Goal: Information Seeking & Learning: Learn about a topic

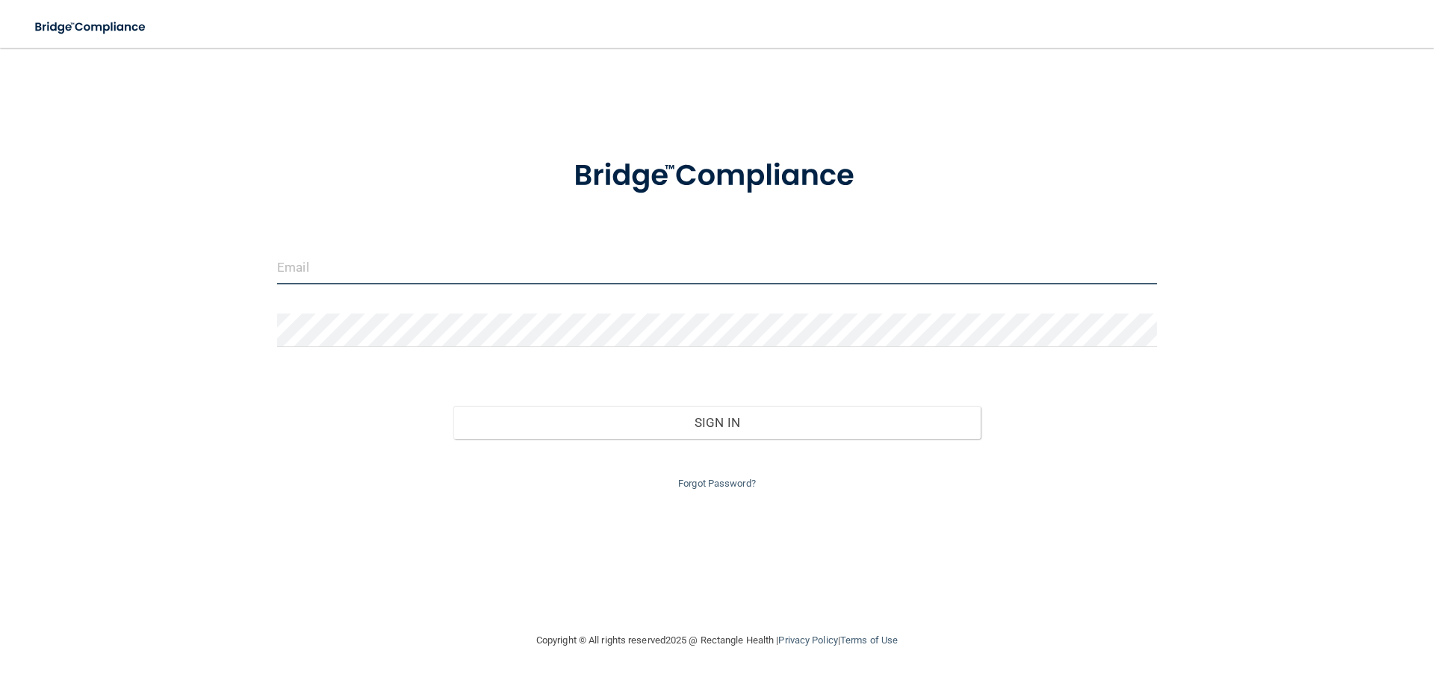
click at [405, 273] on input "email" at bounding box center [717, 268] width 880 height 34
type input "[EMAIL_ADDRESS][DOMAIN_NAME]"
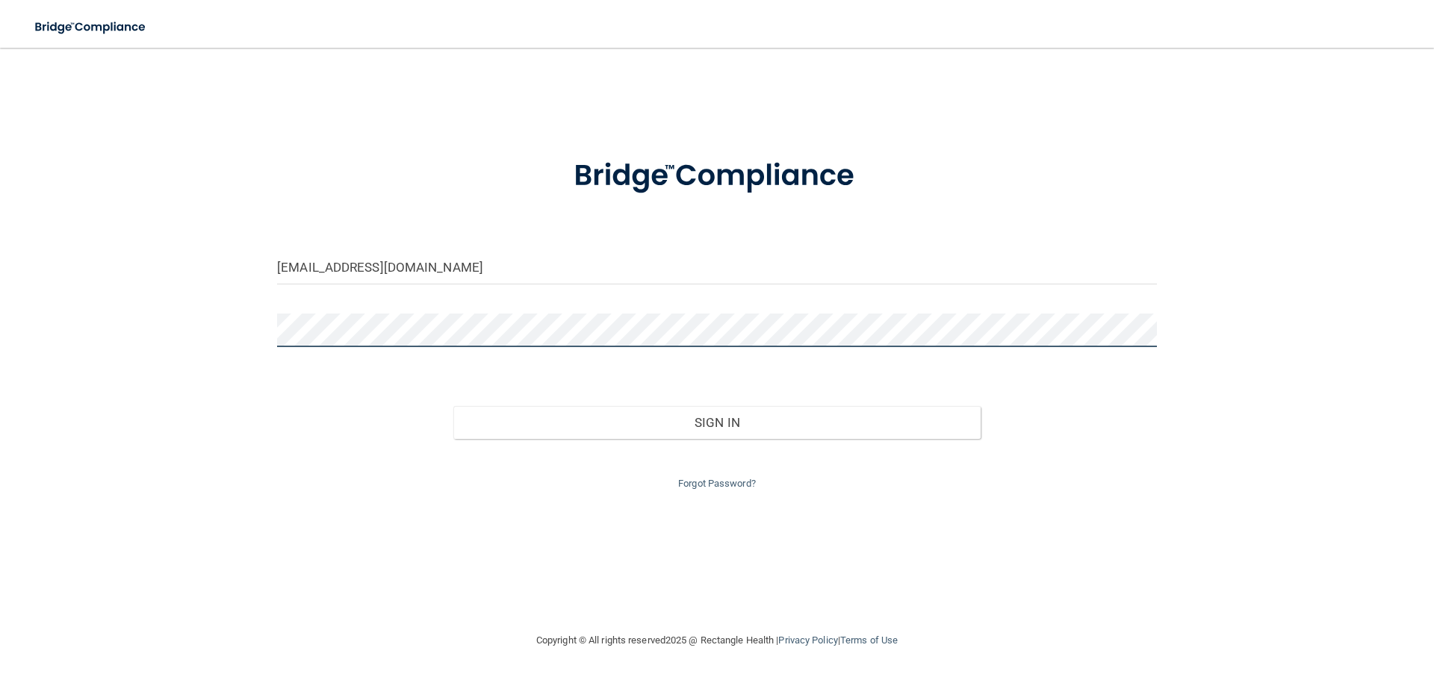
click at [453, 406] on button "Sign In" at bounding box center [717, 422] width 528 height 33
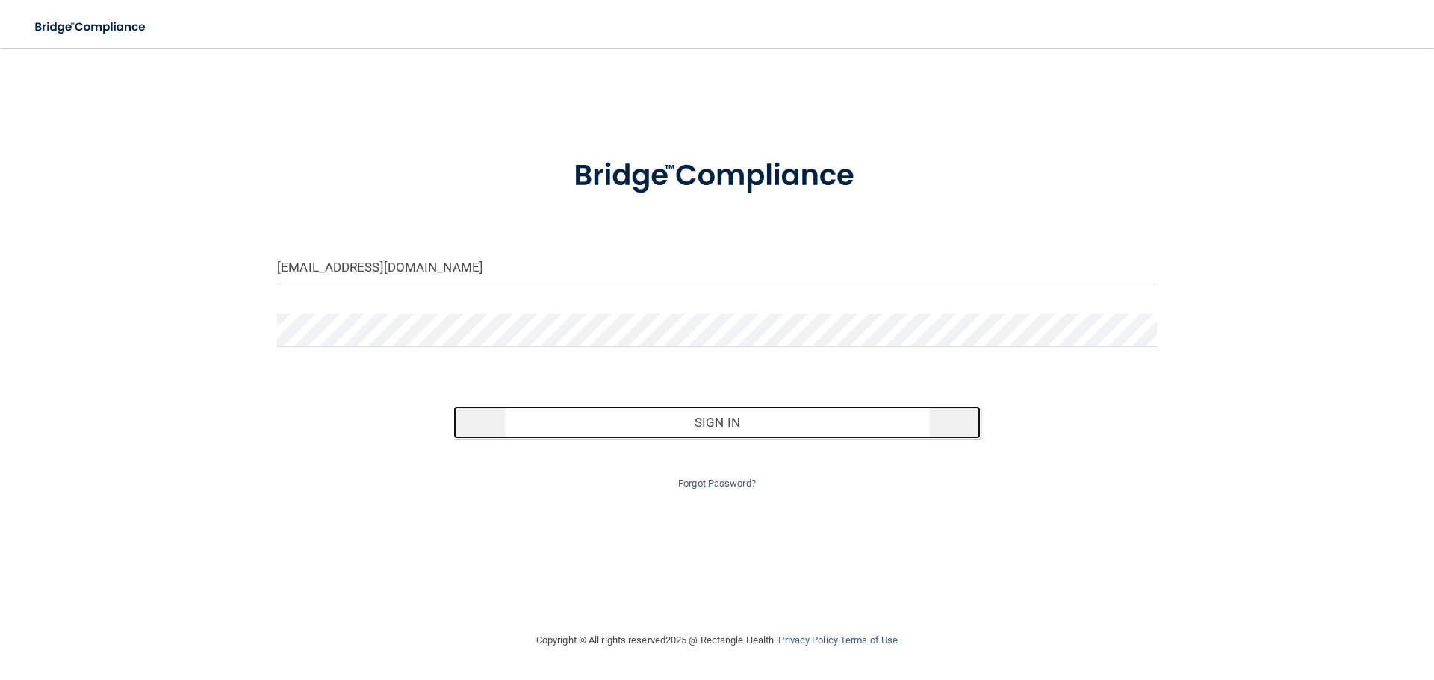
click at [607, 419] on button "Sign In" at bounding box center [717, 422] width 528 height 33
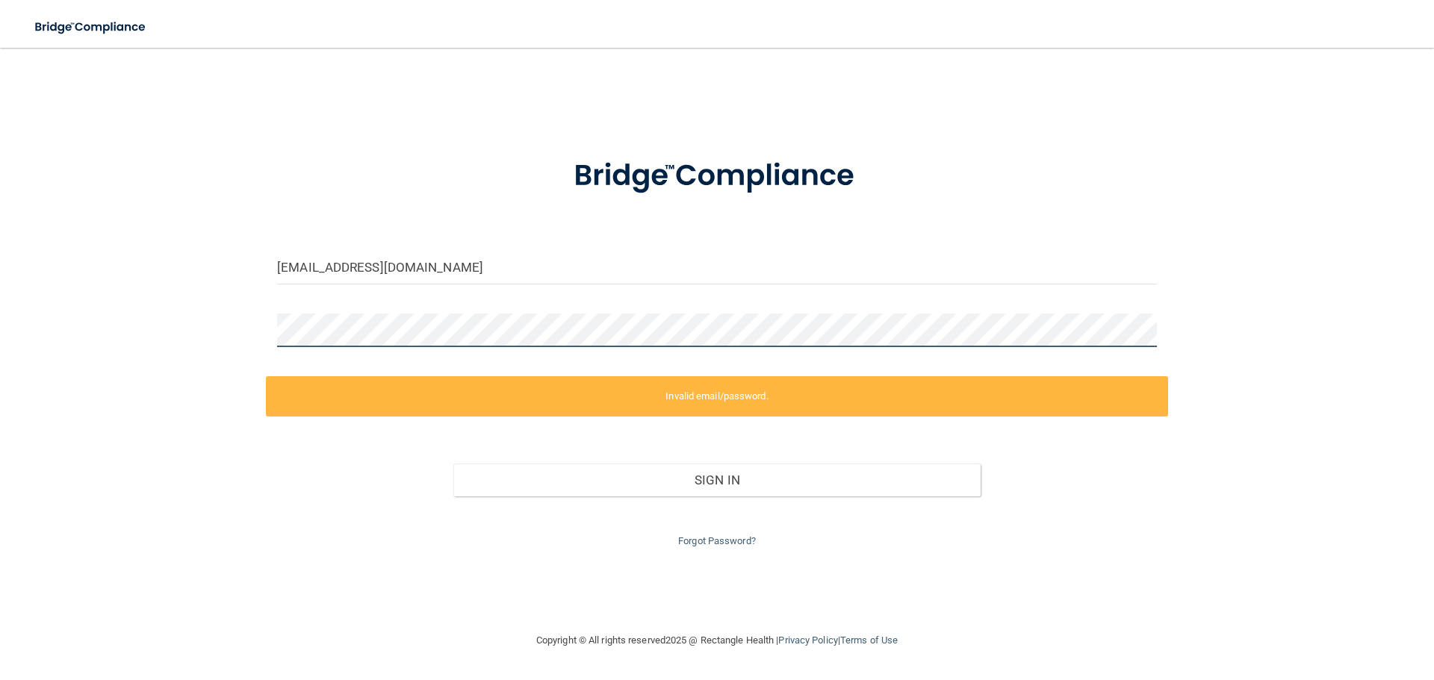
click at [234, 328] on div "bcadashley@gmail.com Invalid email/password. You don't have permission to acces…" at bounding box center [717, 340] width 1374 height 554
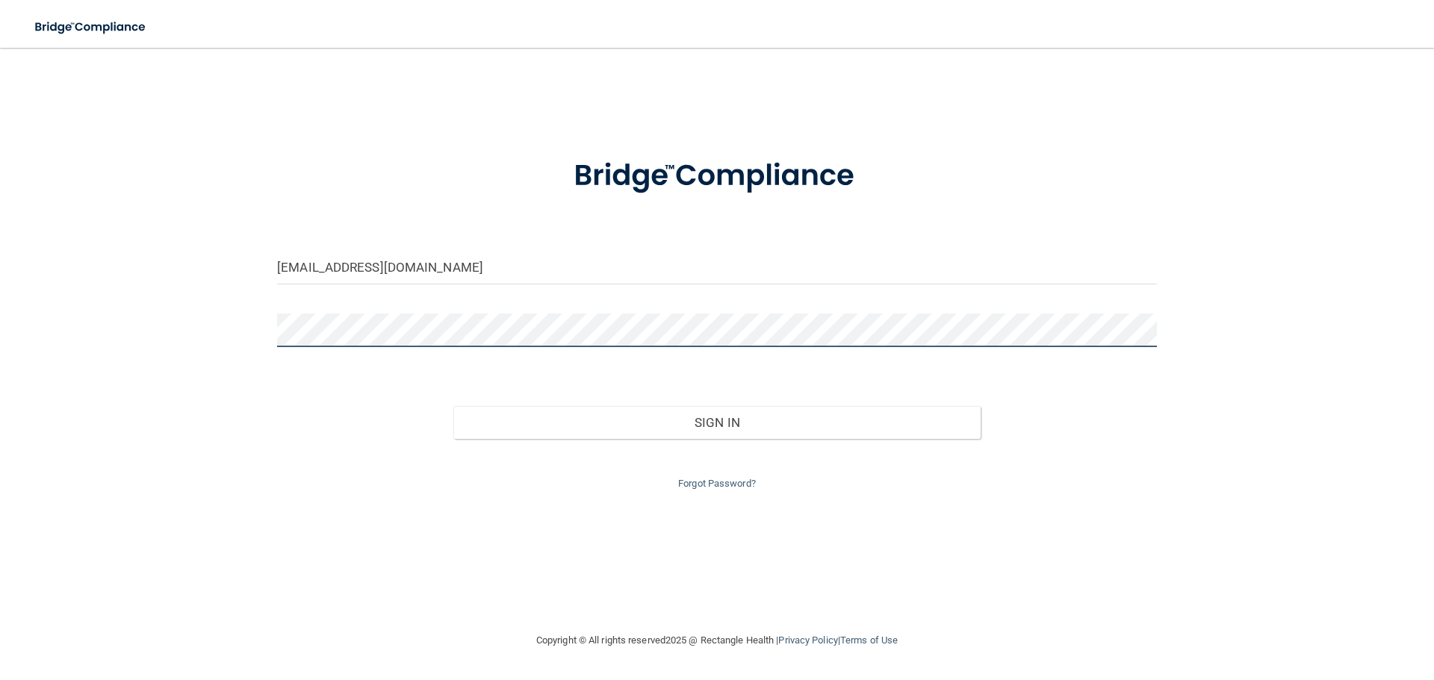
click at [453, 406] on button "Sign In" at bounding box center [717, 422] width 528 height 33
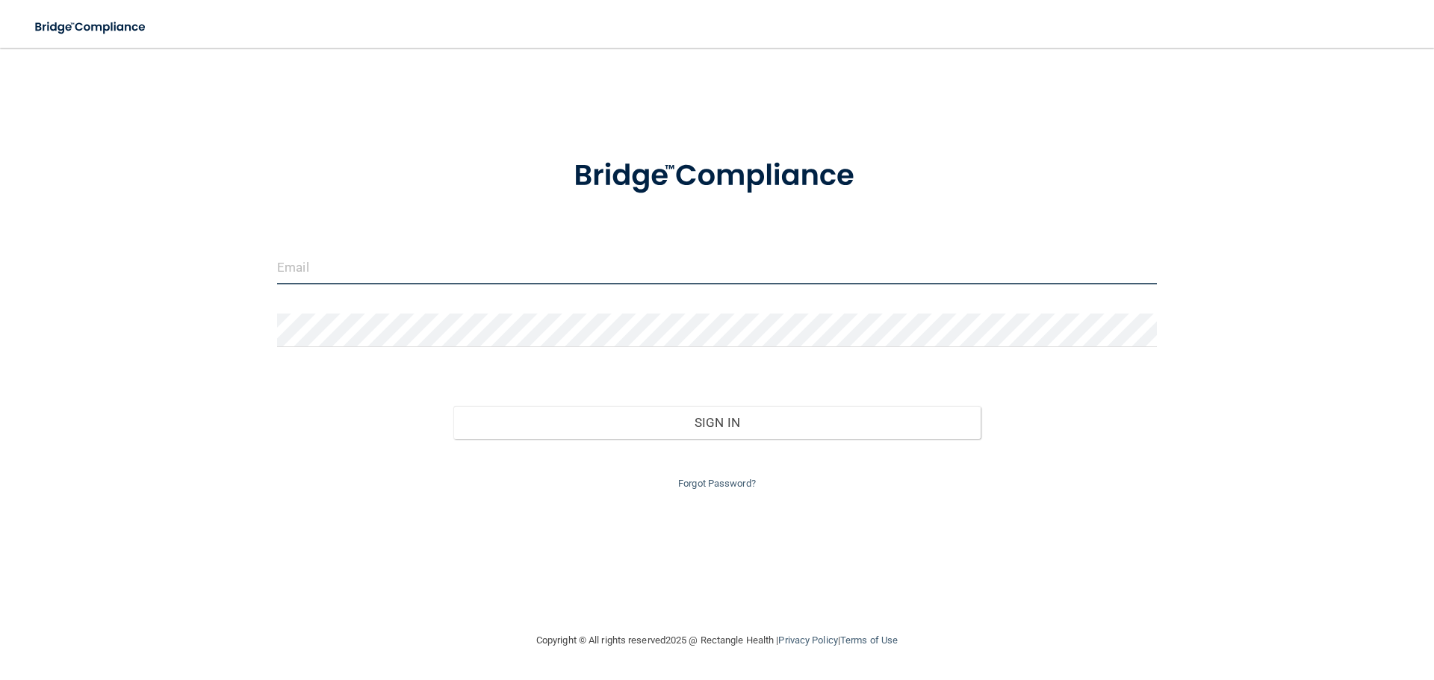
click at [385, 279] on input "email" at bounding box center [717, 268] width 880 height 34
type input "bcadashley@gmail.com"
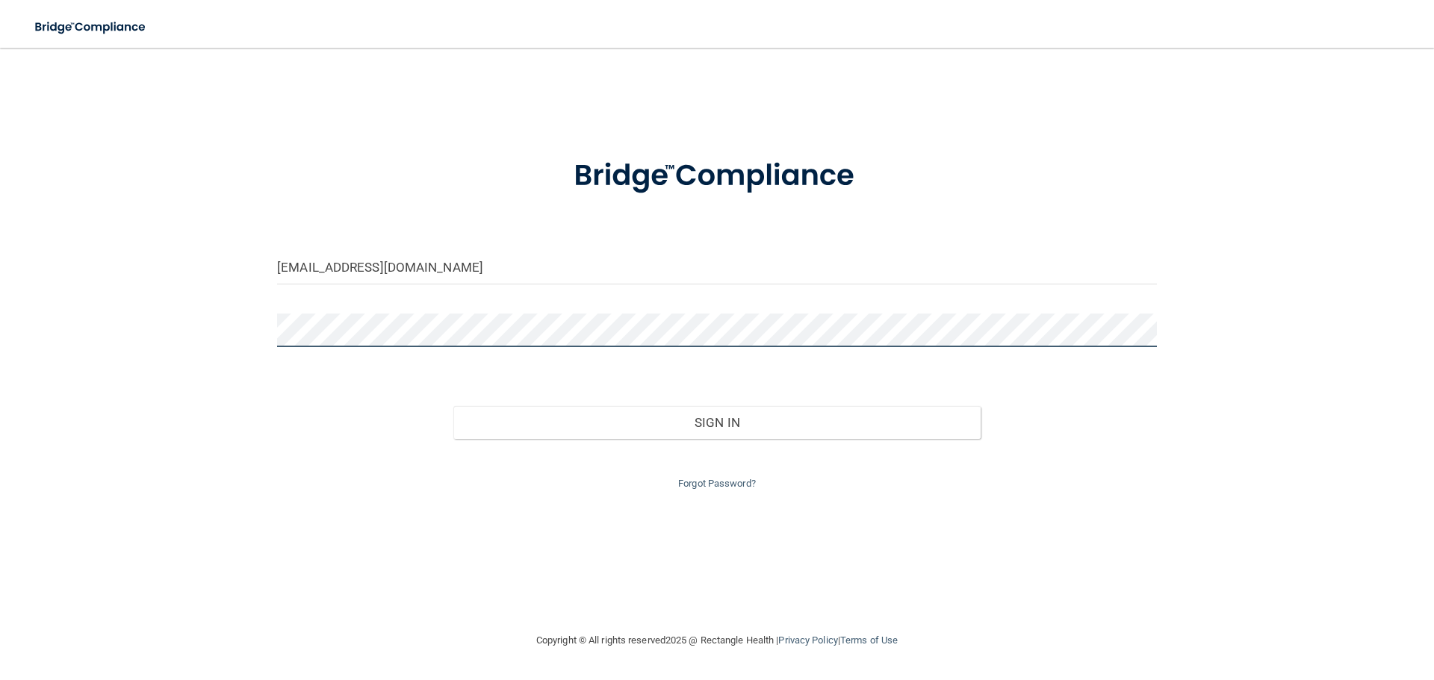
click at [453, 406] on button "Sign In" at bounding box center [717, 422] width 528 height 33
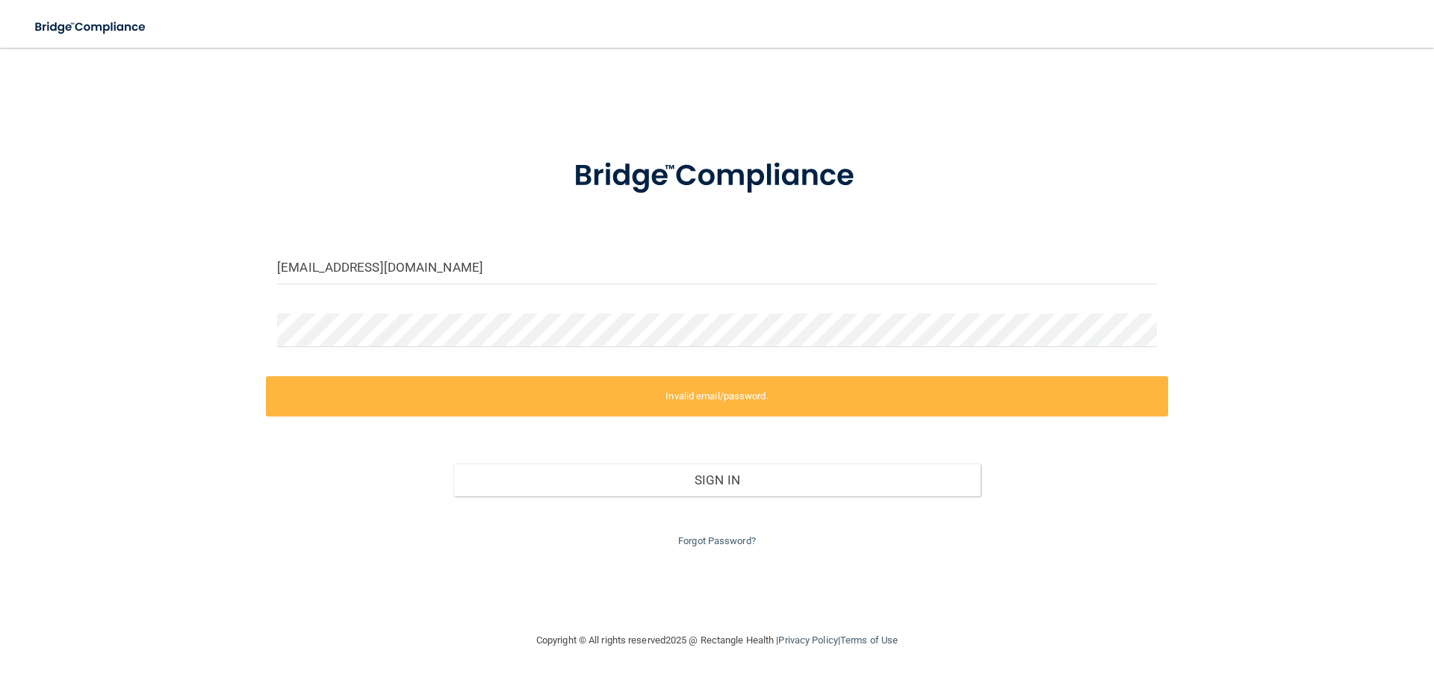
click at [699, 529] on div "Forgot Password?" at bounding box center [717, 524] width 902 height 54
click at [699, 534] on div "Forgot Password?" at bounding box center [717, 524] width 902 height 54
click at [697, 538] on link "Forgot Password?" at bounding box center [717, 540] width 78 height 11
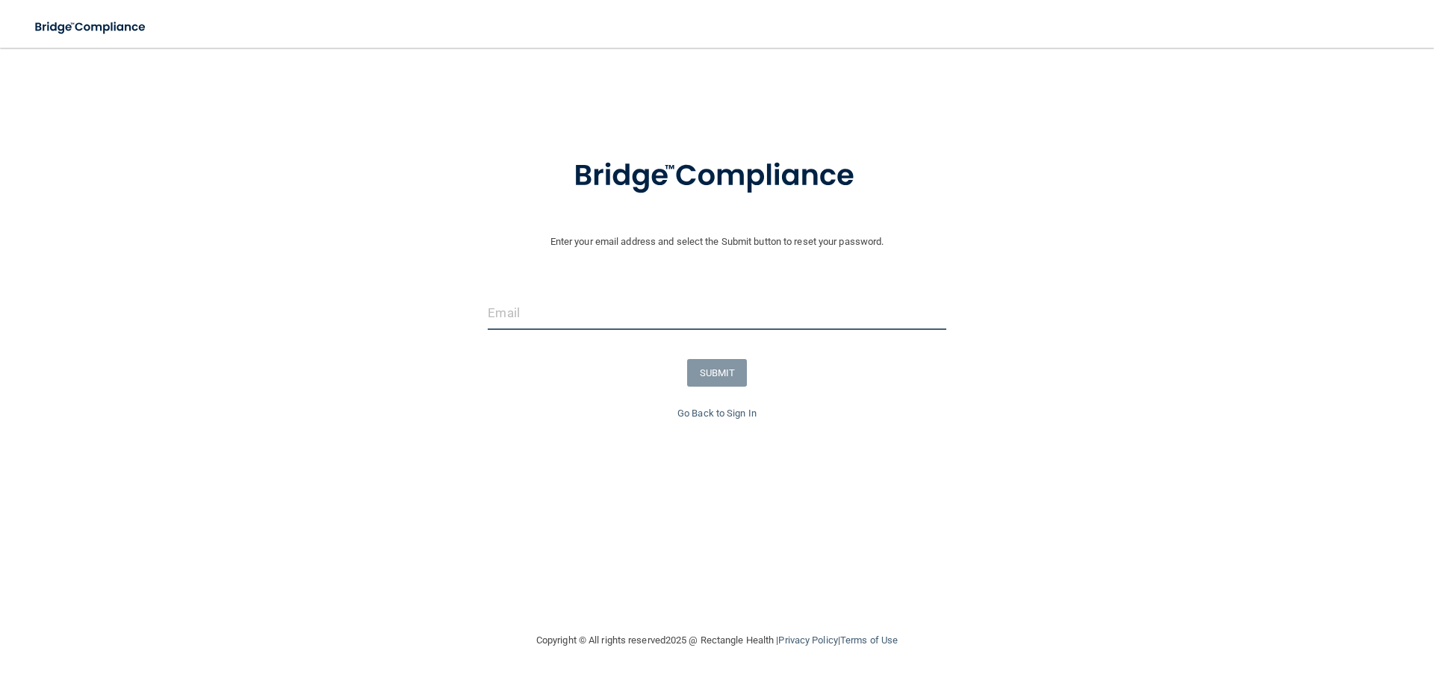
click at [495, 308] on input "email" at bounding box center [717, 313] width 458 height 34
type input "businessoffice@bowserdentistry.com"
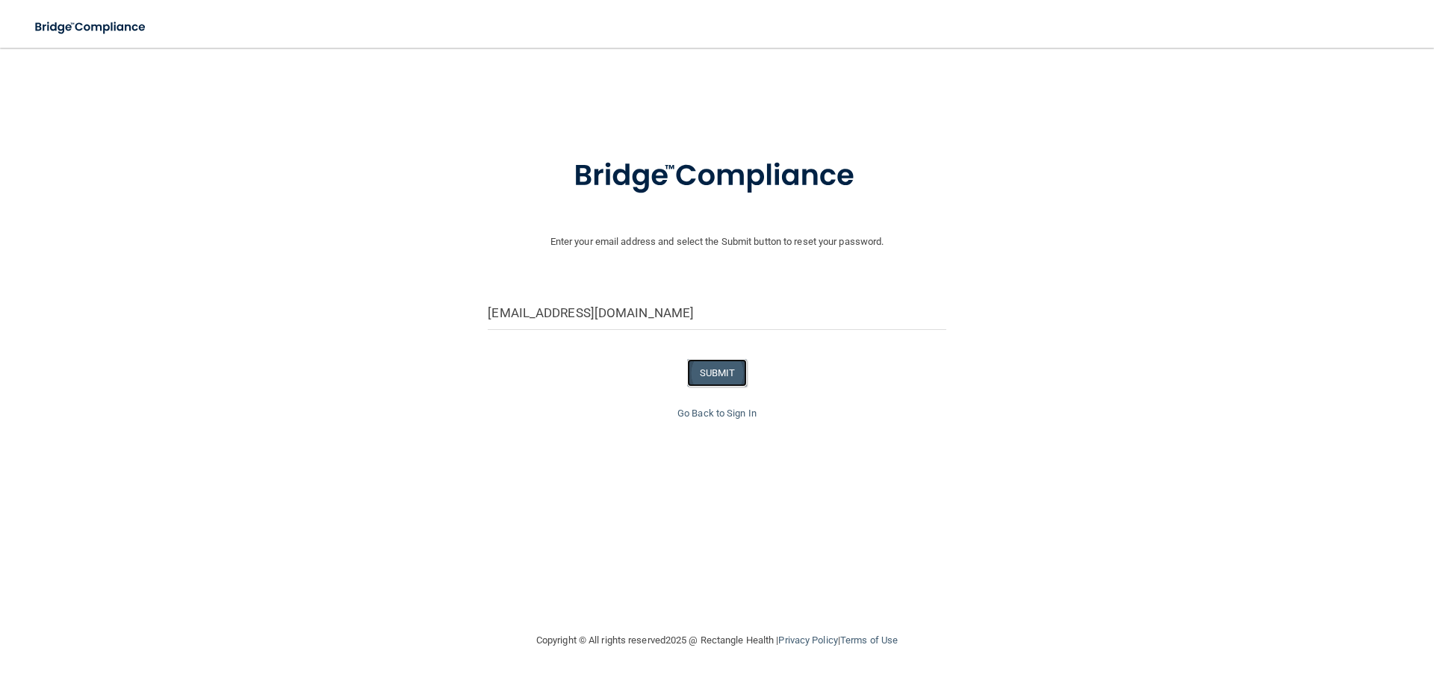
click at [727, 369] on button "SUBMIT" at bounding box center [717, 373] width 60 height 28
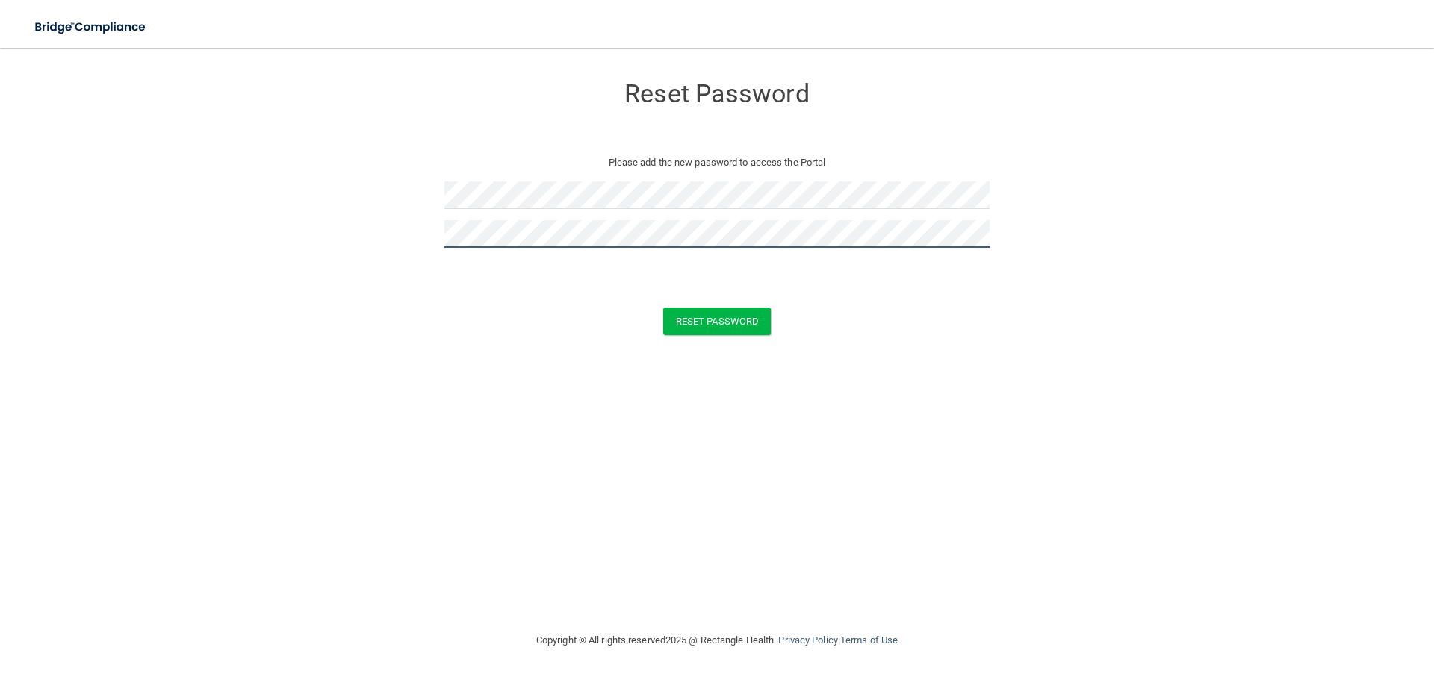
click at [663, 308] on button "Reset Password" at bounding box center [717, 322] width 108 height 28
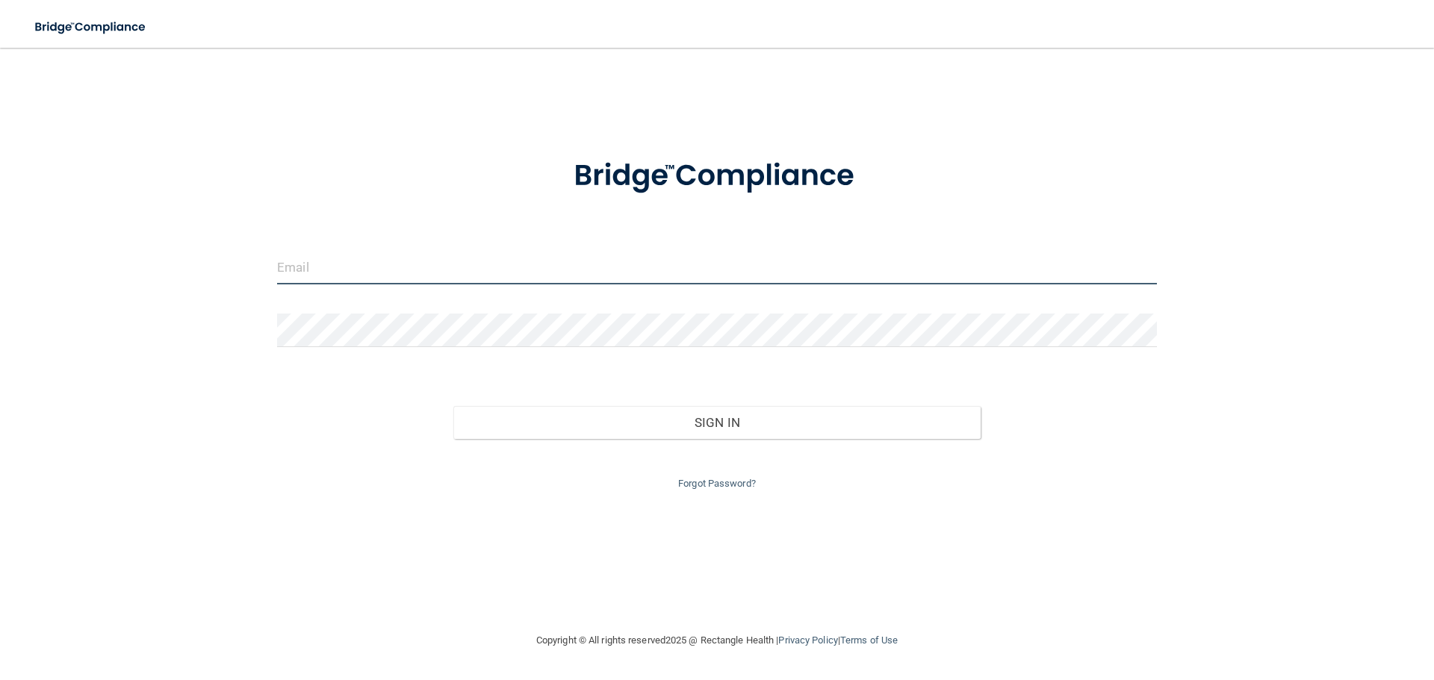
click at [444, 263] on input "email" at bounding box center [717, 268] width 880 height 34
type input "[EMAIL_ADDRESS][DOMAIN_NAME]"
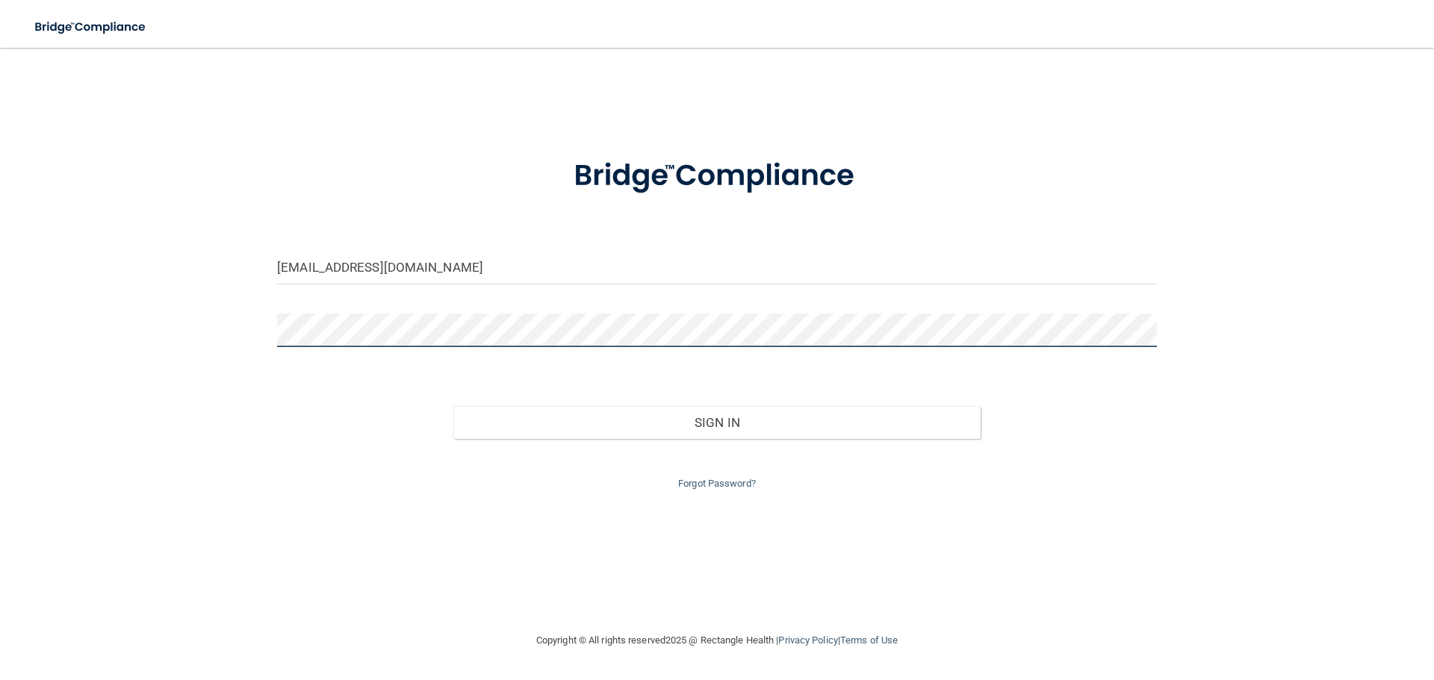
click at [453, 406] on button "Sign In" at bounding box center [717, 422] width 528 height 33
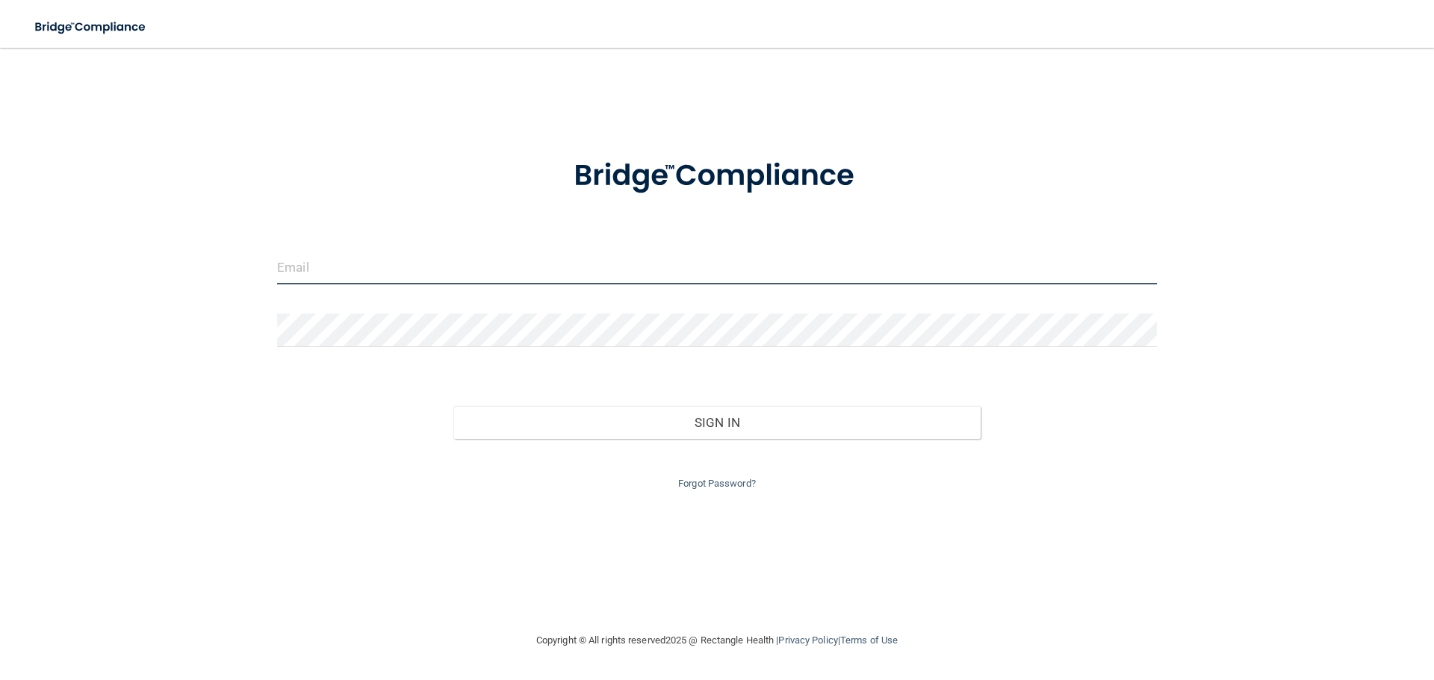
click at [432, 264] on input "email" at bounding box center [717, 268] width 880 height 34
type input "[EMAIL_ADDRESS][DOMAIN_NAME]"
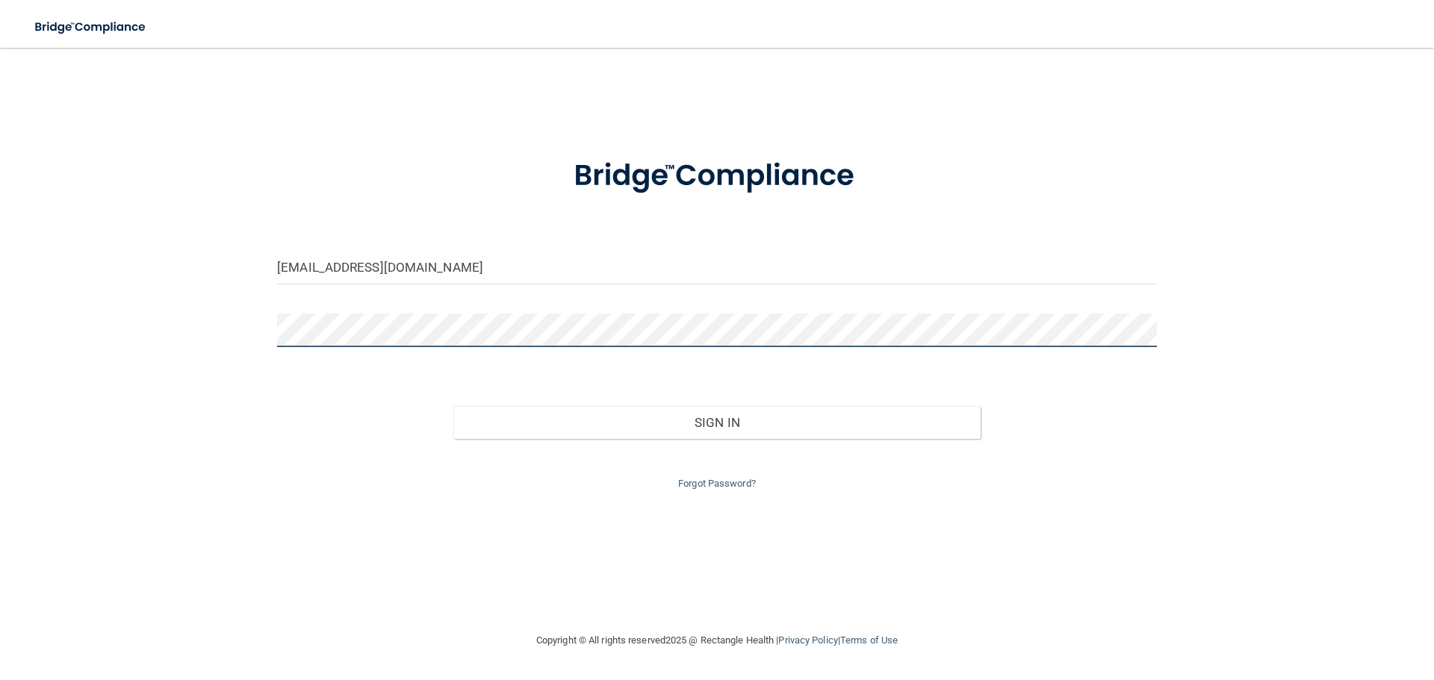
click at [453, 406] on button "Sign In" at bounding box center [717, 422] width 528 height 33
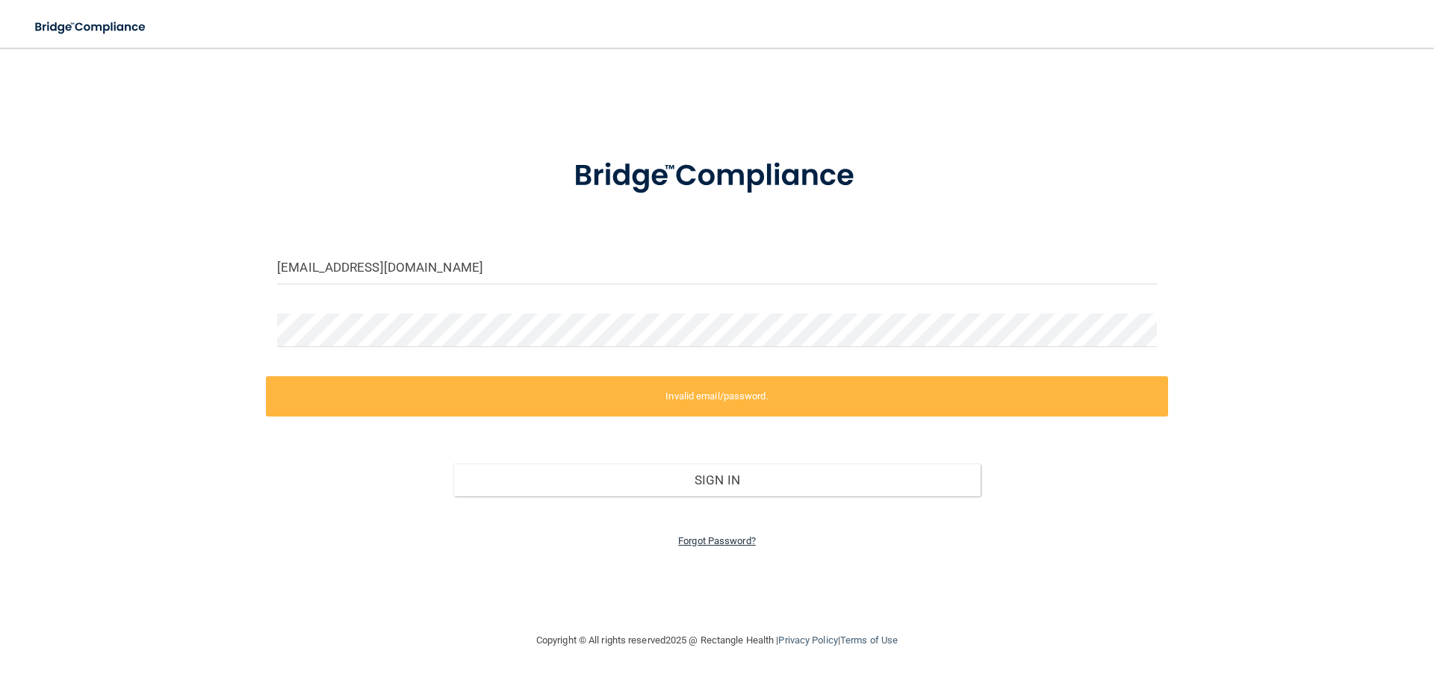
click at [689, 544] on link "Forgot Password?" at bounding box center [717, 540] width 78 height 11
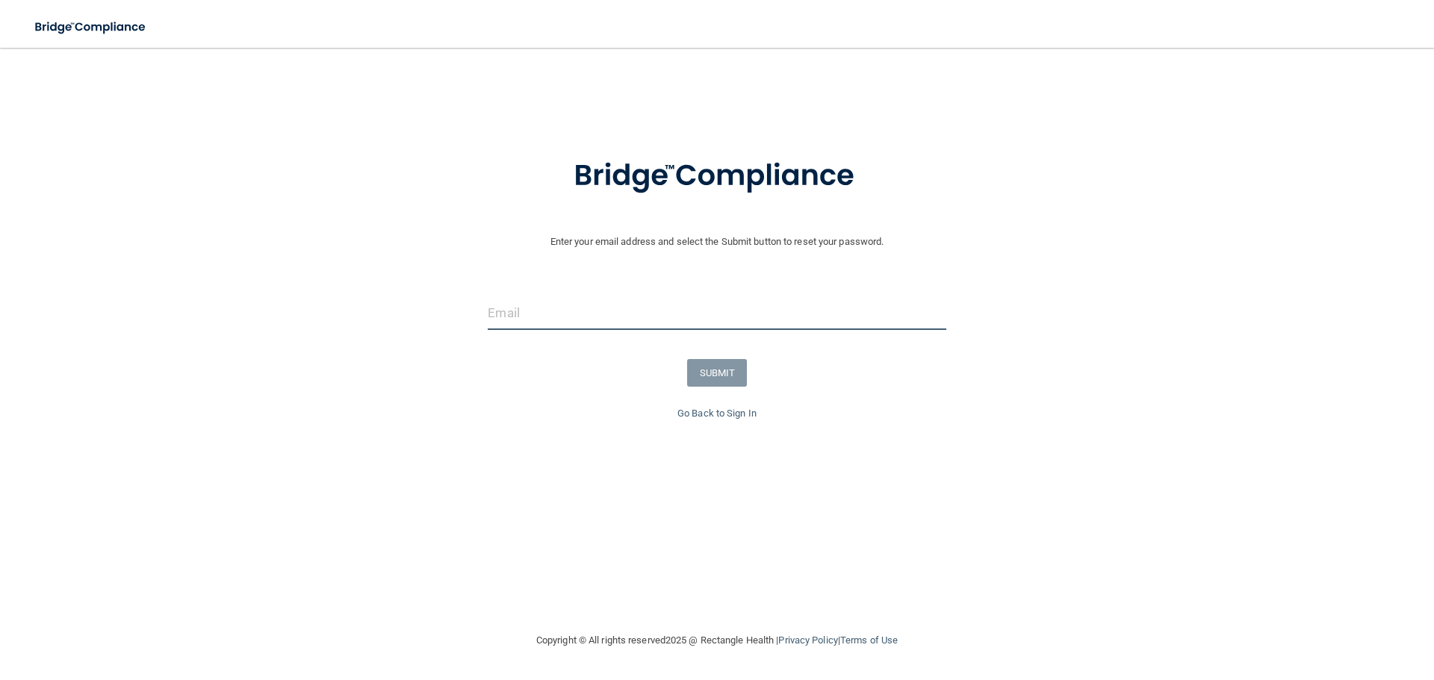
click at [526, 325] on input "email" at bounding box center [717, 313] width 458 height 34
type input "[EMAIL_ADDRESS][DOMAIN_NAME]"
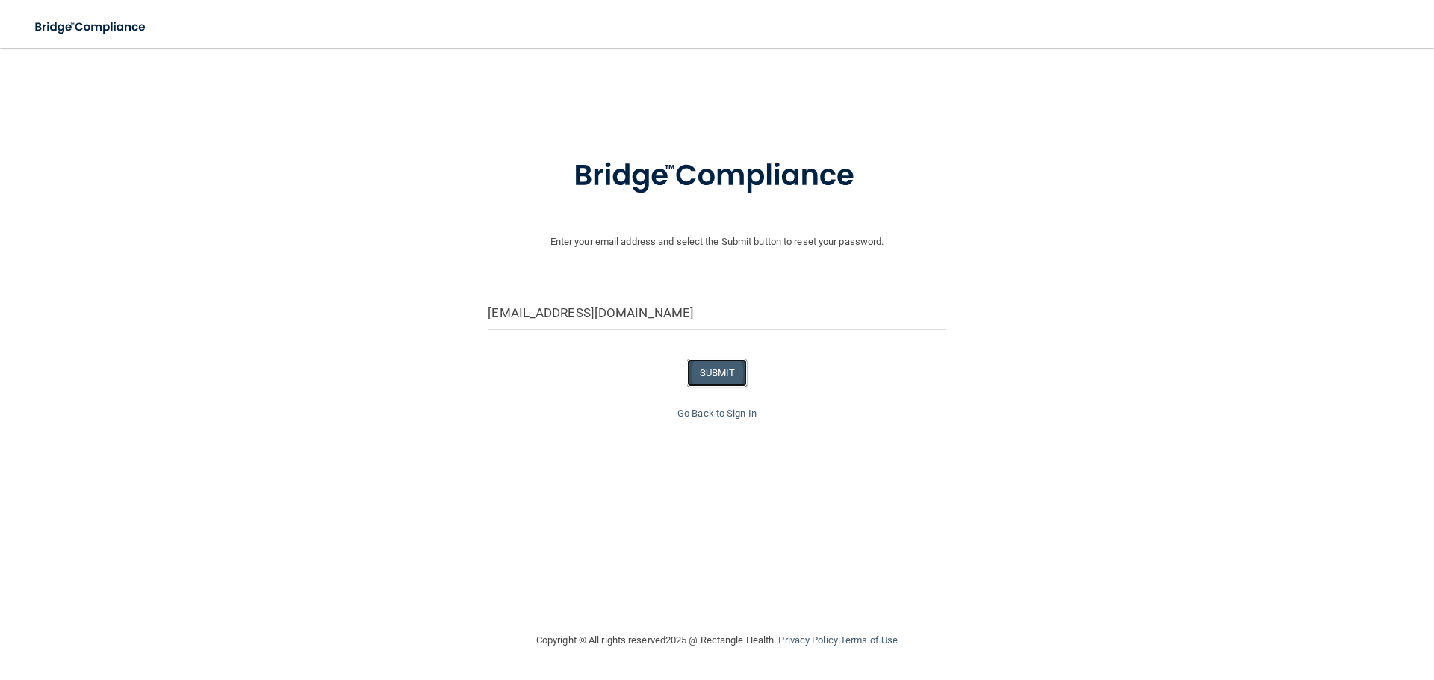
click at [722, 368] on button "SUBMIT" at bounding box center [717, 373] width 60 height 28
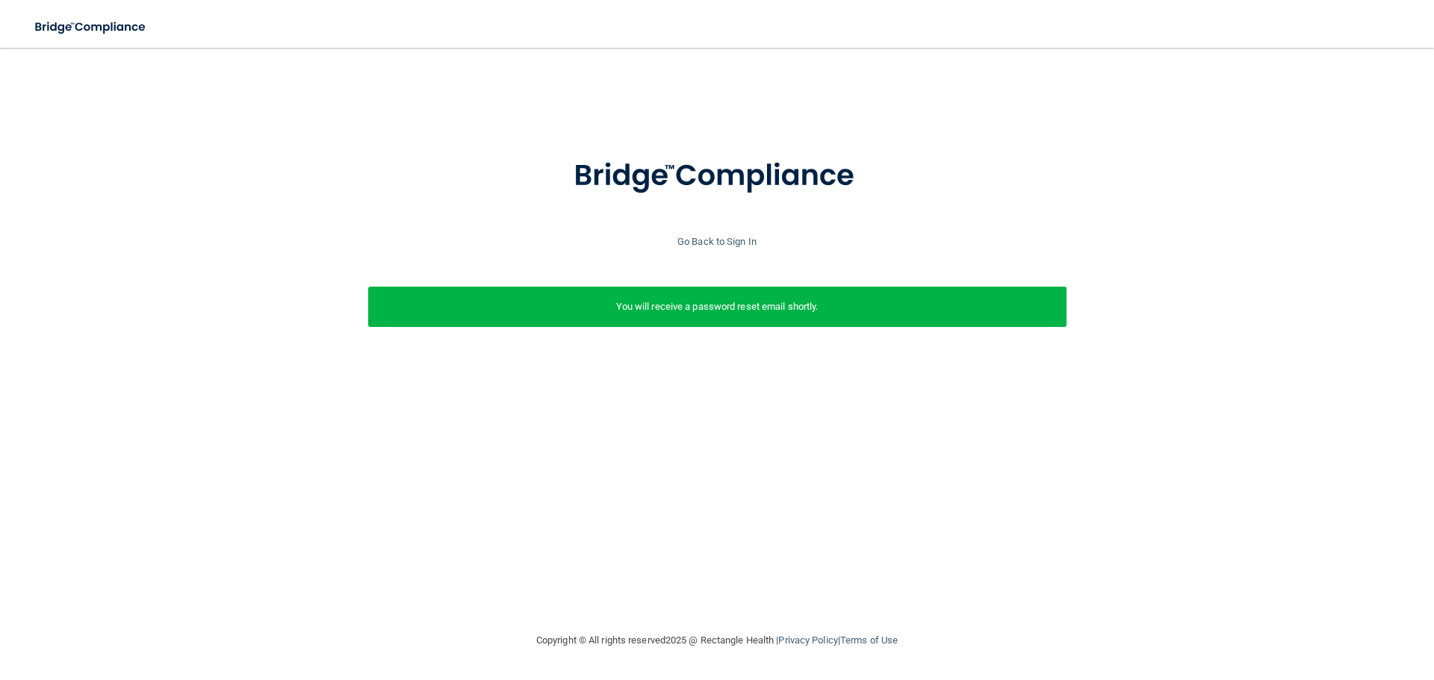
click at [125, 230] on div at bounding box center [716, 185] width 1419 height 96
click at [728, 246] on link "Go Back to Sign In" at bounding box center [716, 241] width 79 height 11
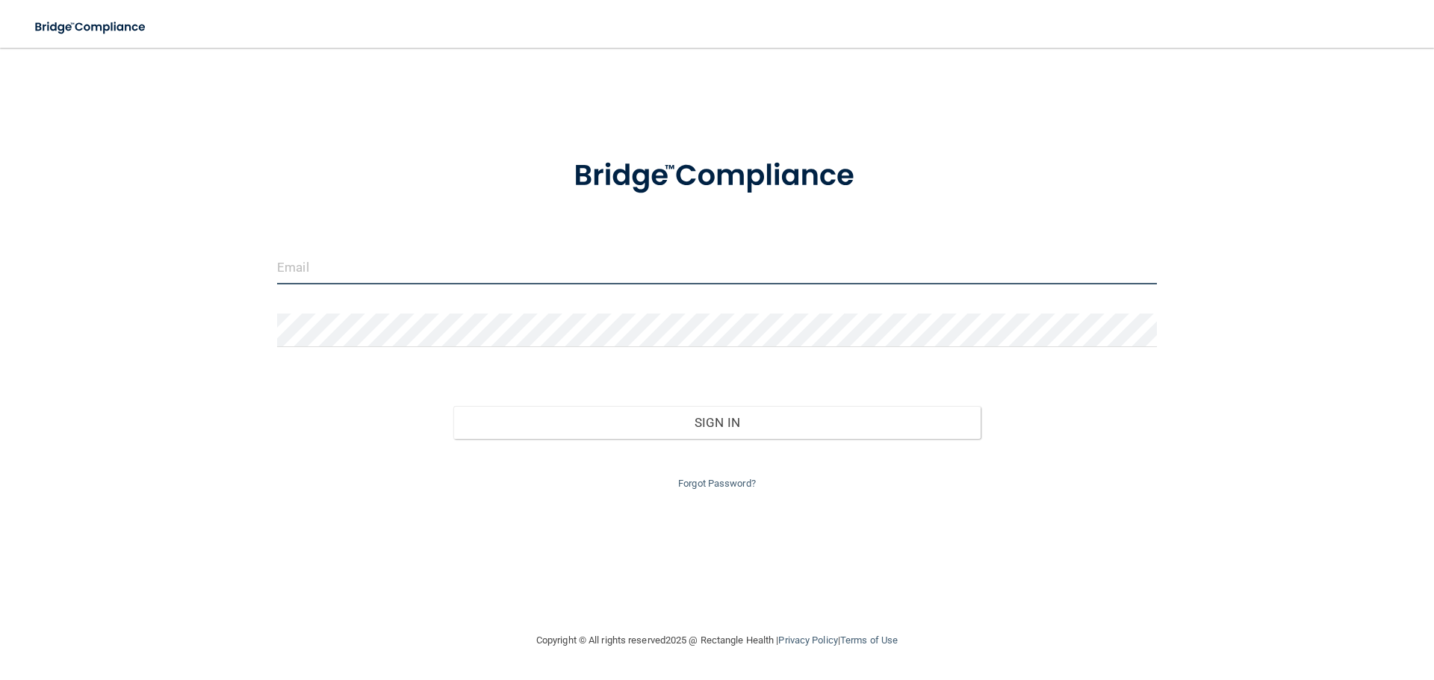
click at [483, 266] on input "email" at bounding box center [717, 268] width 880 height 34
type input "[EMAIL_ADDRESS][DOMAIN_NAME]"
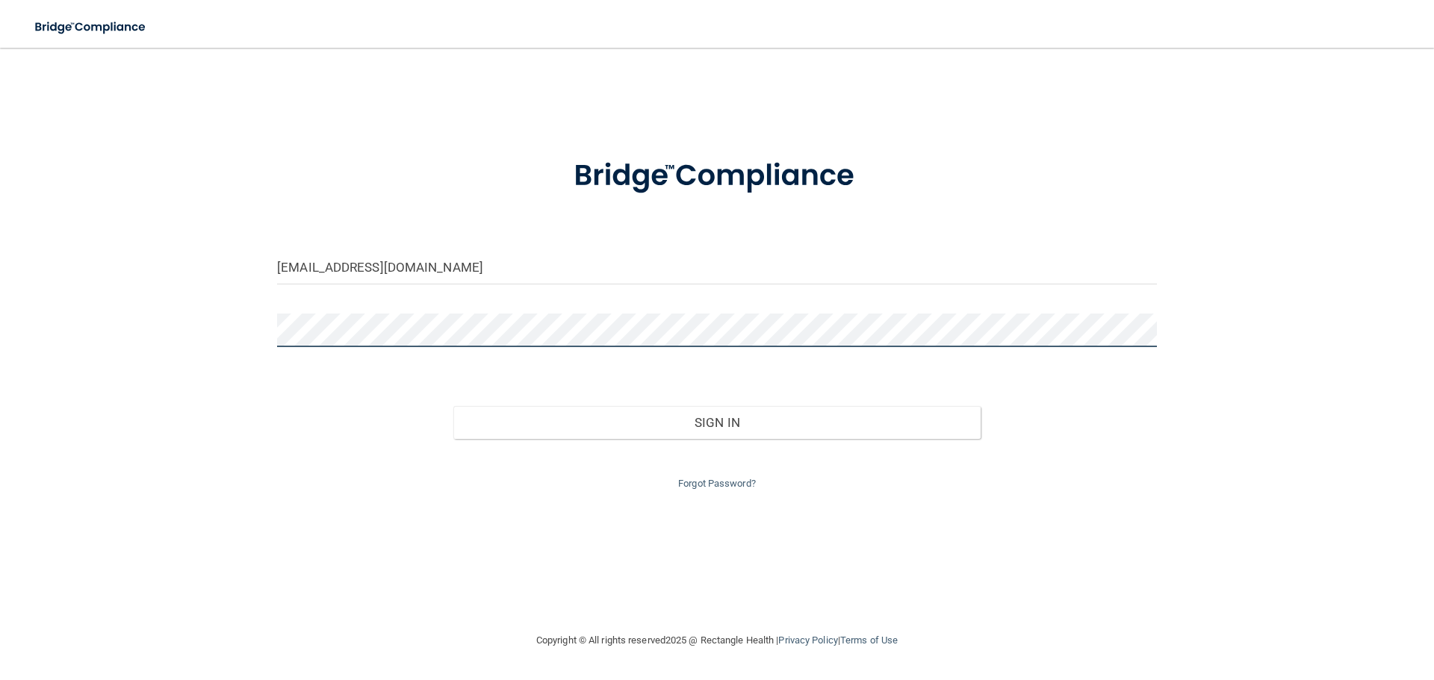
click at [453, 406] on button "Sign In" at bounding box center [717, 422] width 528 height 33
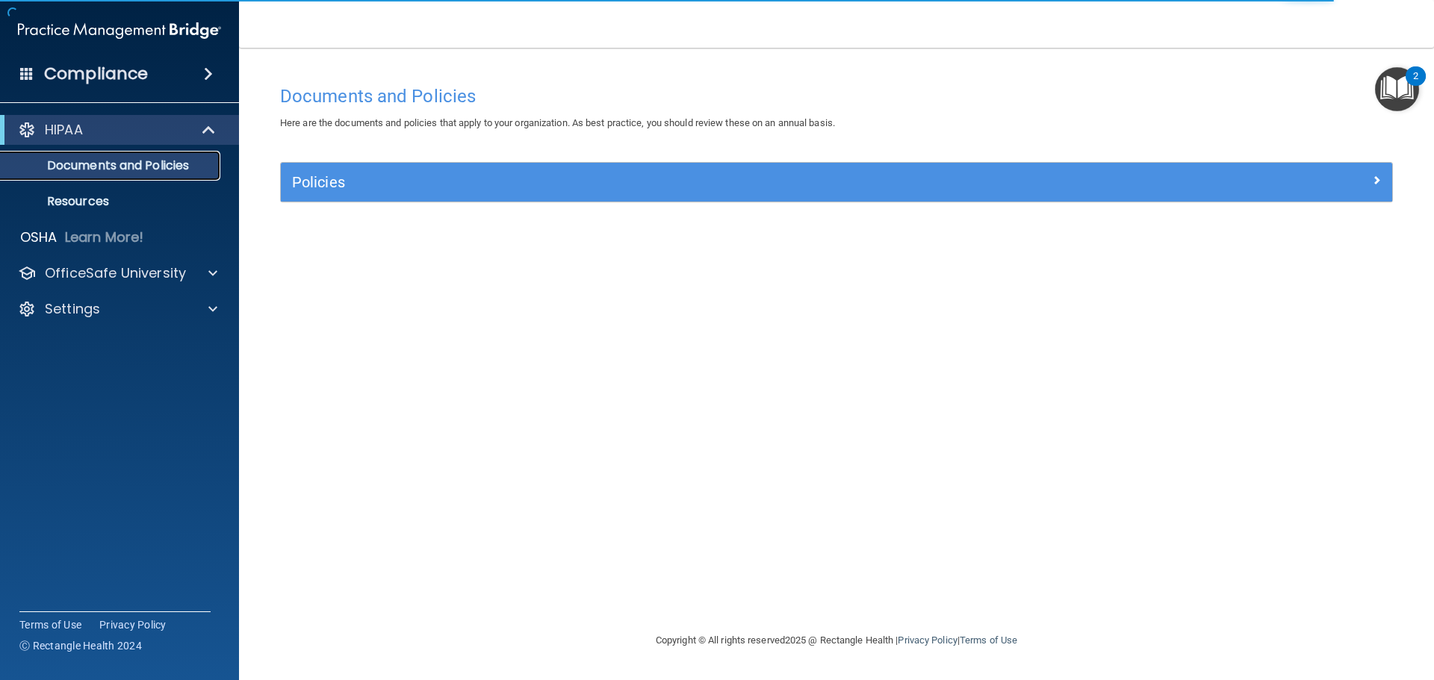
click at [114, 165] on p "Documents and Policies" at bounding box center [112, 165] width 204 height 15
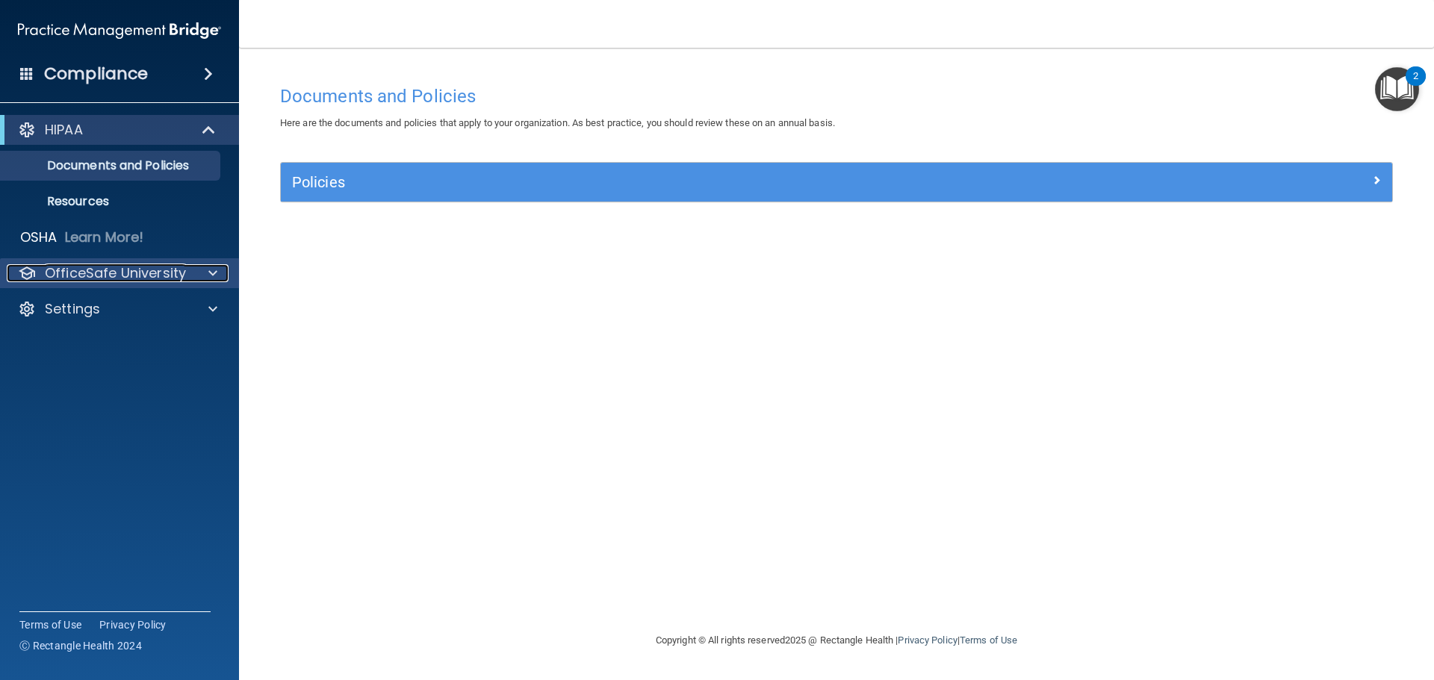
click at [151, 270] on p "OfficeSafe University" at bounding box center [115, 273] width 141 height 18
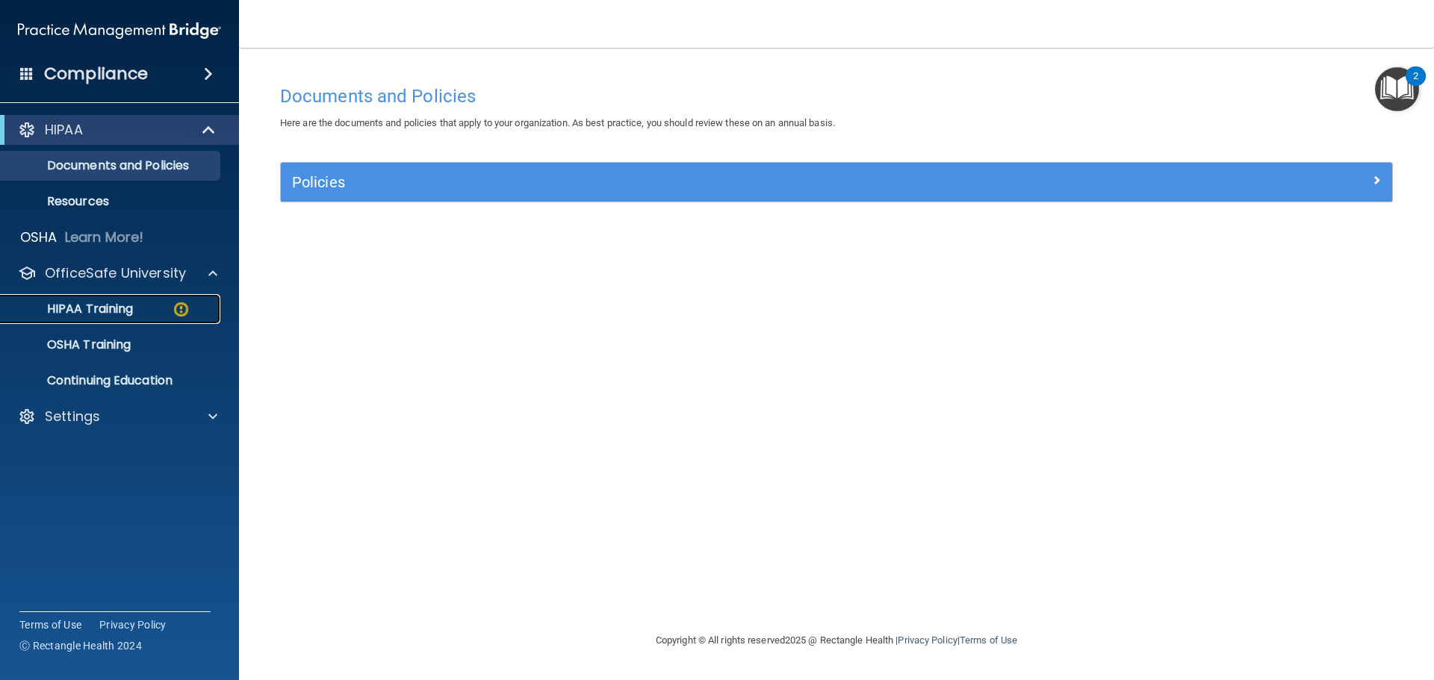
click at [131, 310] on p "HIPAA Training" at bounding box center [71, 309] width 123 height 15
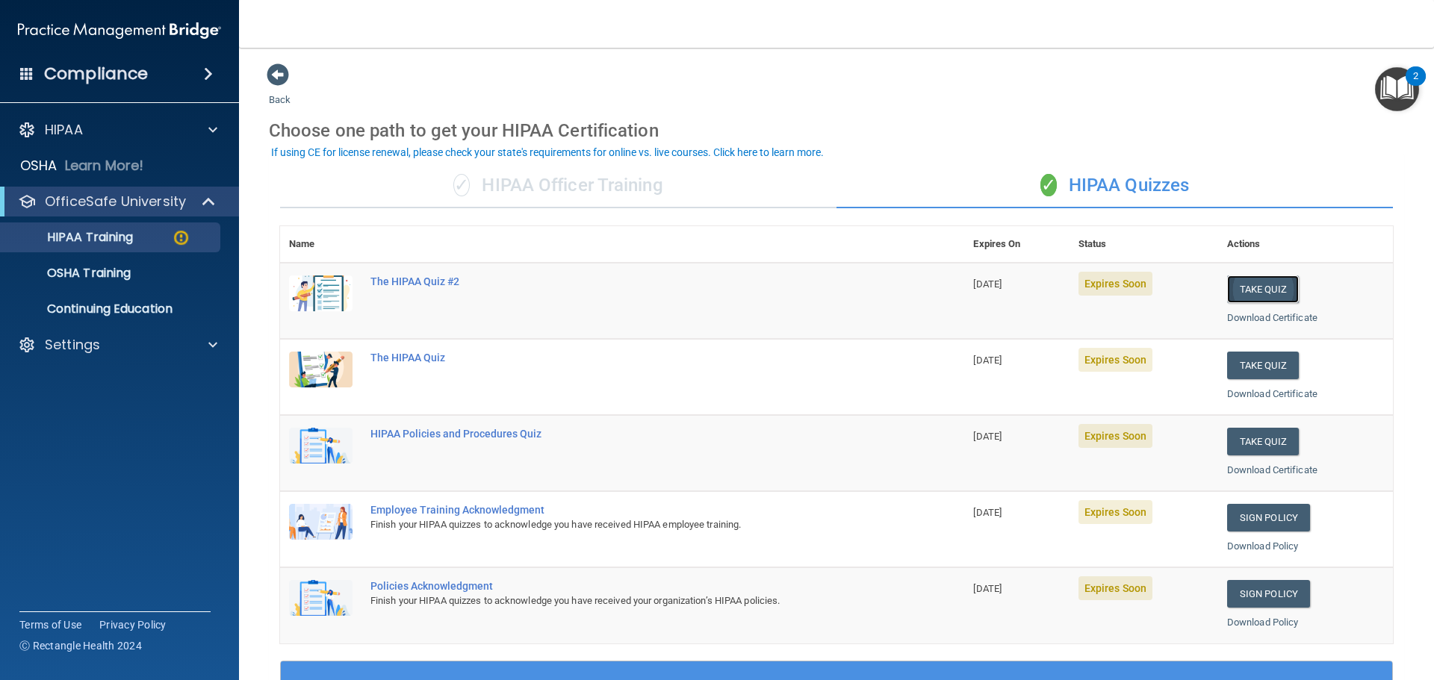
click at [1241, 290] on button "Take Quiz" at bounding box center [1263, 290] width 72 height 28
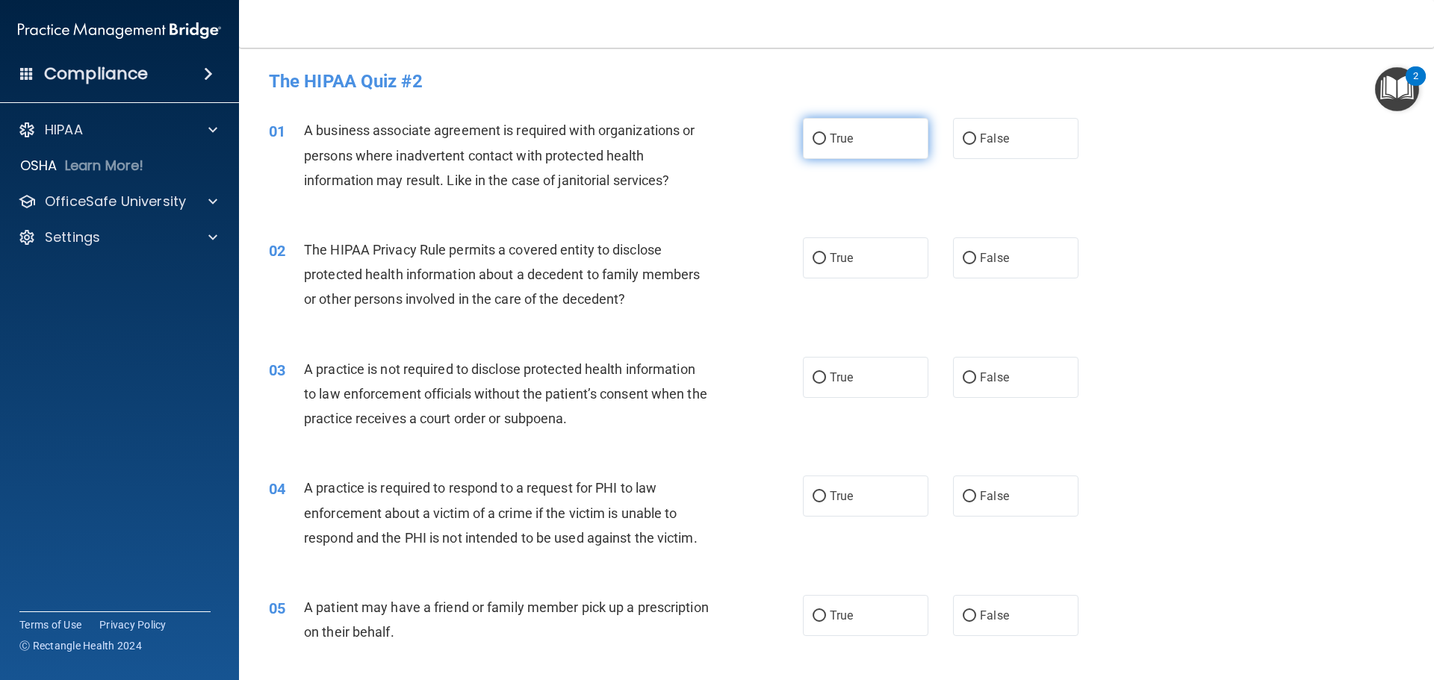
click at [822, 134] on label "True" at bounding box center [865, 138] width 125 height 41
click at [822, 134] on input "True" at bounding box center [818, 139] width 13 height 11
radio input "true"
click at [859, 252] on label "True" at bounding box center [865, 257] width 125 height 41
click at [826, 253] on input "True" at bounding box center [818, 258] width 13 height 11
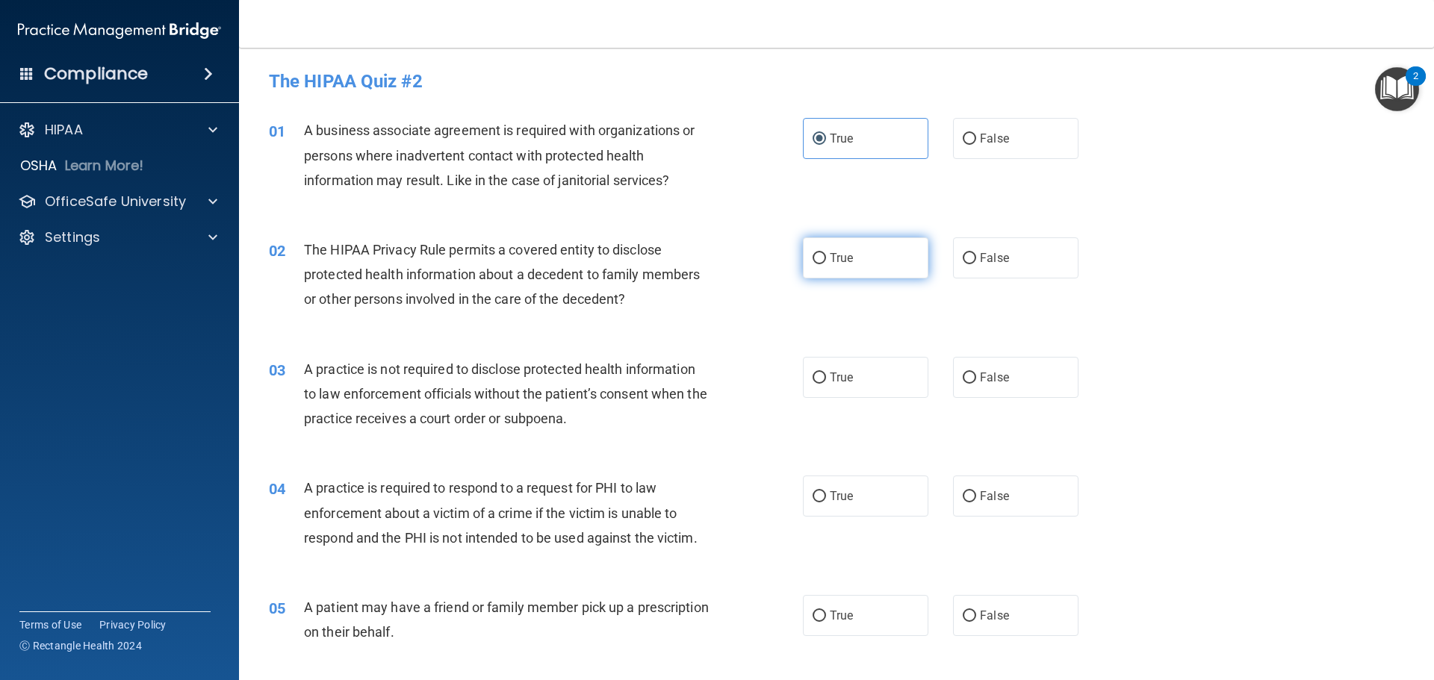
radio input "true"
drag, startPoint x: 1013, startPoint y: 384, endPoint x: 994, endPoint y: 512, distance: 129.1
click at [1011, 390] on label "False" at bounding box center [1015, 377] width 125 height 41
click at [976, 384] on input "False" at bounding box center [969, 378] width 13 height 11
radio input "true"
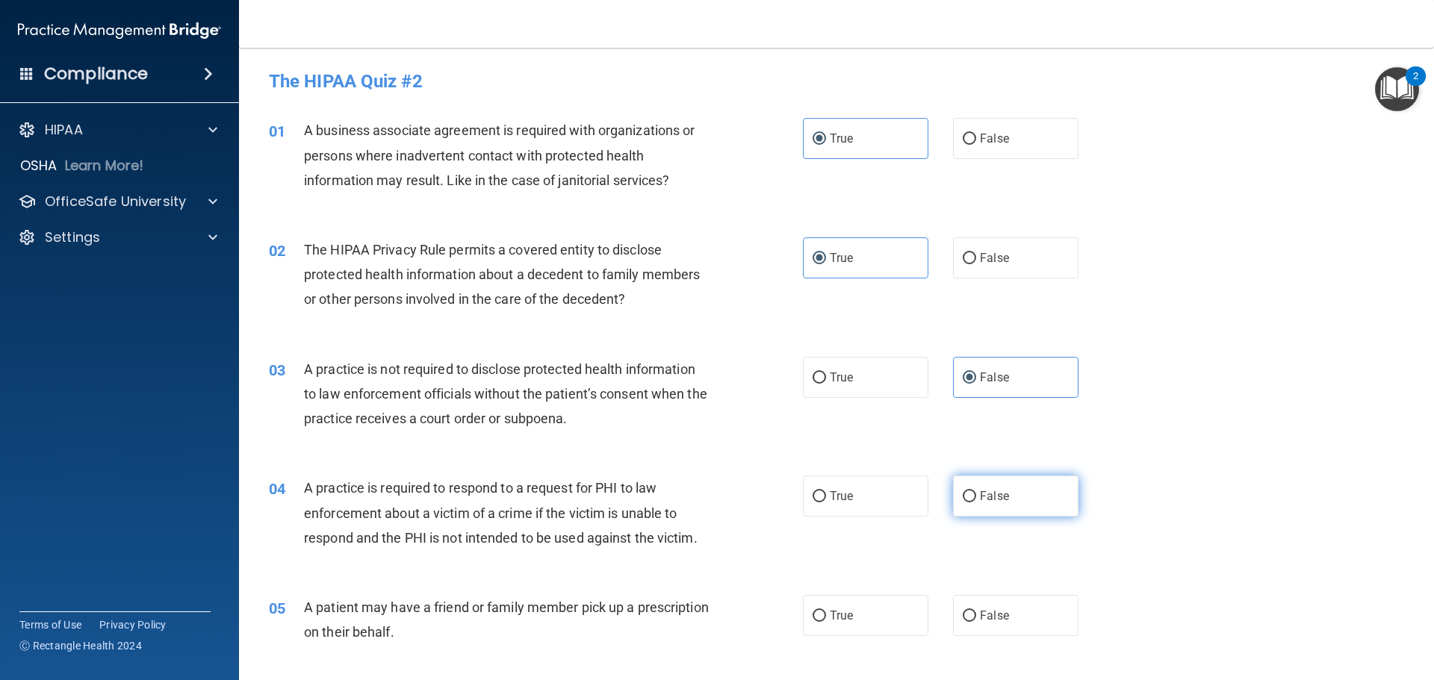
click at [994, 512] on label "False" at bounding box center [1015, 496] width 125 height 41
click at [976, 503] on input "False" at bounding box center [969, 496] width 13 height 11
radio input "true"
click at [999, 610] on span "False" at bounding box center [994, 616] width 29 height 14
click at [976, 611] on input "False" at bounding box center [969, 616] width 13 height 11
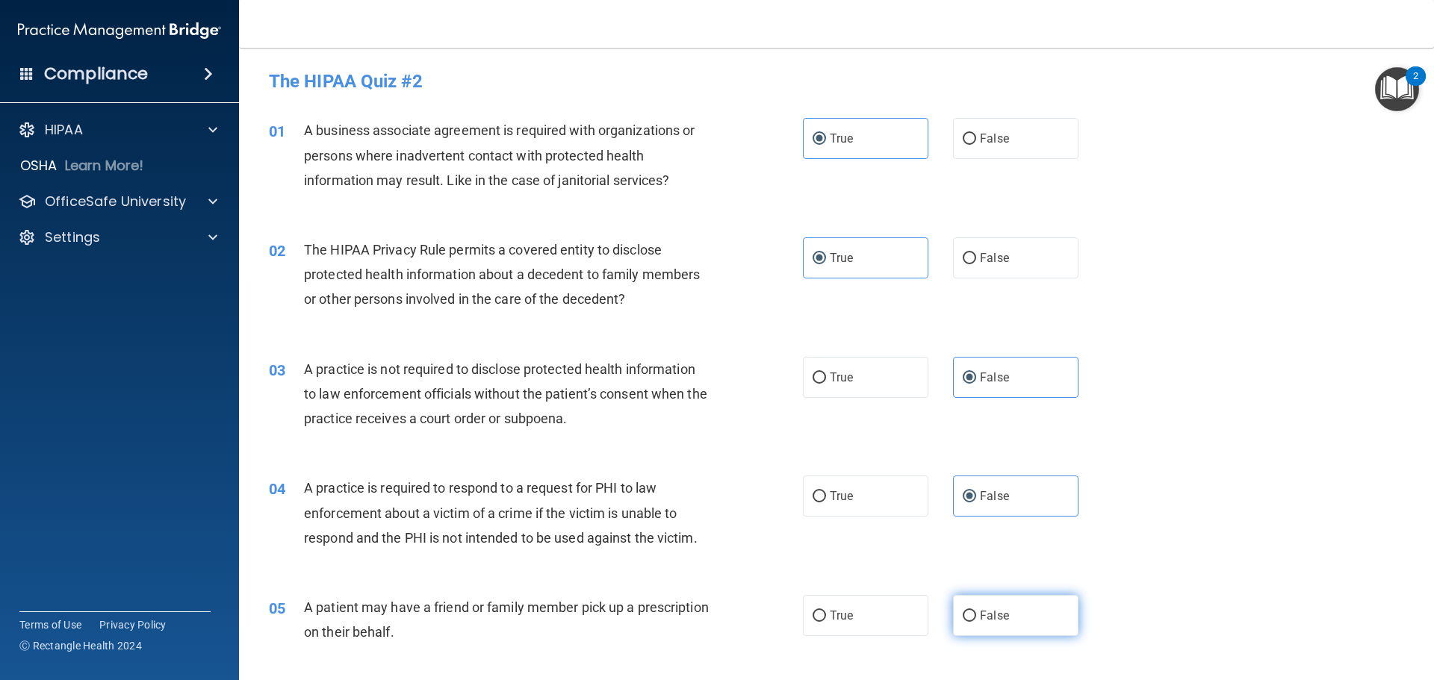
radio input "true"
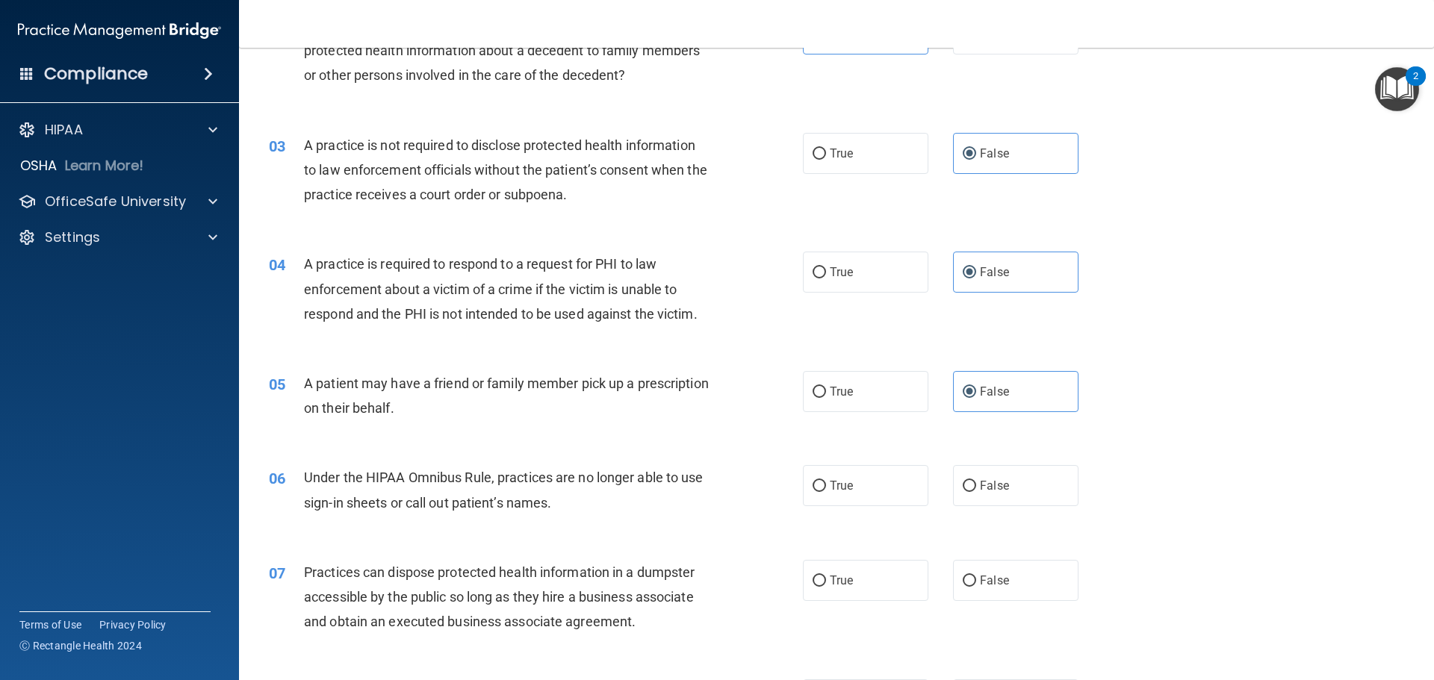
scroll to position [299, 0]
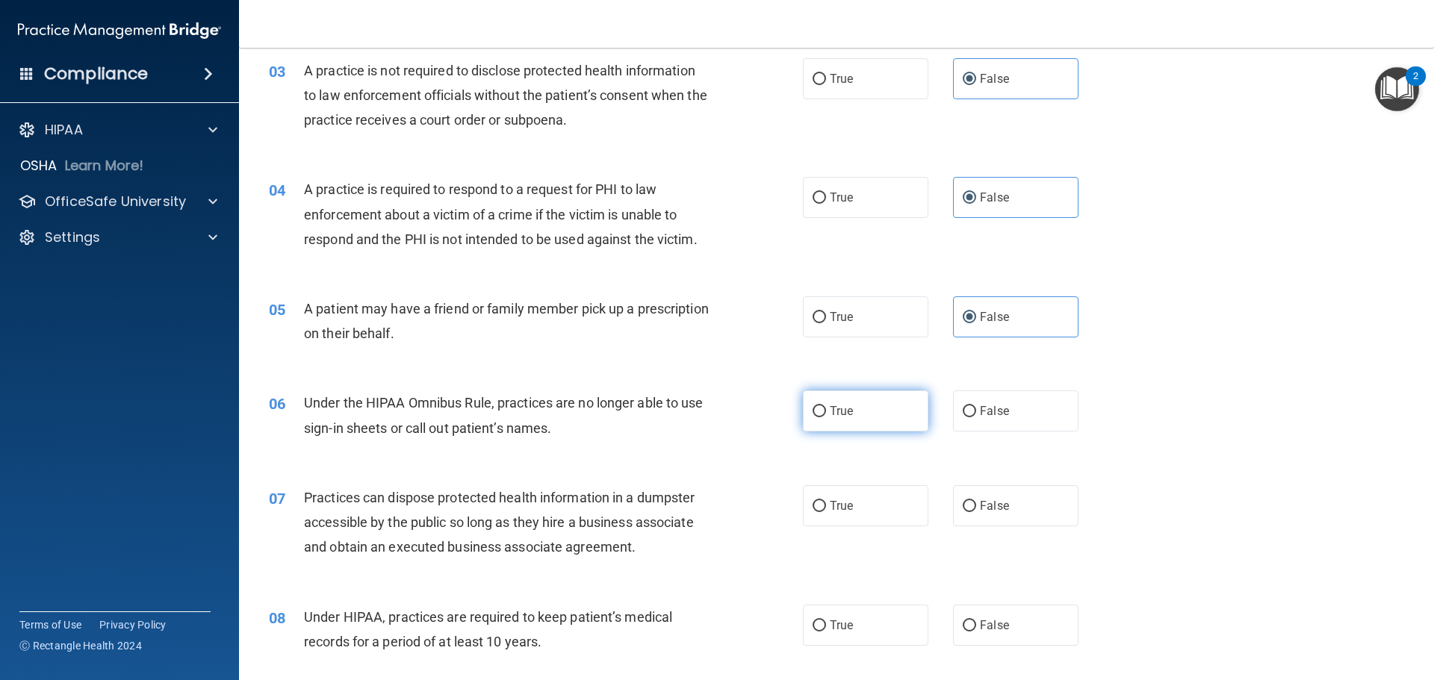
click at [812, 409] on input "True" at bounding box center [818, 411] width 13 height 11
radio input "true"
drag, startPoint x: 820, startPoint y: 495, endPoint x: 818, endPoint y: 509, distance: 14.3
click at [818, 496] on label "True" at bounding box center [865, 505] width 125 height 41
click at [818, 501] on input "True" at bounding box center [818, 506] width 13 height 11
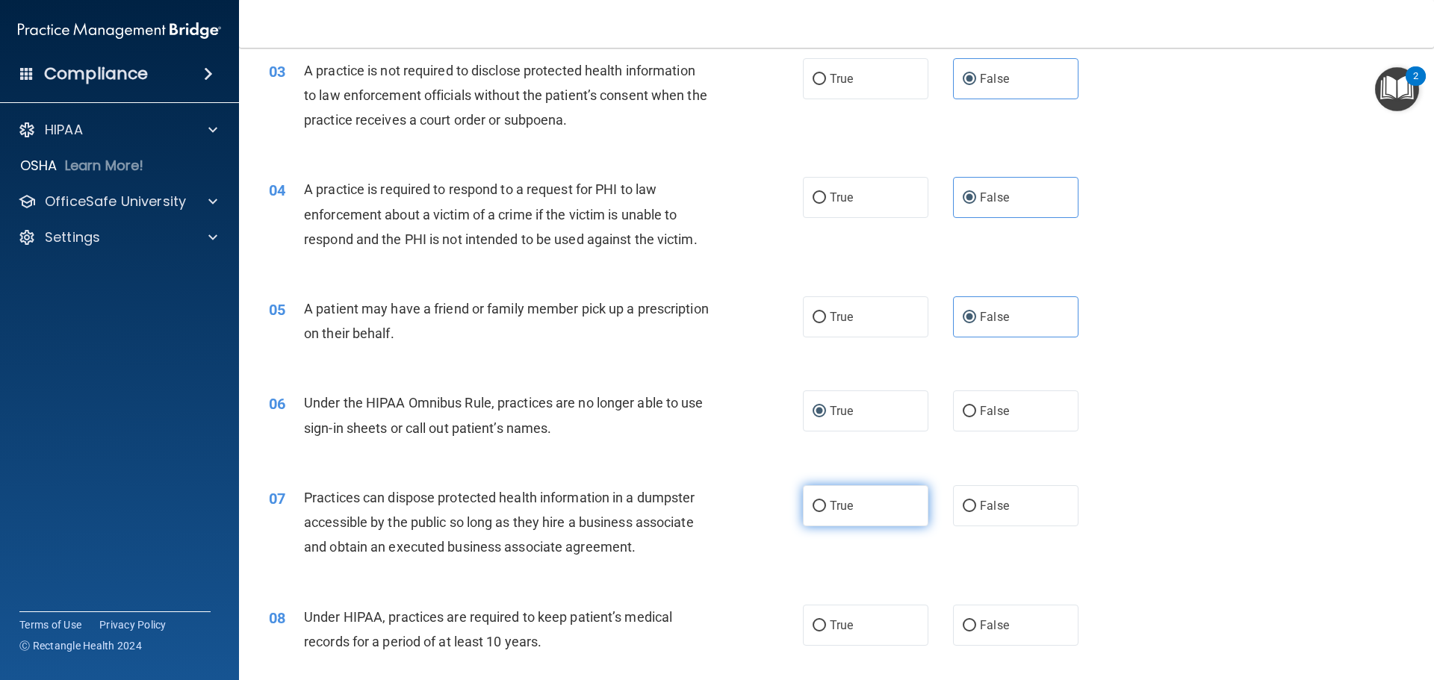
radio input "true"
click at [815, 622] on input "True" at bounding box center [818, 626] width 13 height 11
radio input "true"
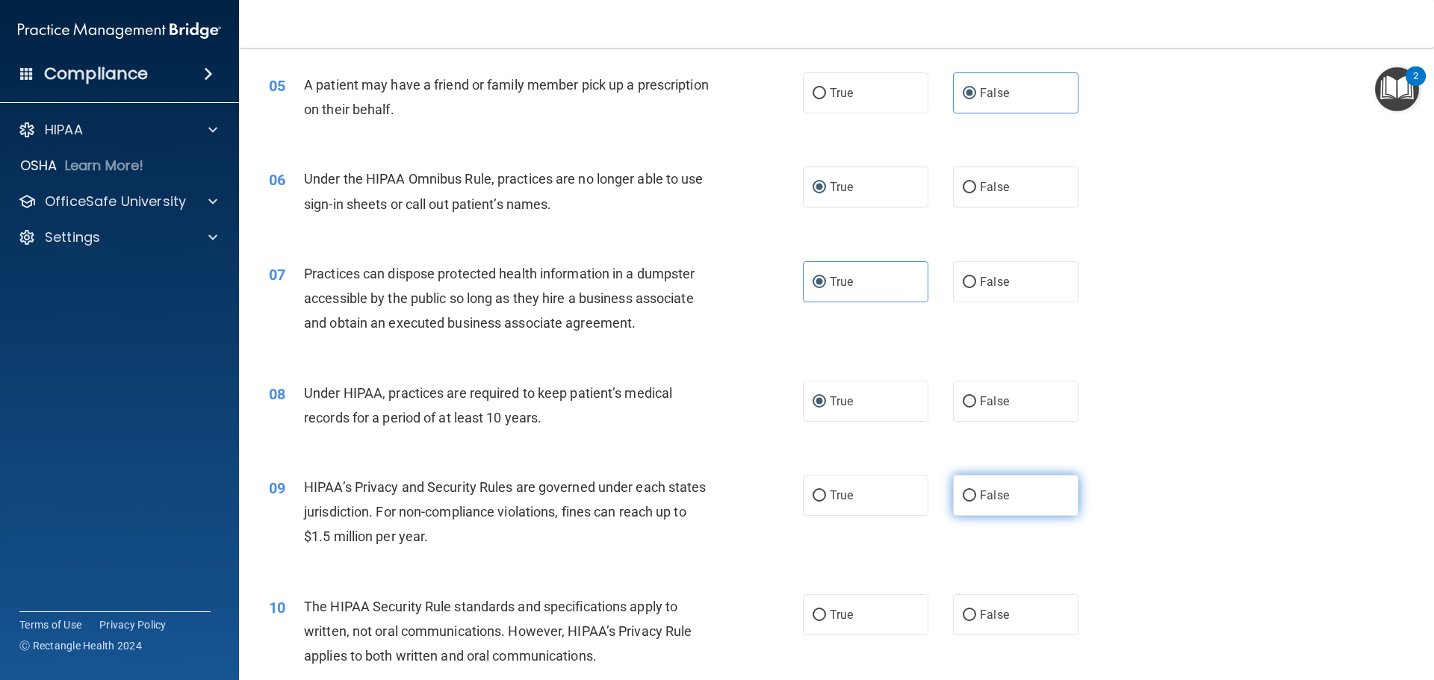
click at [963, 491] on input "False" at bounding box center [969, 496] width 13 height 11
radio input "true"
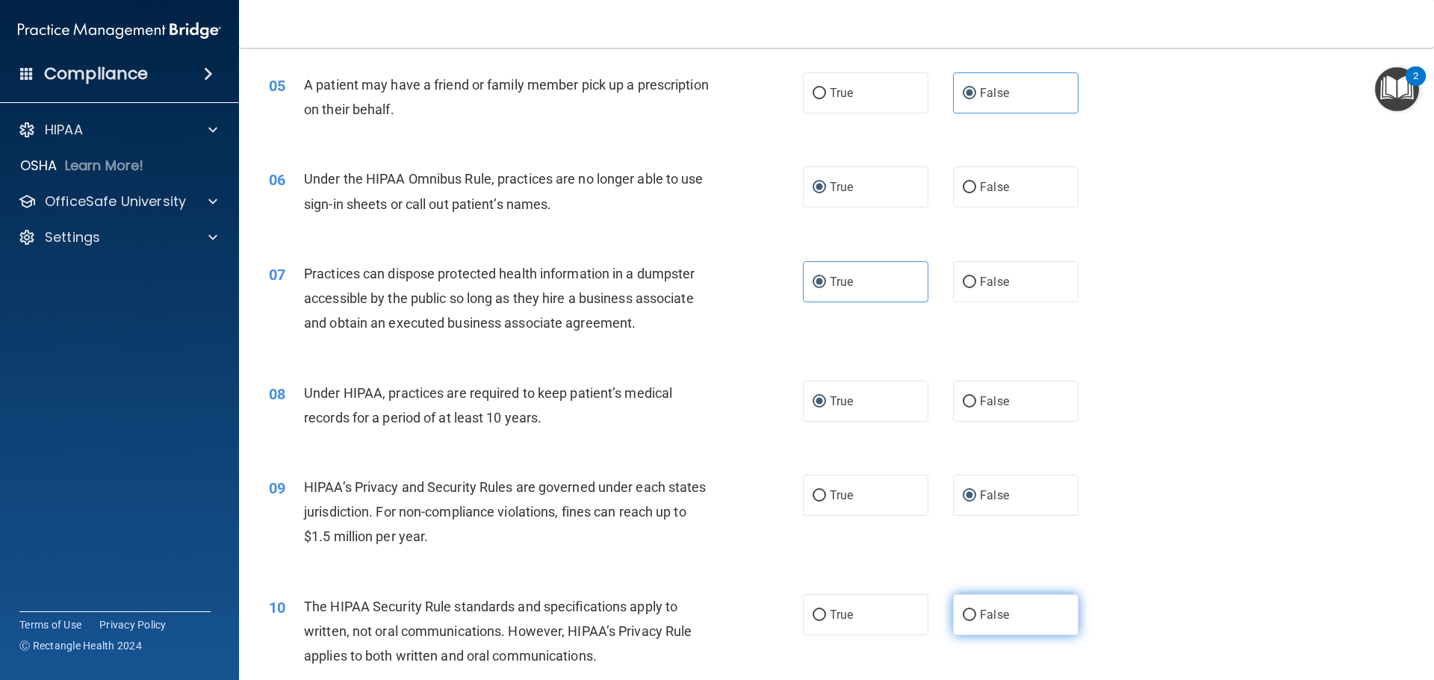
click at [955, 609] on label "False" at bounding box center [1015, 614] width 125 height 41
click at [963, 610] on input "False" at bounding box center [969, 615] width 13 height 11
radio input "true"
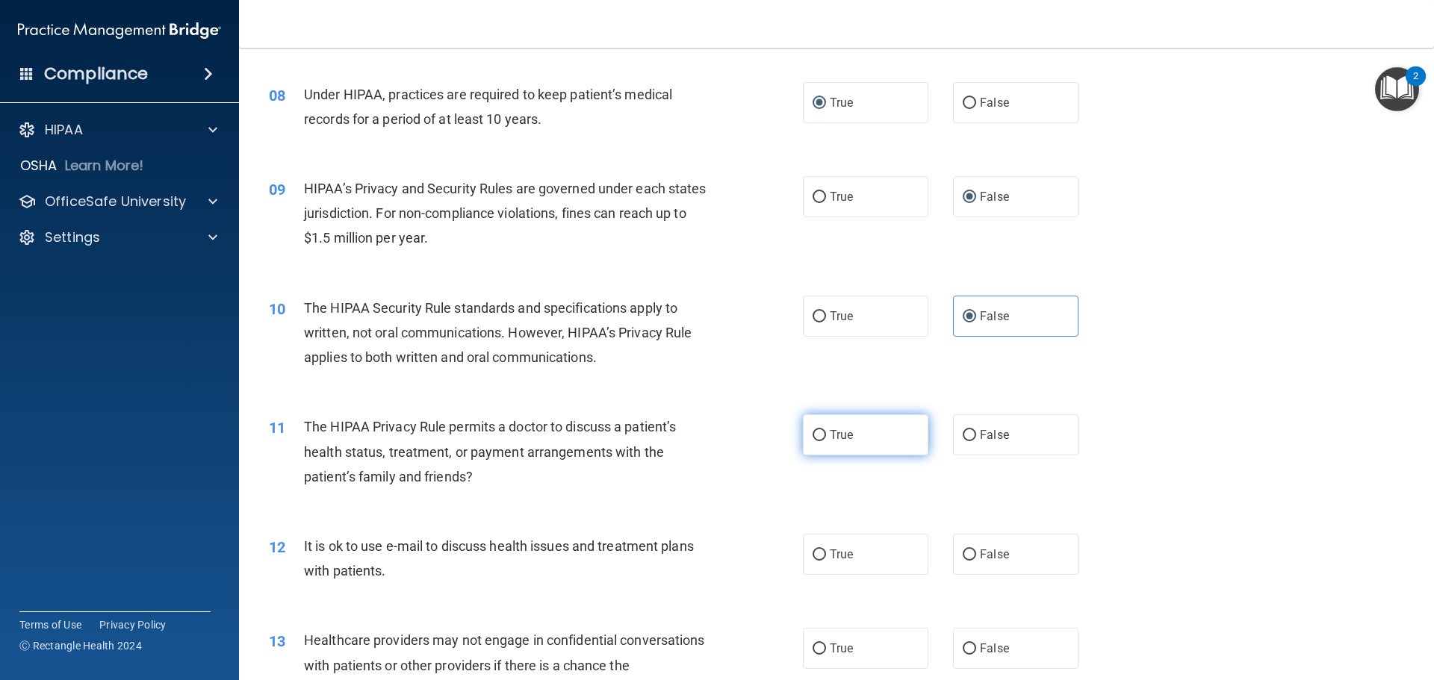
click at [812, 436] on input "True" at bounding box center [818, 435] width 13 height 11
radio input "true"
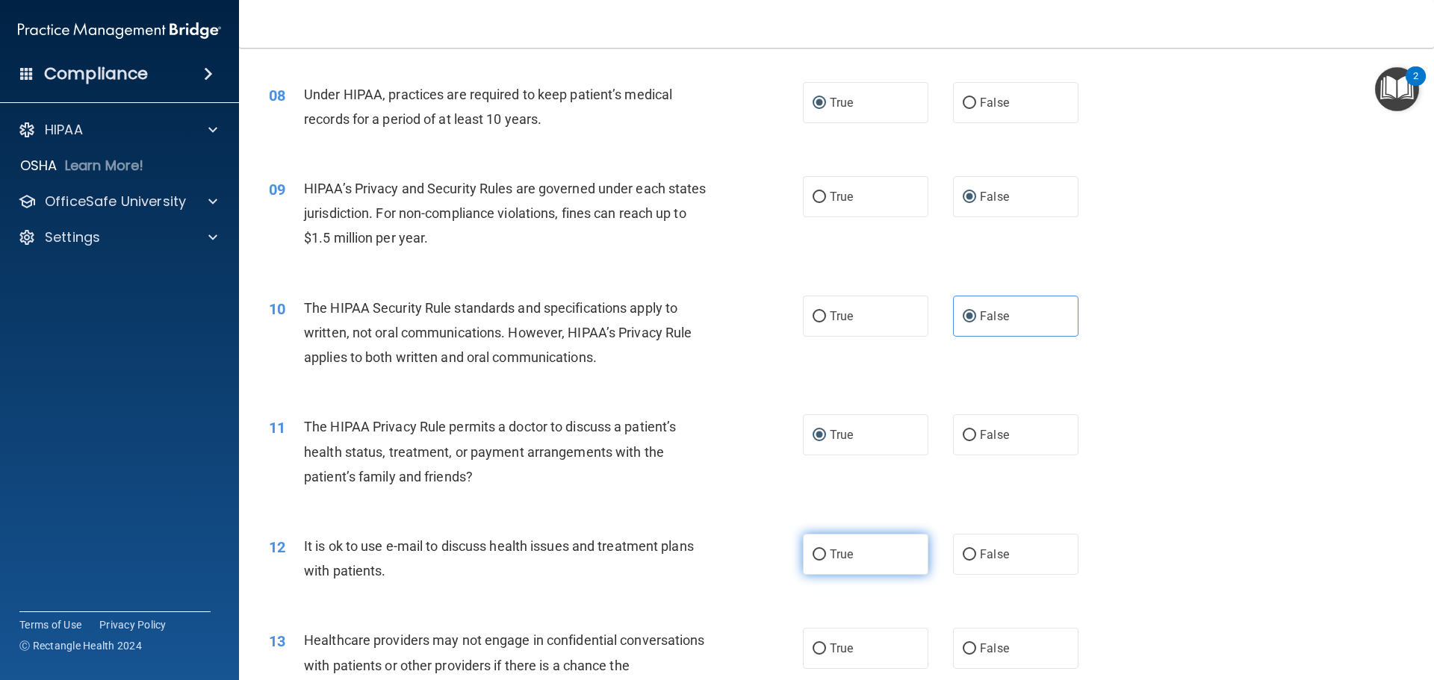
click at [812, 553] on input "True" at bounding box center [818, 555] width 13 height 11
radio input "true"
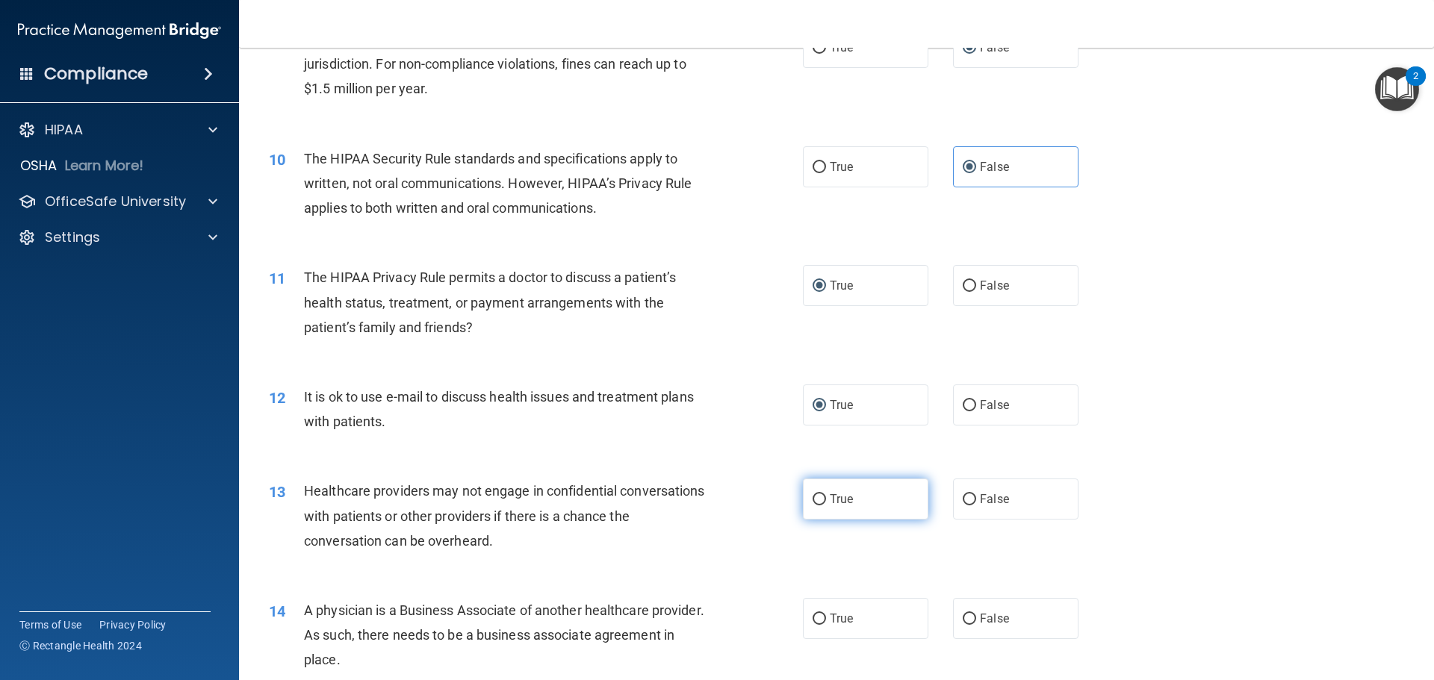
click at [818, 497] on input "True" at bounding box center [818, 499] width 13 height 11
radio input "true"
click at [966, 619] on input "False" at bounding box center [969, 619] width 13 height 11
radio input "true"
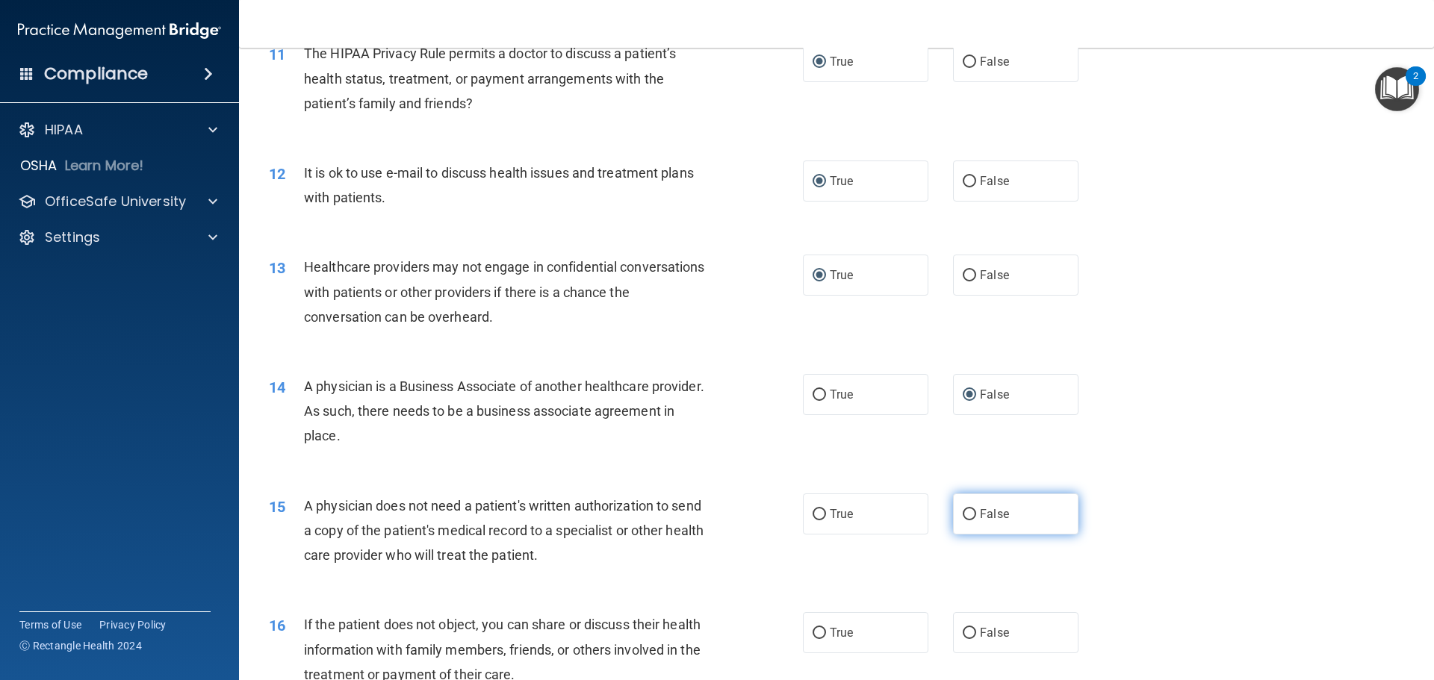
click at [963, 512] on input "False" at bounding box center [969, 514] width 13 height 11
radio input "true"
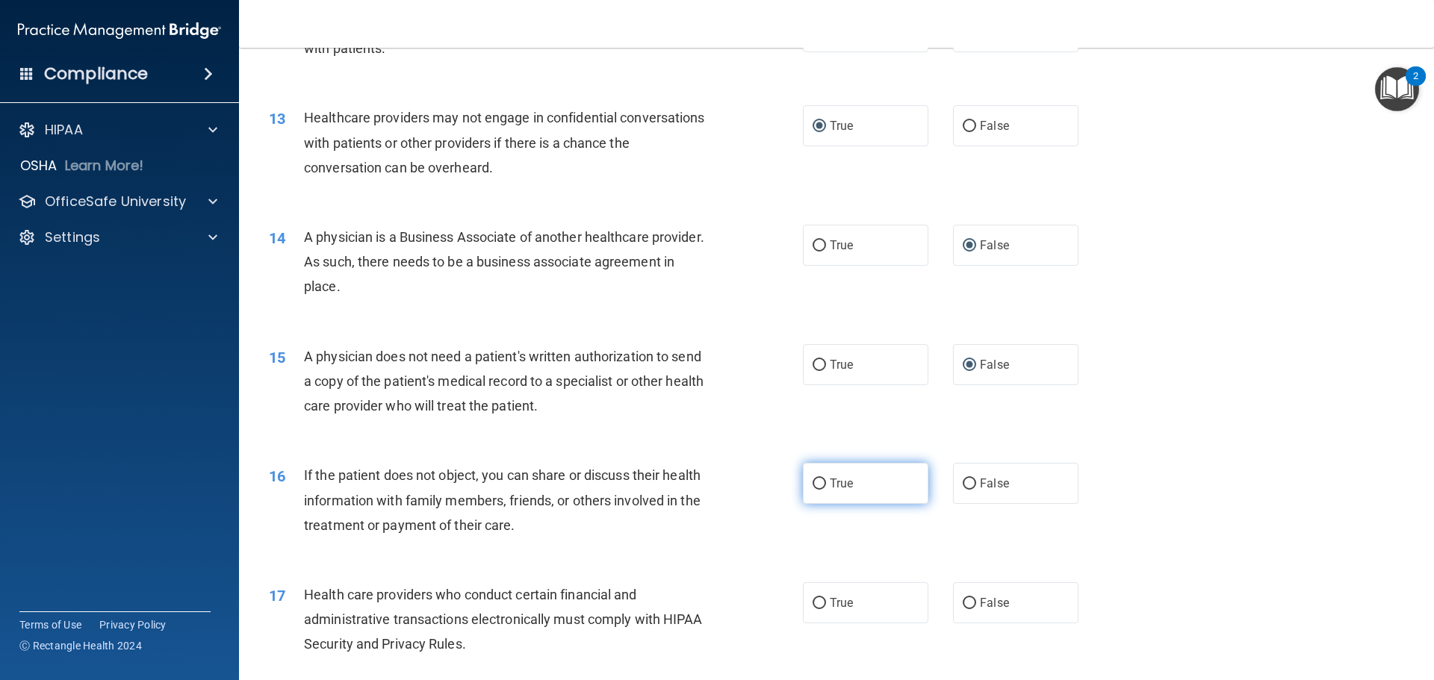
click at [830, 483] on span "True" at bounding box center [841, 483] width 23 height 14
click at [826, 483] on input "True" at bounding box center [818, 484] width 13 height 11
radio input "true"
click at [843, 598] on span "True" at bounding box center [841, 603] width 23 height 14
click at [826, 598] on input "True" at bounding box center [818, 603] width 13 height 11
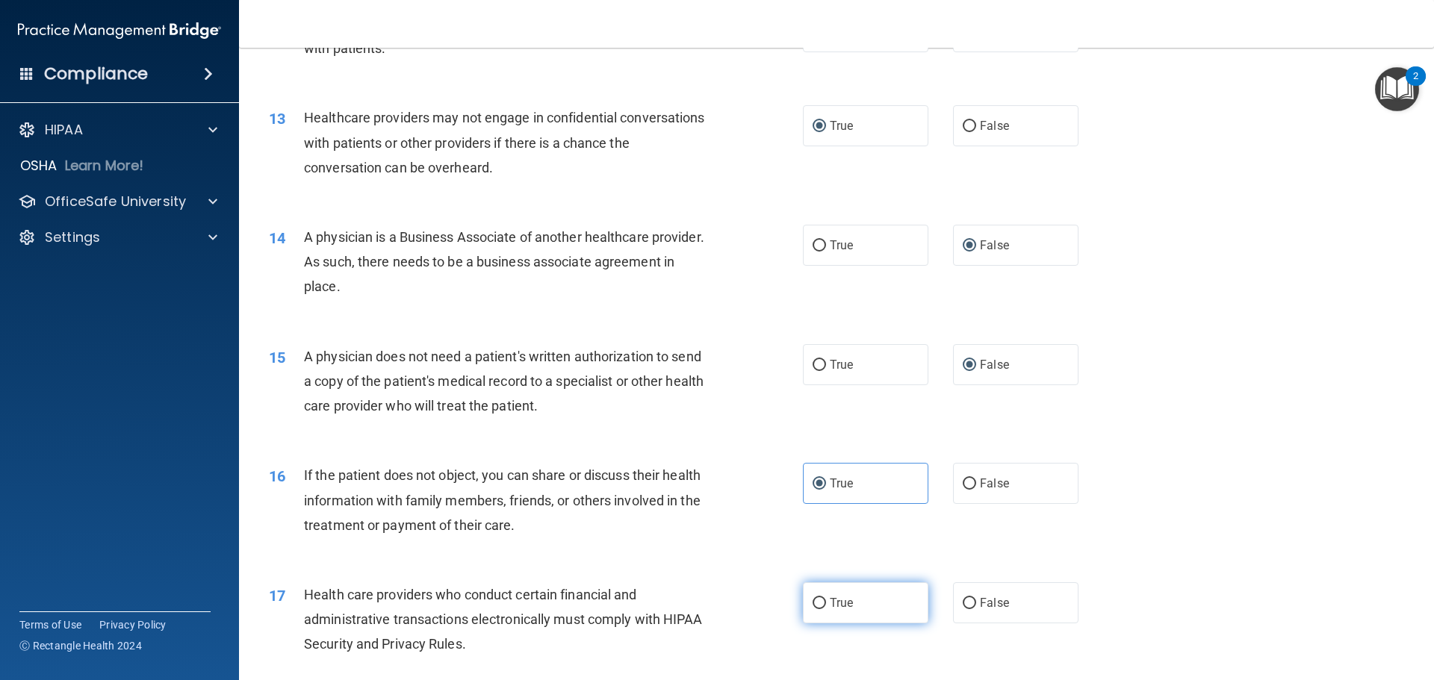
radio input "true"
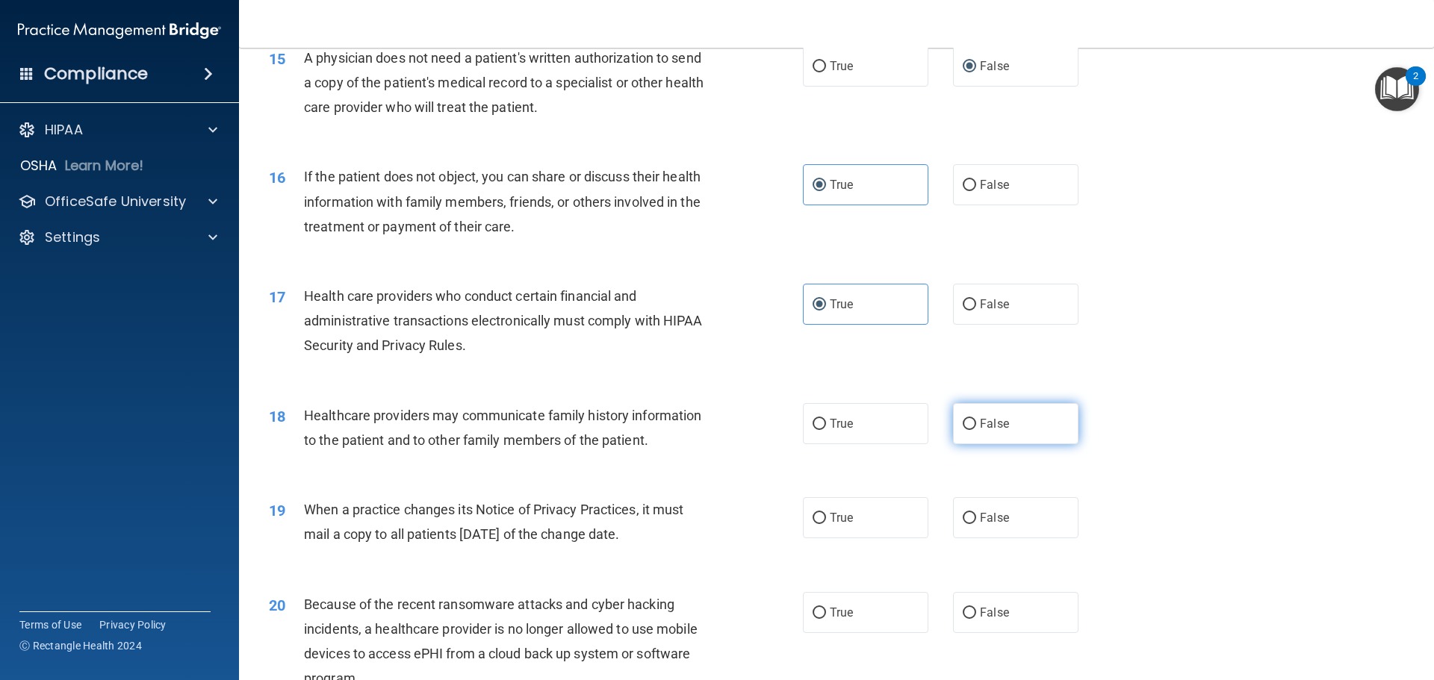
click at [963, 421] on input "False" at bounding box center [969, 424] width 13 height 11
radio input "true"
click at [812, 523] on input "True" at bounding box center [818, 518] width 13 height 11
radio input "true"
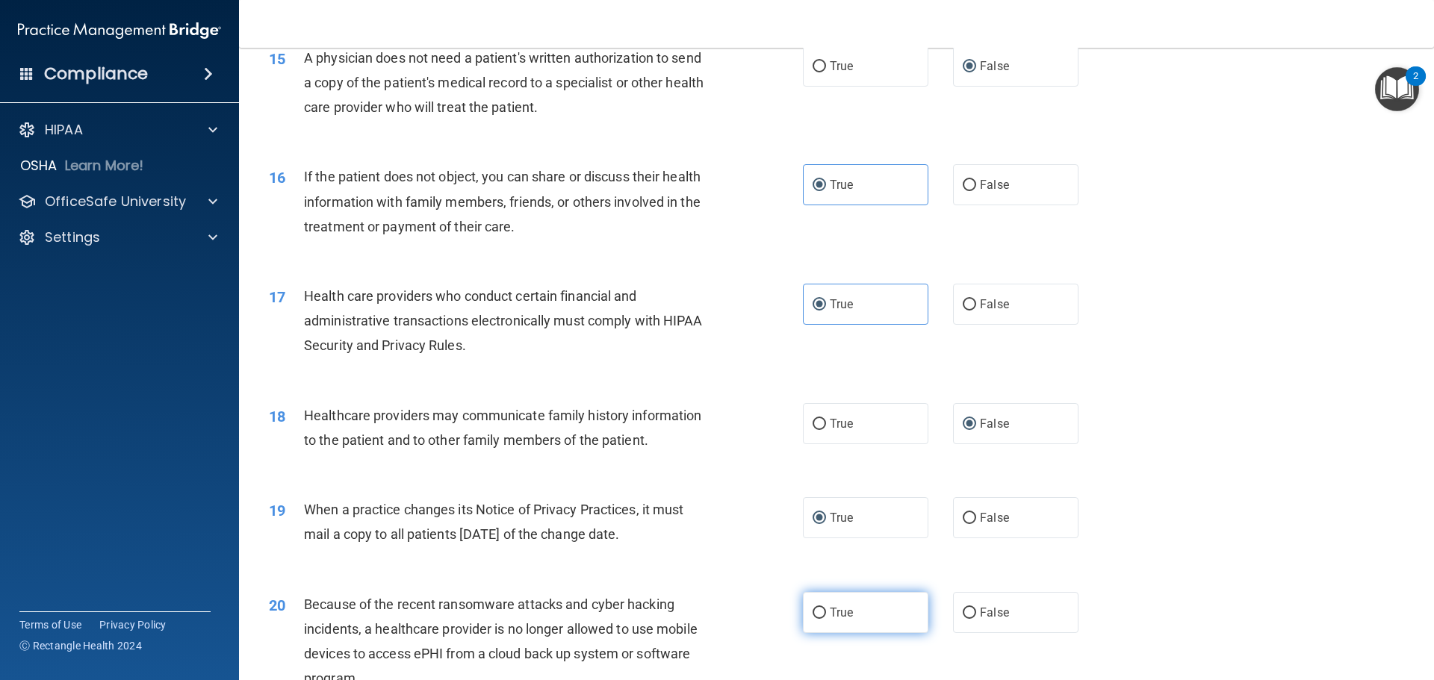
click at [821, 609] on label "True" at bounding box center [865, 612] width 125 height 41
click at [821, 609] on input "True" at bounding box center [818, 613] width 13 height 11
radio input "true"
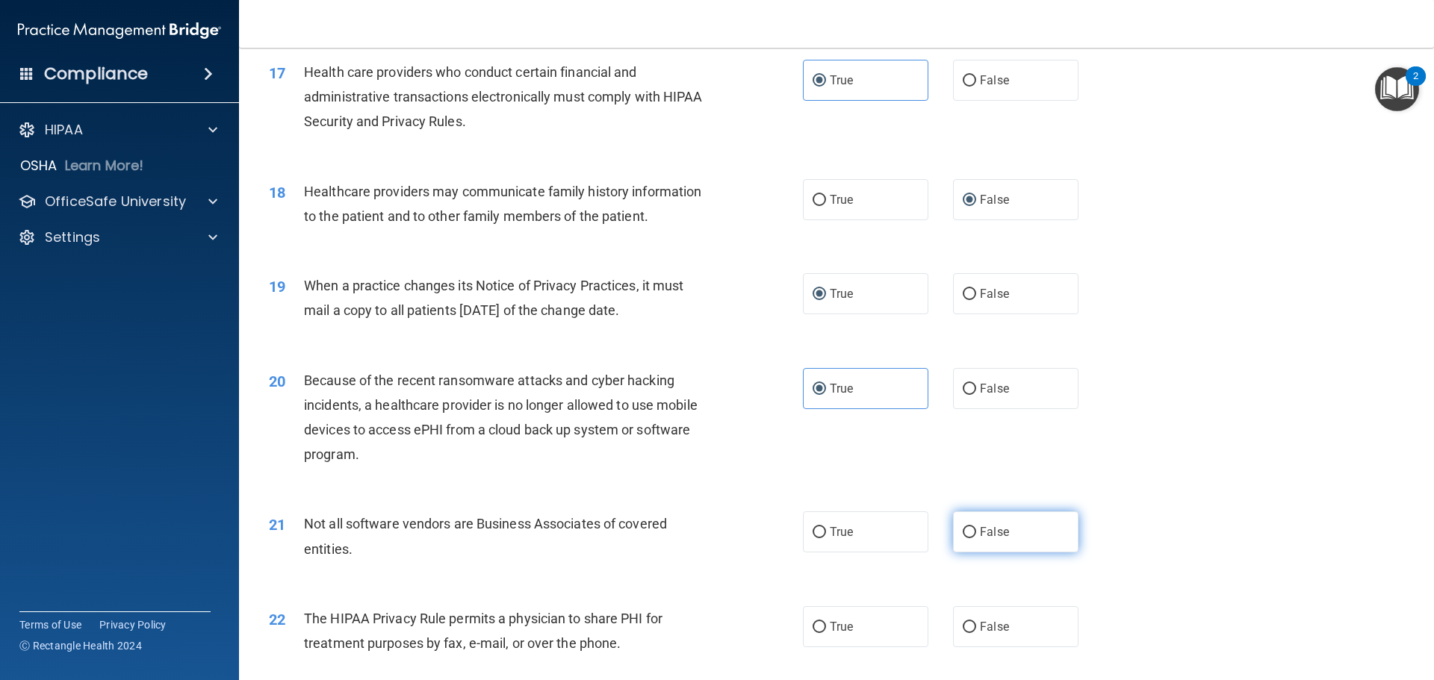
click at [963, 527] on input "False" at bounding box center [969, 532] width 13 height 11
radio input "true"
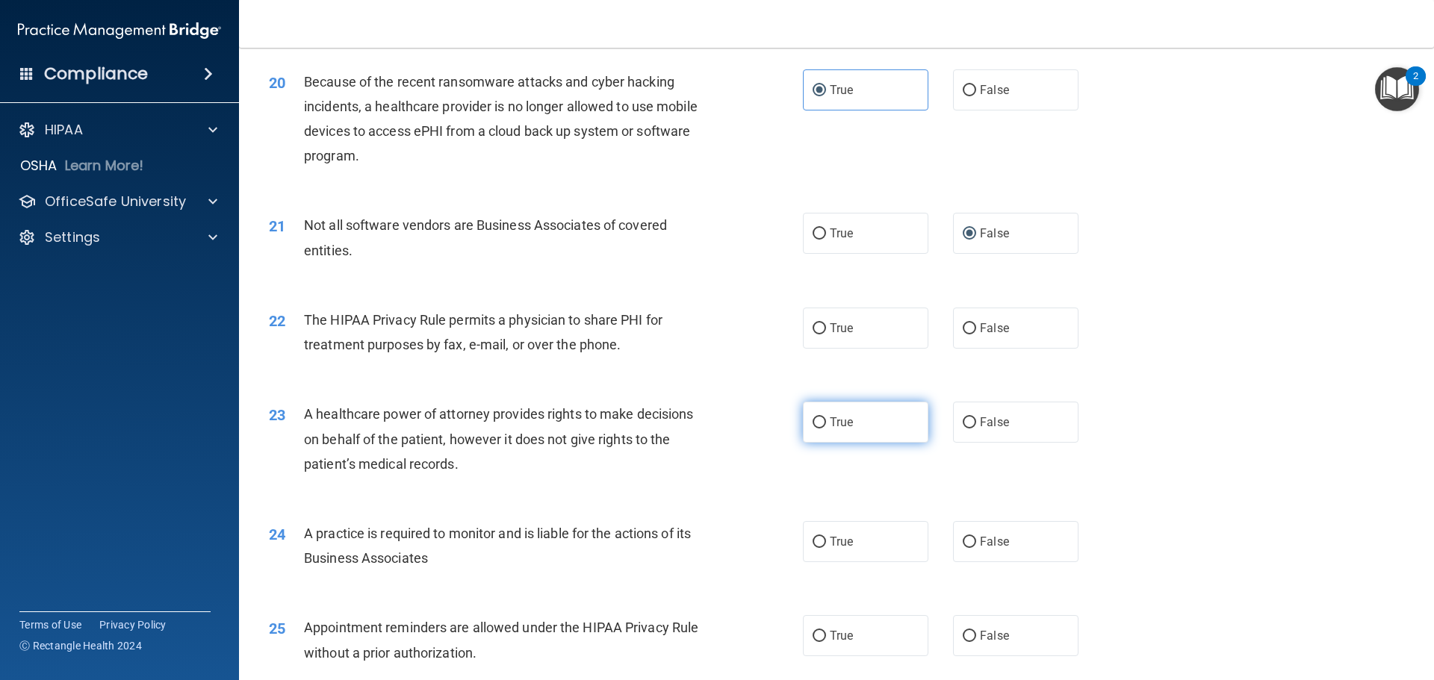
drag, startPoint x: 815, startPoint y: 417, endPoint x: 901, endPoint y: 477, distance: 105.2
click at [816, 417] on input "True" at bounding box center [818, 422] width 13 height 11
radio input "true"
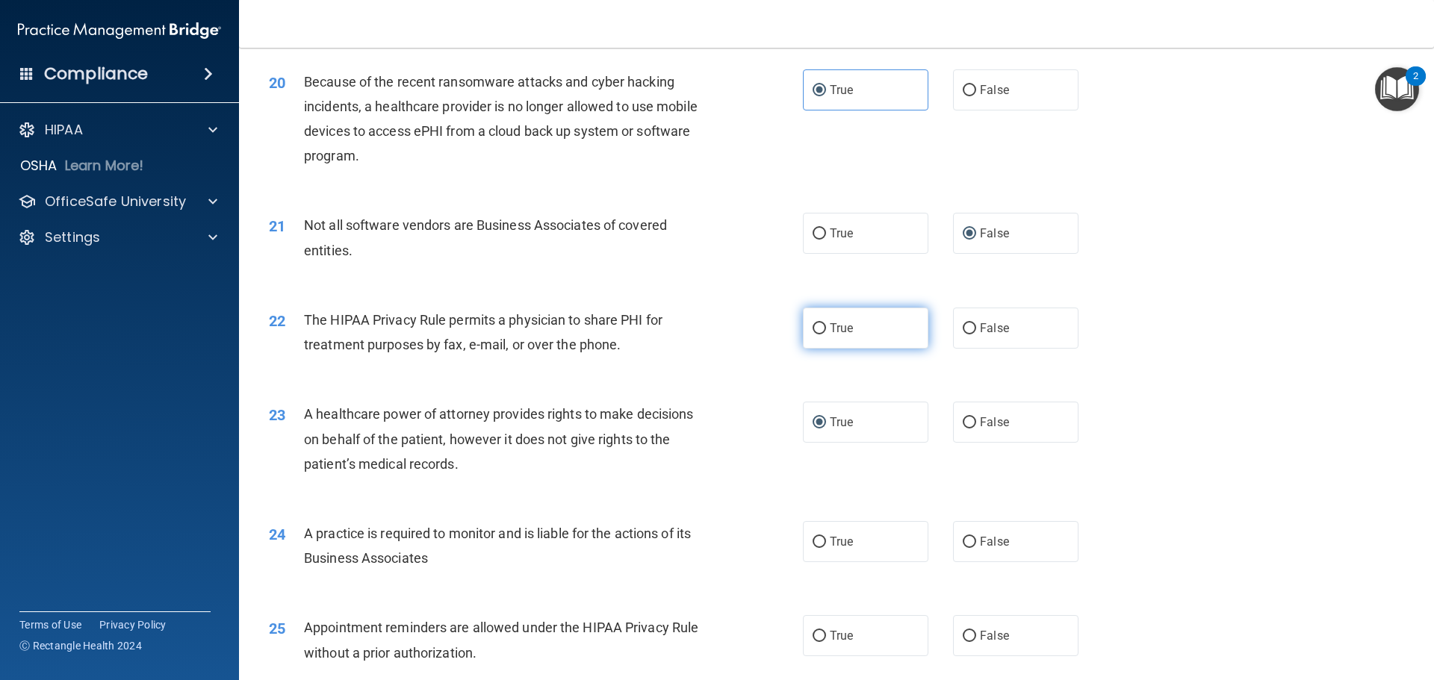
click at [809, 320] on label "True" at bounding box center [865, 328] width 125 height 41
click at [812, 323] on input "True" at bounding box center [818, 328] width 13 height 11
radio input "true"
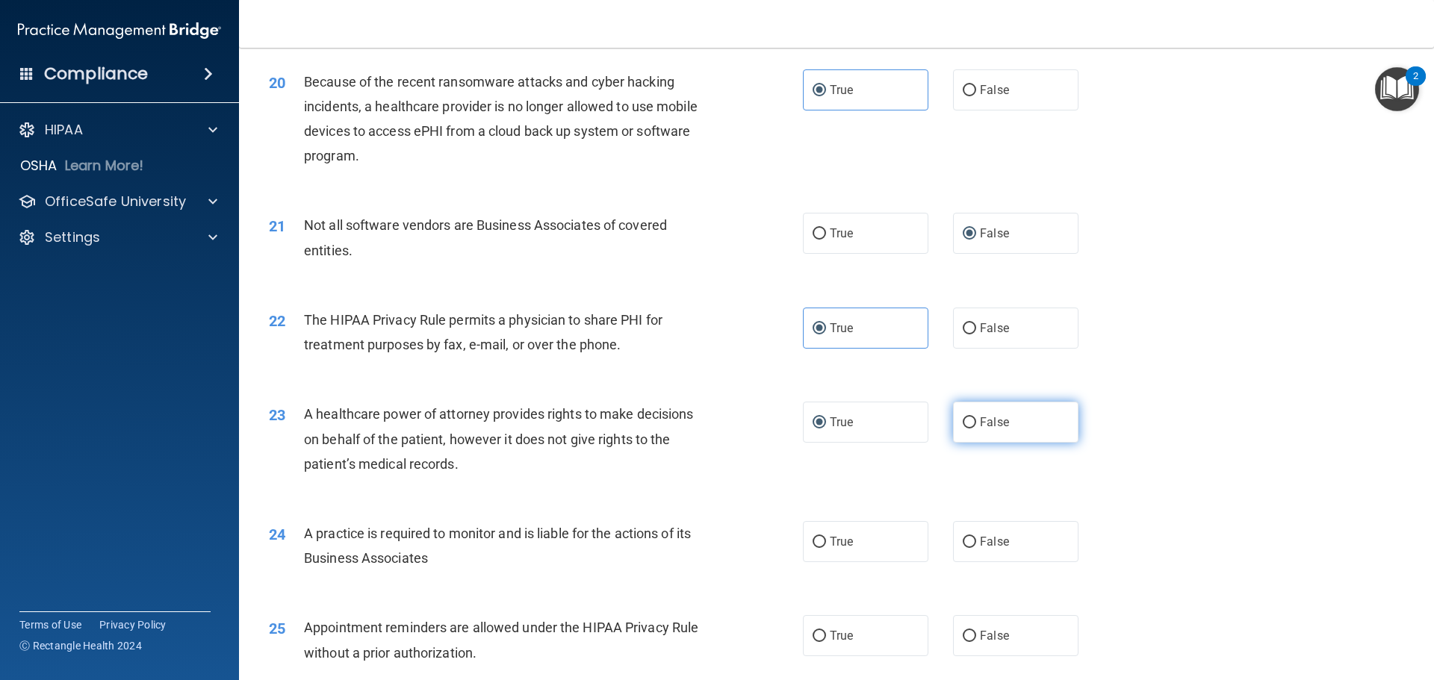
click at [964, 419] on input "False" at bounding box center [969, 422] width 13 height 11
radio input "true"
radio input "false"
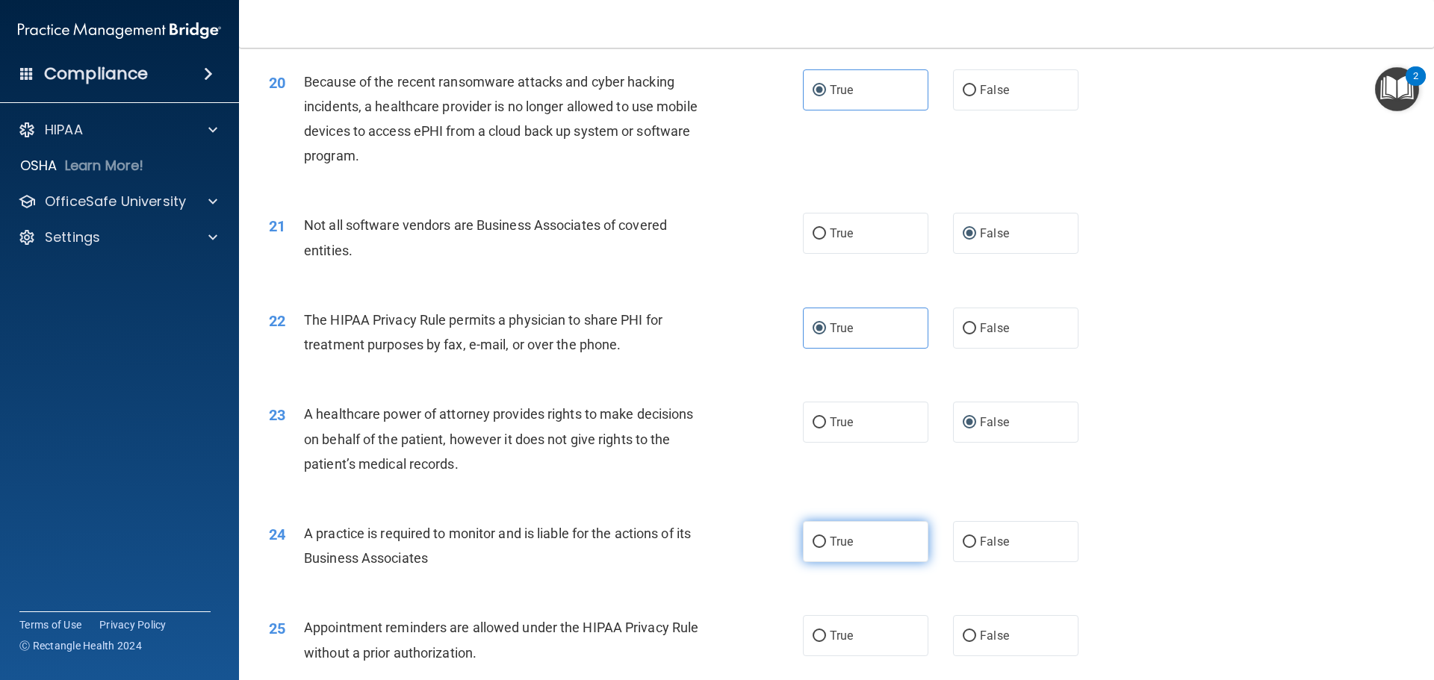
click at [809, 548] on label "True" at bounding box center [865, 541] width 125 height 41
click at [812, 548] on input "True" at bounding box center [818, 542] width 13 height 11
radio input "true"
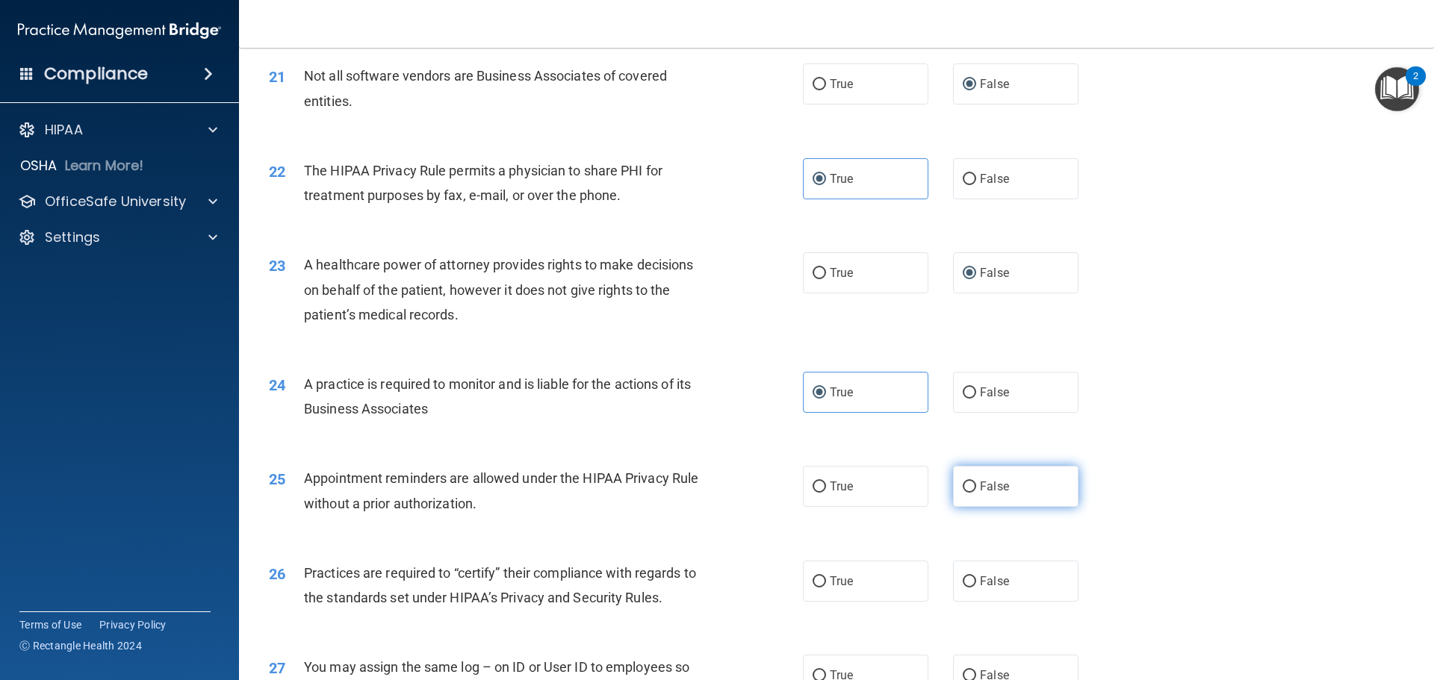
click at [963, 482] on input "False" at bounding box center [969, 487] width 13 height 11
radio input "true"
click at [859, 582] on label "True" at bounding box center [865, 581] width 125 height 41
click at [826, 582] on input "True" at bounding box center [818, 582] width 13 height 11
radio input "true"
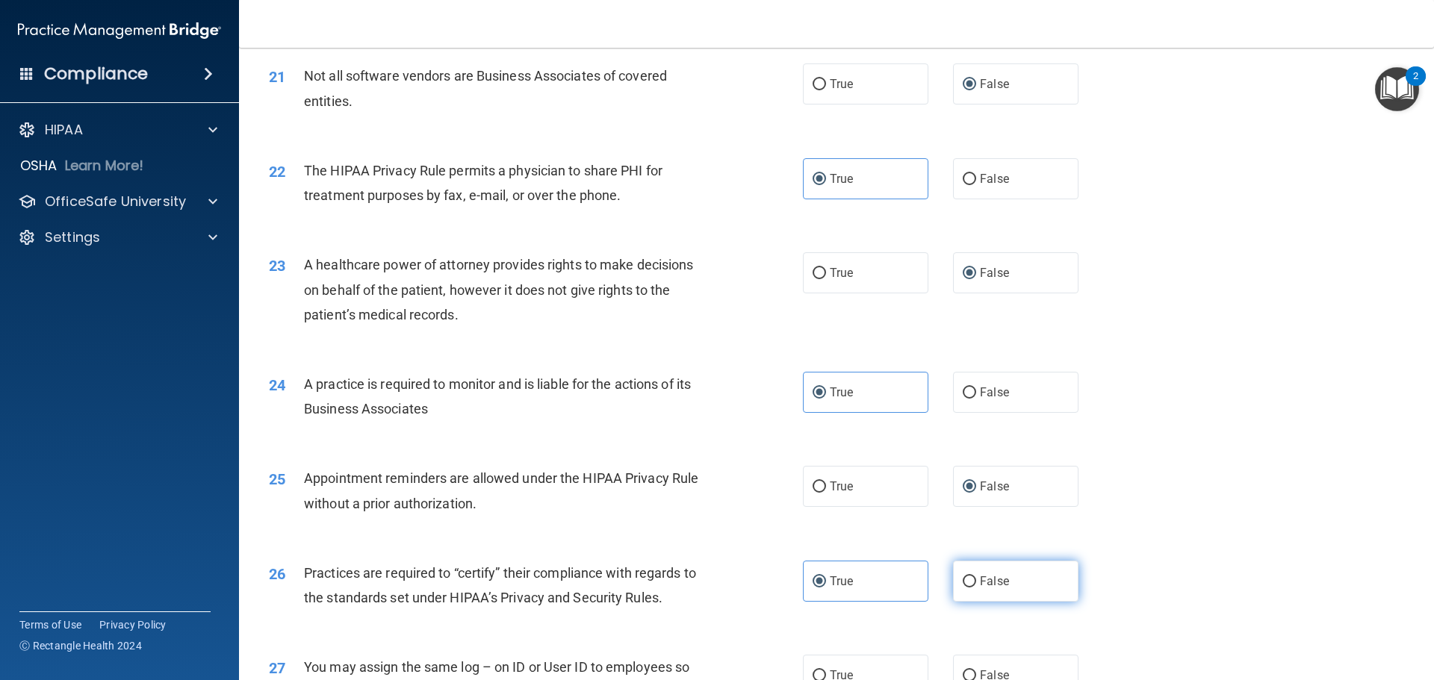
scroll to position [2464, 0]
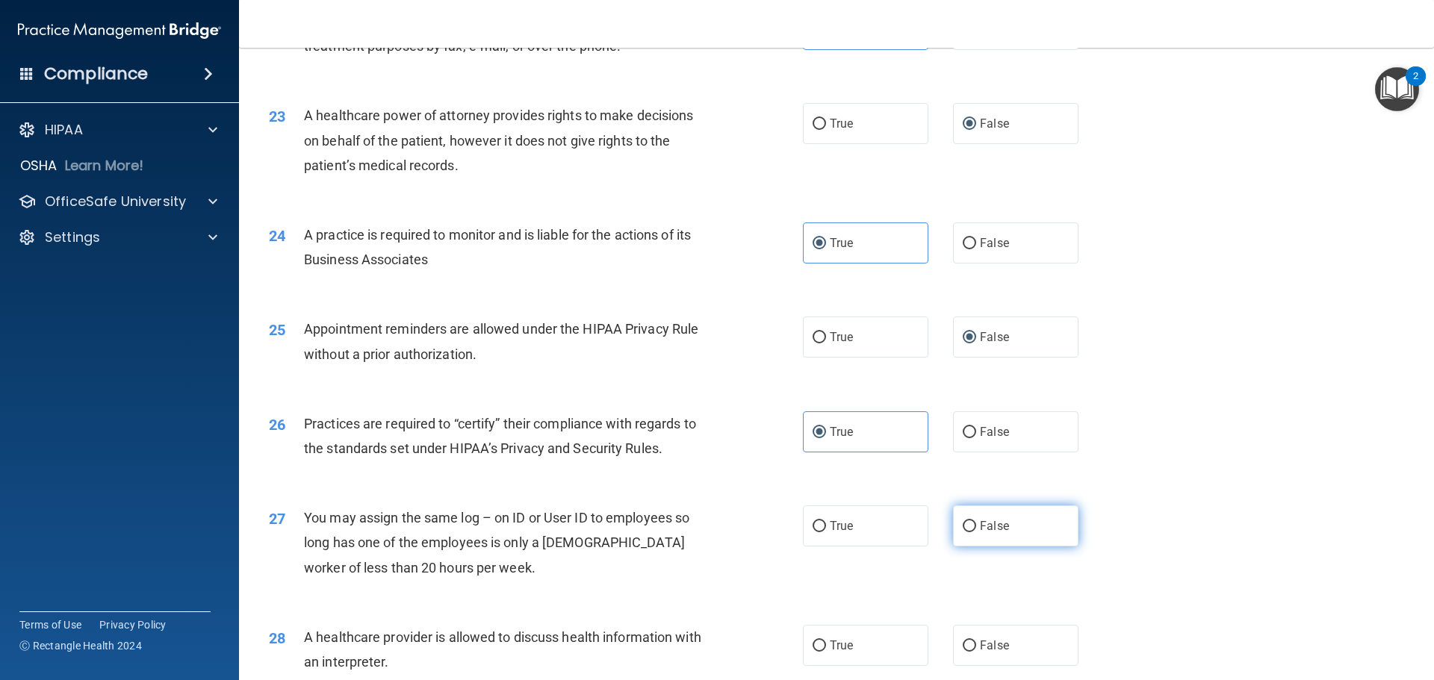
click at [983, 526] on span "False" at bounding box center [994, 526] width 29 height 14
click at [976, 526] on input "False" at bounding box center [969, 526] width 13 height 11
radio input "true"
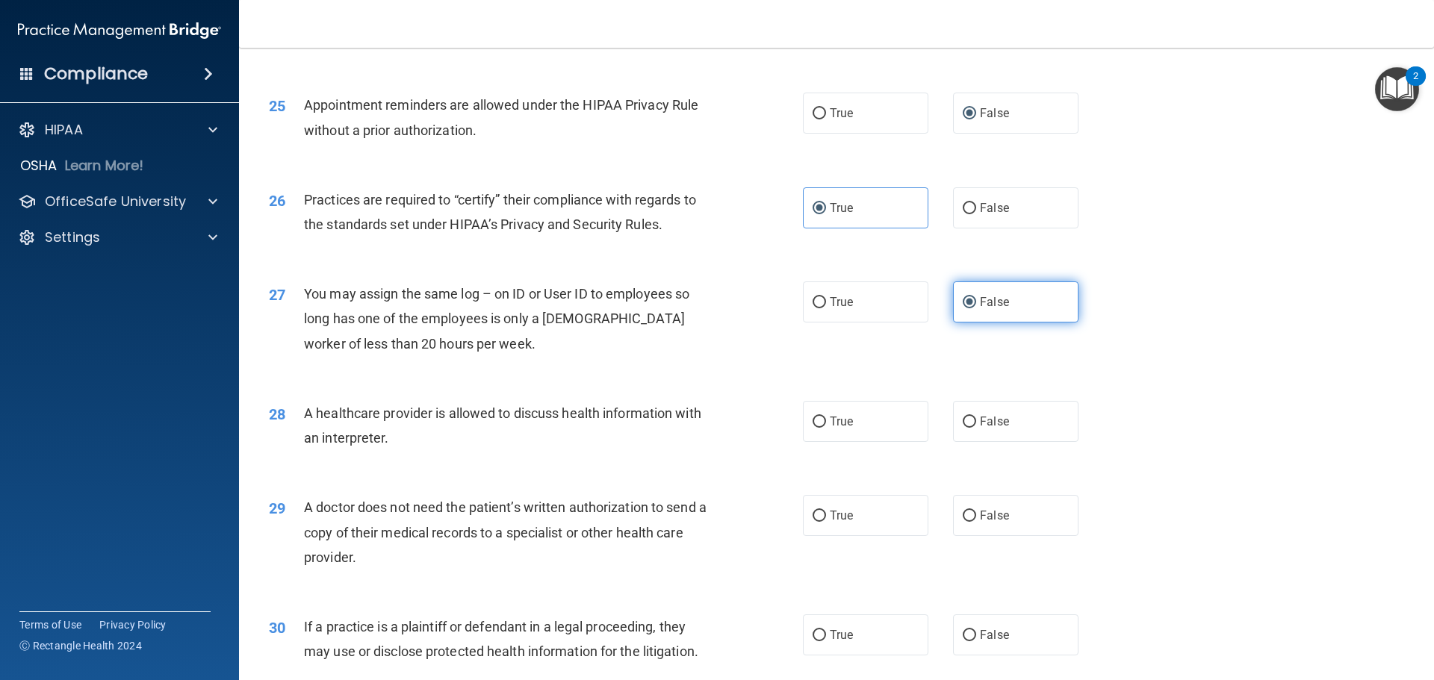
scroll to position [2763, 0]
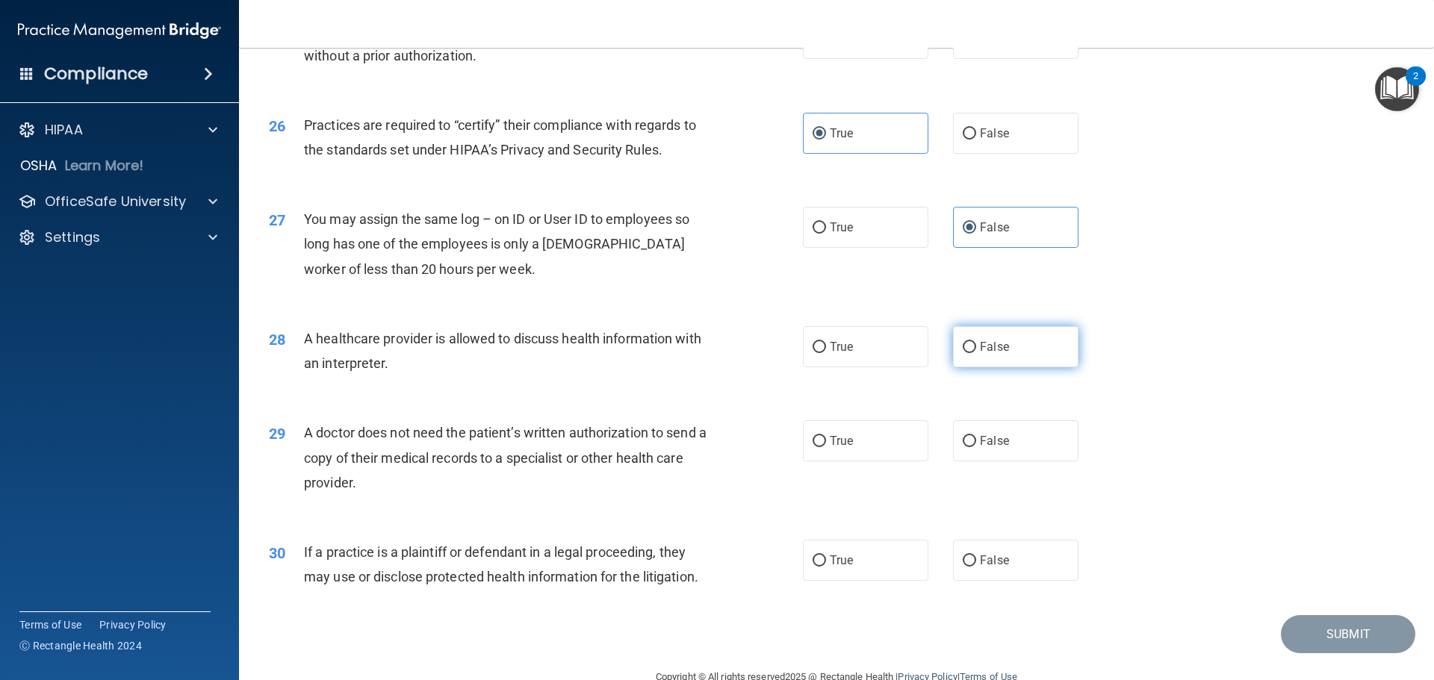
click at [963, 348] on input "False" at bounding box center [969, 347] width 13 height 11
radio input "true"
click at [830, 445] on span "True" at bounding box center [841, 441] width 23 height 14
click at [825, 445] on input "True" at bounding box center [818, 441] width 13 height 11
radio input "true"
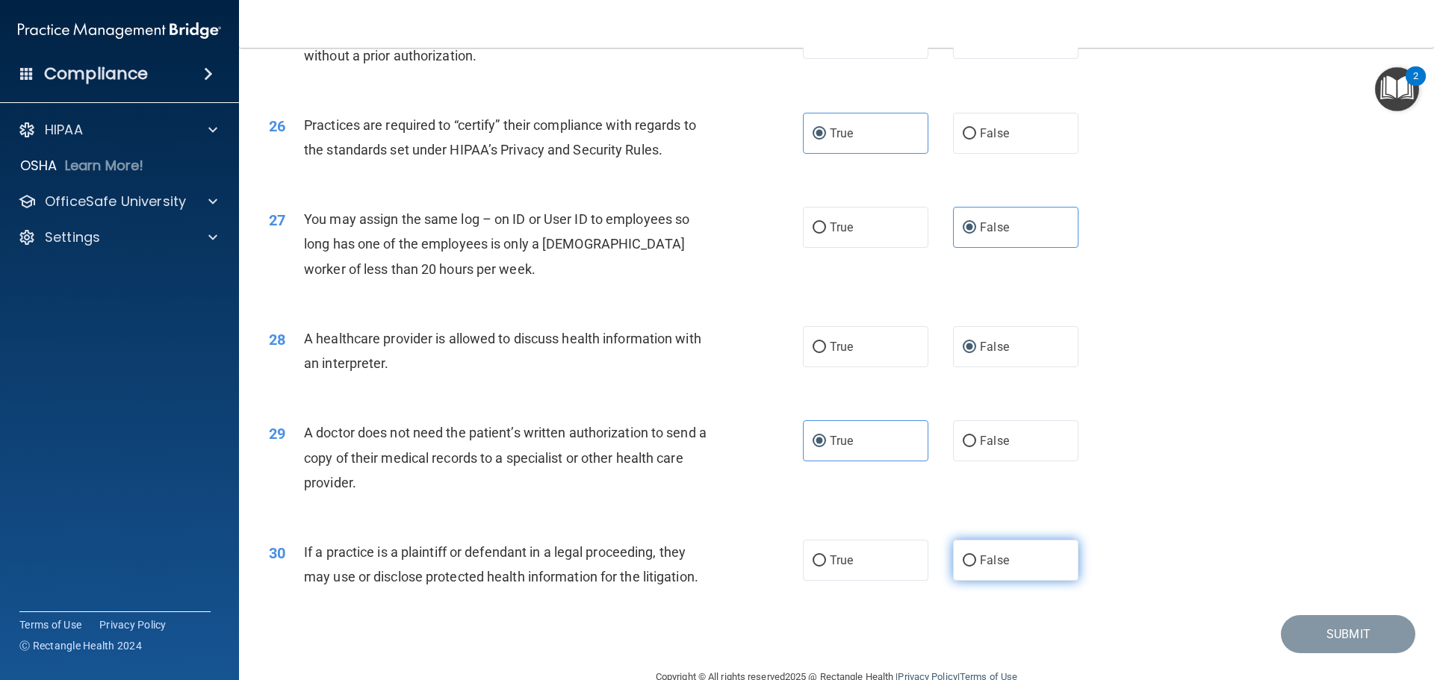
click at [983, 569] on label "False" at bounding box center [1015, 560] width 125 height 41
click at [976, 567] on input "False" at bounding box center [969, 561] width 13 height 11
radio input "true"
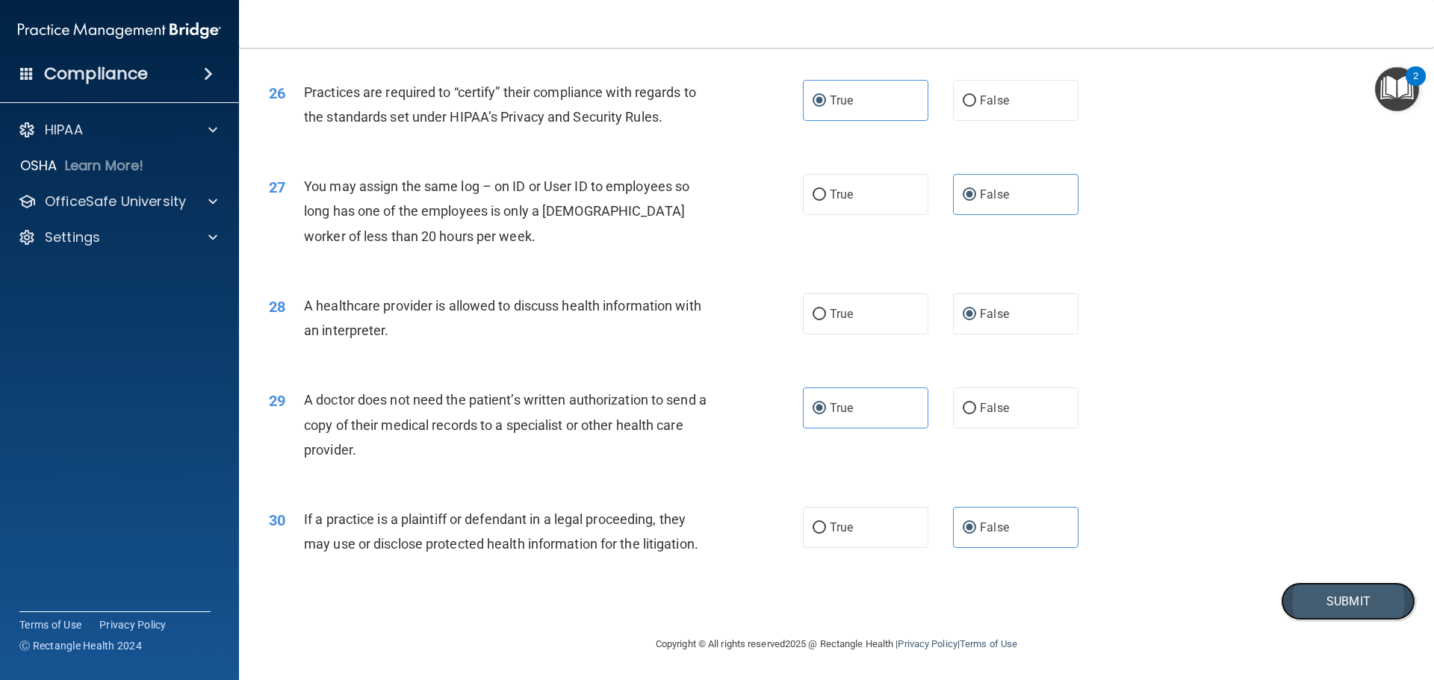
click at [1311, 600] on button "Submit" at bounding box center [1348, 601] width 134 height 38
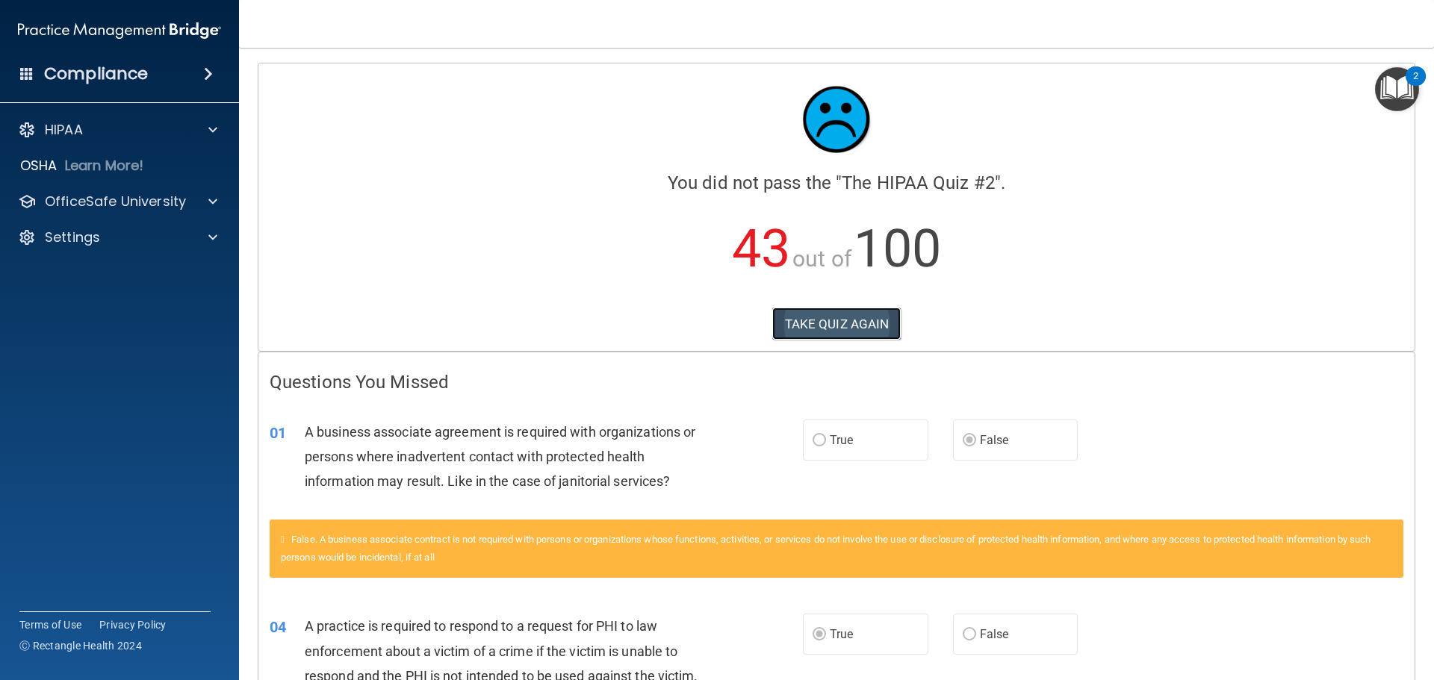
click at [841, 328] on button "TAKE QUIZ AGAIN" at bounding box center [836, 324] width 129 height 33
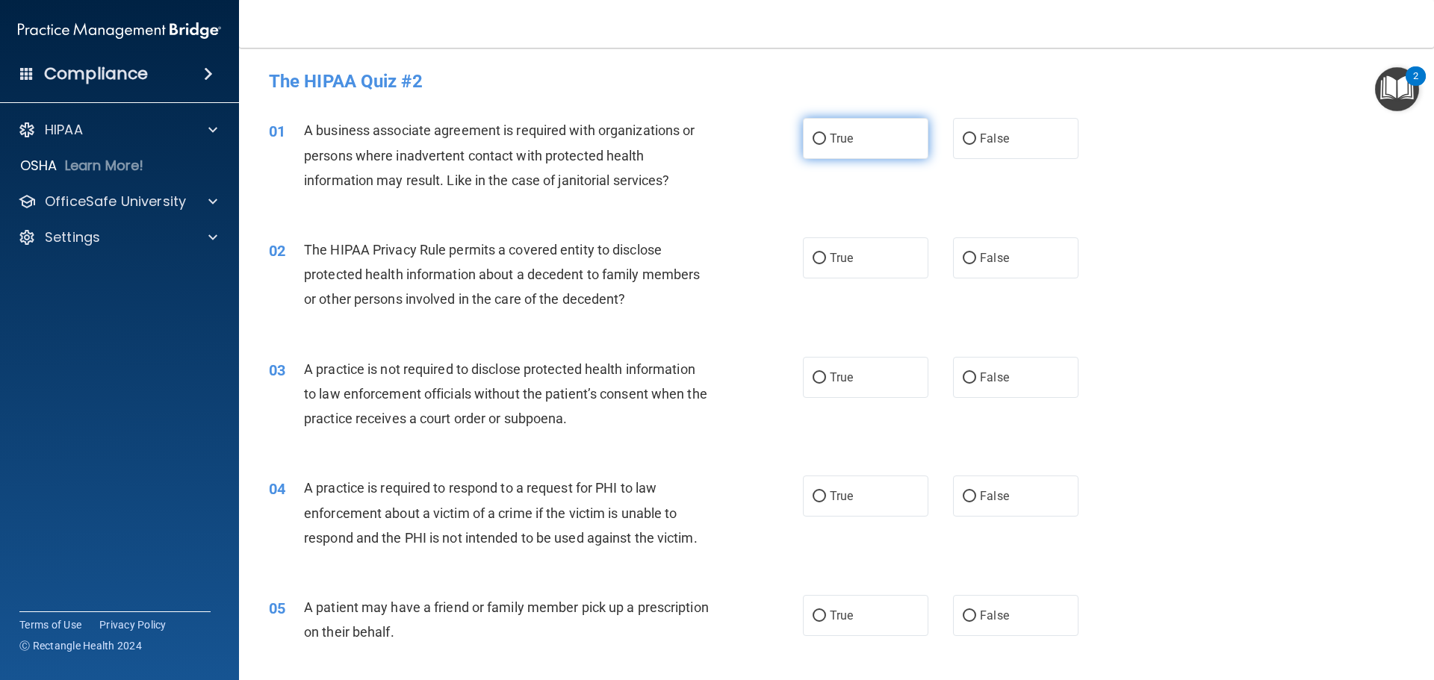
click at [844, 143] on span "True" at bounding box center [841, 138] width 23 height 14
click at [826, 143] on input "True" at bounding box center [818, 139] width 13 height 11
radio input "true"
click at [846, 253] on span "True" at bounding box center [841, 258] width 23 height 14
click at [826, 253] on input "True" at bounding box center [818, 258] width 13 height 11
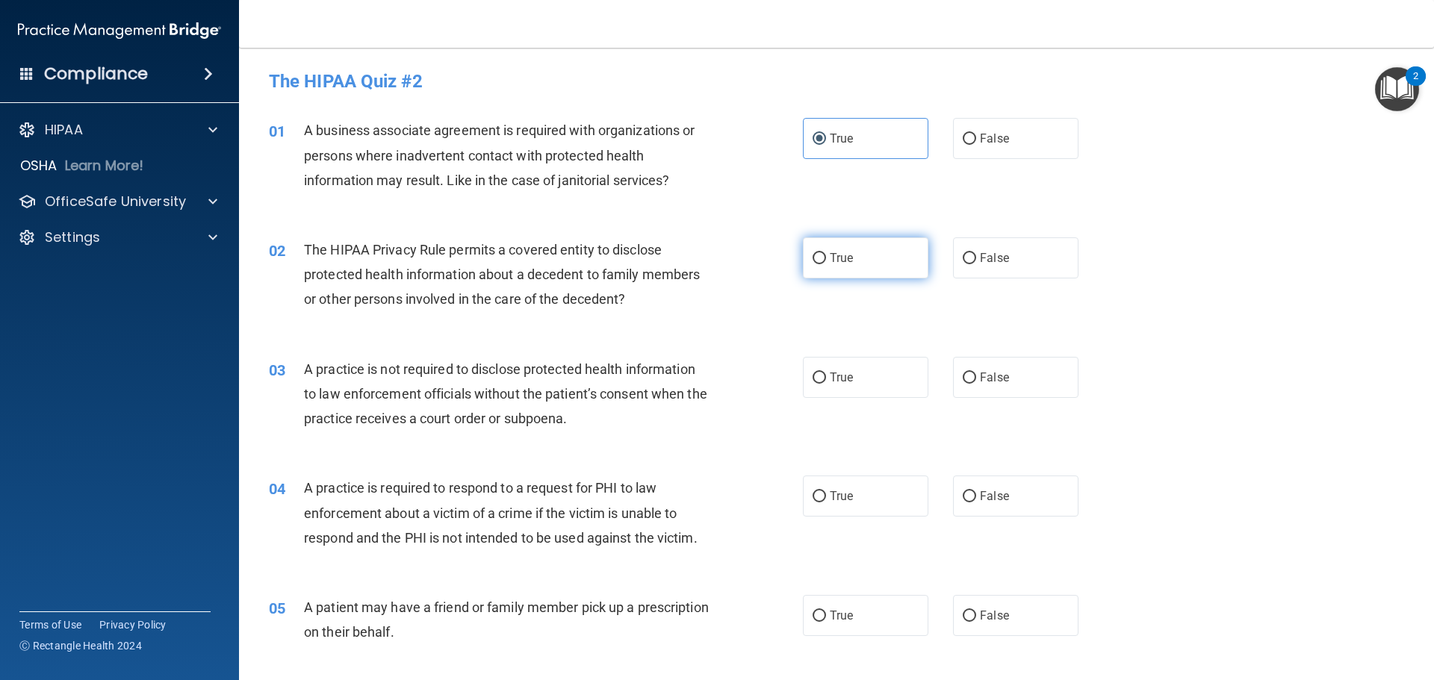
radio input "true"
click at [992, 380] on span "False" at bounding box center [994, 377] width 29 height 14
click at [976, 380] on input "False" at bounding box center [969, 378] width 13 height 11
radio input "true"
click at [992, 495] on span "False" at bounding box center [994, 496] width 29 height 14
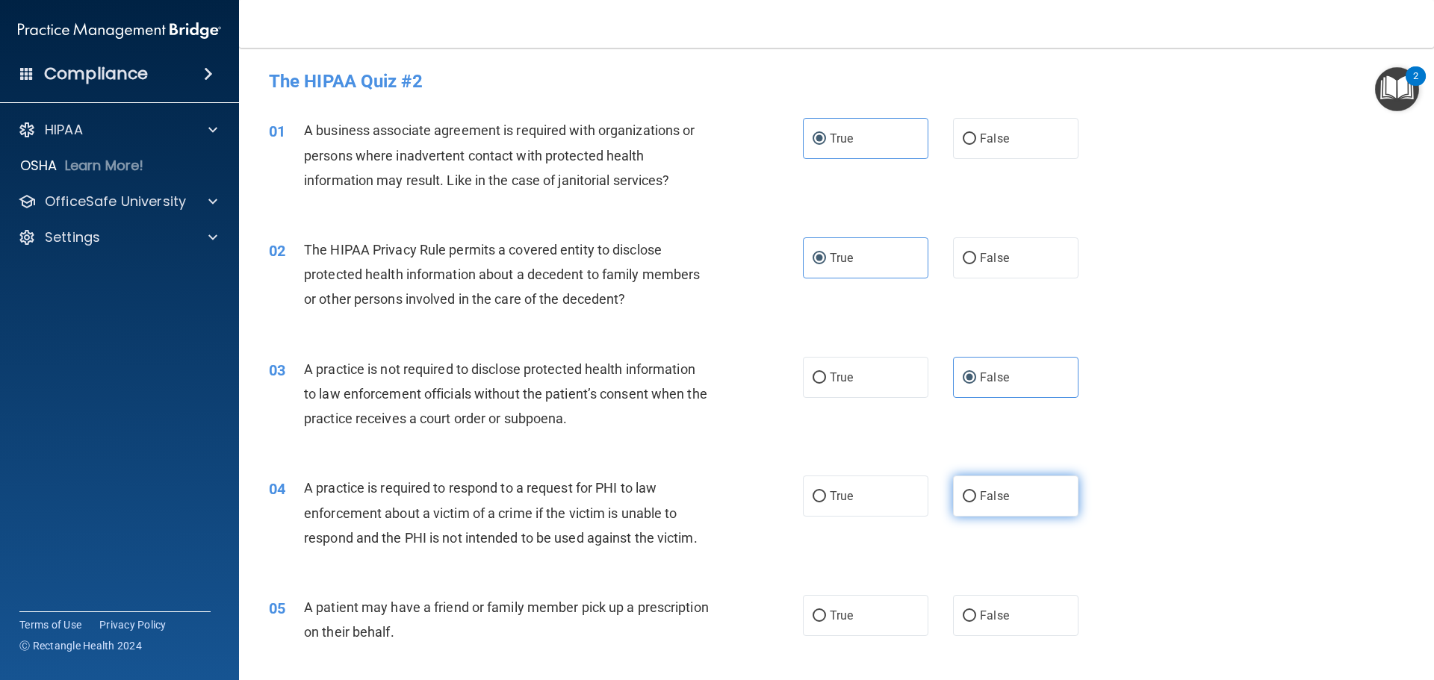
click at [976, 495] on input "False" at bounding box center [969, 496] width 13 height 11
radio input "true"
click at [983, 609] on span "False" at bounding box center [994, 616] width 29 height 14
click at [976, 611] on input "False" at bounding box center [969, 616] width 13 height 11
radio input "true"
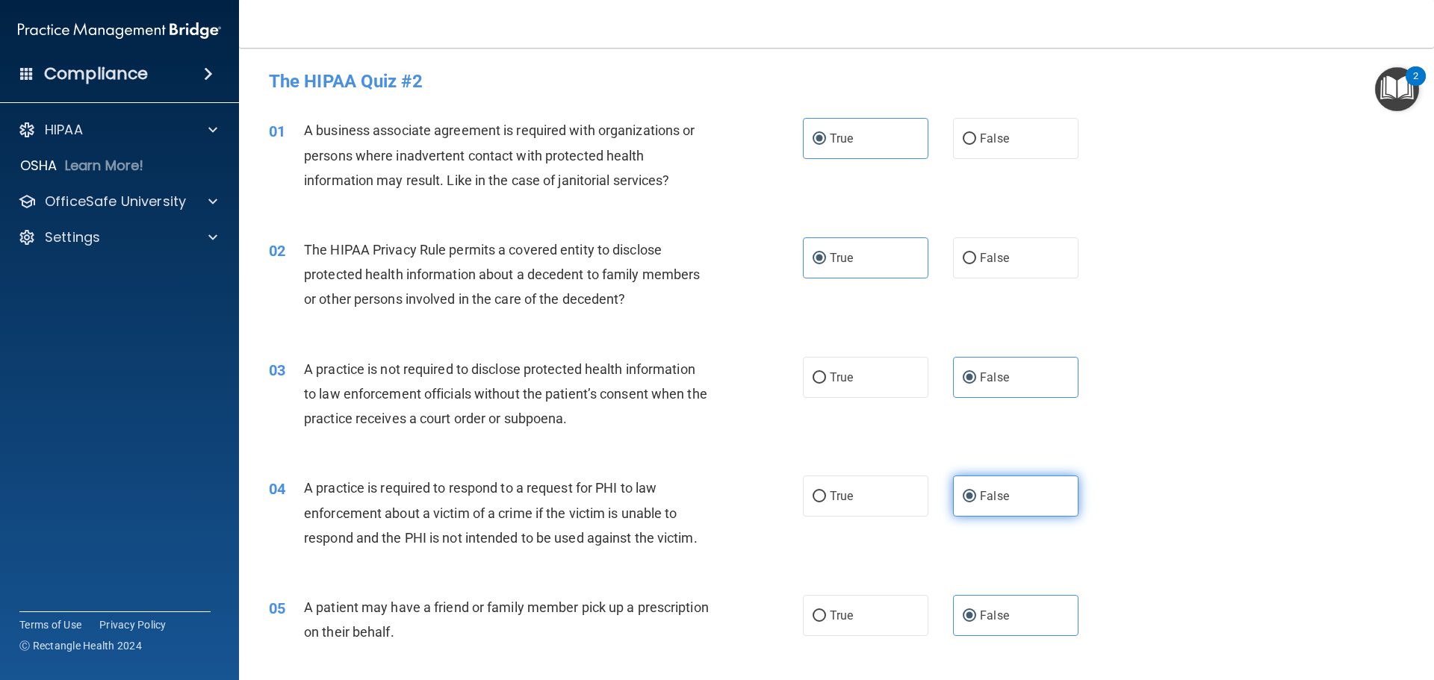
scroll to position [299, 0]
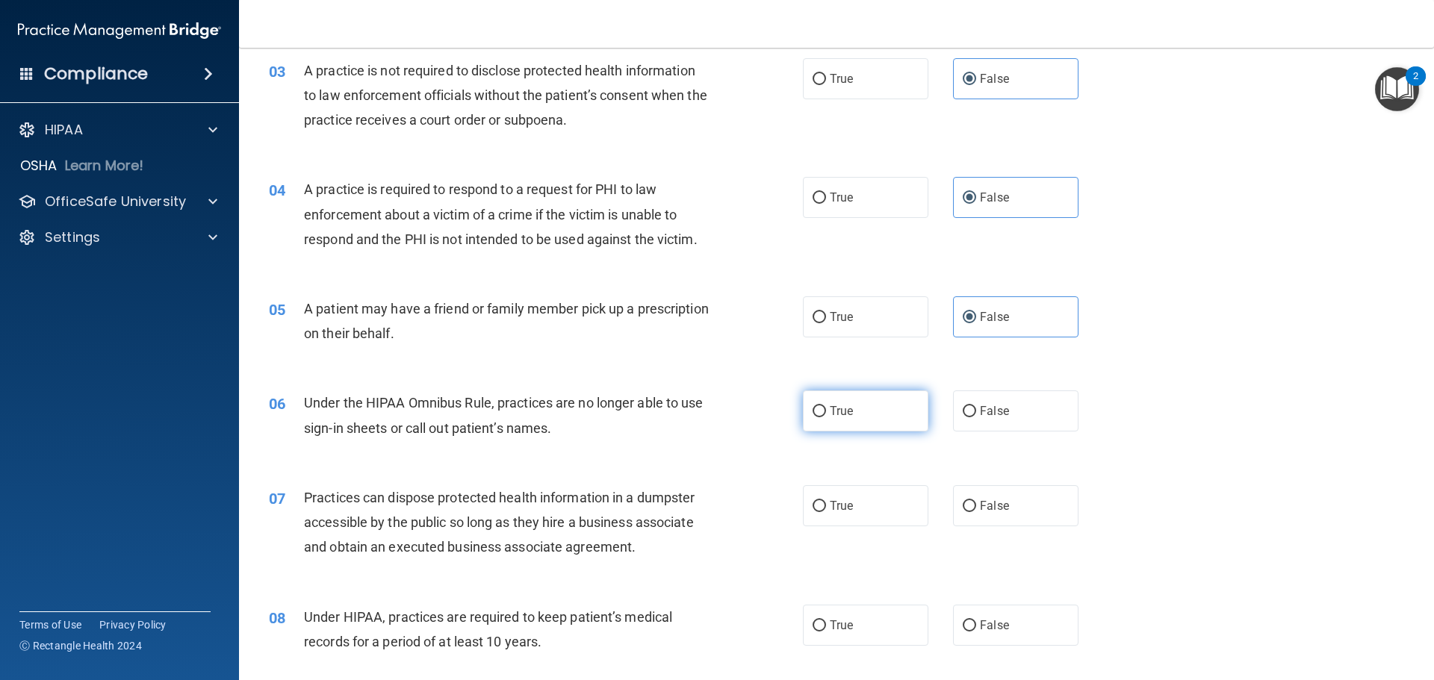
click at [830, 407] on span "True" at bounding box center [841, 411] width 23 height 14
click at [826, 407] on input "True" at bounding box center [818, 411] width 13 height 11
radio input "true"
click at [839, 509] on span "True" at bounding box center [841, 506] width 23 height 14
click at [826, 509] on input "True" at bounding box center [818, 506] width 13 height 11
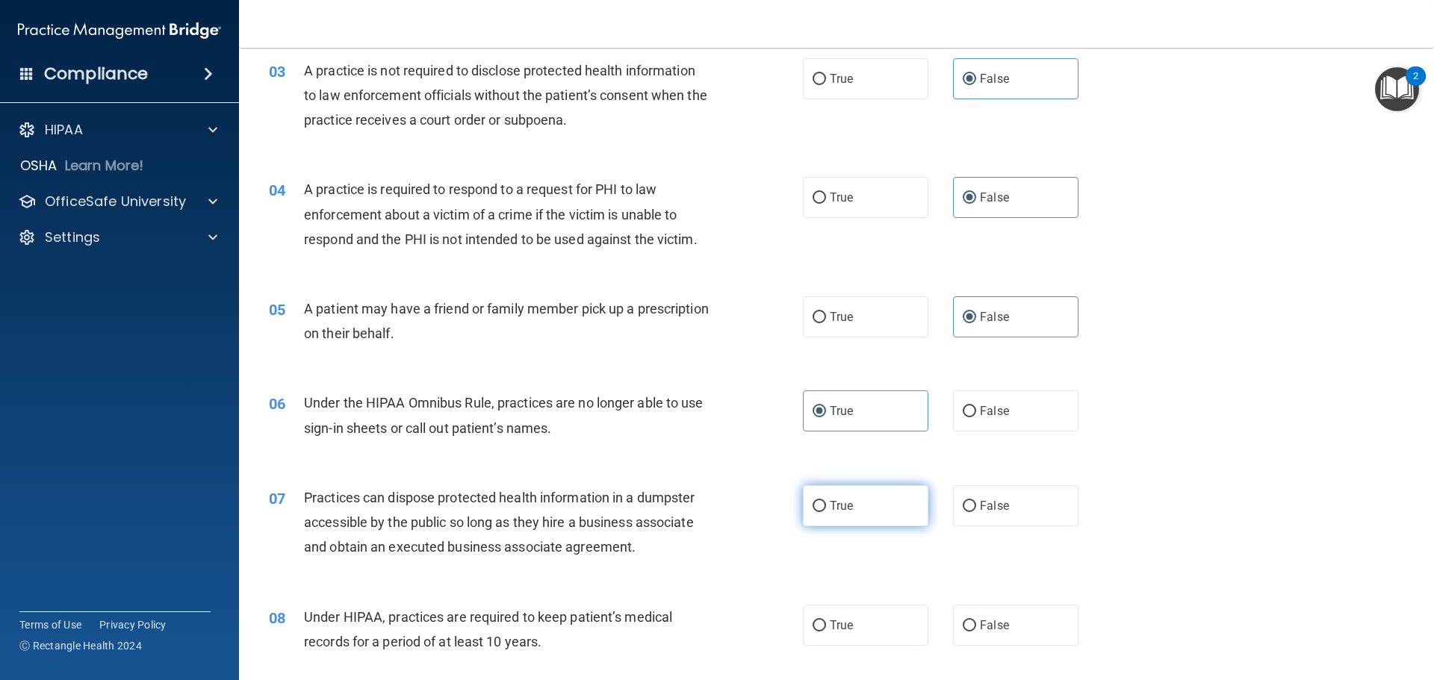
radio input "true"
click at [857, 621] on label "True" at bounding box center [865, 625] width 125 height 41
click at [826, 621] on input "True" at bounding box center [818, 626] width 13 height 11
radio input "true"
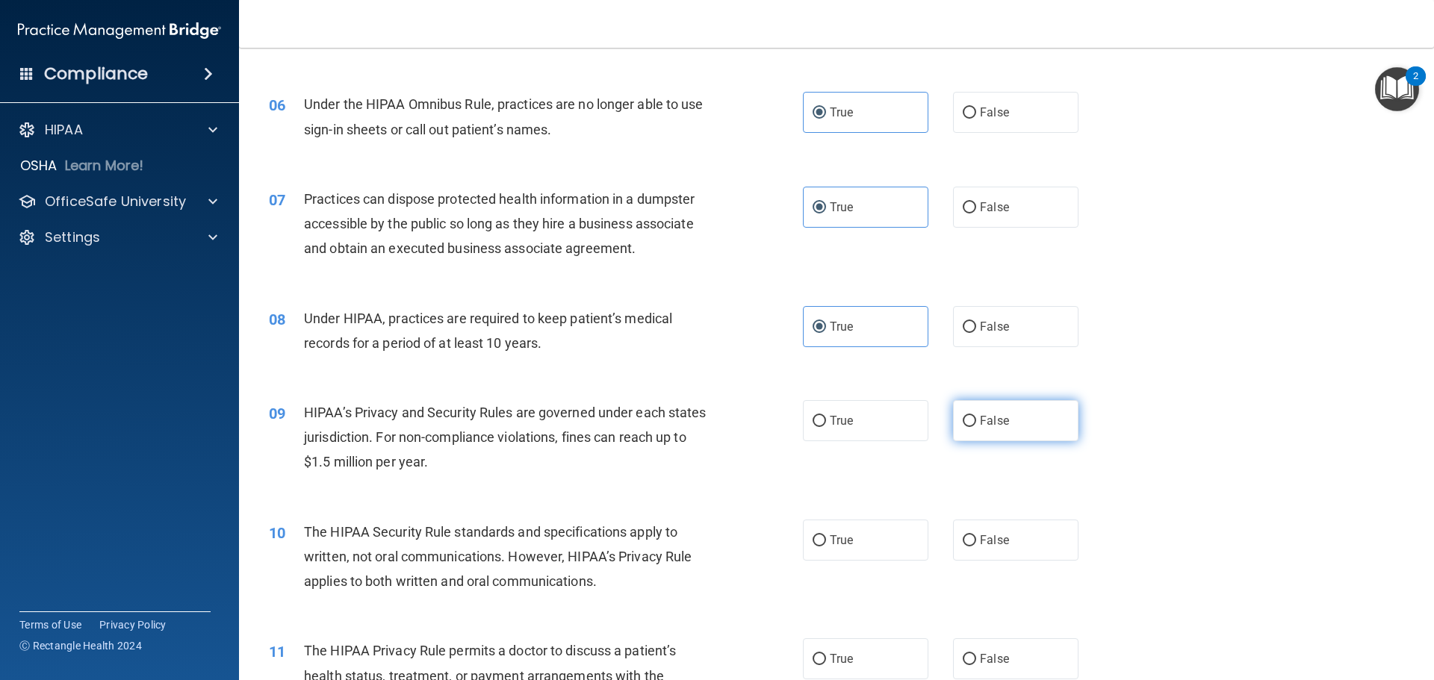
click at [980, 421] on span "False" at bounding box center [994, 421] width 29 height 14
click at [976, 421] on input "False" at bounding box center [969, 421] width 13 height 11
radio input "true"
drag, startPoint x: 1007, startPoint y: 534, endPoint x: 938, endPoint y: 640, distance: 126.8
click at [1002, 542] on label "False" at bounding box center [1015, 540] width 125 height 41
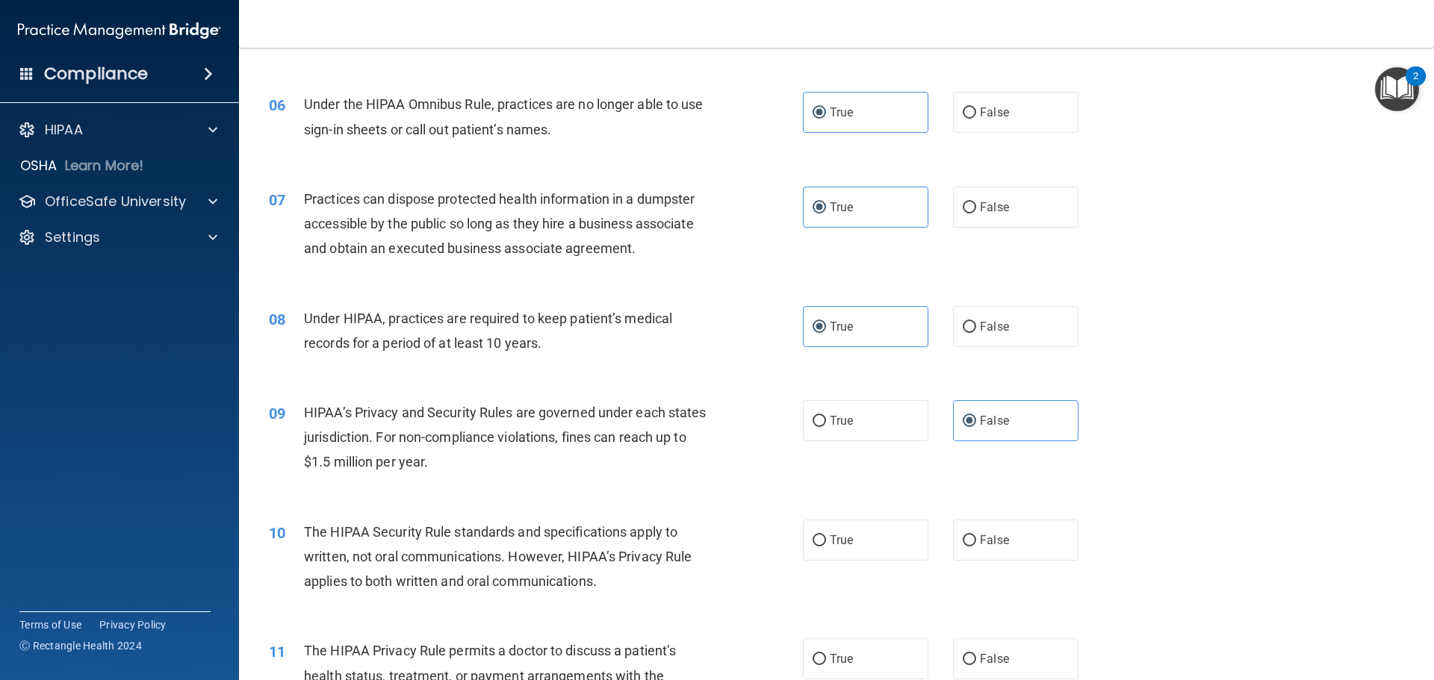
click at [976, 542] on input "False" at bounding box center [969, 540] width 13 height 11
radio input "true"
drag, startPoint x: 854, startPoint y: 671, endPoint x: 857, endPoint y: 657, distance: 14.5
click at [854, 672] on label "True" at bounding box center [865, 658] width 125 height 41
click at [826, 665] on input "True" at bounding box center [818, 659] width 13 height 11
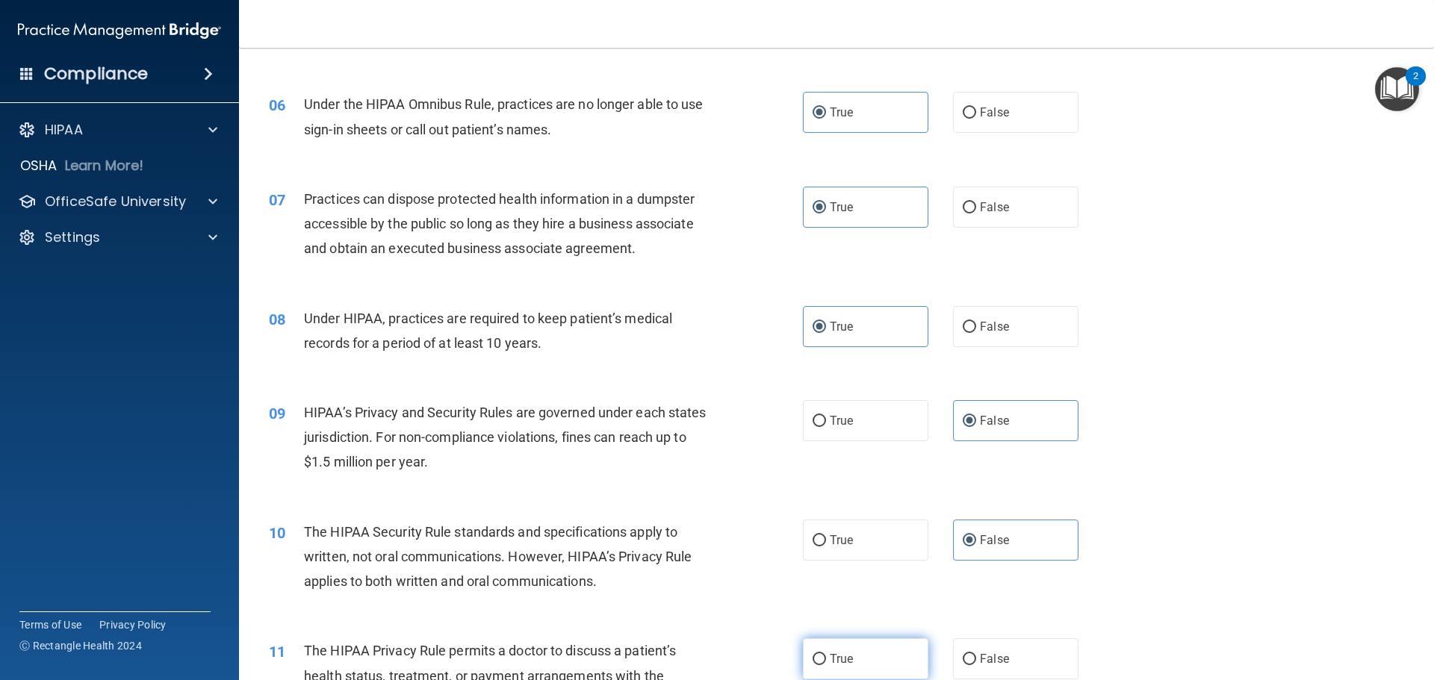
radio input "true"
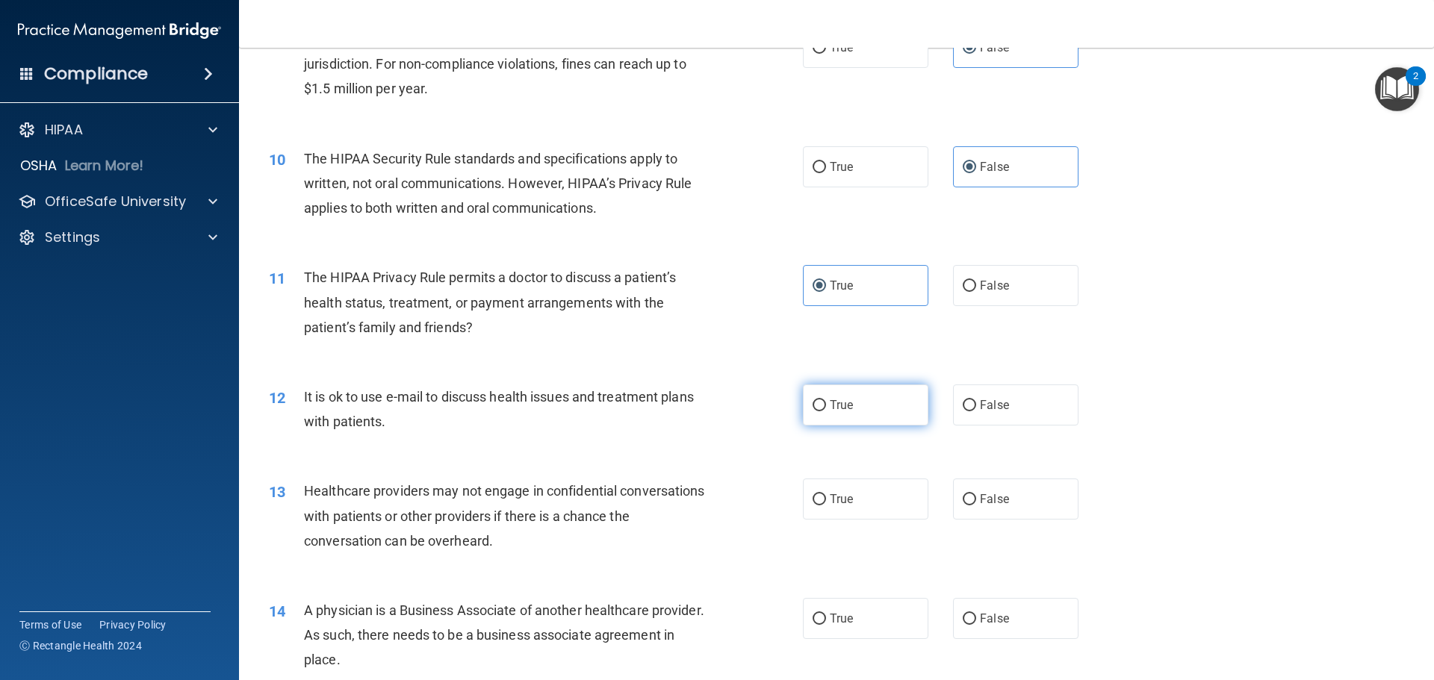
click at [845, 399] on span "True" at bounding box center [841, 405] width 23 height 14
click at [826, 400] on input "True" at bounding box center [818, 405] width 13 height 11
radio input "true"
click at [857, 501] on label "True" at bounding box center [865, 499] width 125 height 41
click at [826, 501] on input "True" at bounding box center [818, 499] width 13 height 11
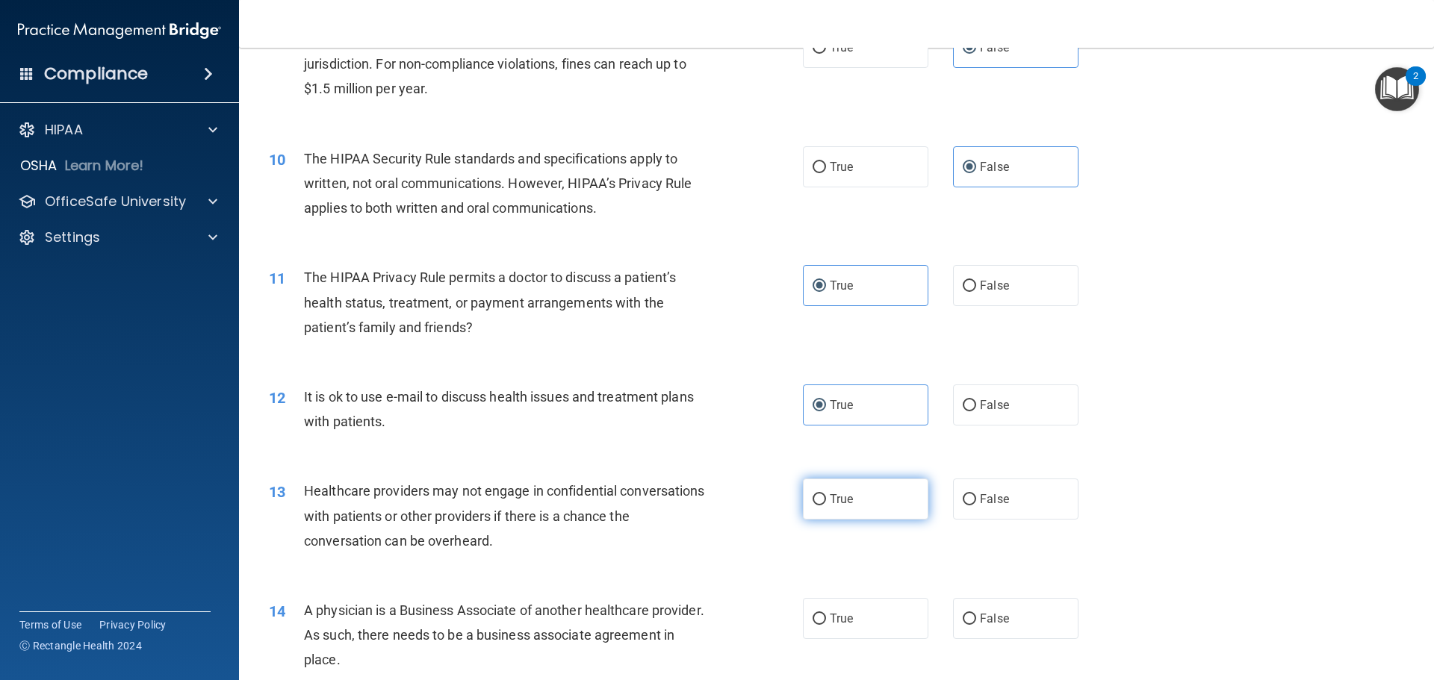
radio input "true"
click at [999, 606] on label "False" at bounding box center [1015, 618] width 125 height 41
click at [976, 614] on input "False" at bounding box center [969, 619] width 13 height 11
radio input "true"
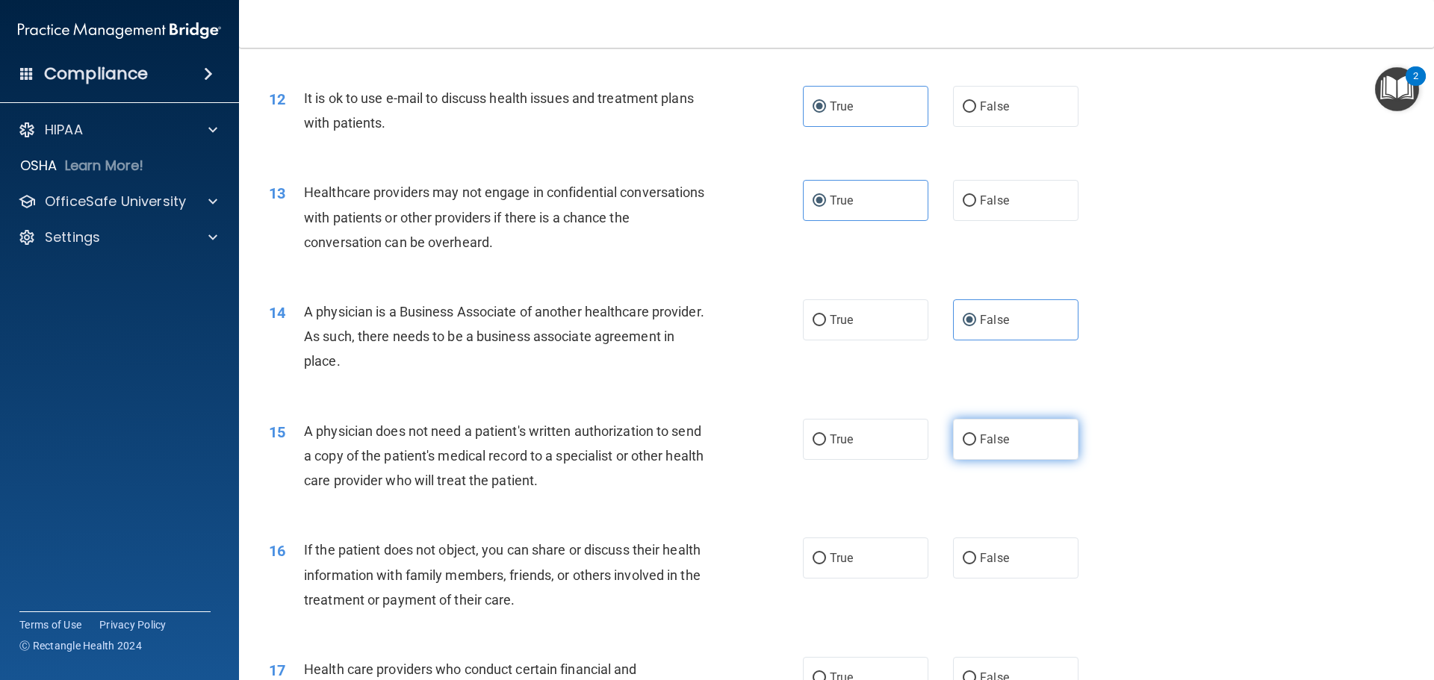
click at [963, 438] on input "False" at bounding box center [969, 440] width 13 height 11
radio input "true"
click at [816, 569] on label "True" at bounding box center [865, 558] width 125 height 41
click at [816, 565] on input "True" at bounding box center [818, 558] width 13 height 11
radio input "true"
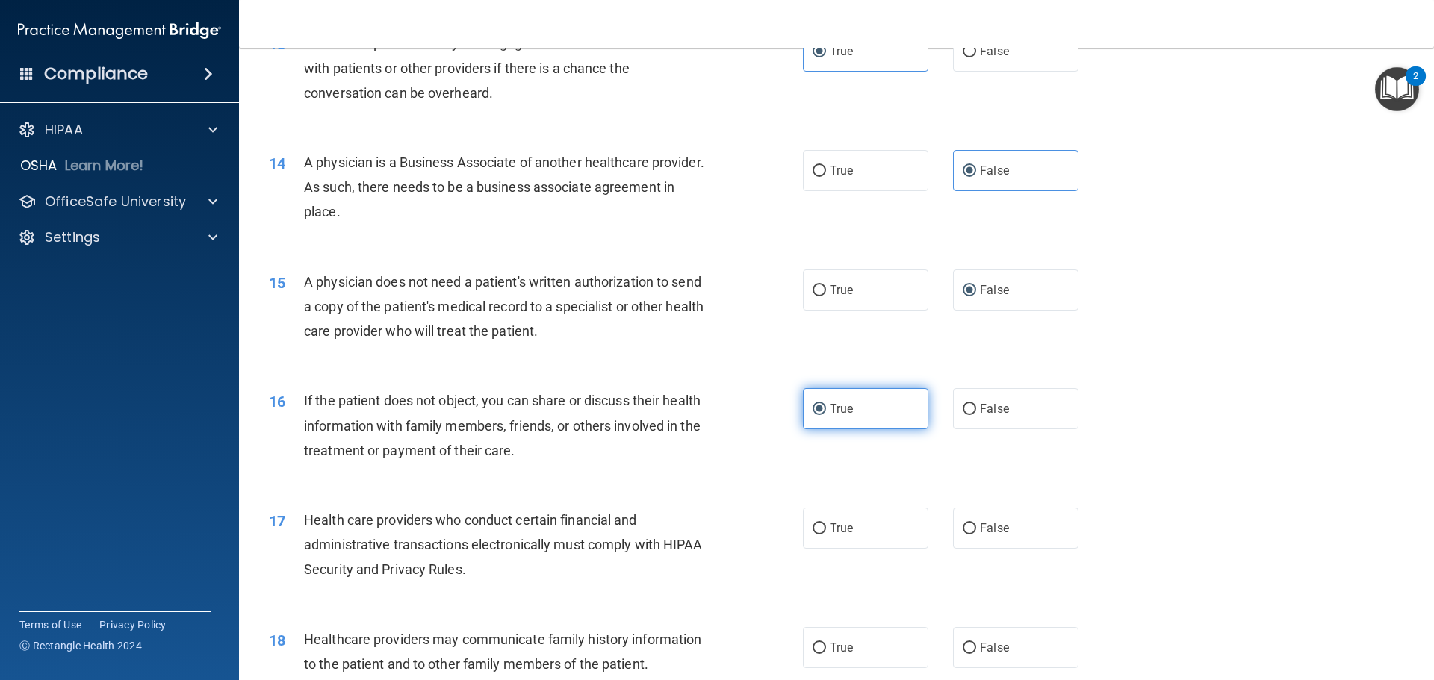
scroll to position [1494, 0]
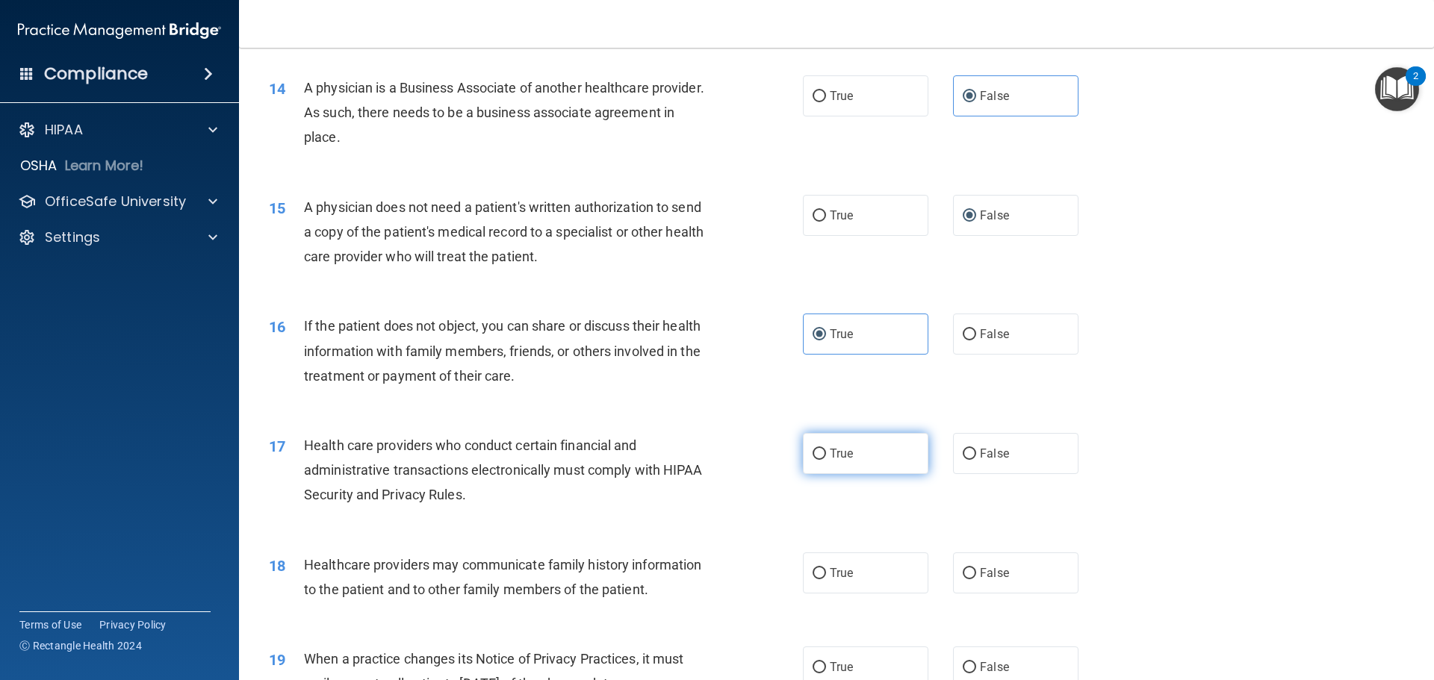
click at [820, 455] on input "True" at bounding box center [818, 454] width 13 height 11
radio input "true"
click at [980, 567] on span "False" at bounding box center [994, 573] width 29 height 14
click at [976, 568] on input "False" at bounding box center [969, 573] width 13 height 11
radio input "true"
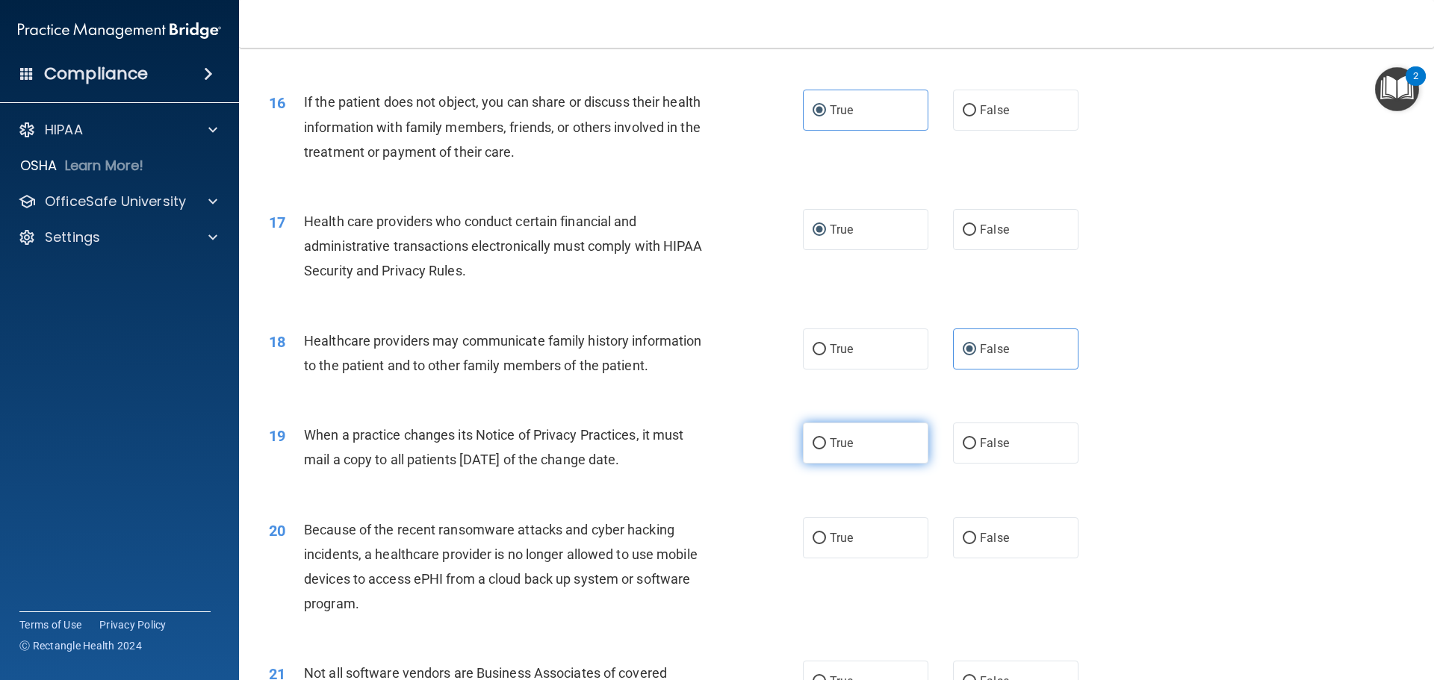
scroll to position [1867, 0]
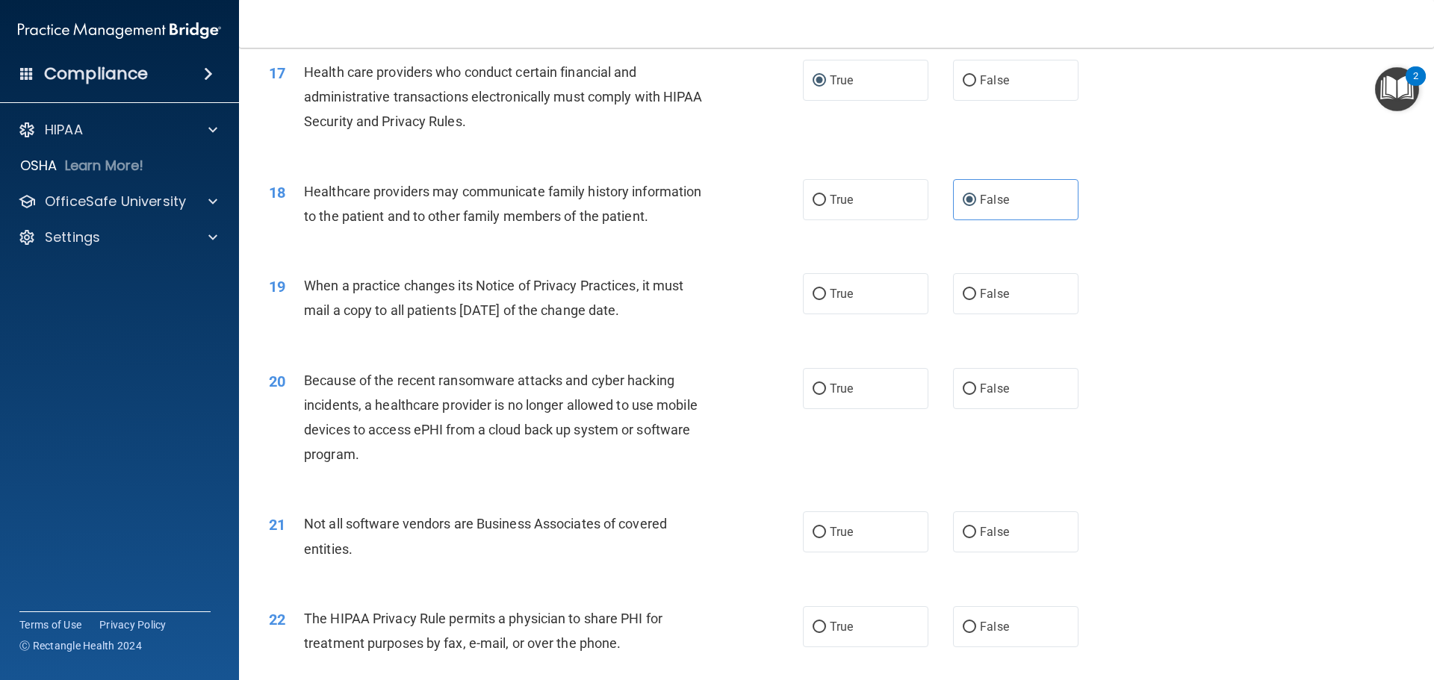
drag, startPoint x: 811, startPoint y: 288, endPoint x: 841, endPoint y: 362, distance: 80.4
click at [812, 291] on input "True" at bounding box center [818, 294] width 13 height 11
radio input "true"
click at [846, 386] on span "True" at bounding box center [841, 389] width 23 height 14
click at [826, 386] on input "True" at bounding box center [818, 389] width 13 height 11
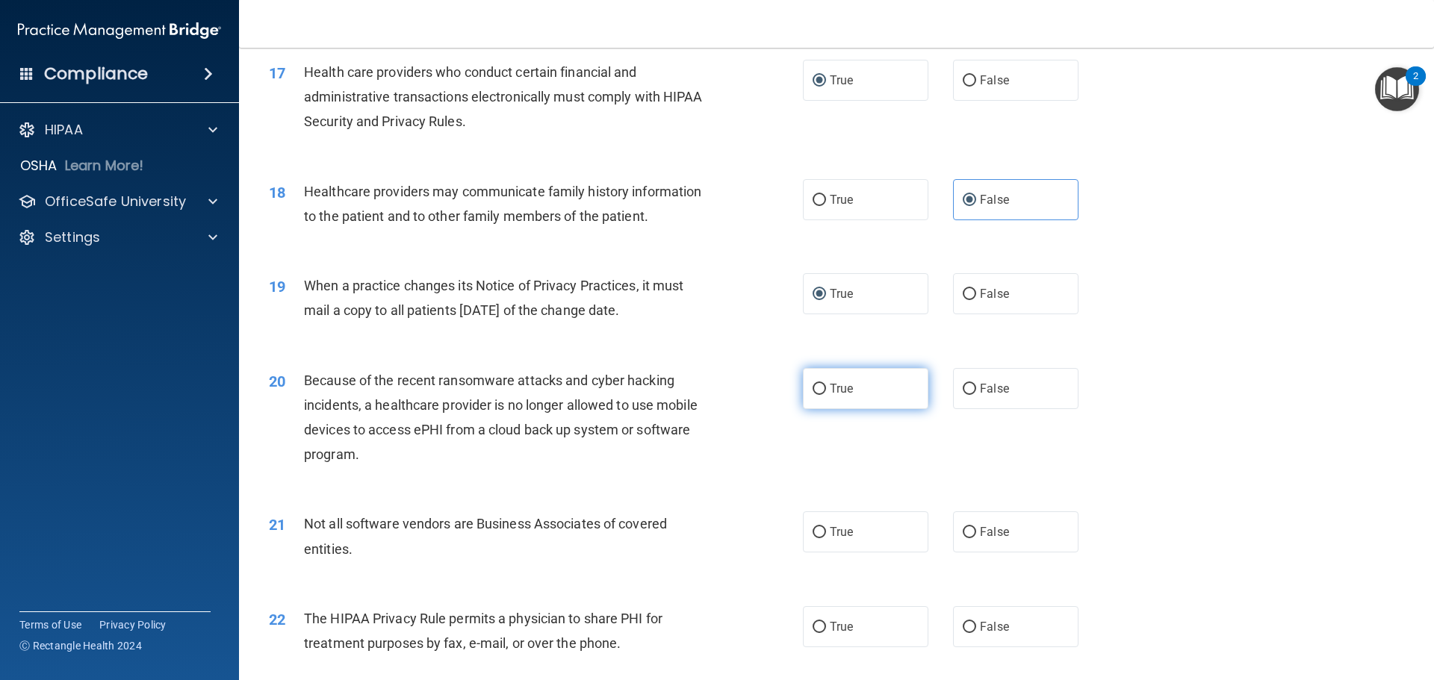
radio input "true"
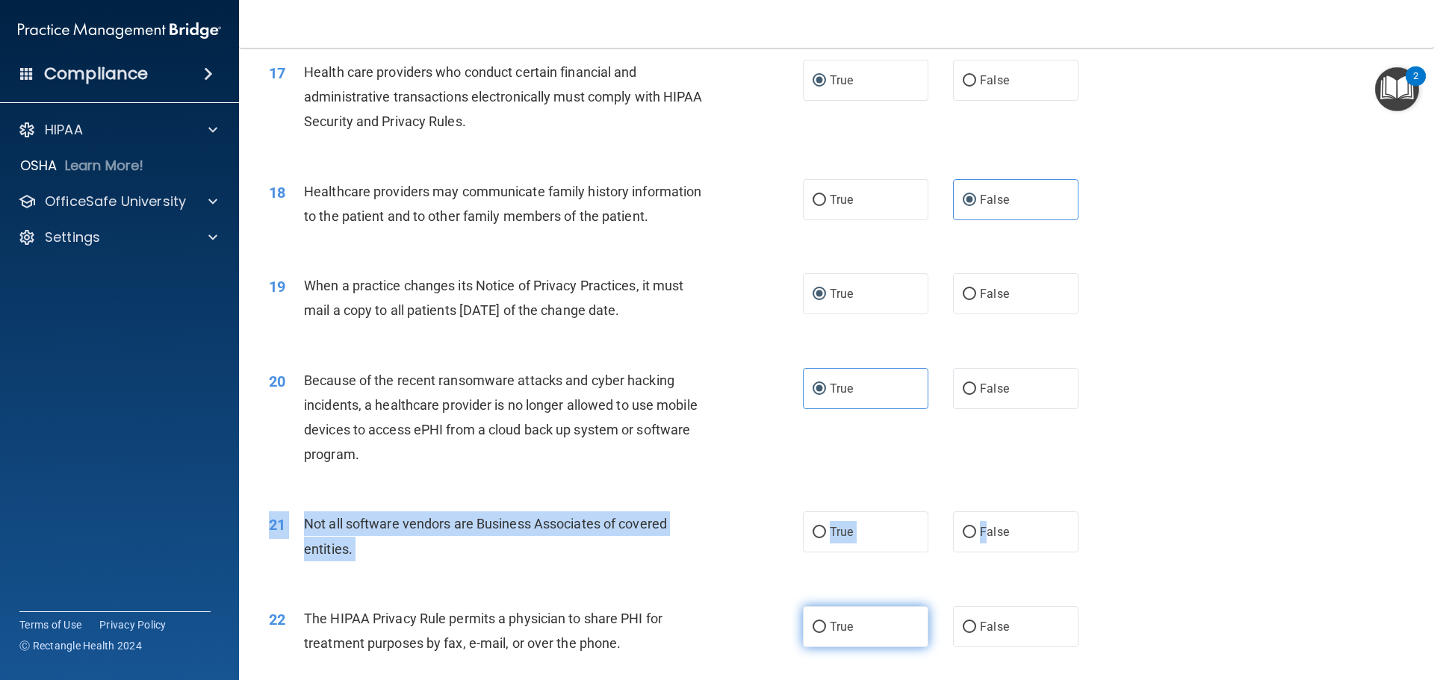
drag, startPoint x: 978, startPoint y: 542, endPoint x: 844, endPoint y: 618, distance: 153.9
click at [919, 563] on div "21 Not all software vendors are Business Associates of covered entities. True F…" at bounding box center [836, 540] width 1157 height 94
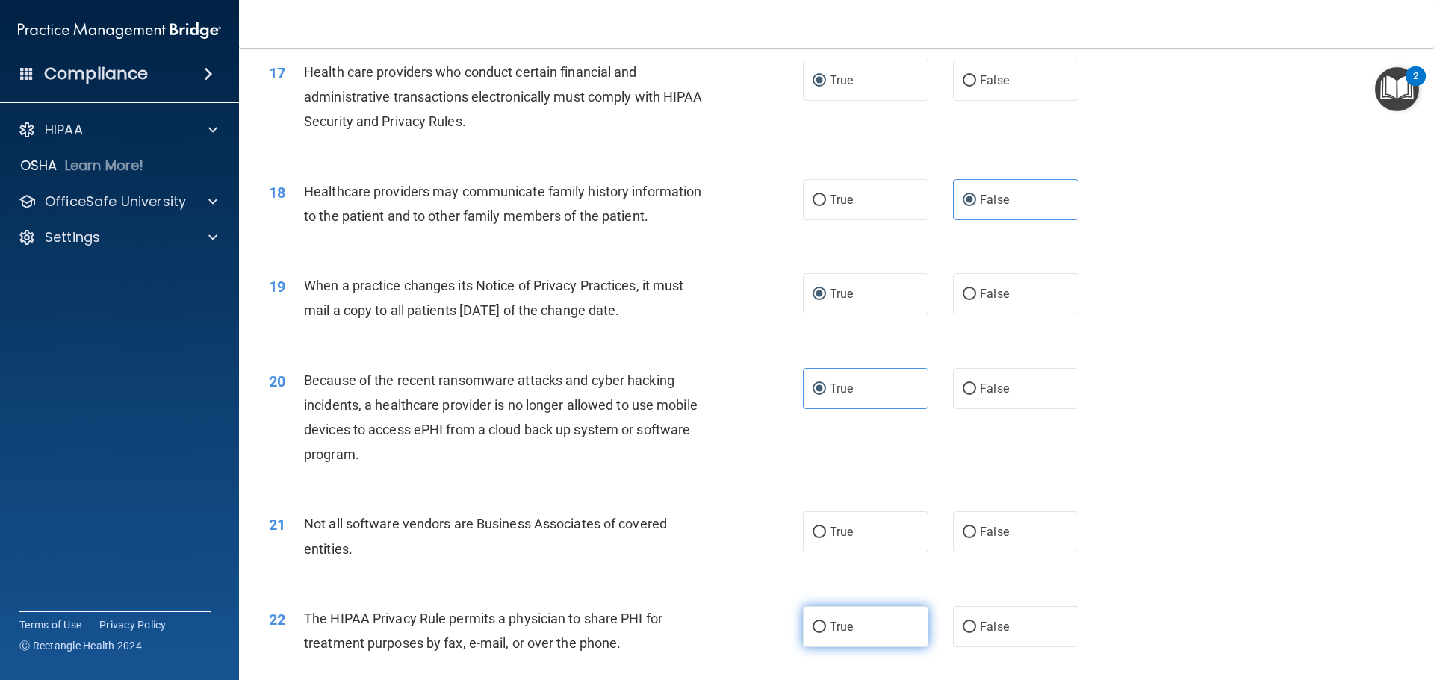
click at [844, 618] on label "True" at bounding box center [865, 626] width 125 height 41
click at [826, 622] on input "True" at bounding box center [818, 627] width 13 height 11
radio input "true"
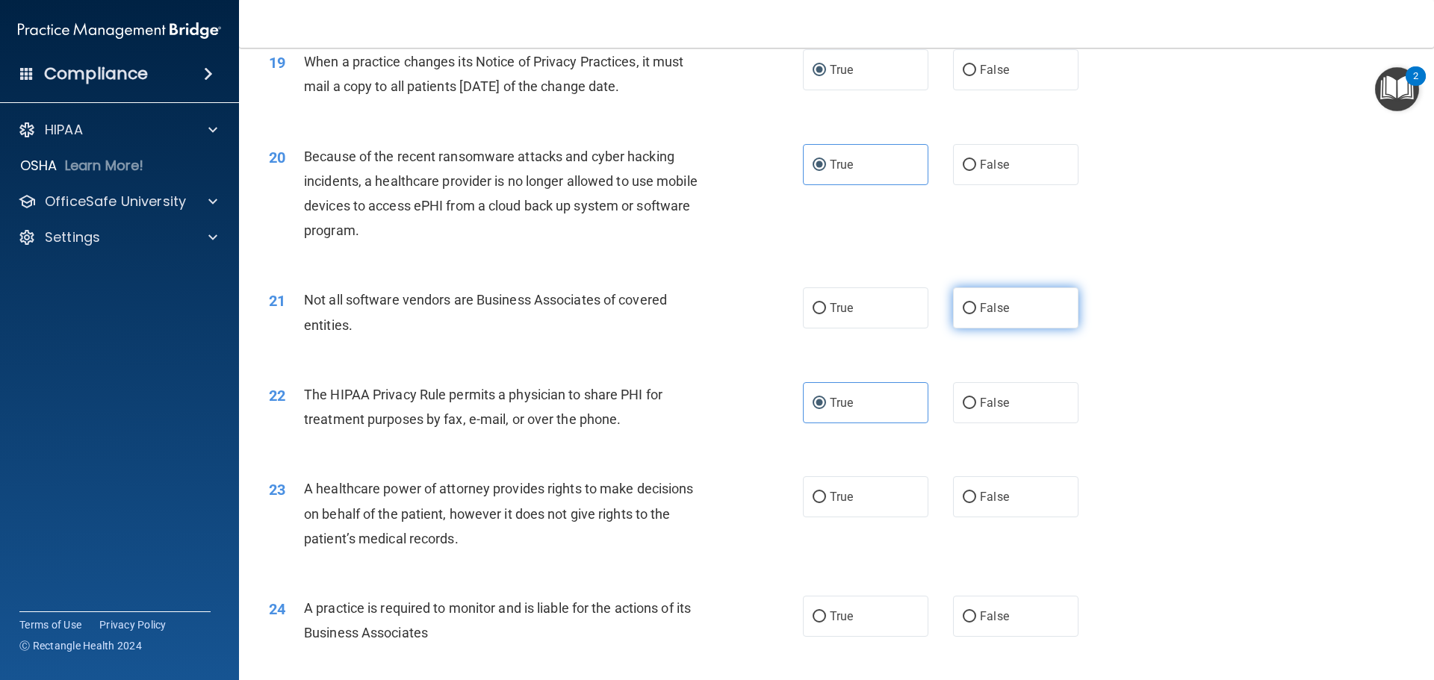
click at [981, 303] on span "False" at bounding box center [994, 308] width 29 height 14
click at [976, 303] on input "False" at bounding box center [969, 308] width 13 height 11
radio input "true"
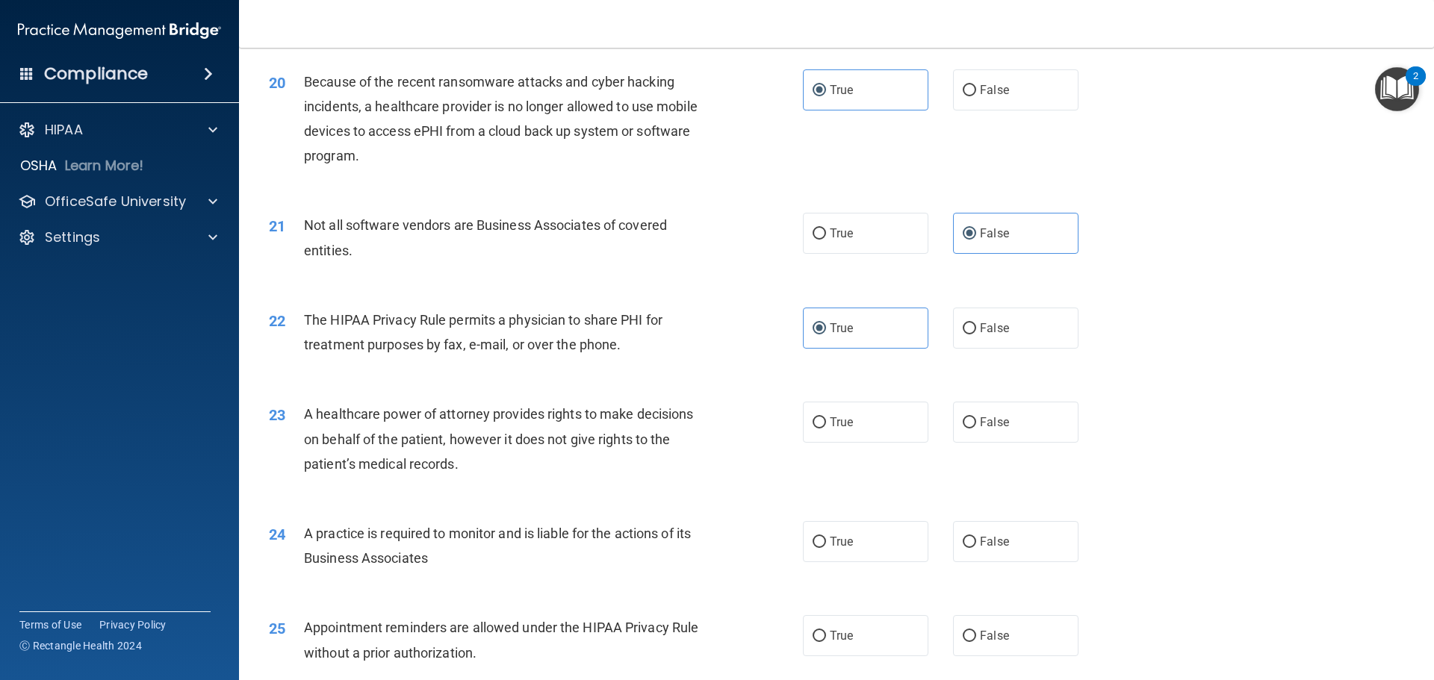
scroll to position [2240, 0]
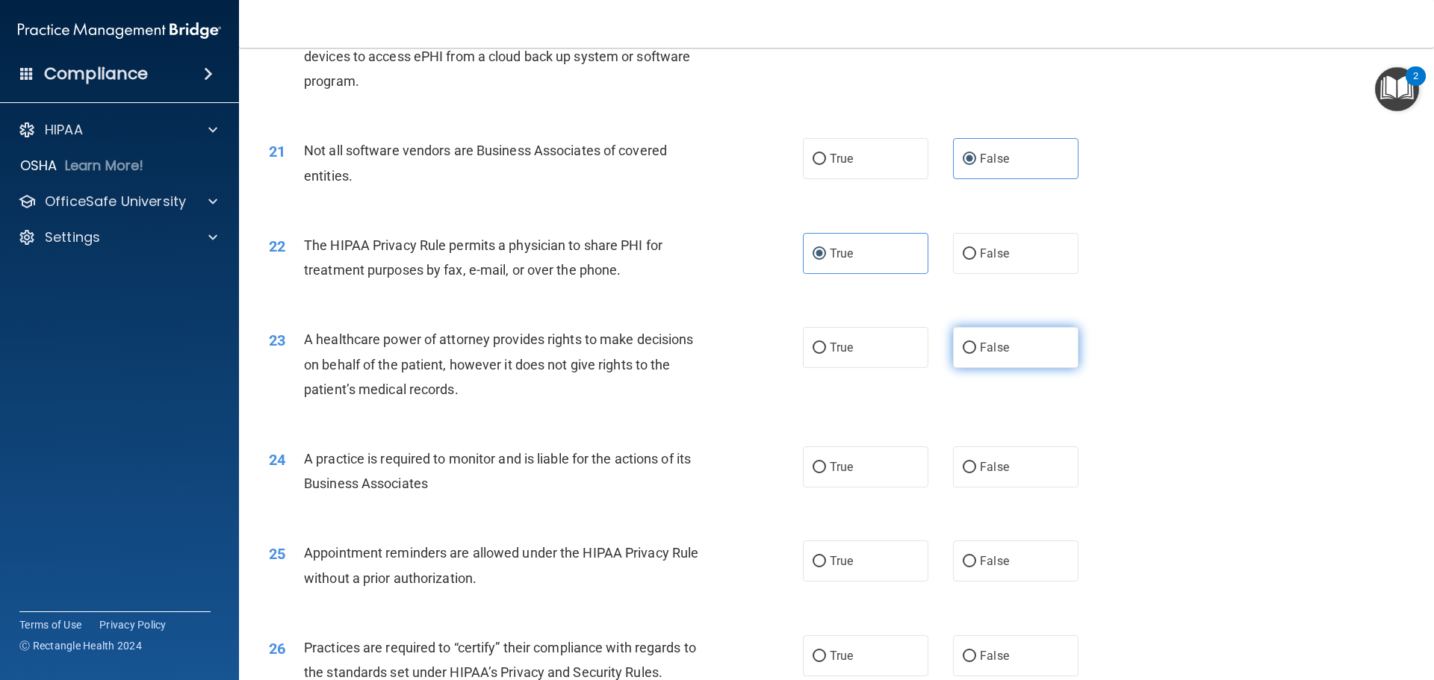
click at [1000, 358] on label "False" at bounding box center [1015, 347] width 125 height 41
click at [976, 354] on input "False" at bounding box center [969, 348] width 13 height 11
radio input "true"
click at [824, 462] on label "True" at bounding box center [865, 467] width 125 height 41
click at [824, 462] on input "True" at bounding box center [818, 467] width 13 height 11
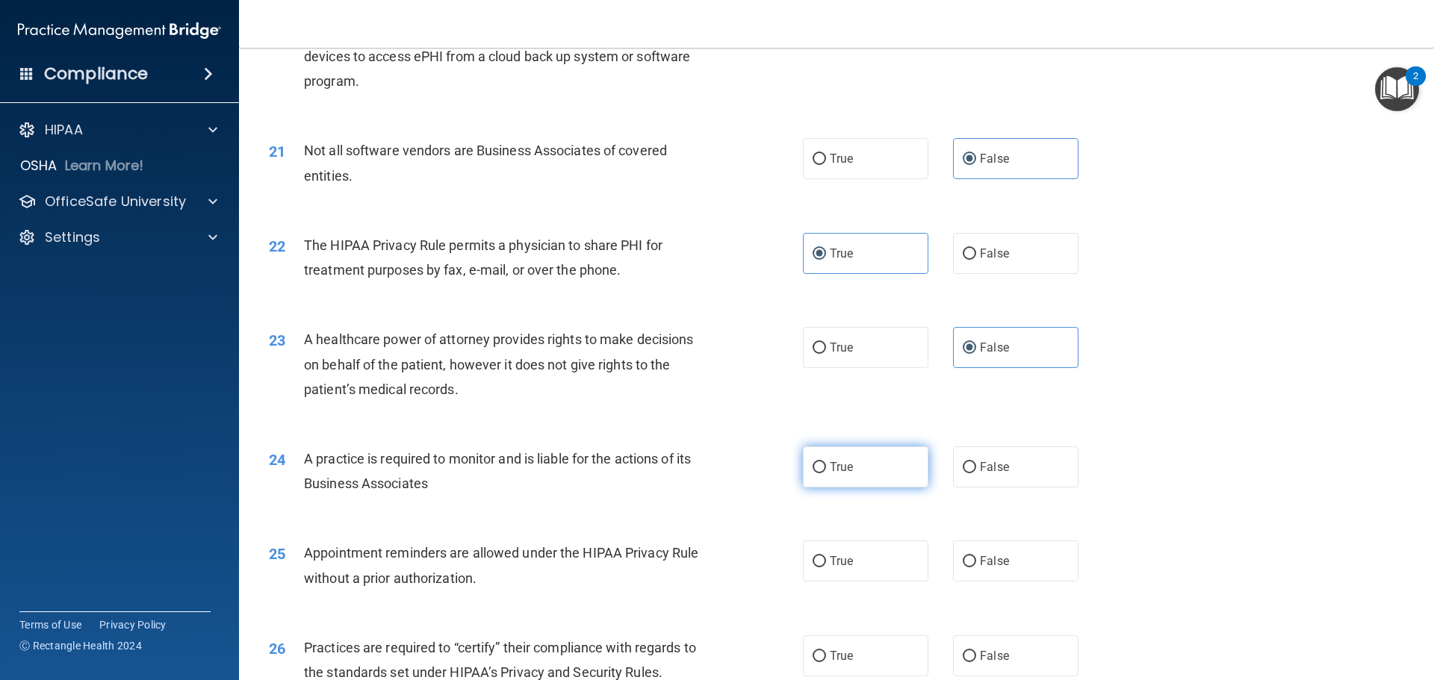
radio input "true"
click at [989, 564] on span "False" at bounding box center [994, 561] width 29 height 14
click at [976, 564] on input "False" at bounding box center [969, 561] width 13 height 11
radio input "true"
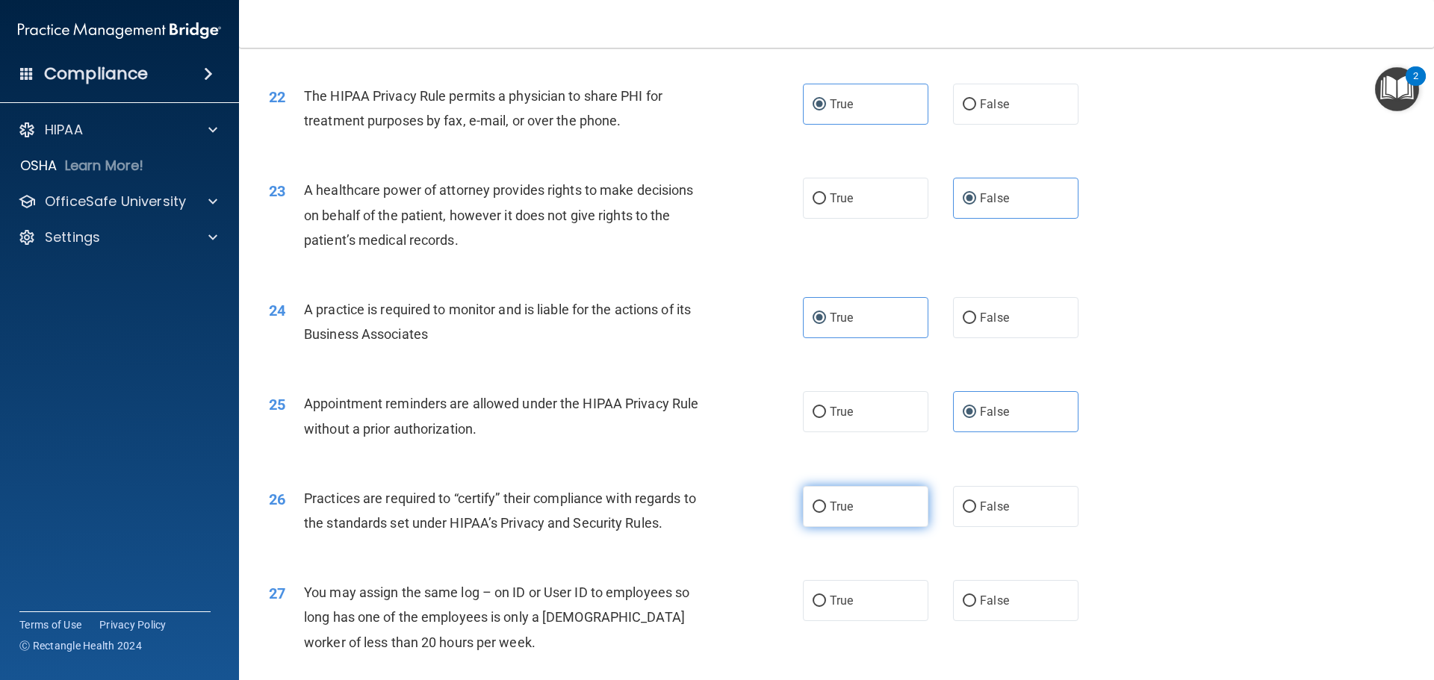
click at [856, 502] on label "True" at bounding box center [865, 506] width 125 height 41
click at [826, 502] on input "True" at bounding box center [818, 507] width 13 height 11
radio input "true"
click at [989, 603] on span "False" at bounding box center [994, 601] width 29 height 14
click at [976, 603] on input "False" at bounding box center [969, 601] width 13 height 11
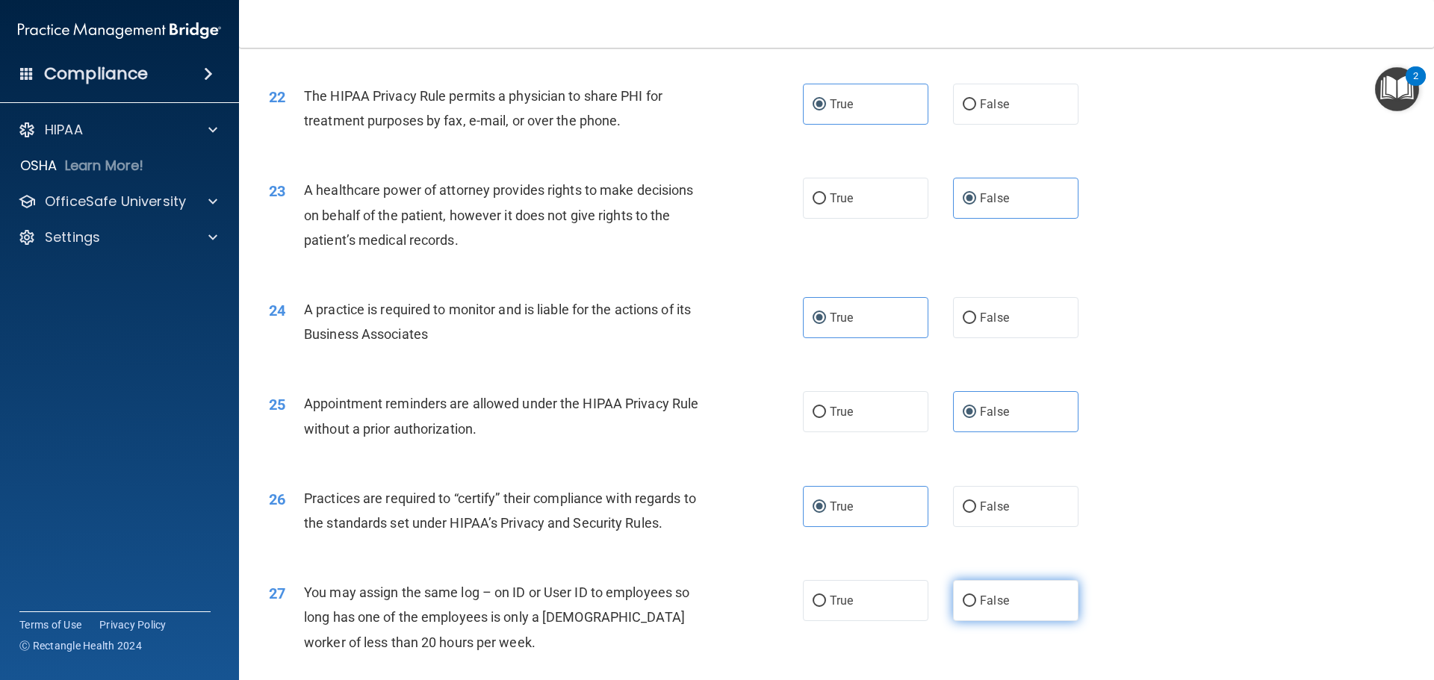
radio input "true"
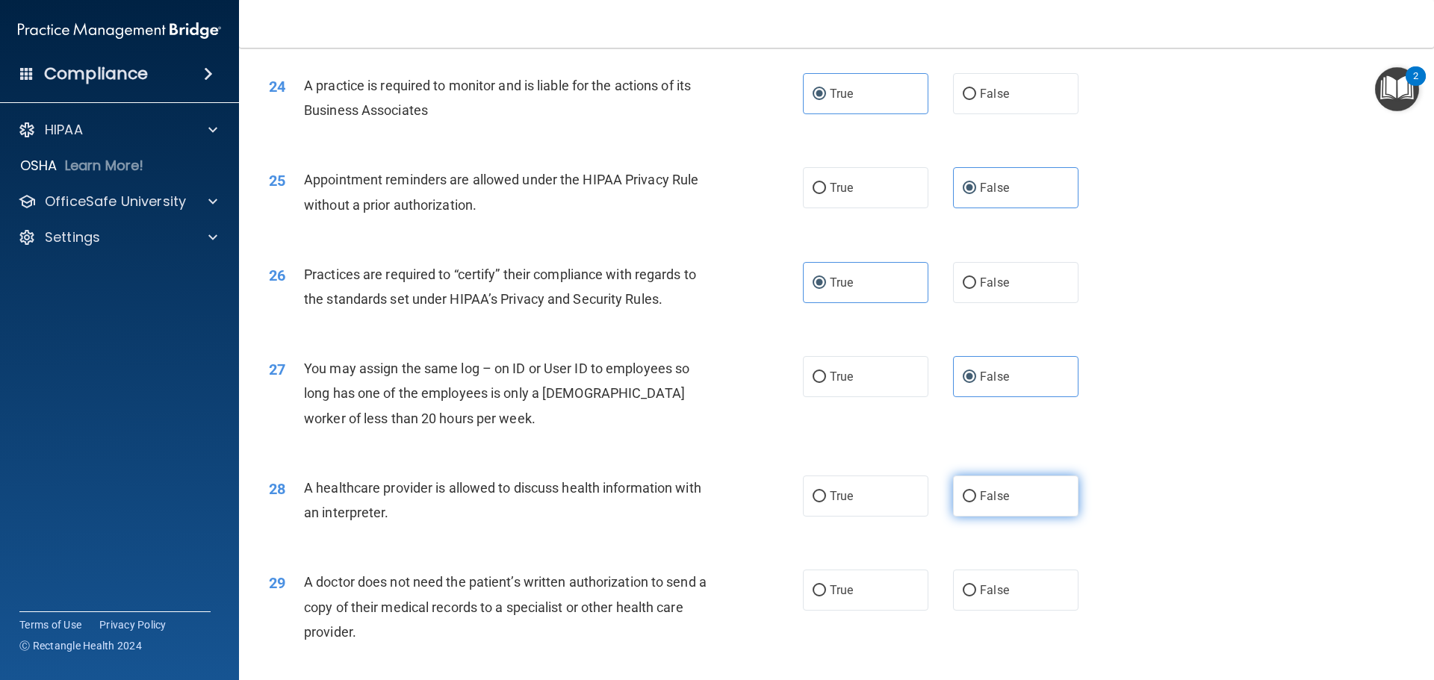
click at [984, 494] on span "False" at bounding box center [994, 496] width 29 height 14
click at [976, 494] on input "False" at bounding box center [969, 496] width 13 height 11
radio input "true"
click at [874, 593] on label "True" at bounding box center [865, 590] width 125 height 41
click at [826, 593] on input "True" at bounding box center [818, 590] width 13 height 11
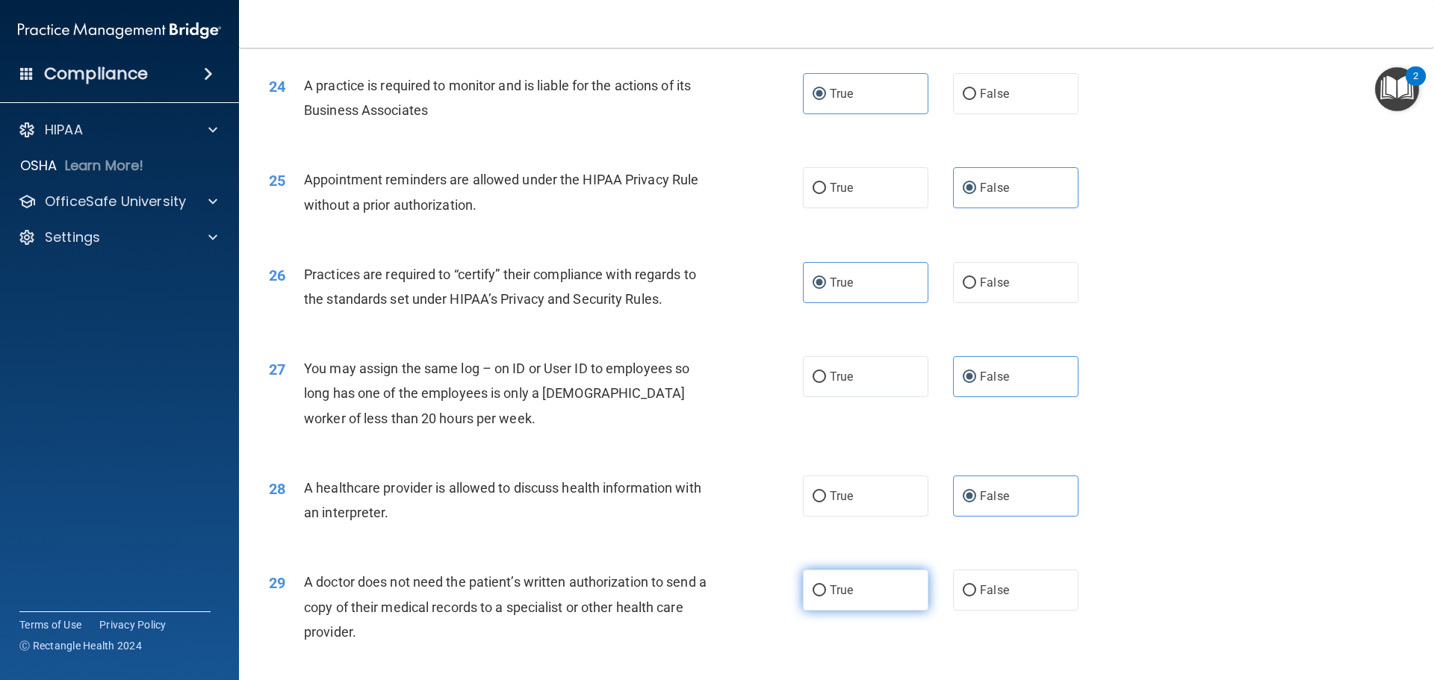
radio input "true"
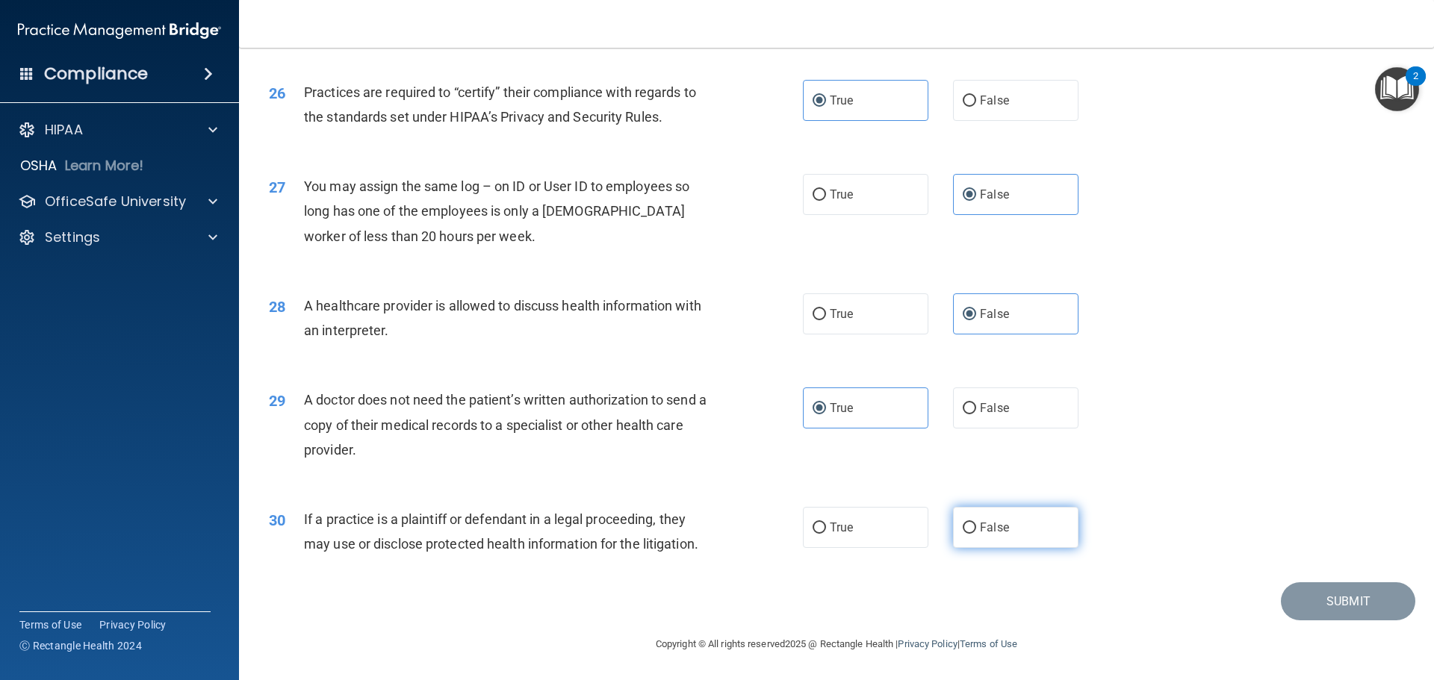
click at [981, 530] on span "False" at bounding box center [994, 527] width 29 height 14
click at [976, 530] on input "False" at bounding box center [969, 528] width 13 height 11
radio input "true"
click at [1332, 595] on button "Submit" at bounding box center [1348, 601] width 134 height 38
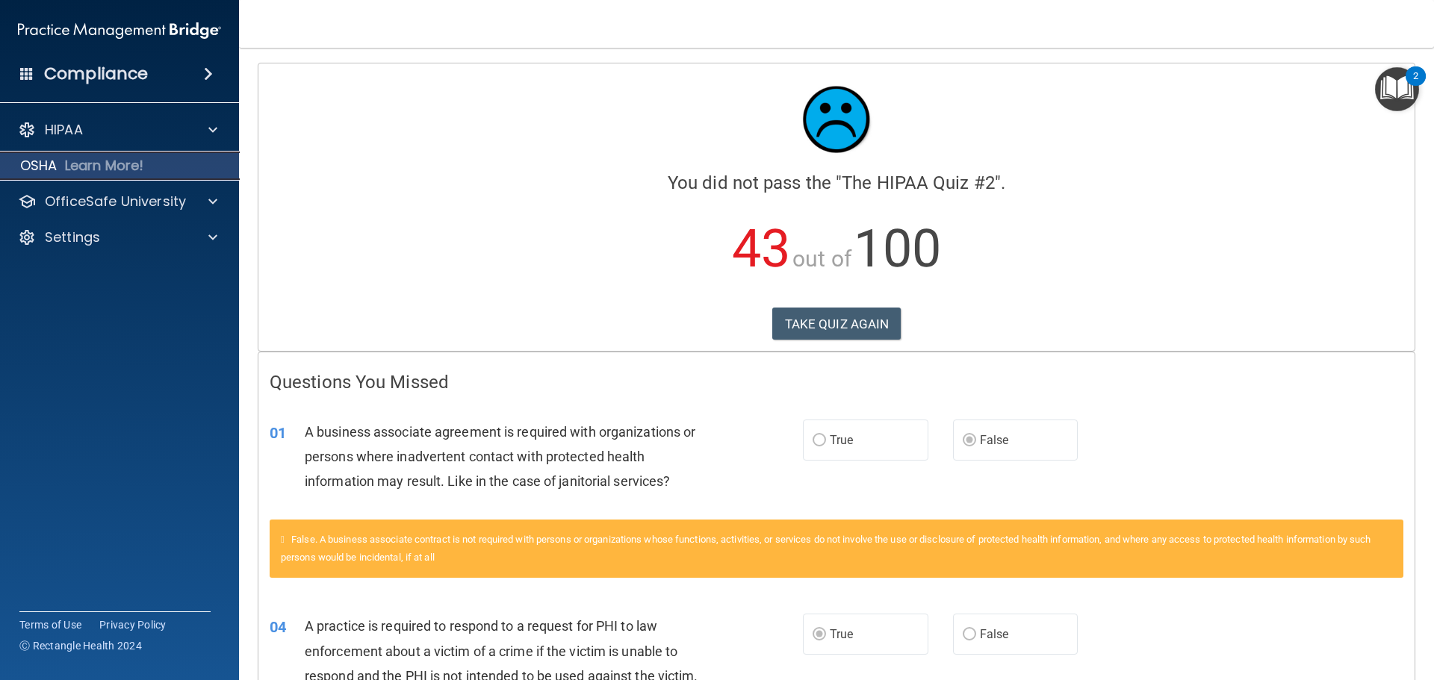
click at [77, 169] on p "Learn More!" at bounding box center [104, 166] width 79 height 18
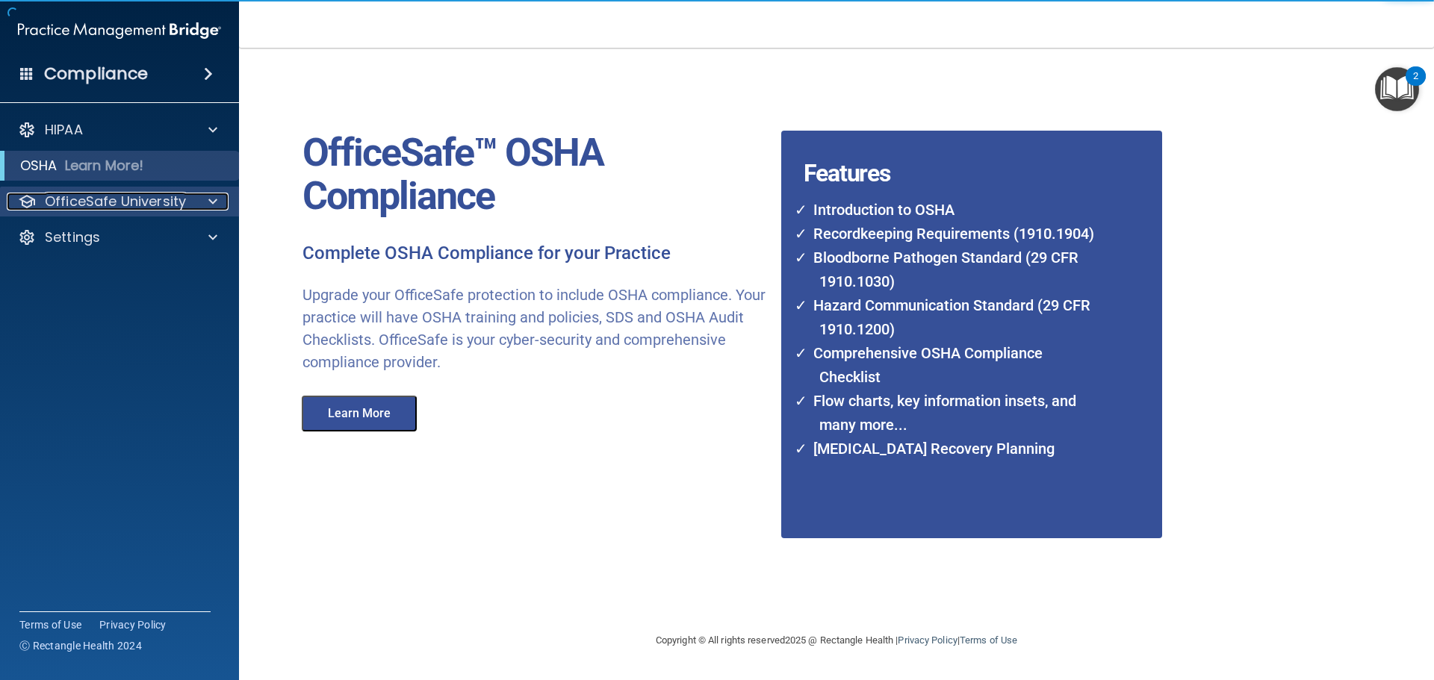
click at [91, 193] on p "OfficeSafe University" at bounding box center [115, 202] width 141 height 18
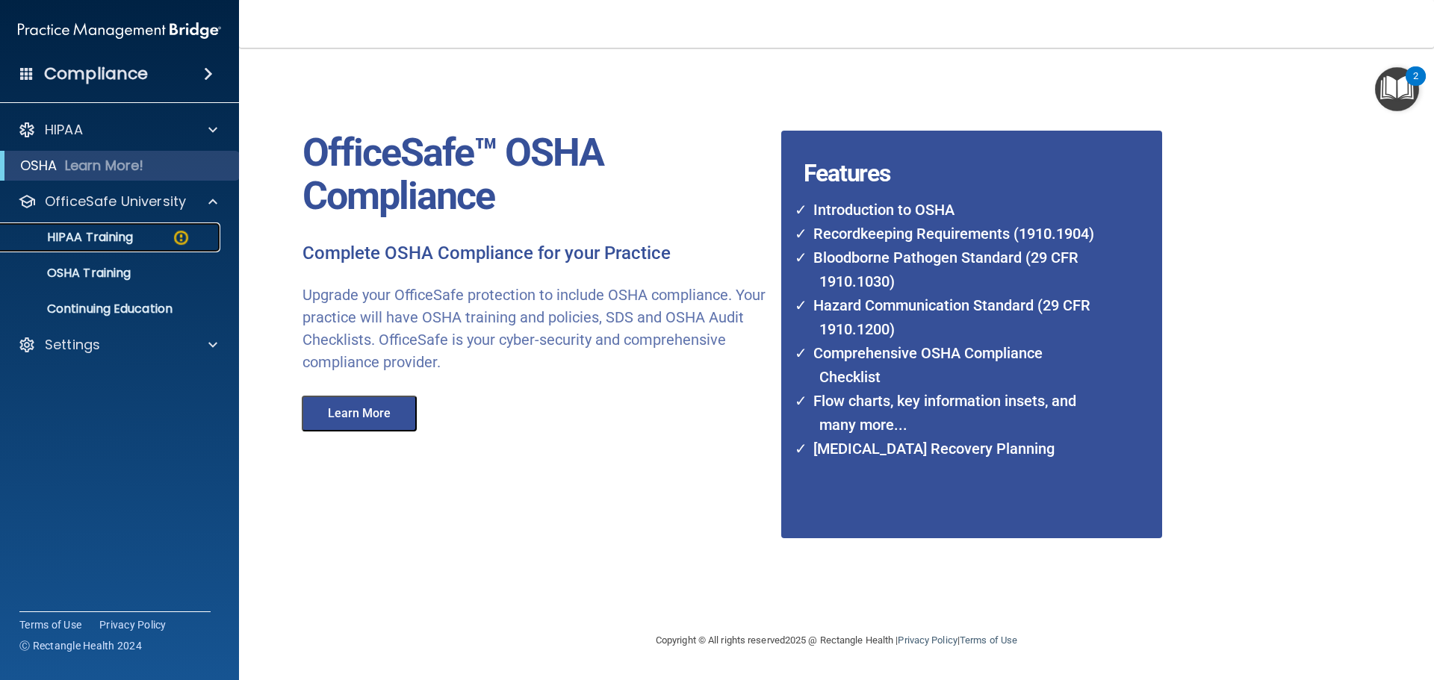
click at [88, 230] on p "HIPAA Training" at bounding box center [71, 237] width 123 height 15
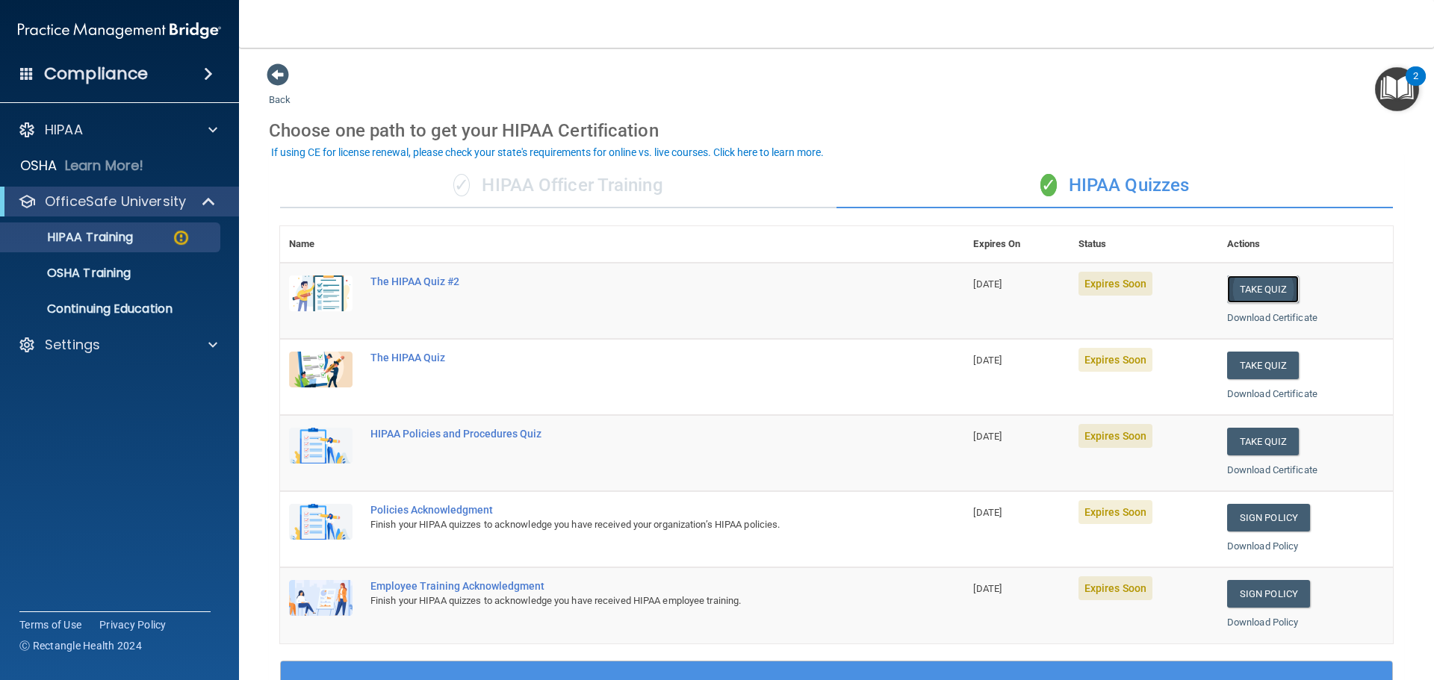
click at [1251, 291] on button "Take Quiz" at bounding box center [1263, 290] width 72 height 28
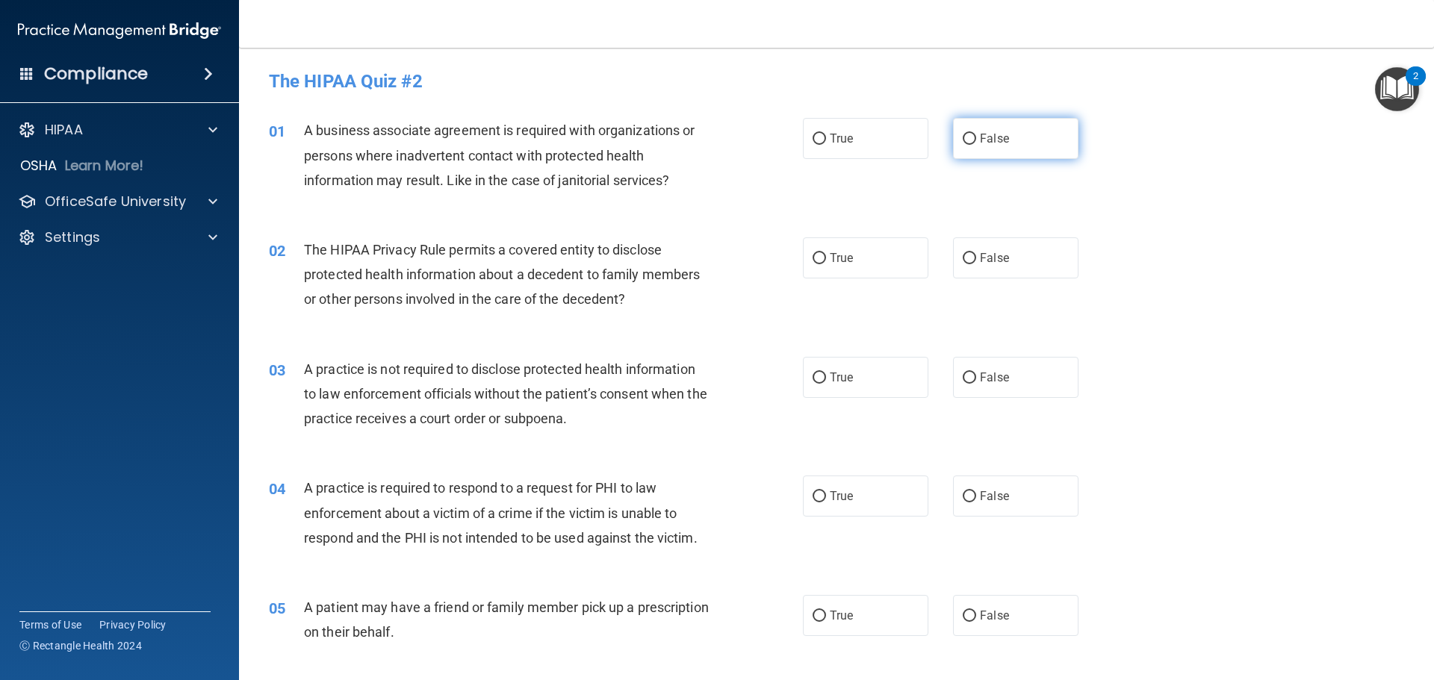
drag, startPoint x: 969, startPoint y: 135, endPoint x: 960, endPoint y: 146, distance: 13.8
click at [964, 140] on input "False" at bounding box center [969, 139] width 13 height 11
radio input "true"
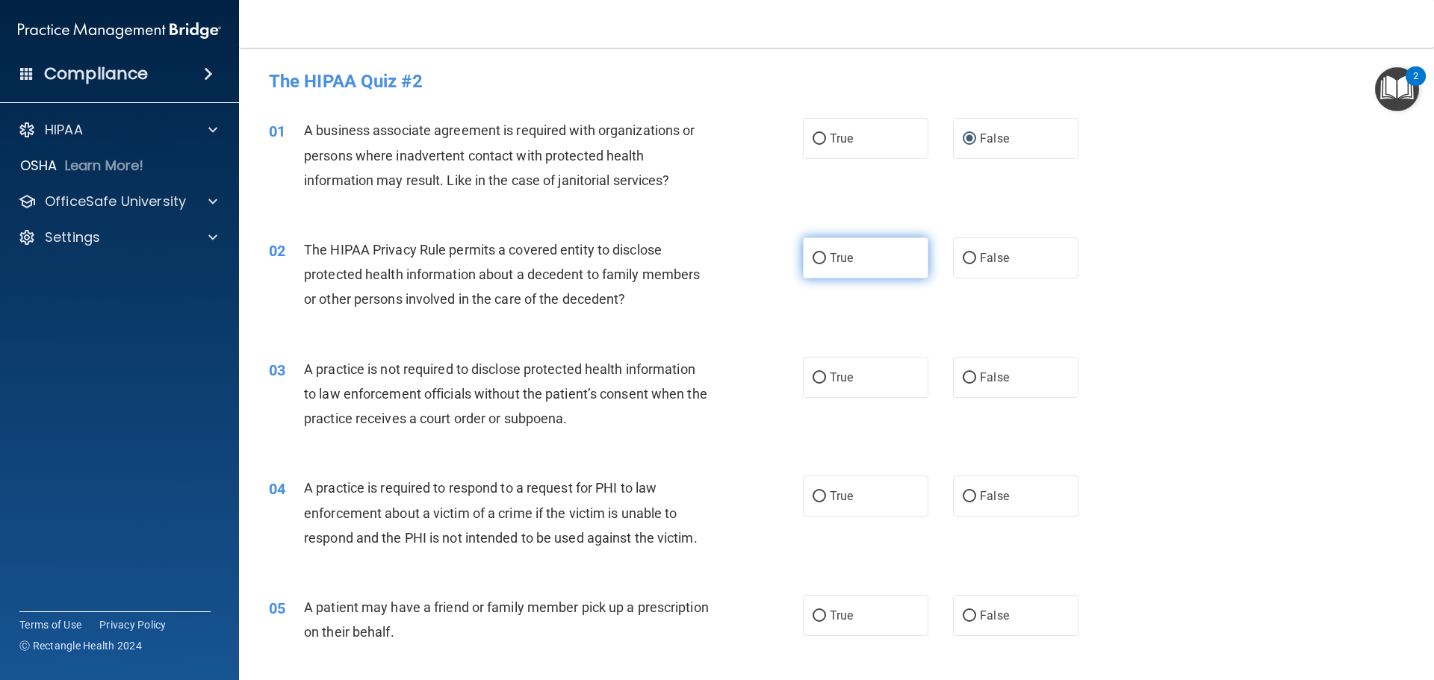
click at [848, 267] on label "True" at bounding box center [865, 257] width 125 height 41
click at [826, 264] on input "True" at bounding box center [818, 258] width 13 height 11
radio input "true"
drag, startPoint x: 977, startPoint y: 376, endPoint x: 807, endPoint y: 473, distance: 195.3
click at [966, 382] on label "False" at bounding box center [1015, 377] width 125 height 41
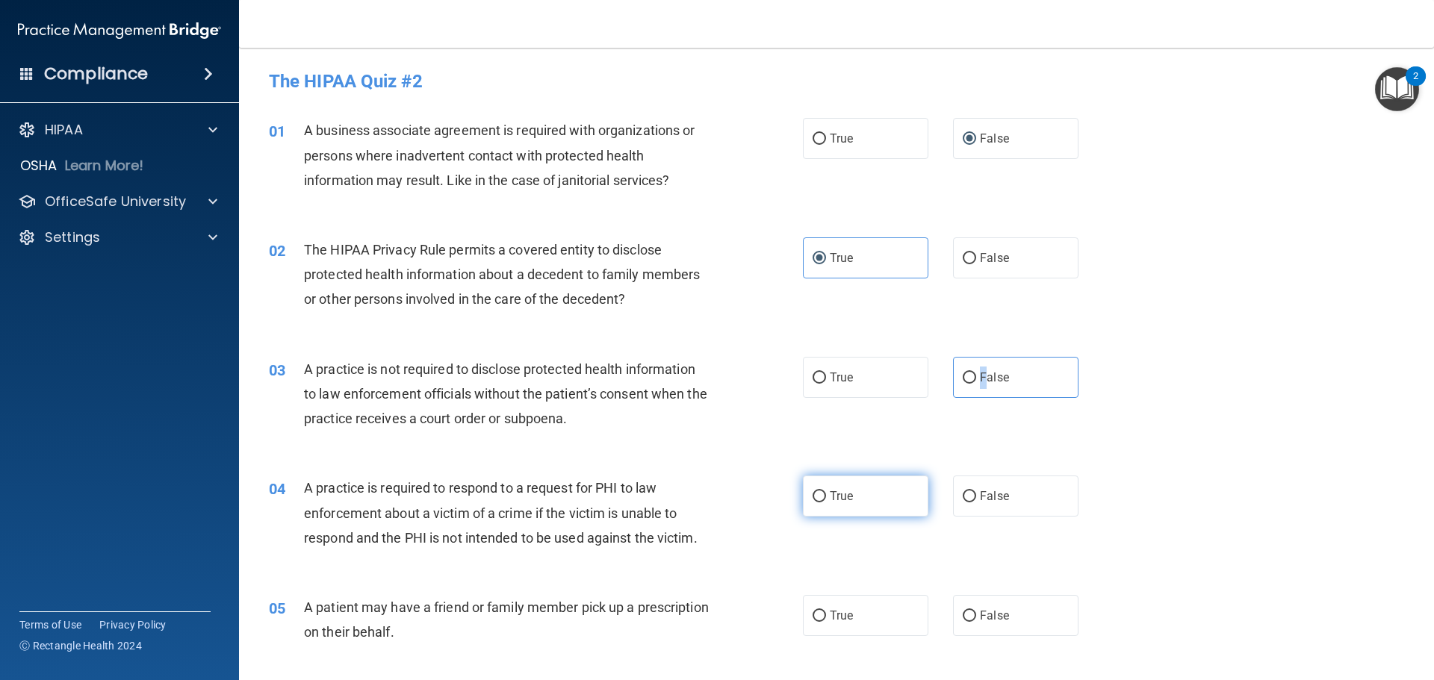
click at [817, 491] on input "True" at bounding box center [818, 496] width 13 height 11
radio input "true"
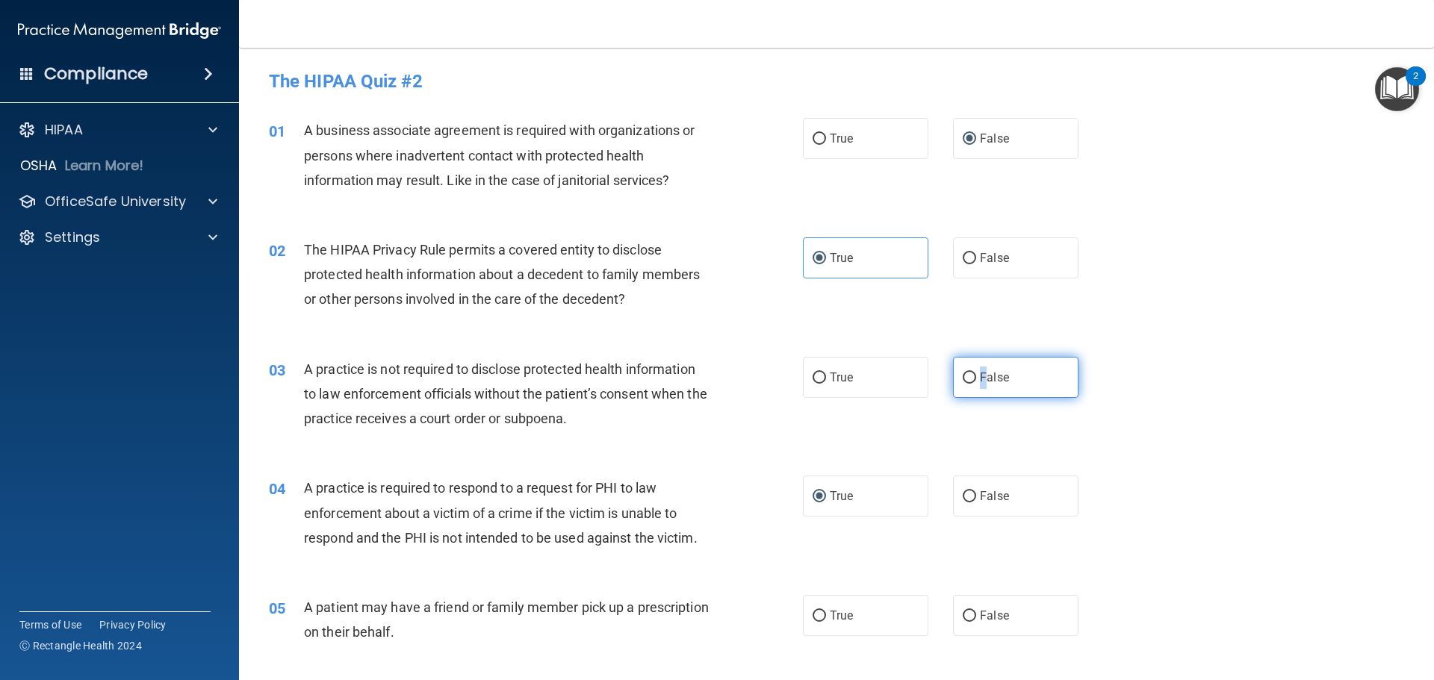
click at [963, 375] on input "False" at bounding box center [969, 378] width 13 height 11
radio input "true"
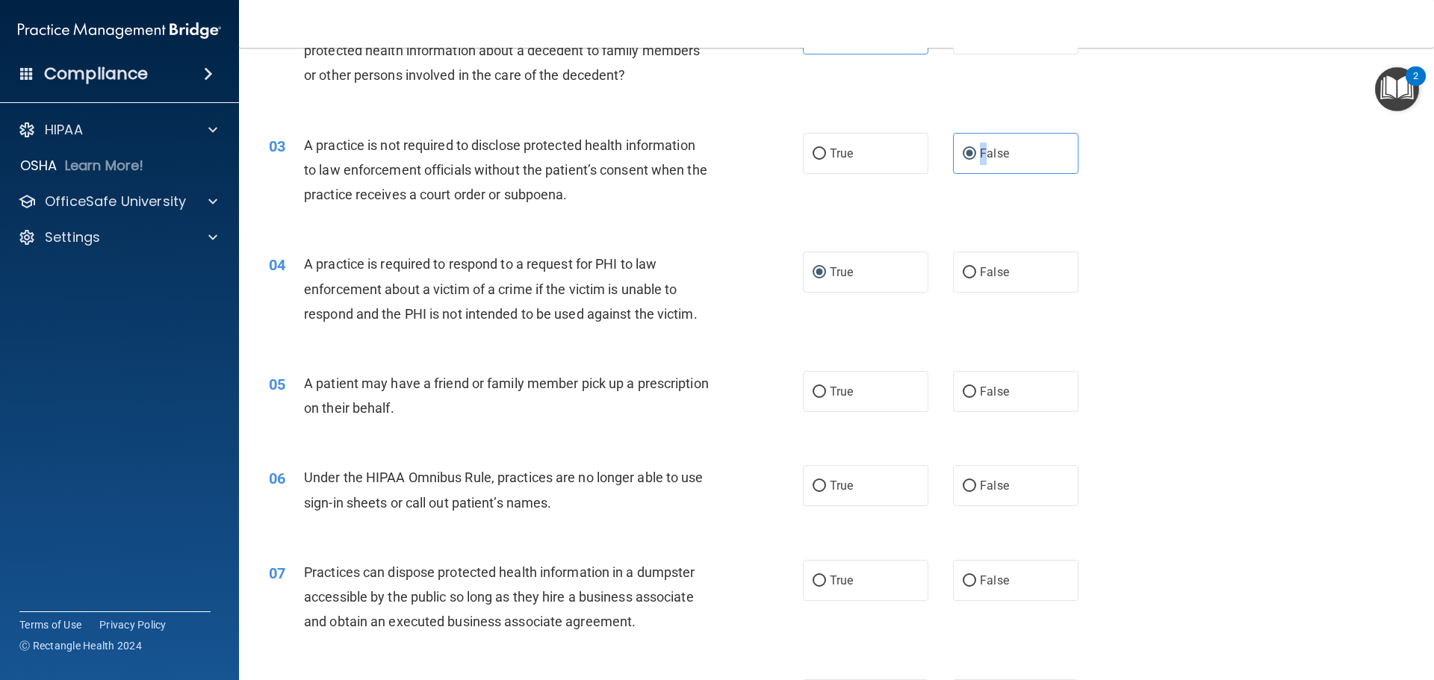
scroll to position [299, 0]
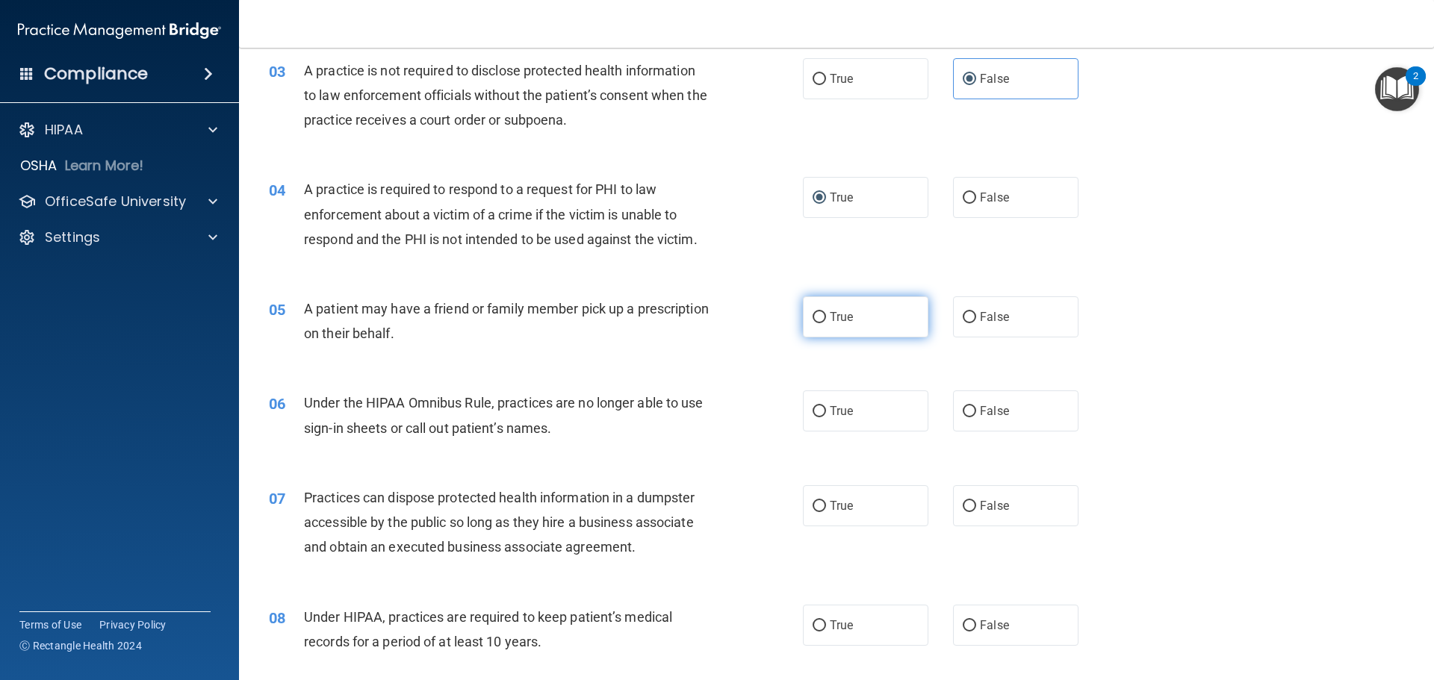
click at [848, 320] on label "True" at bounding box center [865, 316] width 125 height 41
click at [826, 320] on input "True" at bounding box center [818, 317] width 13 height 11
radio input "true"
click at [1008, 417] on label "False" at bounding box center [1015, 411] width 125 height 41
click at [976, 417] on input "False" at bounding box center [969, 411] width 13 height 11
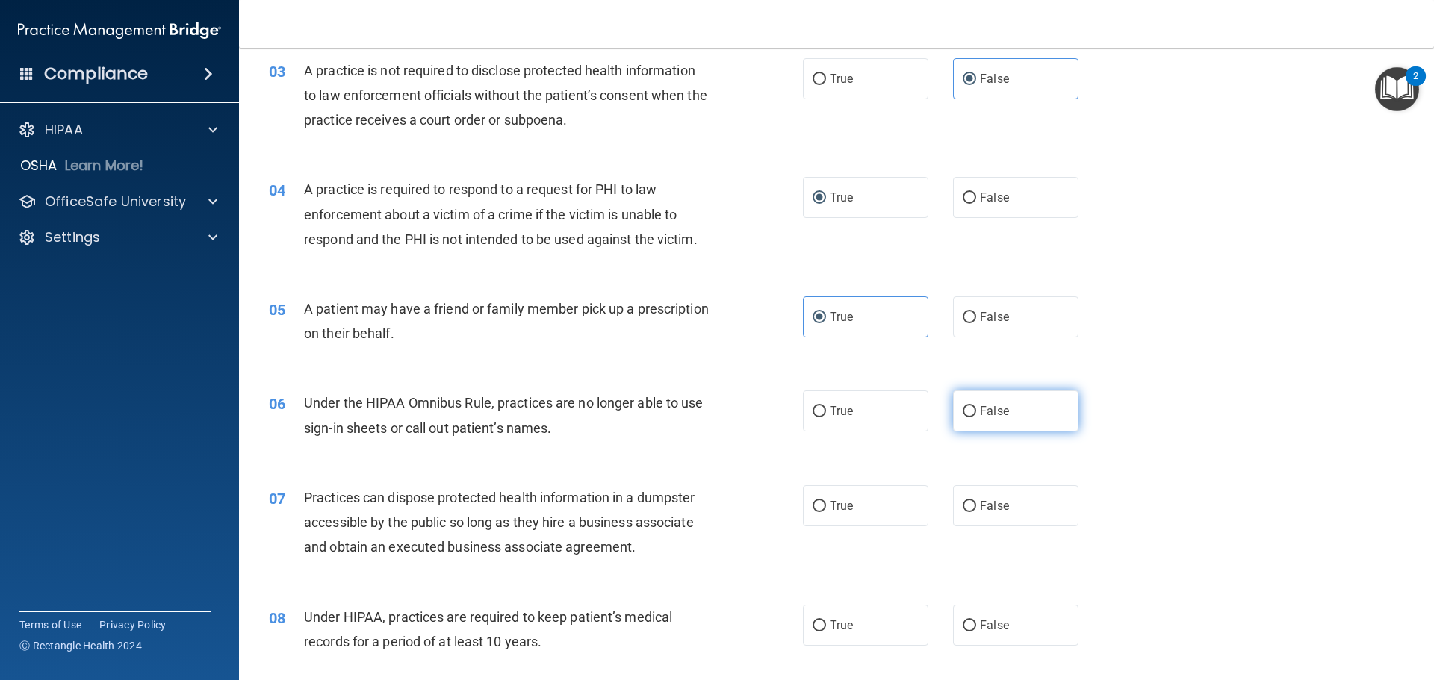
radio input "true"
drag, startPoint x: 989, startPoint y: 507, endPoint x: 995, endPoint y: 579, distance: 71.9
click at [989, 508] on span "False" at bounding box center [994, 506] width 29 height 14
click at [976, 508] on input "False" at bounding box center [969, 506] width 13 height 11
radio input "true"
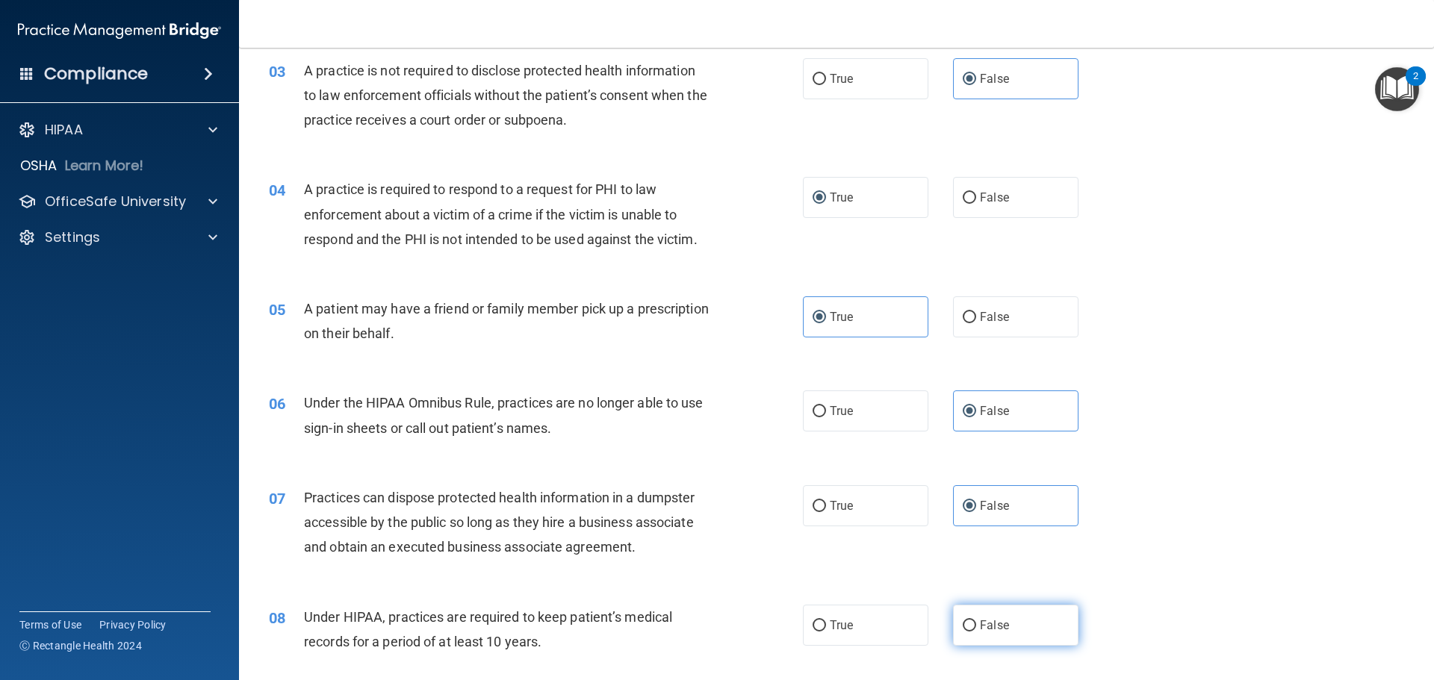
click at [989, 613] on label "False" at bounding box center [1015, 625] width 125 height 41
click at [976, 621] on input "False" at bounding box center [969, 626] width 13 height 11
radio input "true"
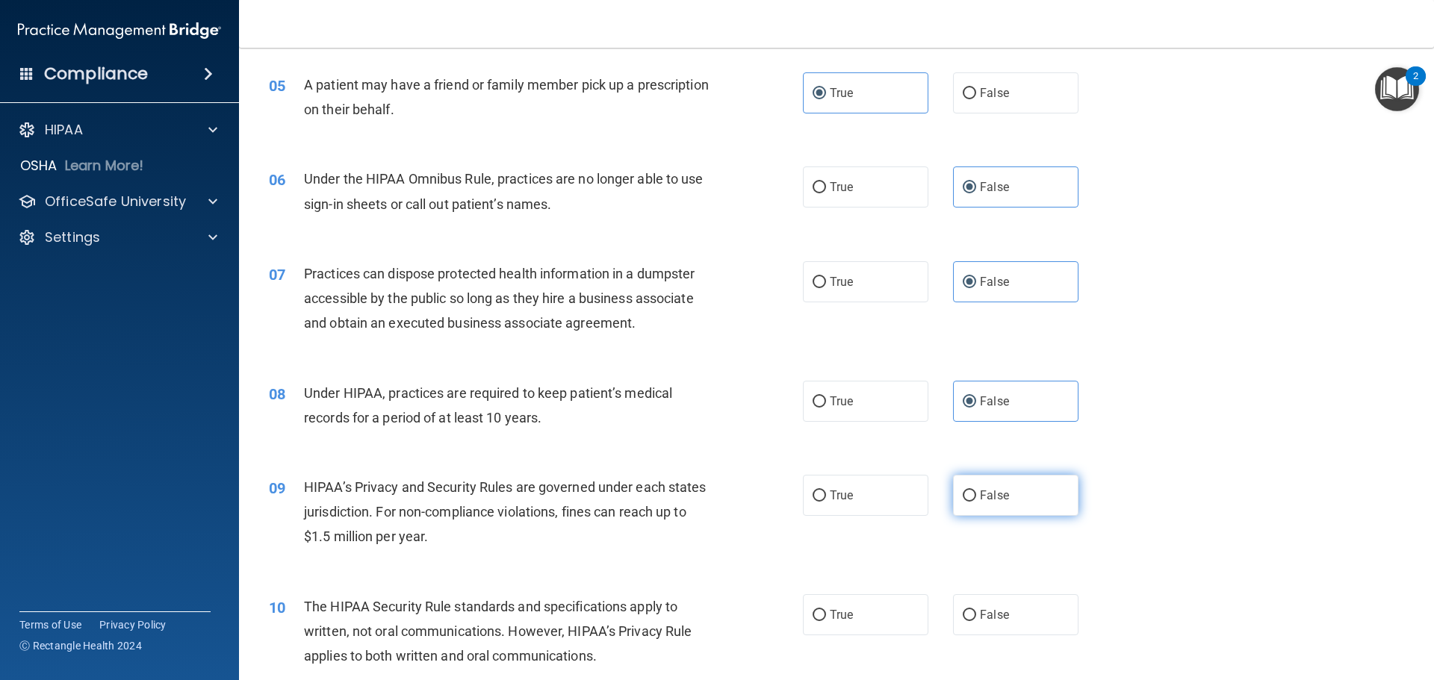
click at [988, 501] on span "False" at bounding box center [994, 495] width 29 height 14
click at [976, 501] on input "False" at bounding box center [969, 496] width 13 height 11
radio input "true"
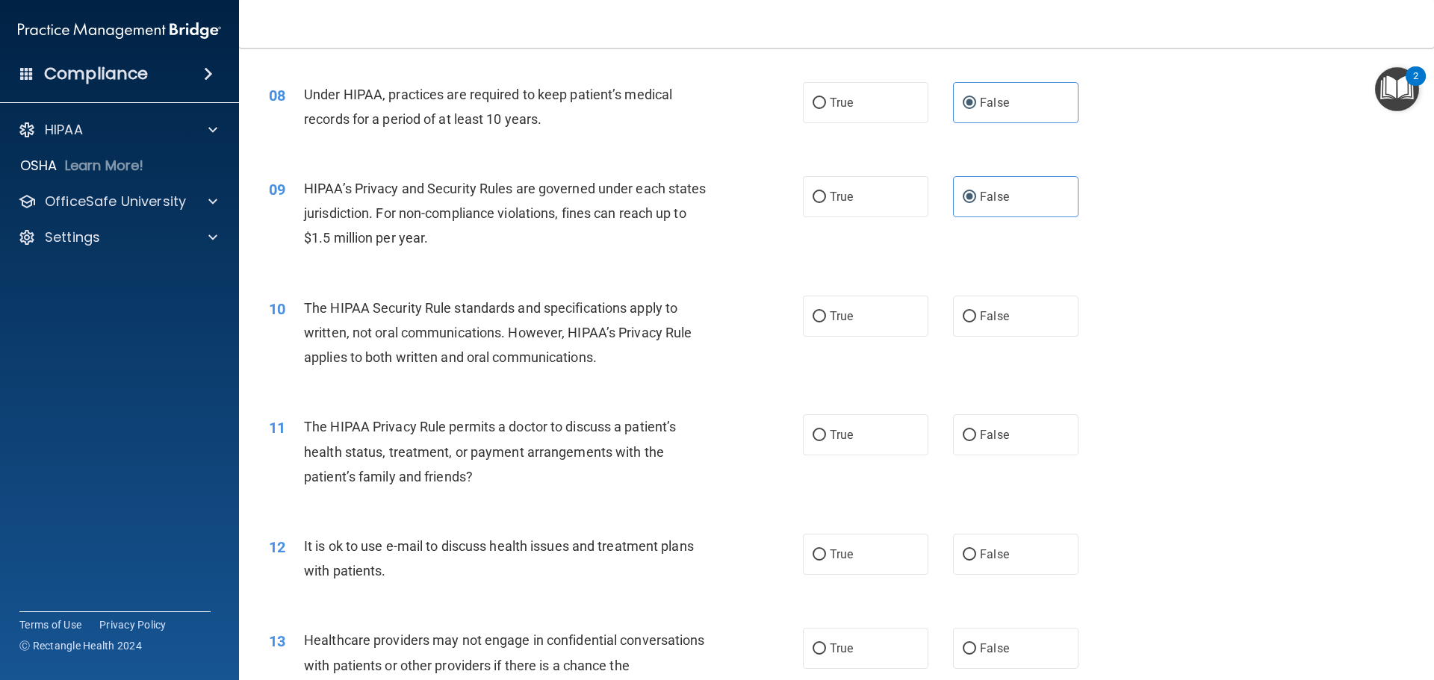
drag, startPoint x: 853, startPoint y: 323, endPoint x: 848, endPoint y: 411, distance: 88.2
click at [850, 337] on div "10 The HIPAA Security Rule standards and specifications apply to written, not o…" at bounding box center [836, 336] width 1157 height 119
click at [853, 432] on label "True" at bounding box center [865, 434] width 125 height 41
click at [826, 432] on input "True" at bounding box center [818, 435] width 13 height 11
radio input "true"
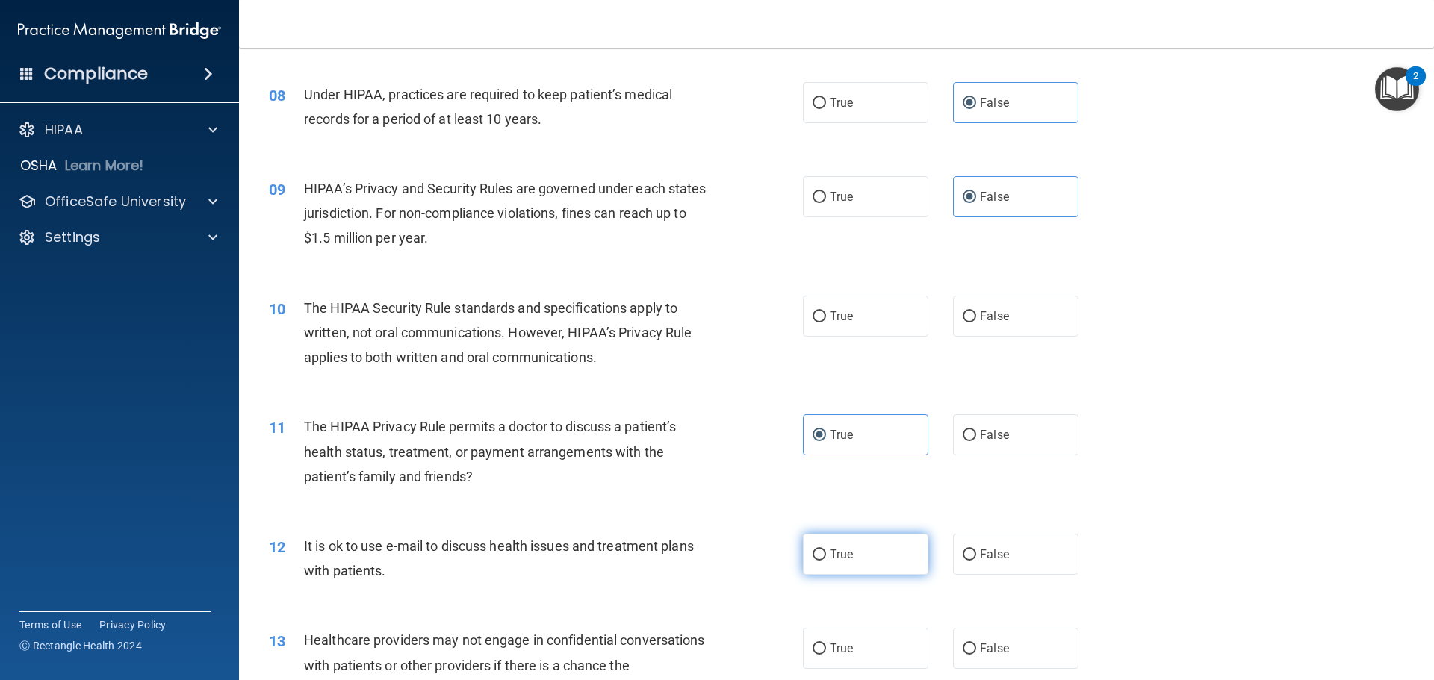
click at [836, 554] on span "True" at bounding box center [841, 554] width 23 height 14
click at [826, 554] on input "True" at bounding box center [818, 555] width 13 height 11
radio input "true"
click at [812, 315] on input "True" at bounding box center [818, 316] width 13 height 11
radio input "true"
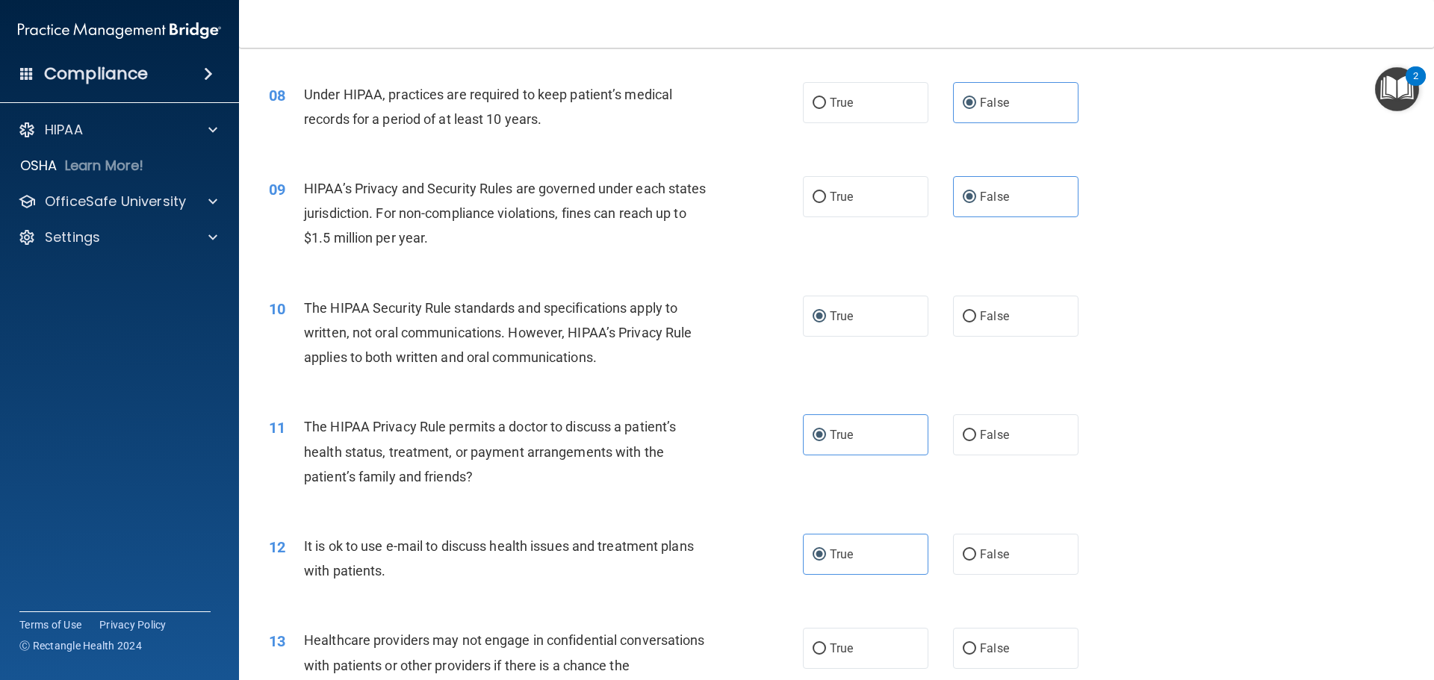
scroll to position [971, 0]
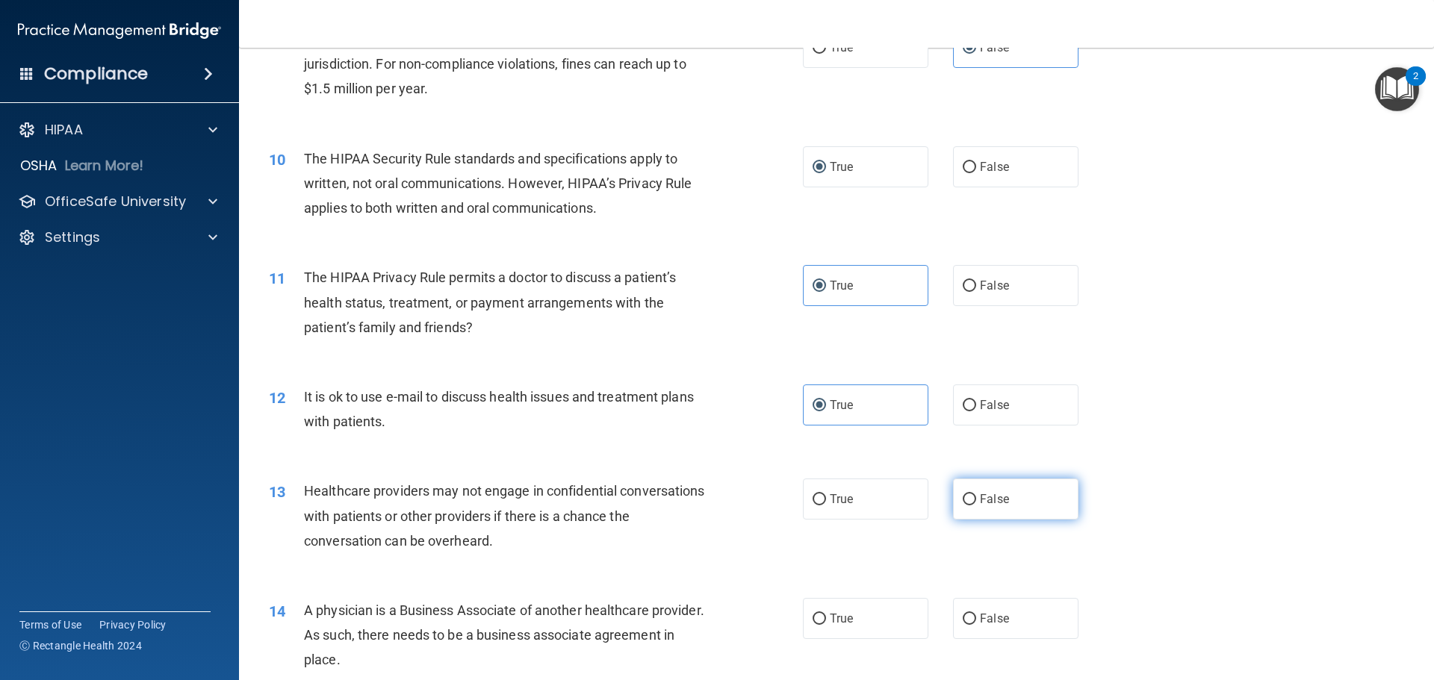
click at [965, 500] on input "False" at bounding box center [969, 499] width 13 height 11
radio input "true"
click at [964, 615] on input "False" at bounding box center [969, 619] width 13 height 11
radio input "true"
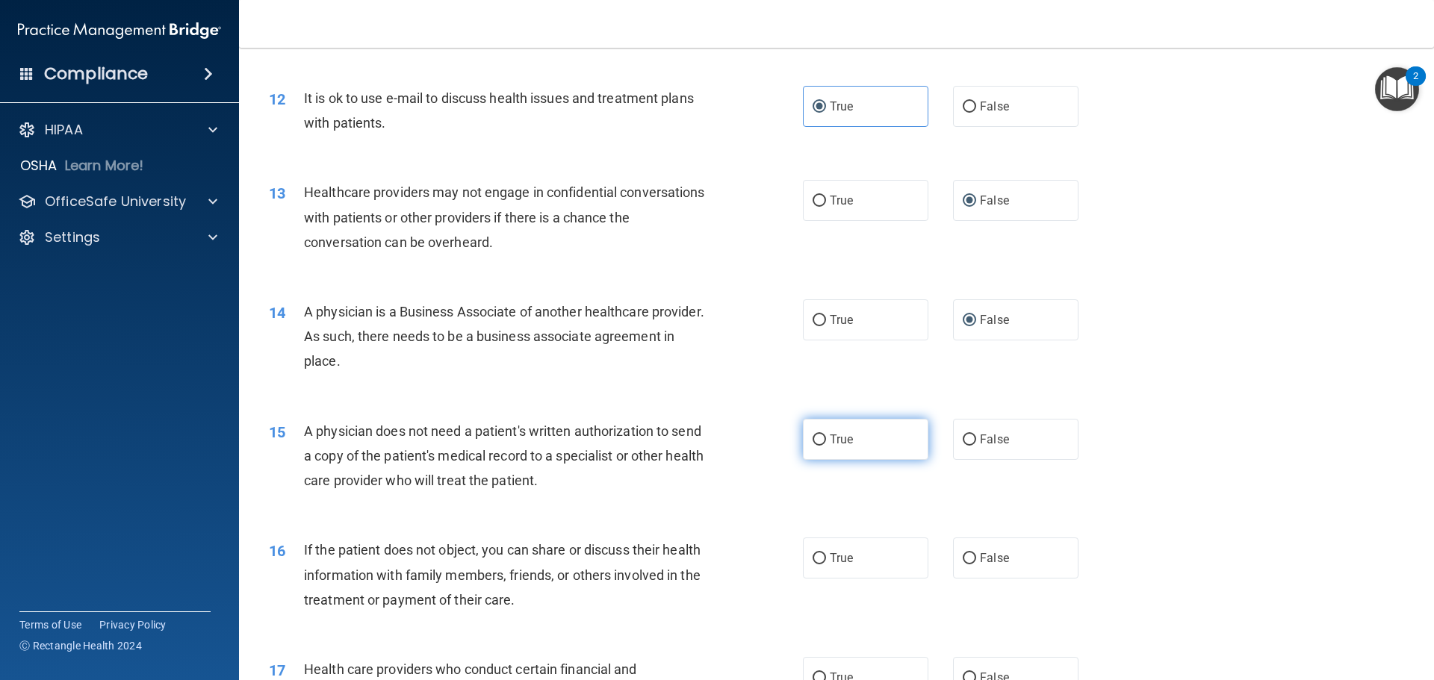
click at [812, 436] on input "True" at bounding box center [818, 440] width 13 height 11
radio input "true"
click at [816, 556] on input "True" at bounding box center [818, 558] width 13 height 11
radio input "true"
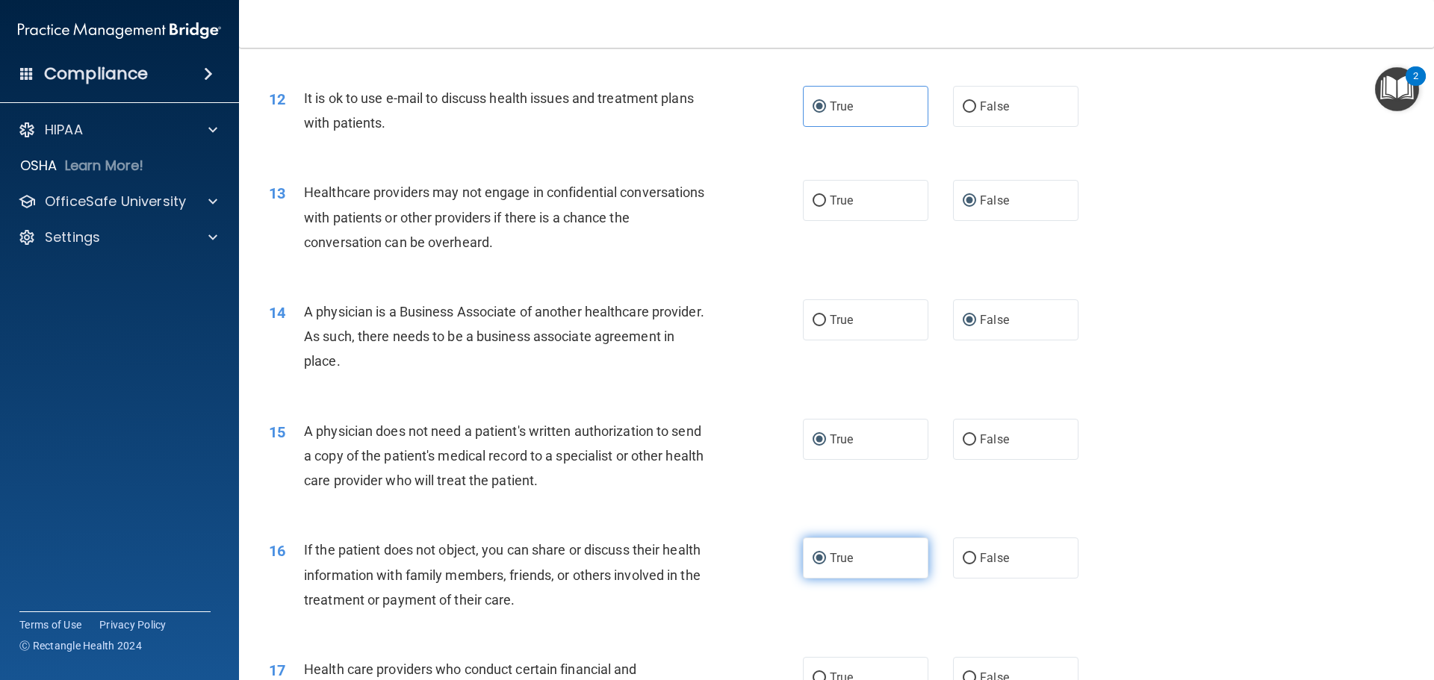
scroll to position [1419, 0]
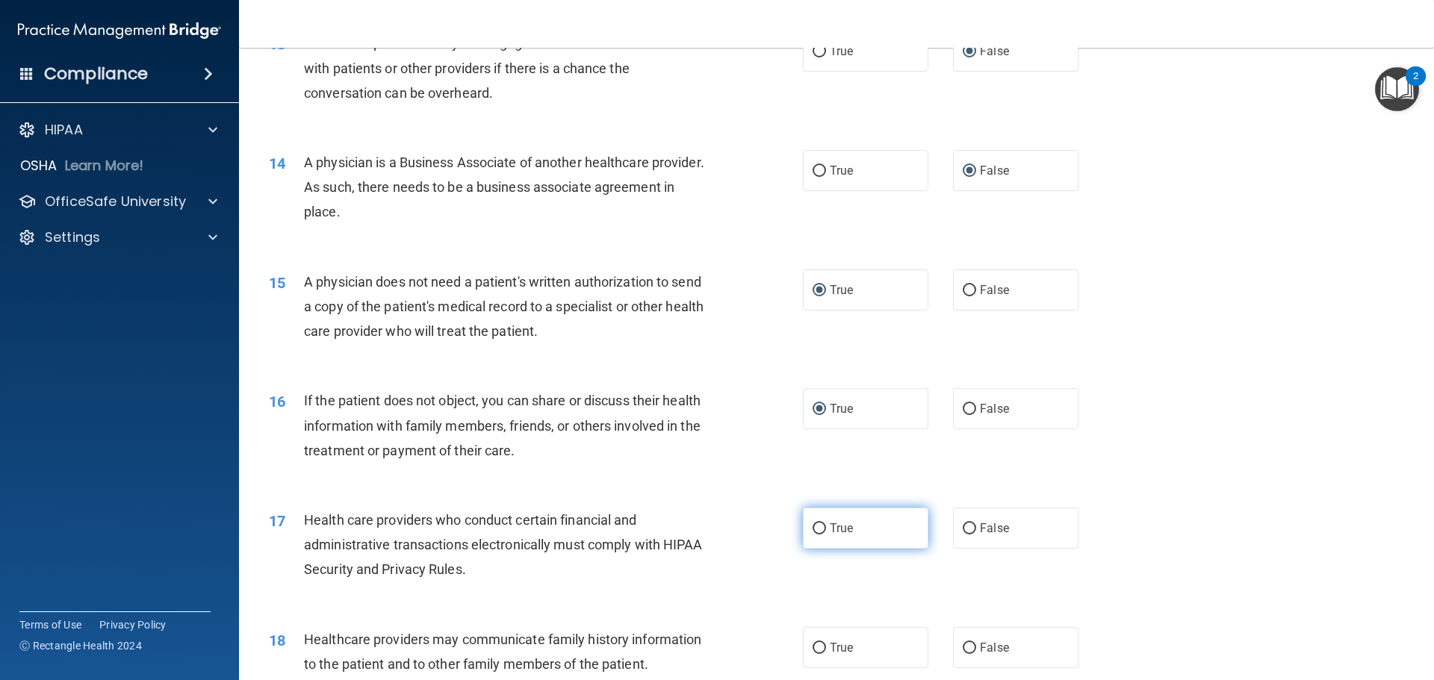
click at [812, 524] on input "True" at bounding box center [818, 528] width 13 height 11
radio input "true"
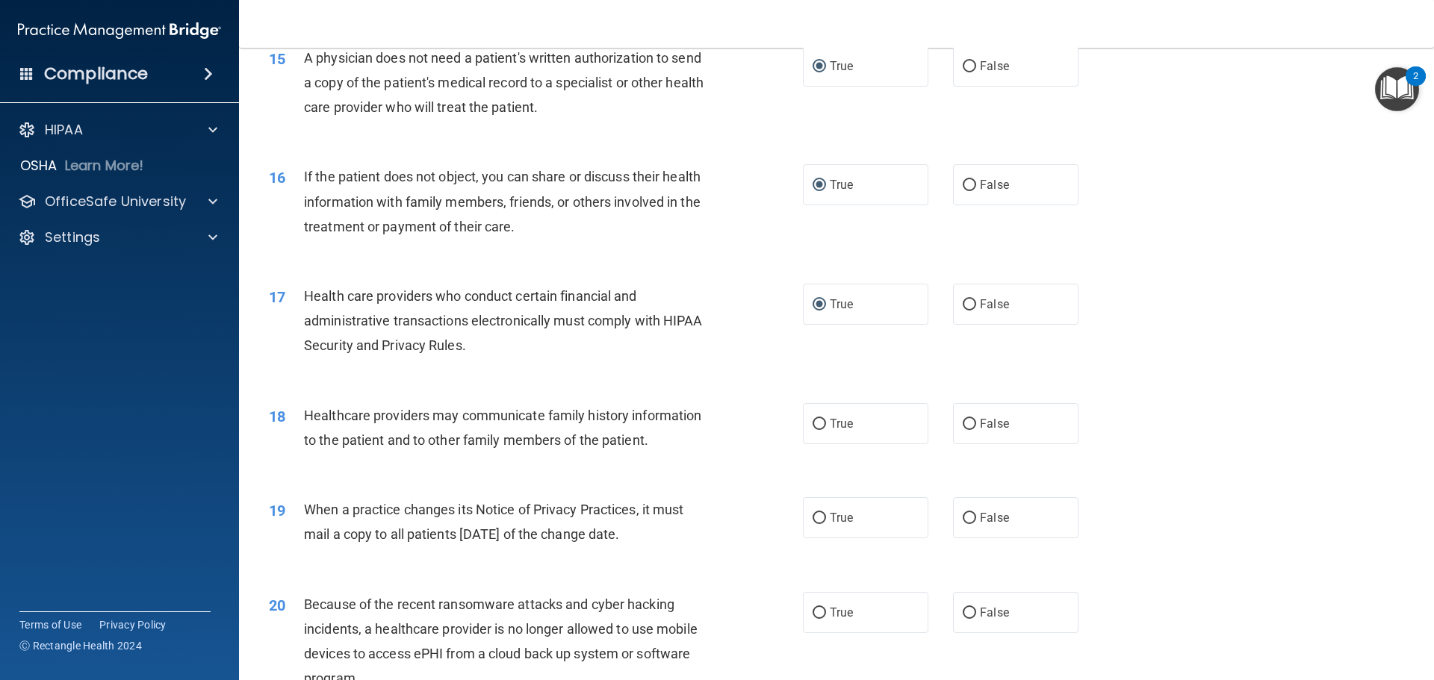
scroll to position [1718, 0]
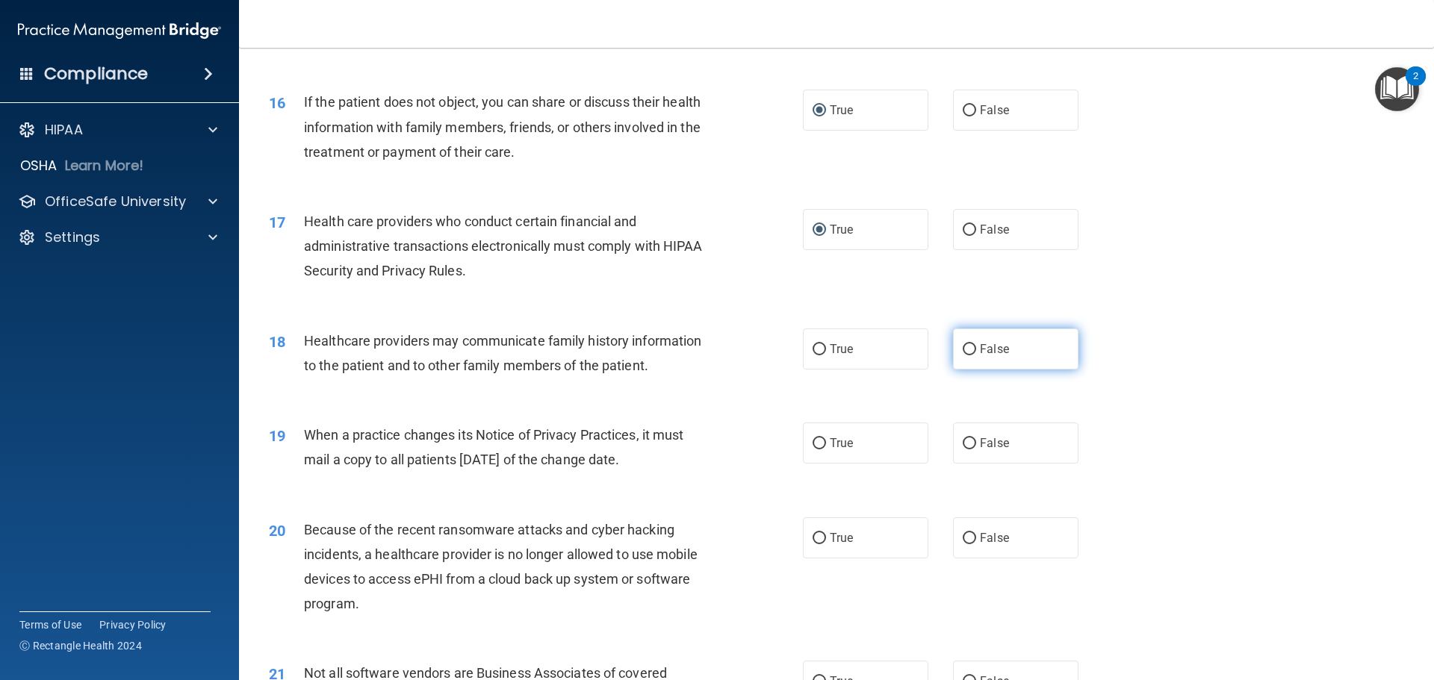
click at [954, 336] on label "False" at bounding box center [1015, 349] width 125 height 41
click at [963, 344] on input "False" at bounding box center [969, 349] width 13 height 11
radio input "true"
click at [966, 442] on input "False" at bounding box center [969, 443] width 13 height 11
radio input "true"
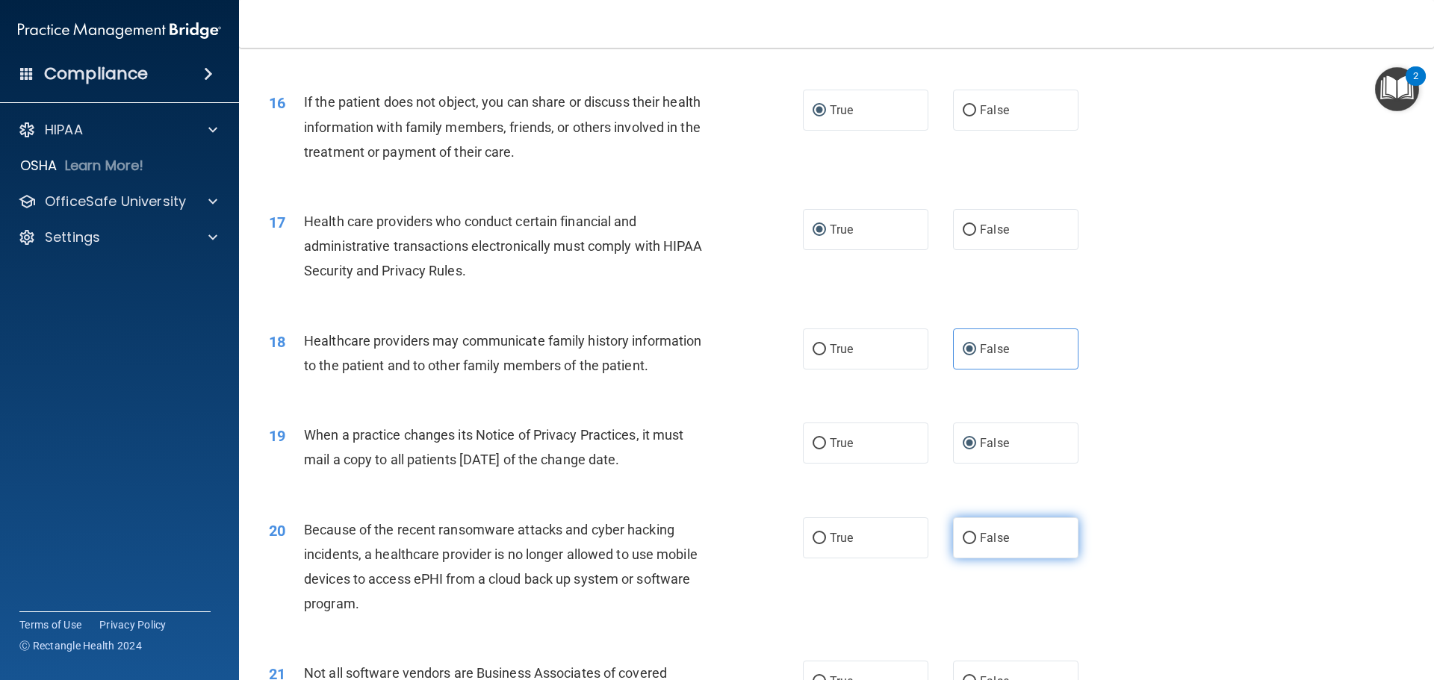
click at [966, 538] on input "False" at bounding box center [969, 538] width 13 height 11
radio input "true"
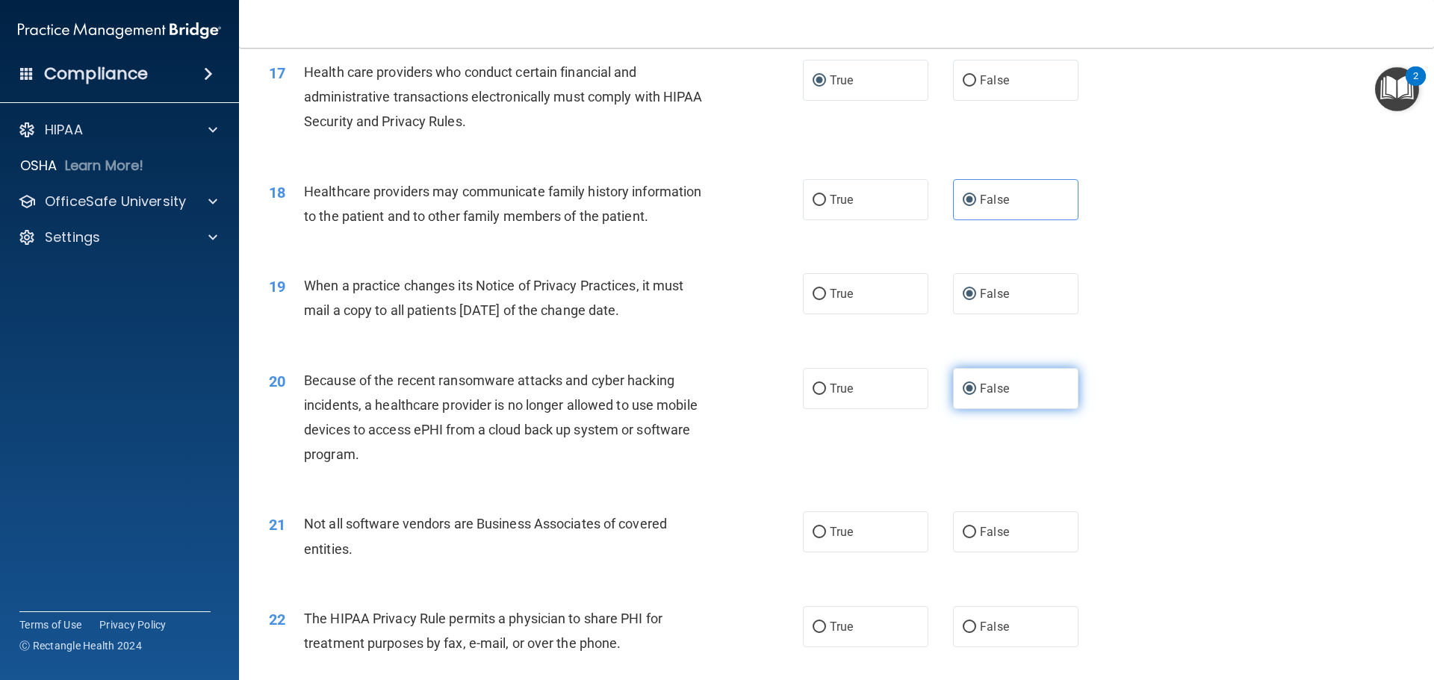
scroll to position [1942, 0]
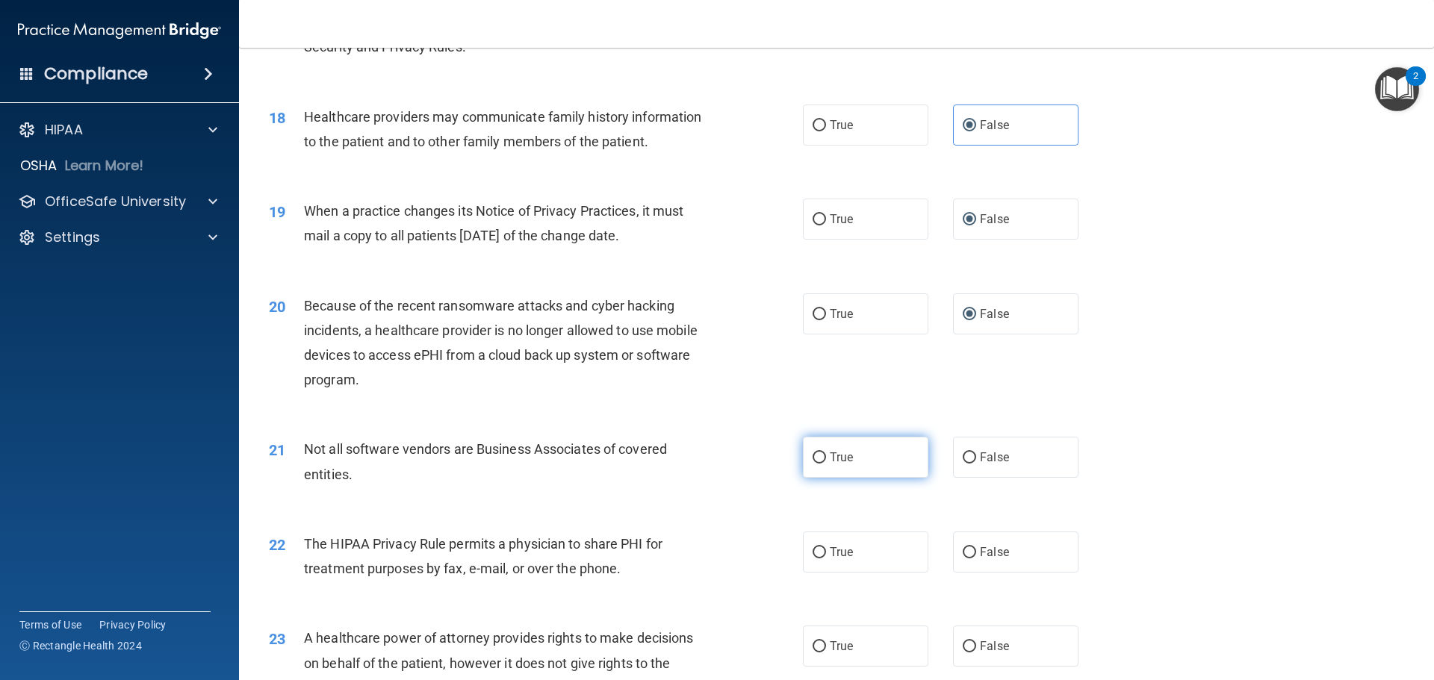
click at [839, 460] on span "True" at bounding box center [841, 457] width 23 height 14
click at [826, 460] on input "True" at bounding box center [818, 458] width 13 height 11
radio input "true"
click at [830, 551] on span "True" at bounding box center [841, 552] width 23 height 14
click at [826, 551] on input "True" at bounding box center [818, 552] width 13 height 11
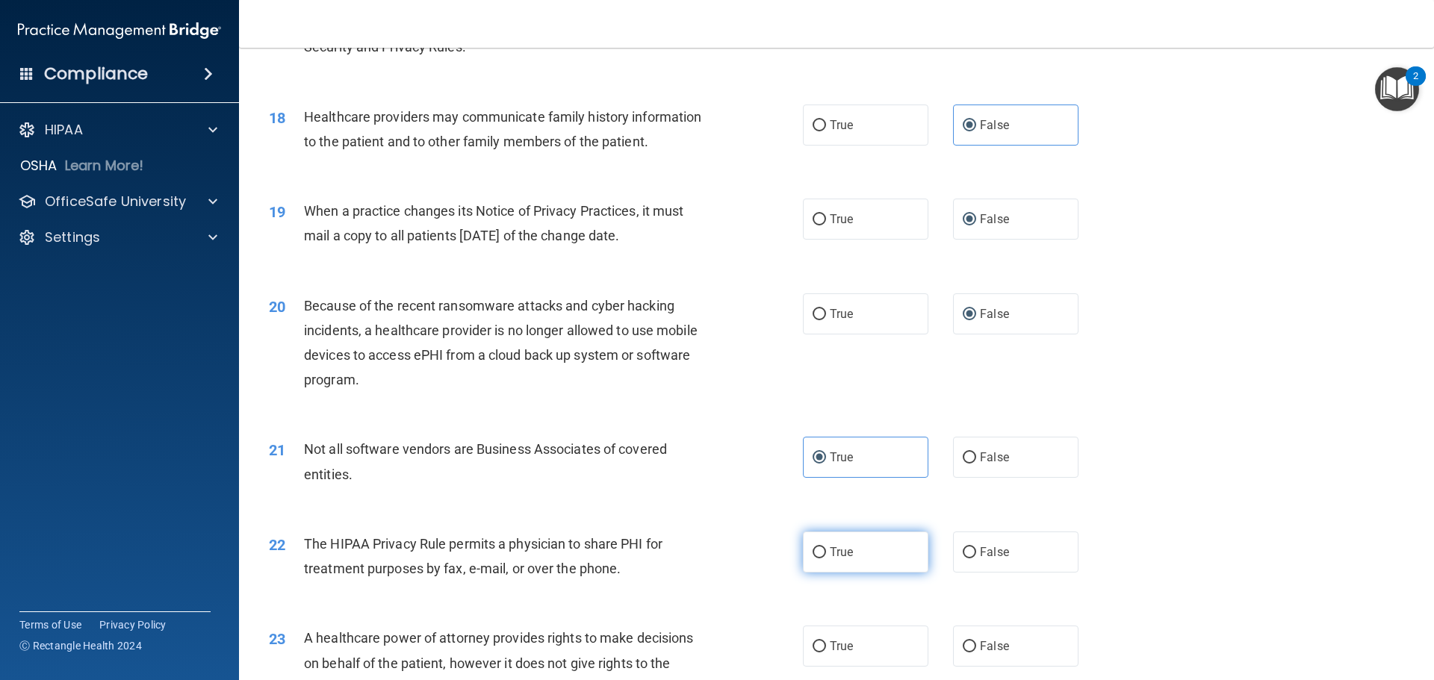
radio input "true"
click at [986, 647] on span "False" at bounding box center [994, 646] width 29 height 14
click at [976, 647] on input "False" at bounding box center [969, 646] width 13 height 11
radio input "true"
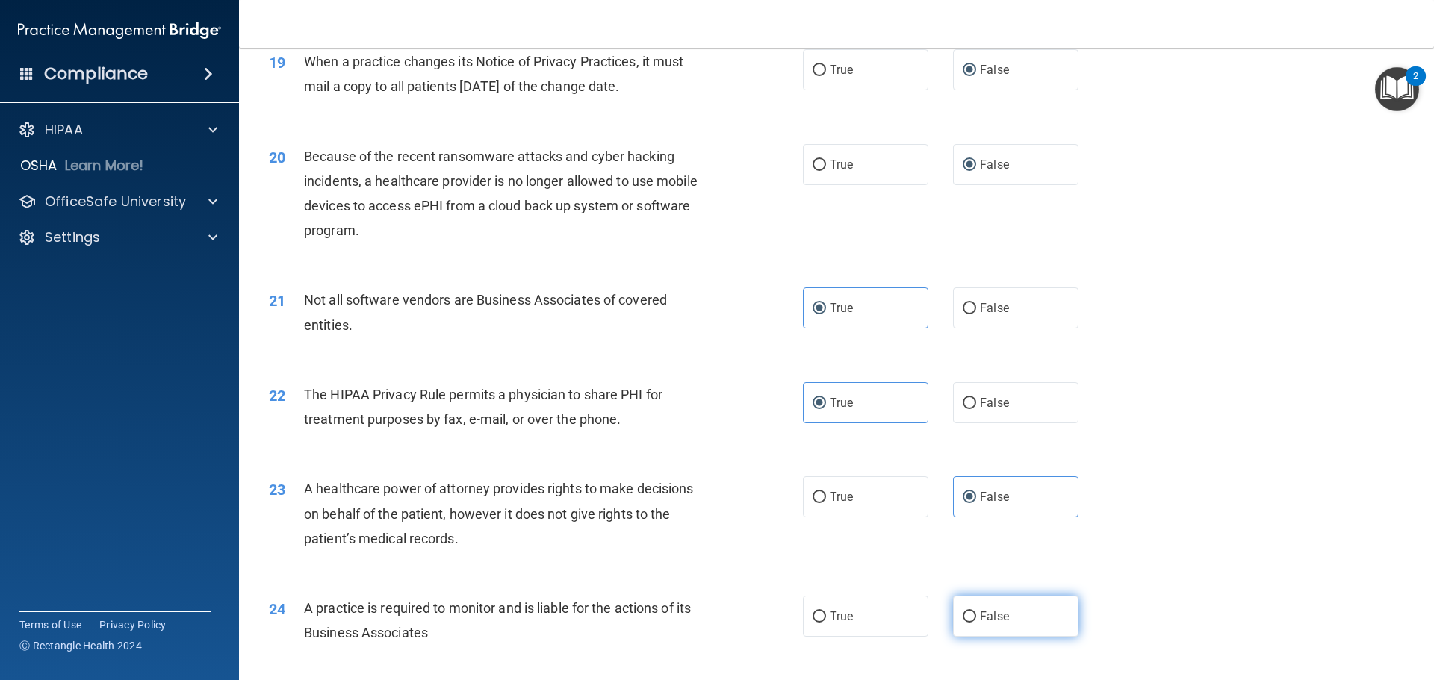
click at [983, 622] on span "False" at bounding box center [994, 616] width 29 height 14
click at [976, 622] on input "False" at bounding box center [969, 617] width 13 height 11
radio input "true"
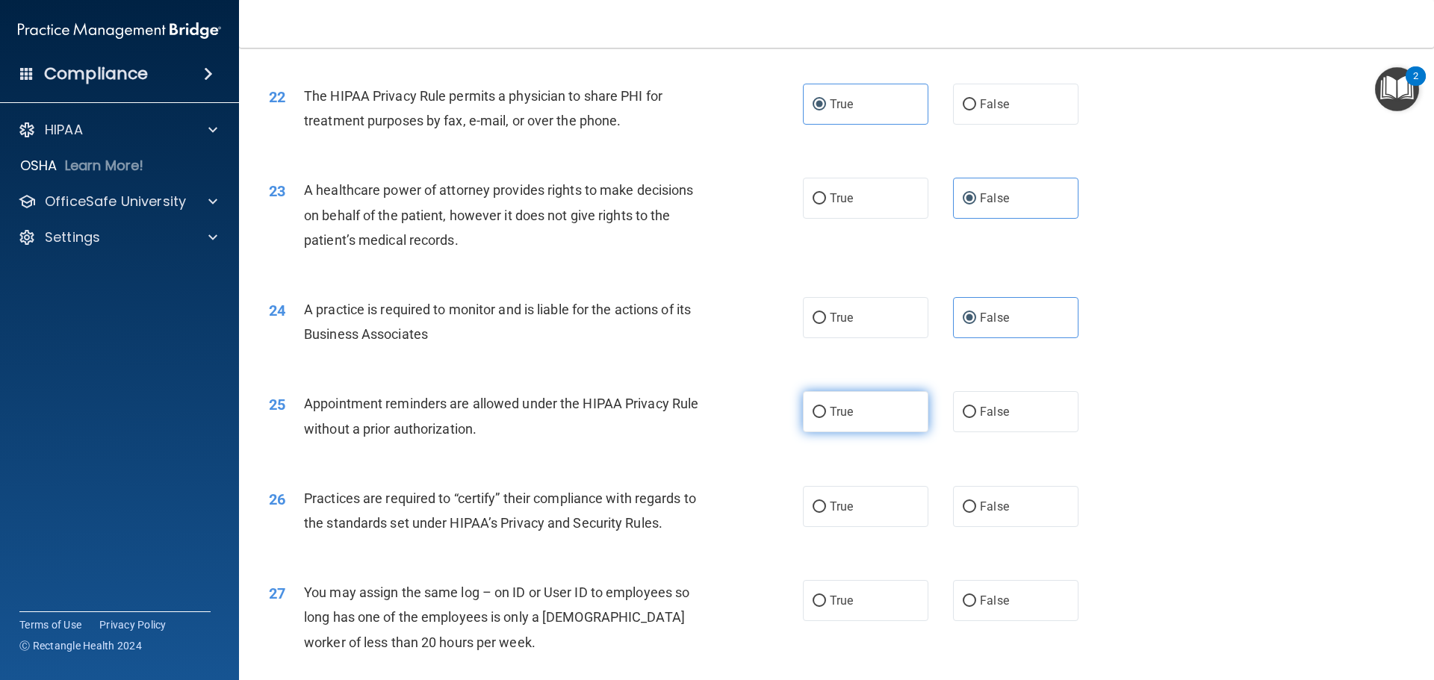
click at [885, 408] on label "True" at bounding box center [865, 411] width 125 height 41
click at [826, 408] on input "True" at bounding box center [818, 412] width 13 height 11
radio input "true"
drag, startPoint x: 962, startPoint y: 507, endPoint x: 998, endPoint y: 581, distance: 82.5
click at [973, 527] on div "26 Practices are required to “certify” their compliance with regards to the sta…" at bounding box center [836, 514] width 1157 height 94
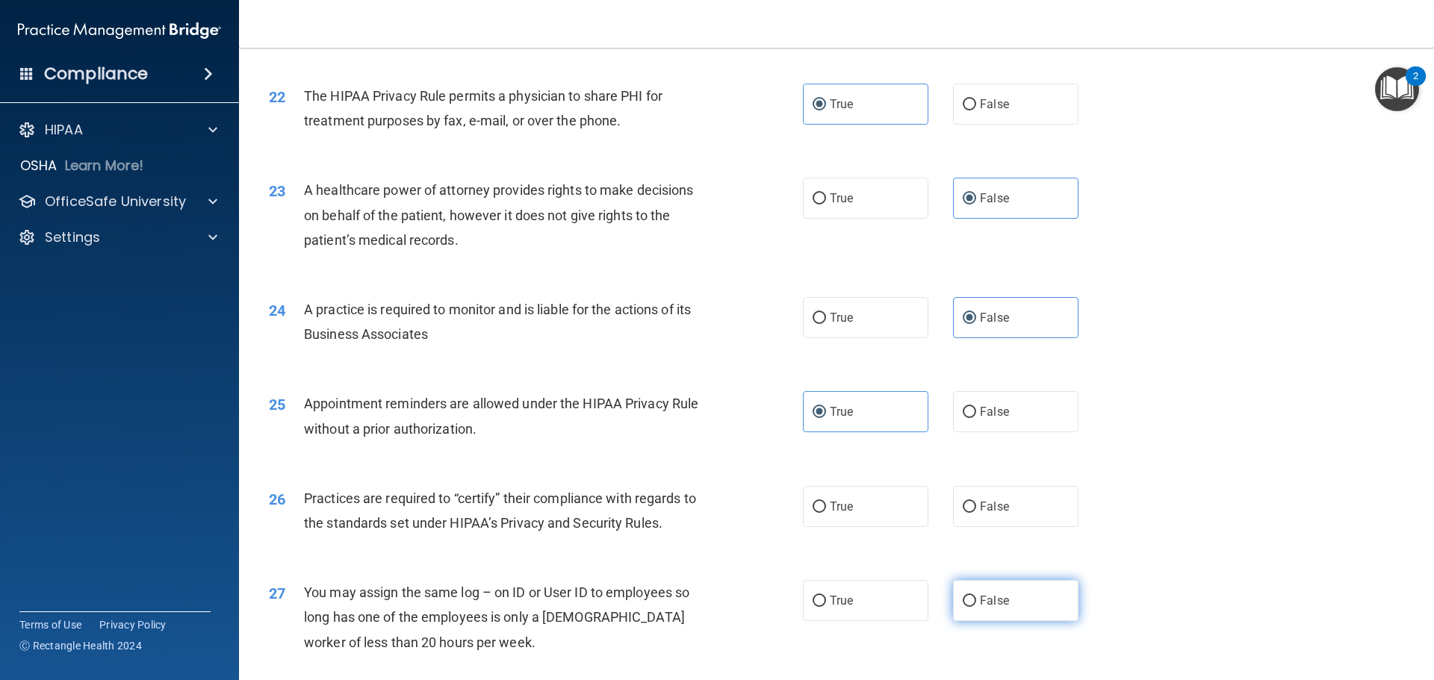
click at [1007, 599] on label "False" at bounding box center [1015, 600] width 125 height 41
click at [976, 599] on input "False" at bounding box center [969, 601] width 13 height 11
radio input "true"
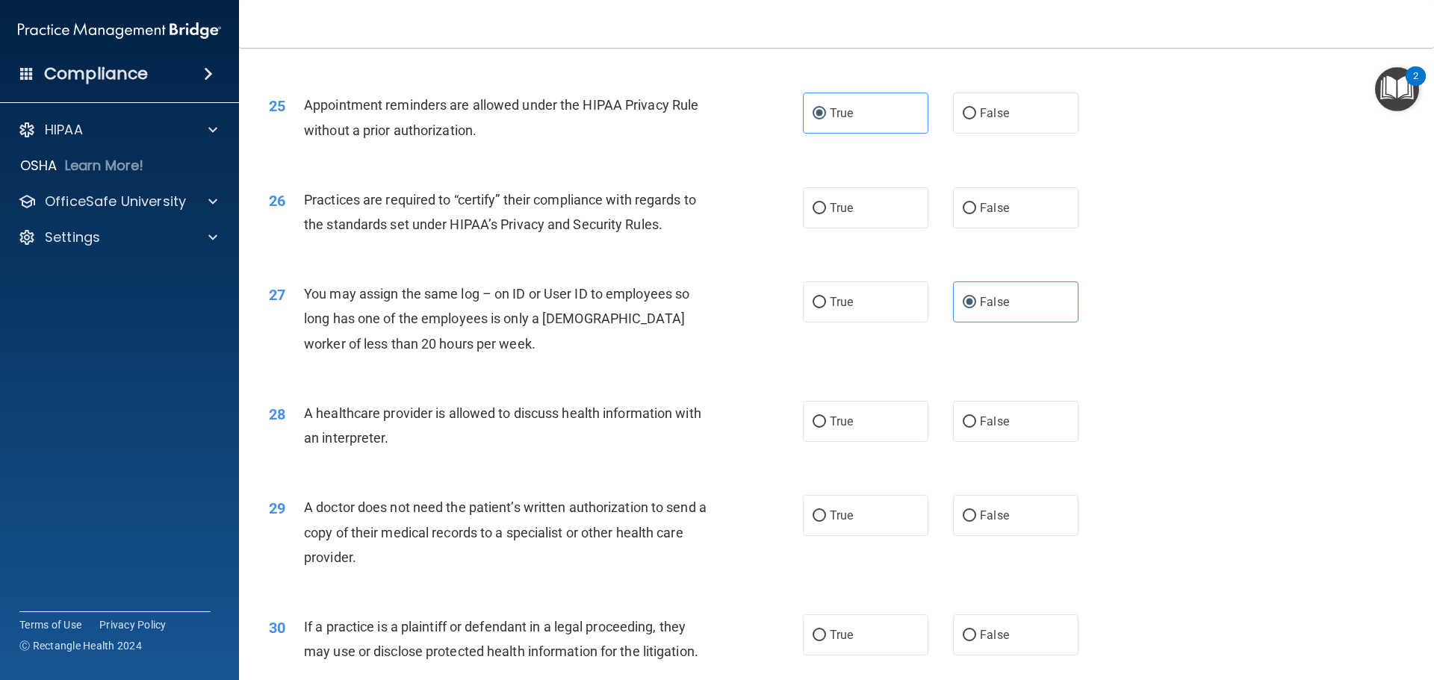
scroll to position [2796, 0]
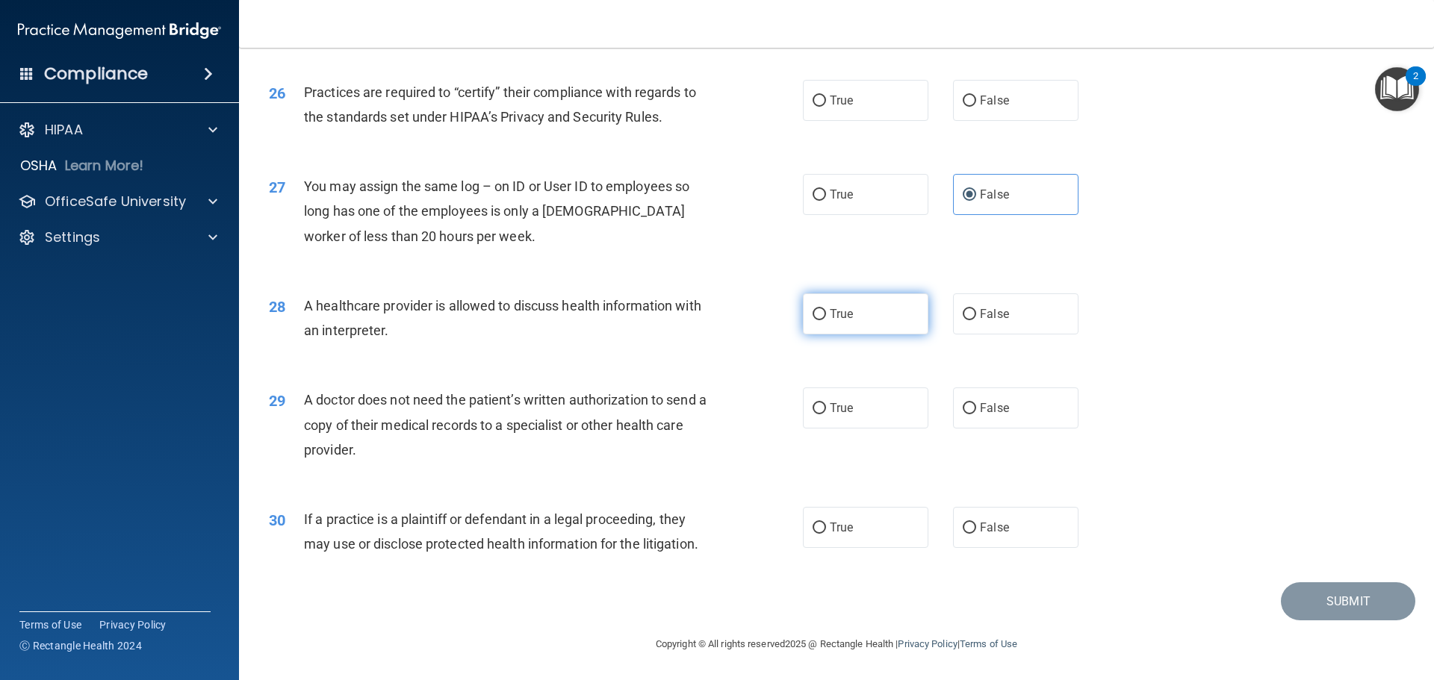
drag, startPoint x: 877, startPoint y: 314, endPoint x: 860, endPoint y: 374, distance: 62.4
click at [871, 331] on label "True" at bounding box center [865, 313] width 125 height 41
click at [826, 320] on input "True" at bounding box center [818, 314] width 13 height 11
radio input "true"
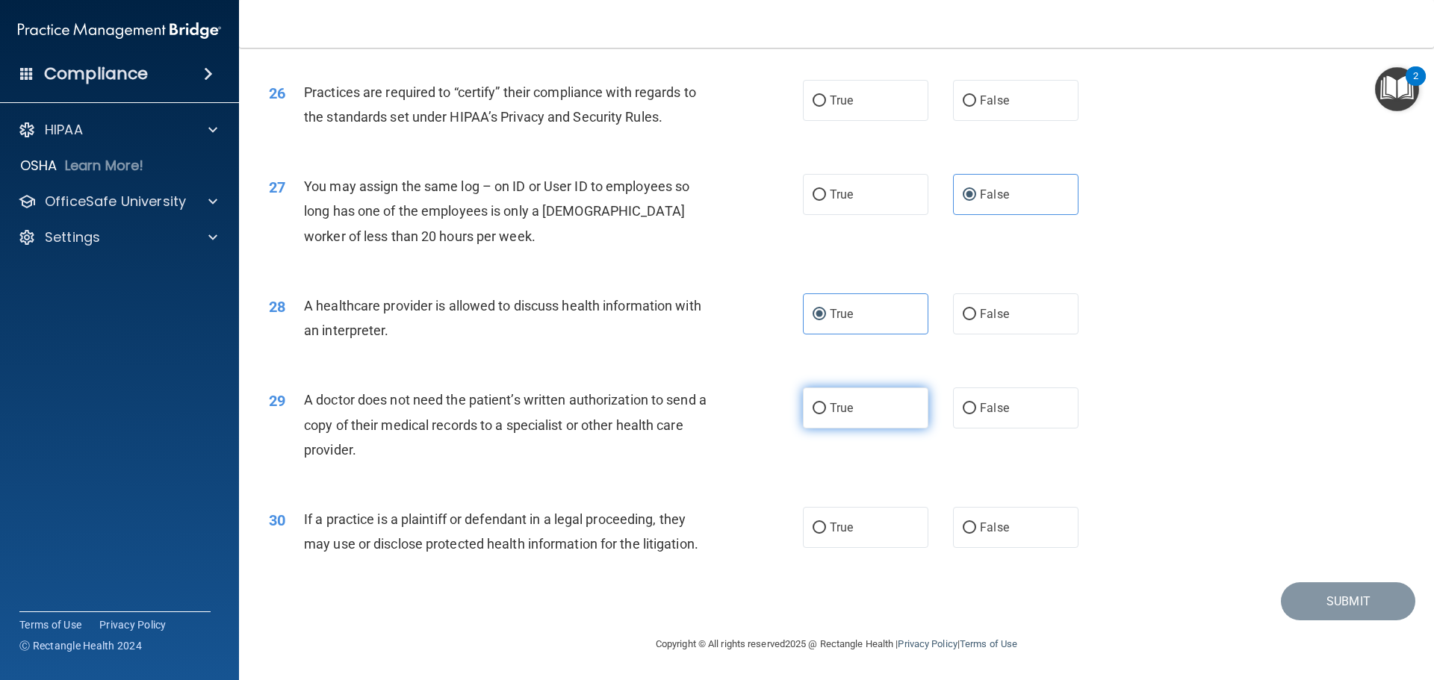
click at [854, 404] on label "True" at bounding box center [865, 408] width 125 height 41
click at [826, 404] on input "True" at bounding box center [818, 408] width 13 height 11
radio input "true"
click at [838, 522] on span "True" at bounding box center [841, 527] width 23 height 14
click at [826, 523] on input "True" at bounding box center [818, 528] width 13 height 11
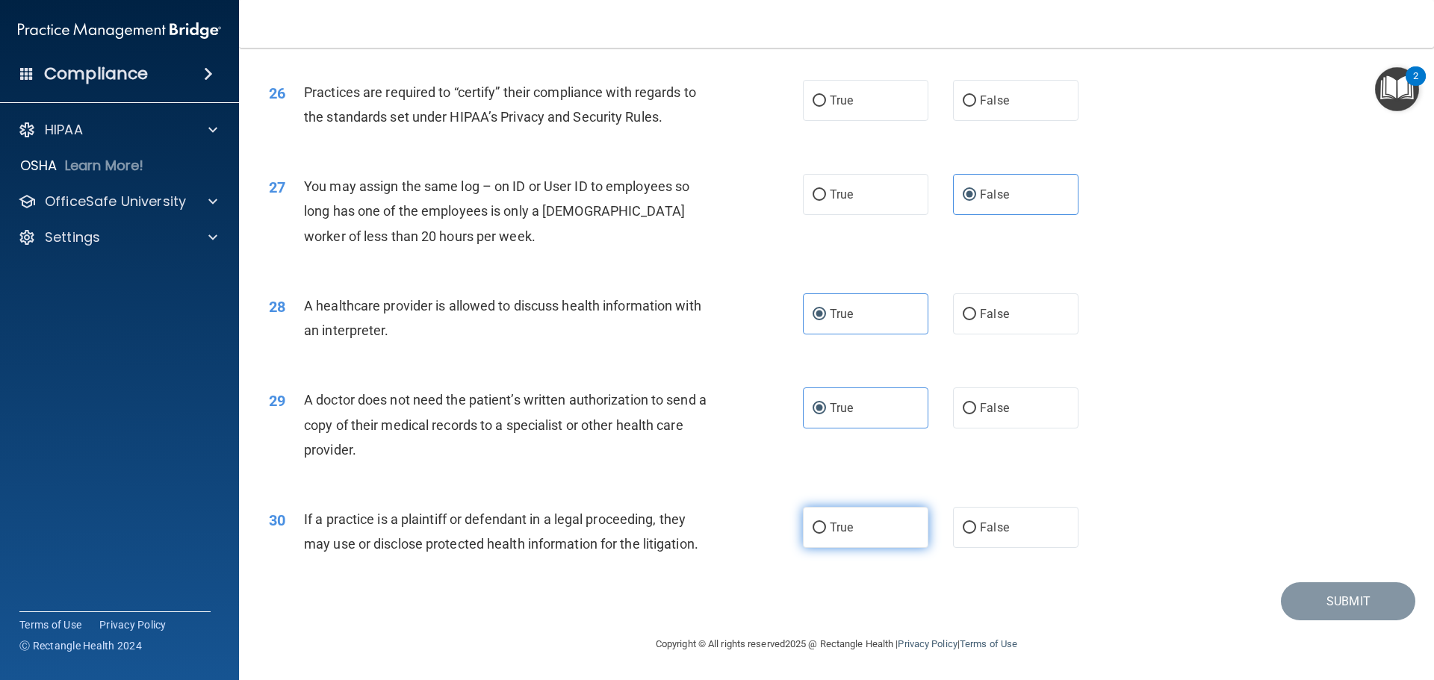
radio input "true"
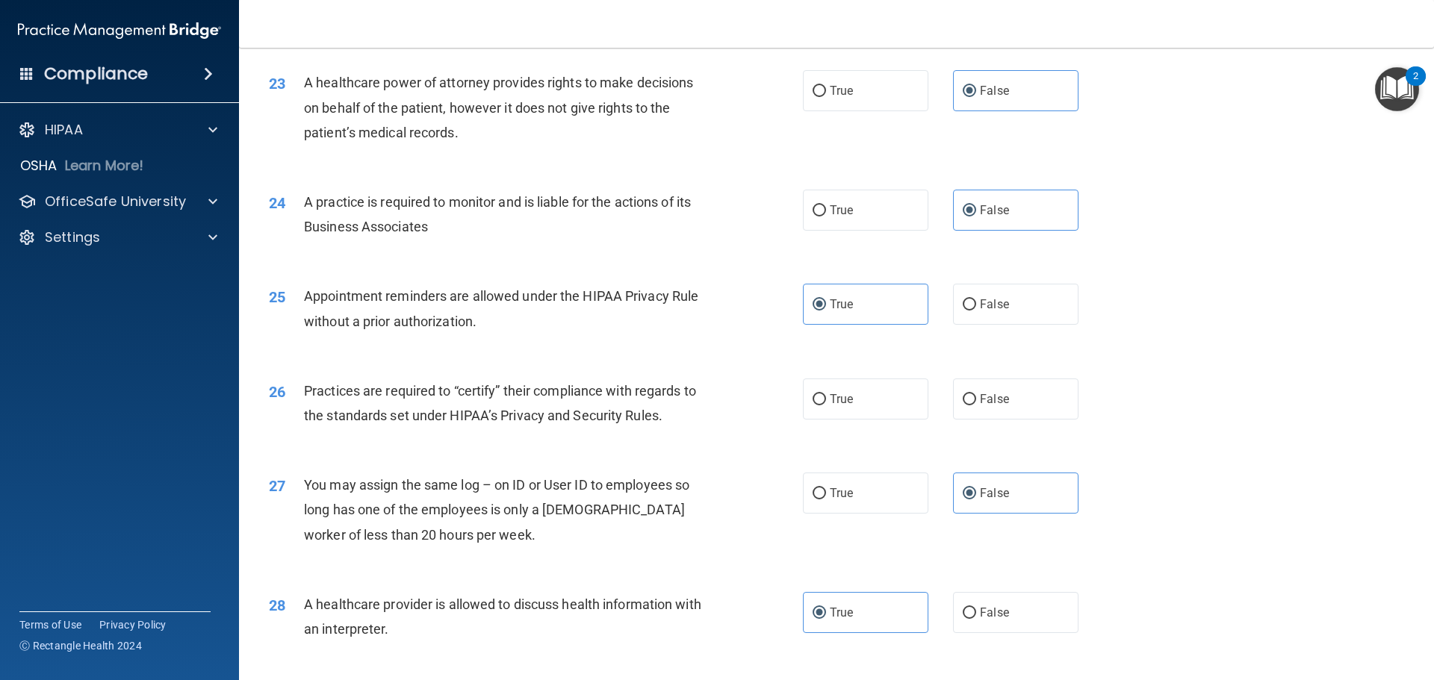
scroll to position [2423, 0]
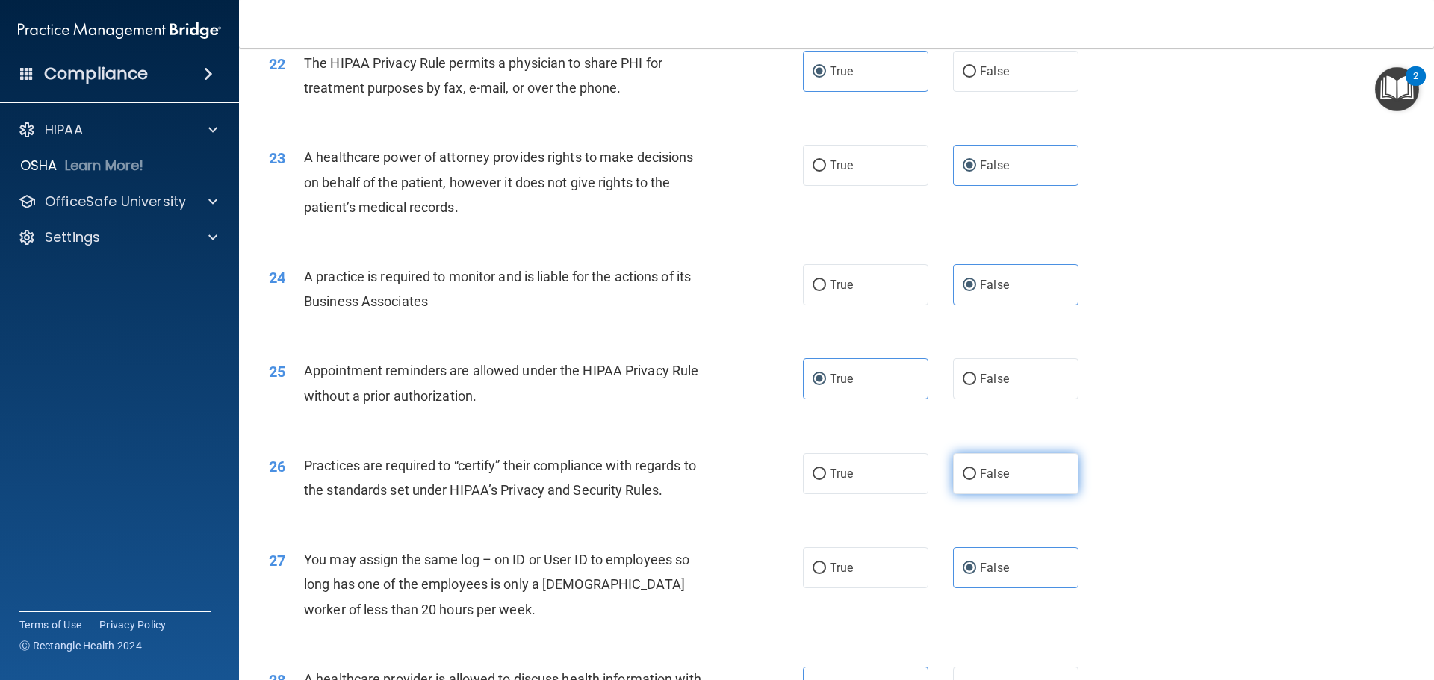
click at [963, 475] on input "False" at bounding box center [969, 474] width 13 height 11
radio input "true"
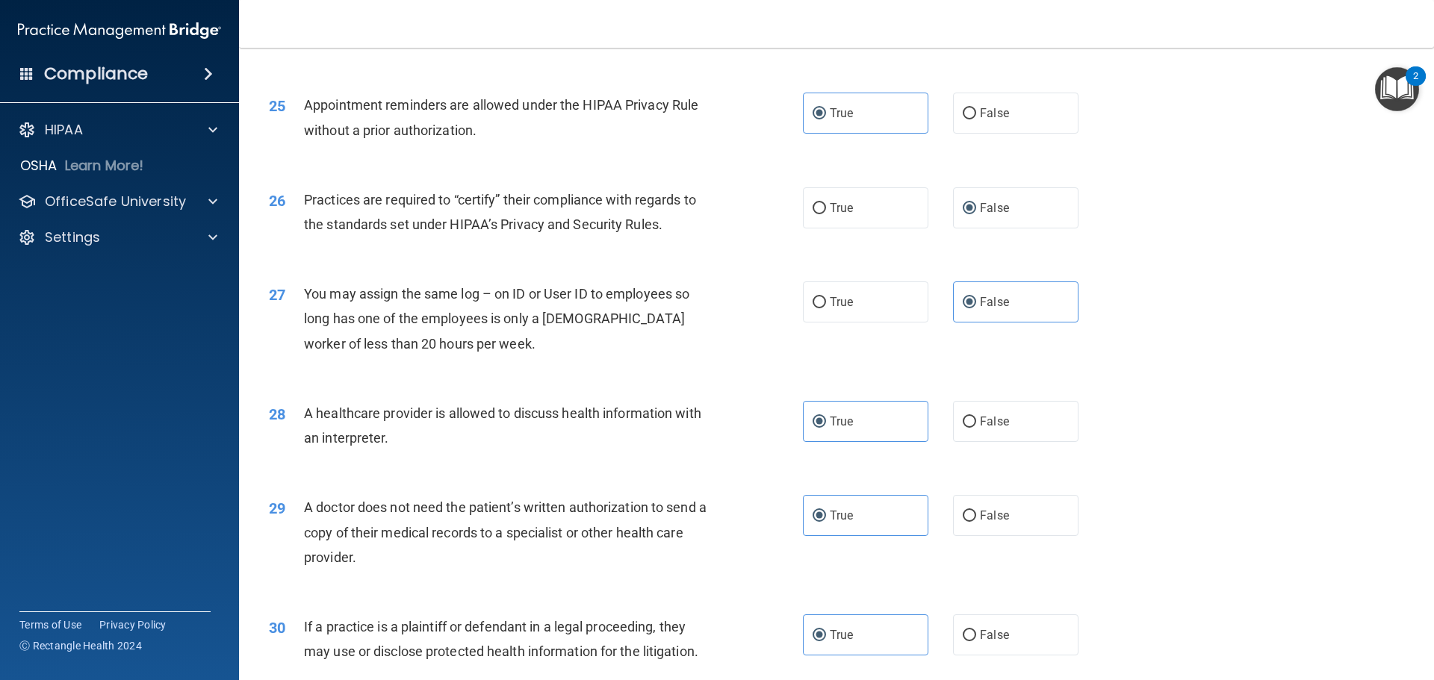
scroll to position [2796, 0]
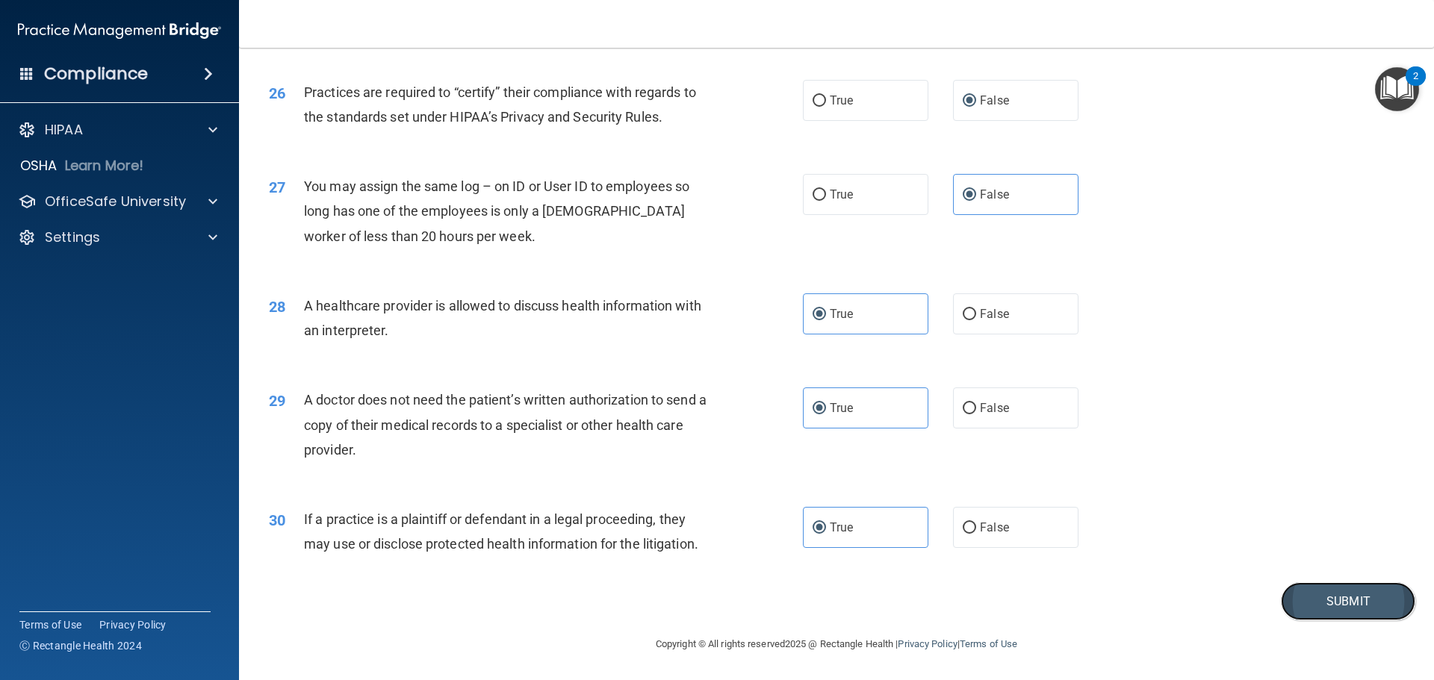
click at [1311, 597] on button "Submit" at bounding box center [1348, 601] width 134 height 38
click at [1296, 600] on button "Submit" at bounding box center [1348, 601] width 134 height 38
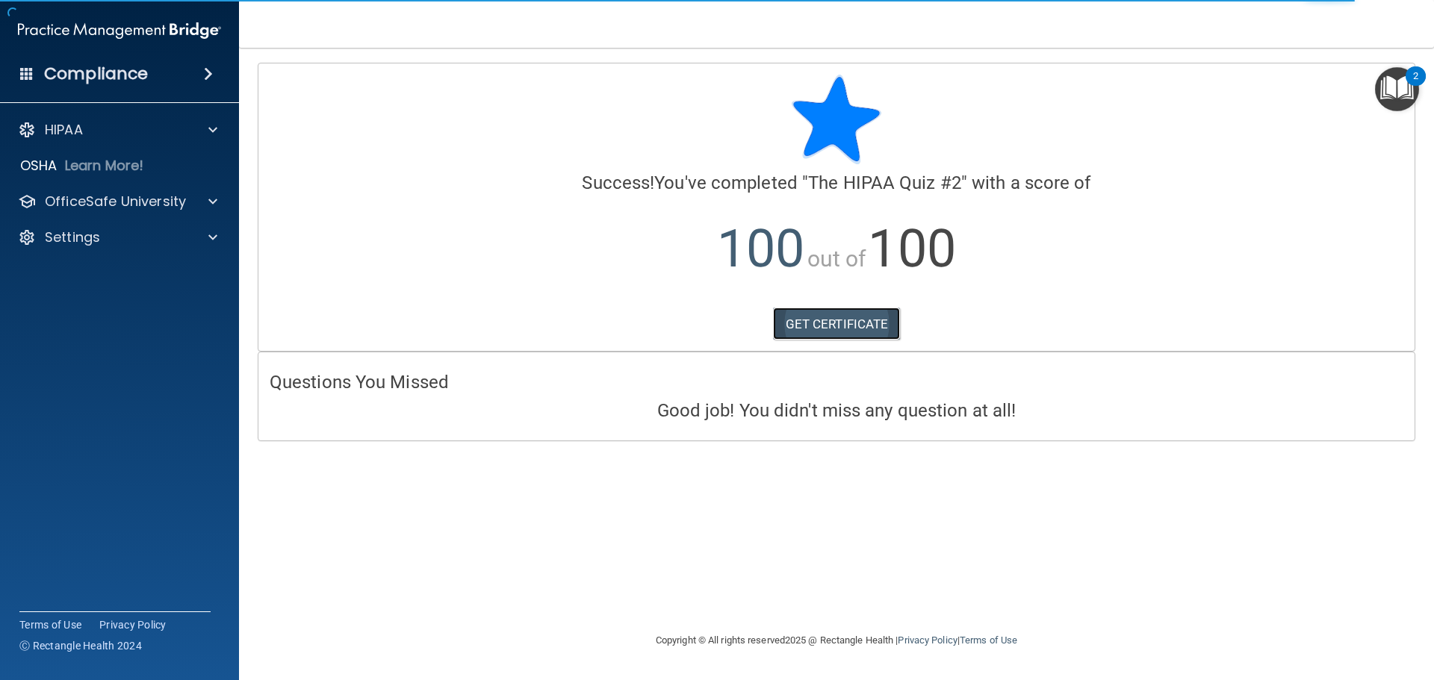
click at [818, 312] on link "GET CERTIFICATE" at bounding box center [837, 324] width 128 height 33
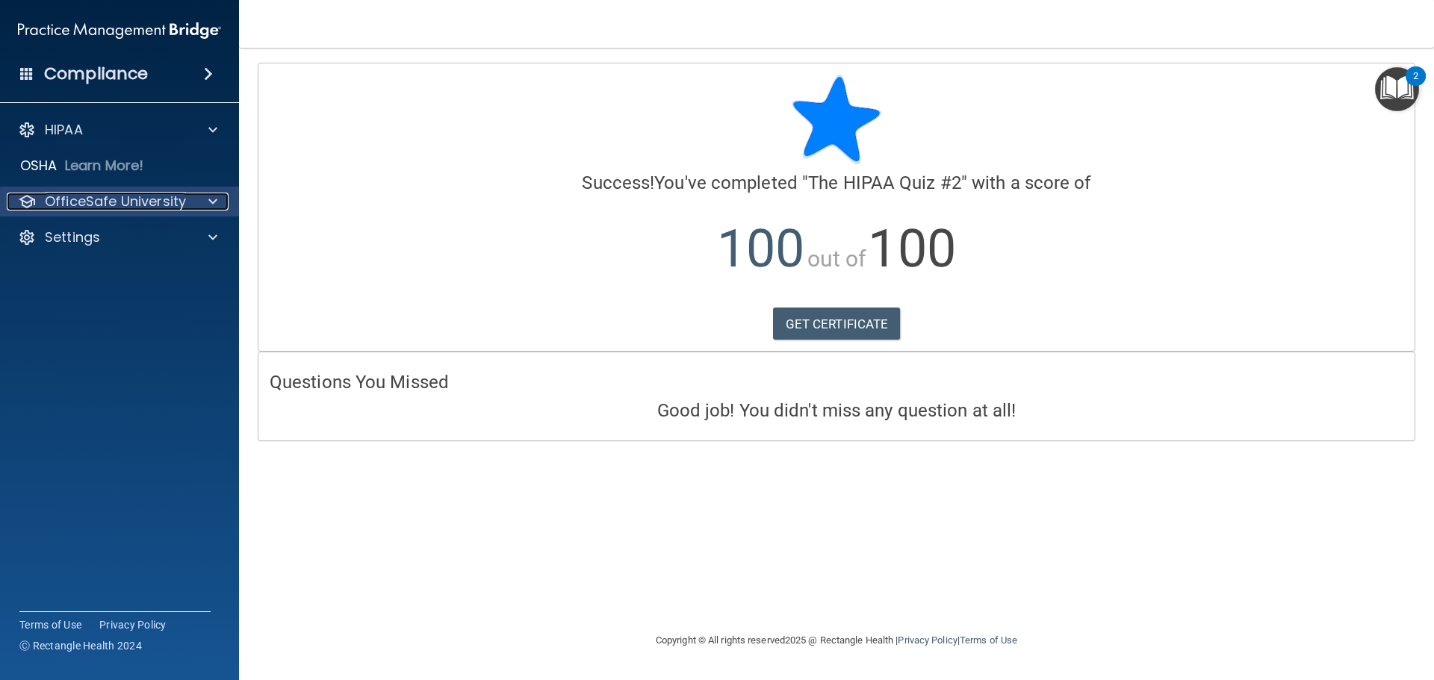
click at [83, 200] on p "OfficeSafe University" at bounding box center [115, 202] width 141 height 18
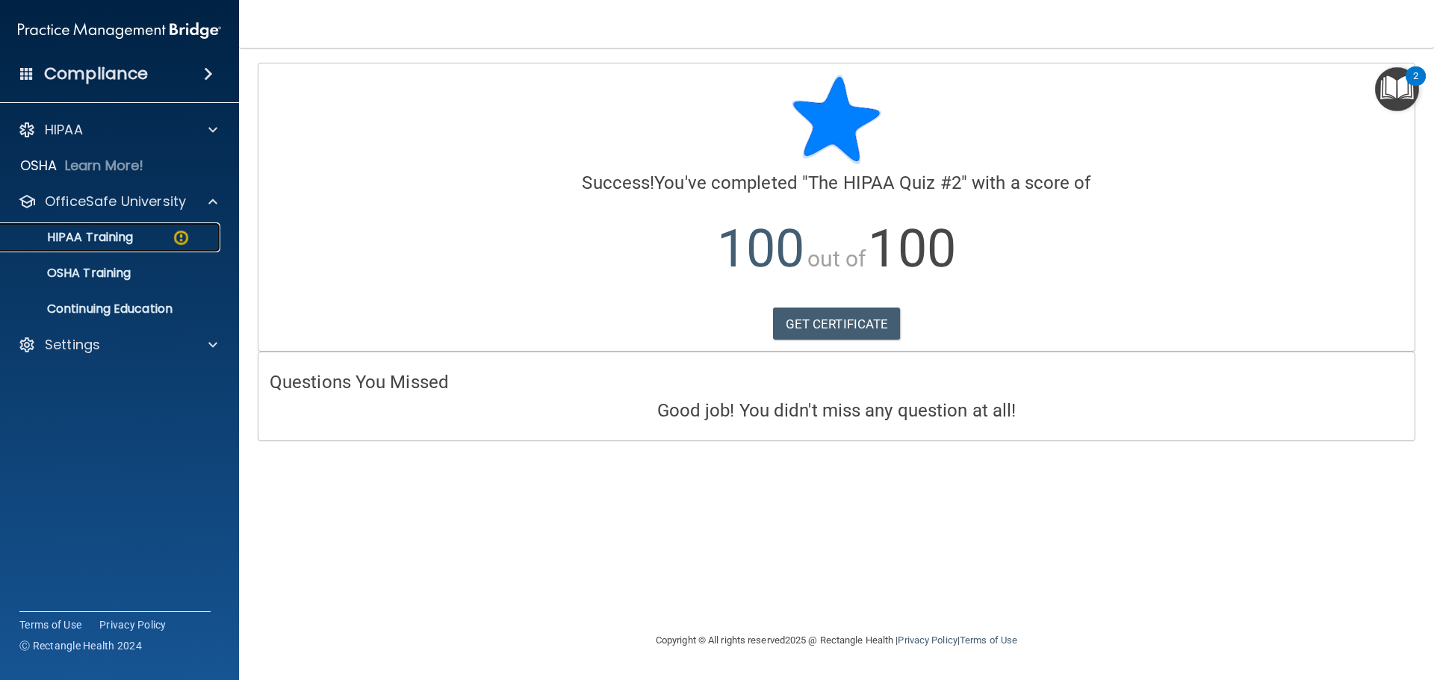
click at [93, 234] on p "HIPAA Training" at bounding box center [71, 237] width 123 height 15
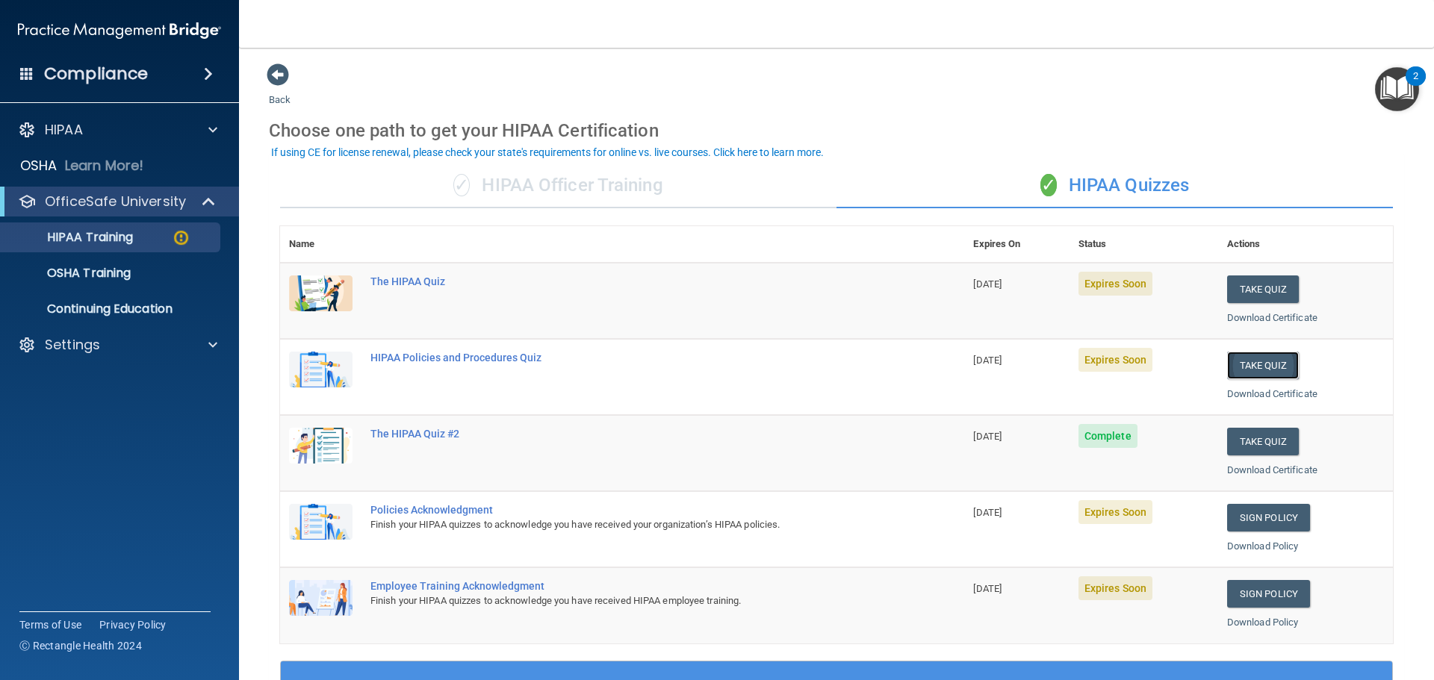
click at [1250, 364] on button "Take Quiz" at bounding box center [1263, 366] width 72 height 28
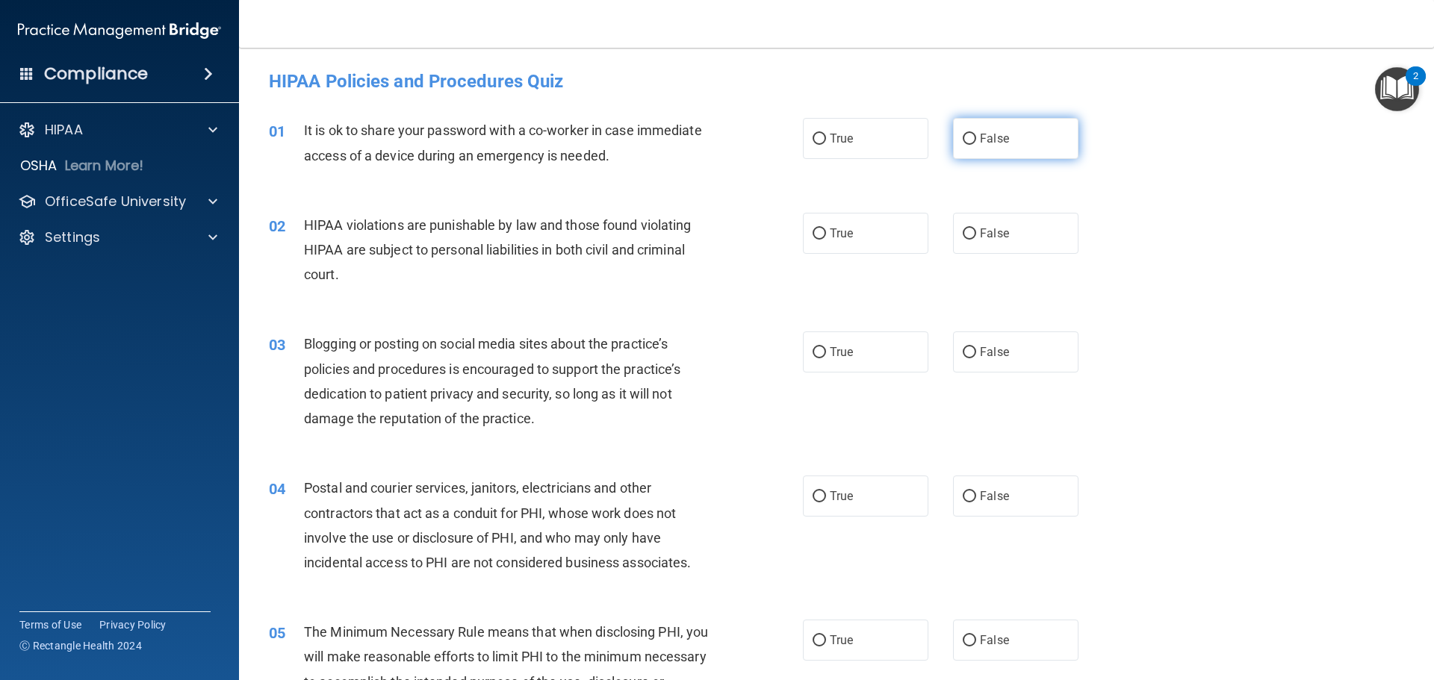
click at [1016, 140] on label "False" at bounding box center [1015, 138] width 125 height 41
click at [976, 140] on input "False" at bounding box center [969, 139] width 13 height 11
radio input "true"
drag, startPoint x: 849, startPoint y: 234, endPoint x: 938, endPoint y: 358, distance: 151.9
click at [861, 259] on div "02 HIPAA violations are punishable by law and those found violating HIPAA are s…" at bounding box center [836, 253] width 1157 height 119
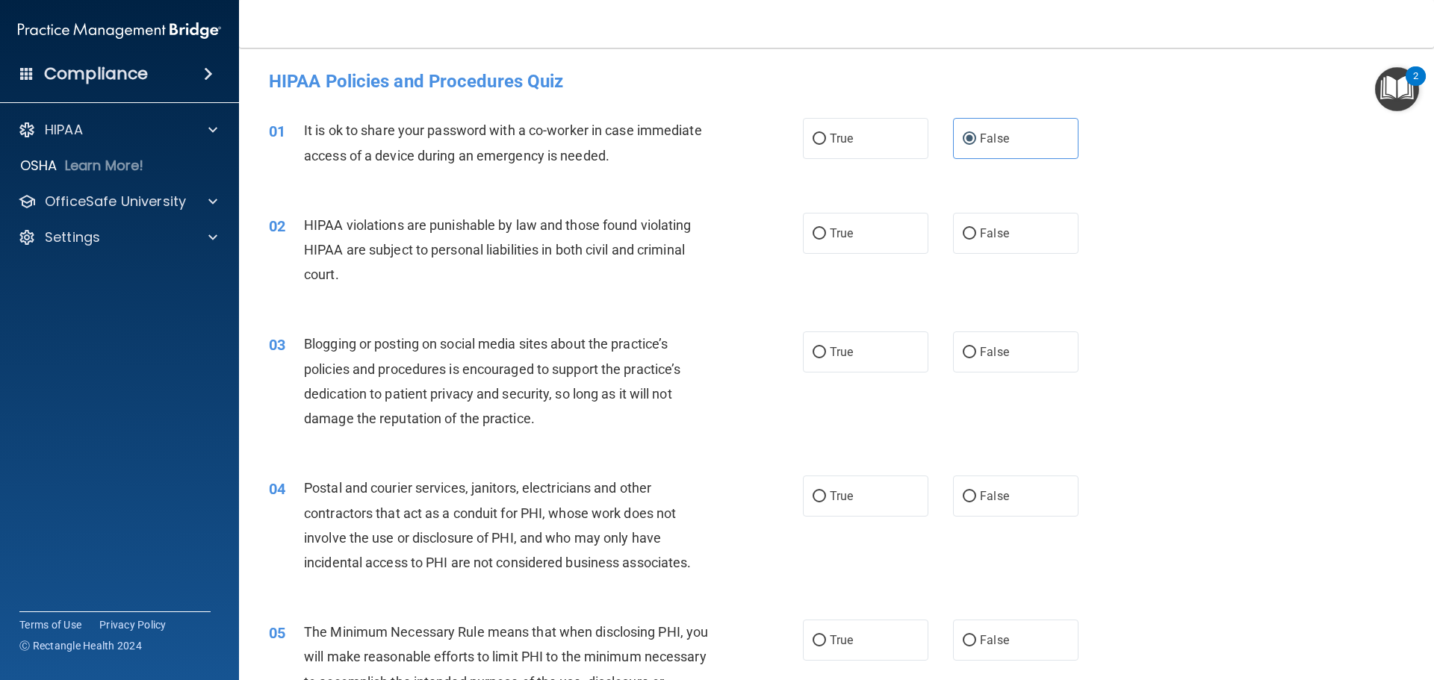
drag, startPoint x: 975, startPoint y: 343, endPoint x: 824, endPoint y: 556, distance: 260.9
click at [967, 353] on label "False" at bounding box center [1015, 352] width 125 height 41
click at [830, 491] on span "True" at bounding box center [841, 496] width 23 height 14
click at [826, 491] on input "True" at bounding box center [818, 496] width 13 height 11
radio input "true"
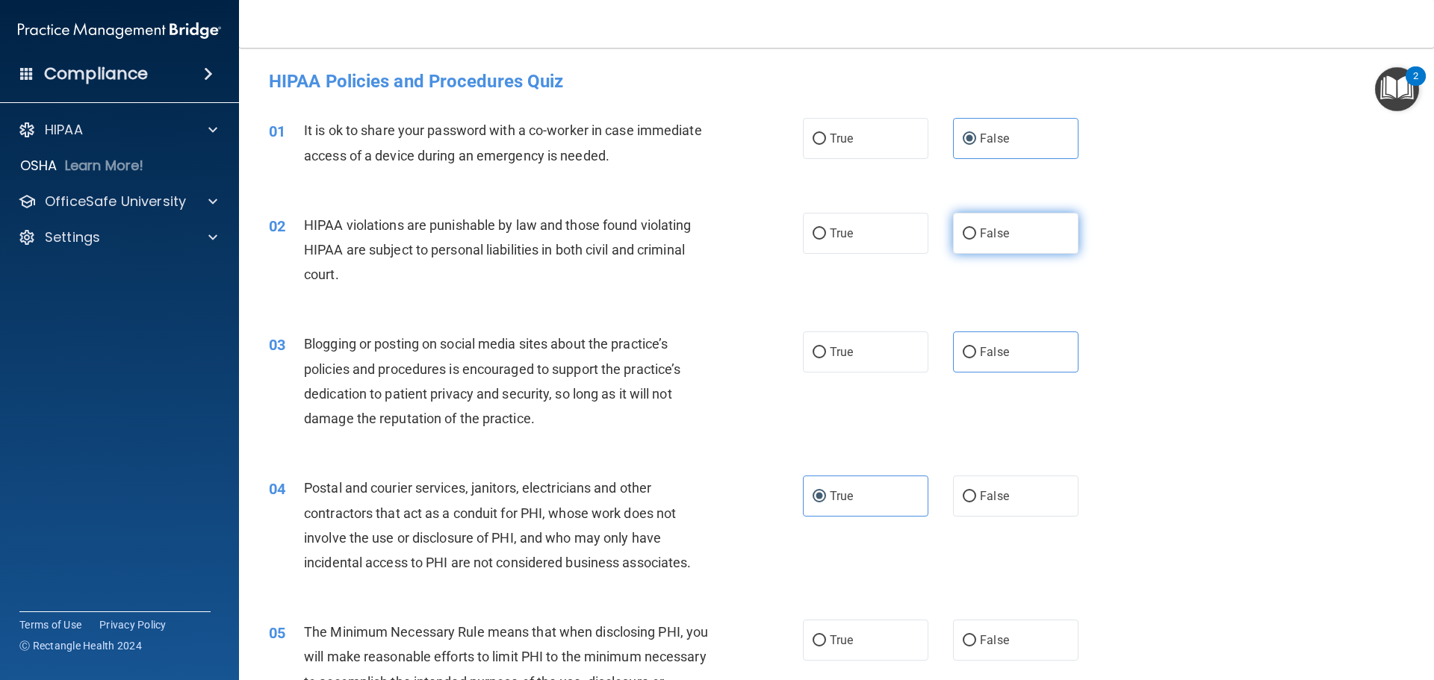
click at [966, 234] on input "False" at bounding box center [969, 234] width 13 height 11
radio input "true"
click at [818, 229] on input "True" at bounding box center [818, 234] width 13 height 11
radio input "true"
radio input "false"
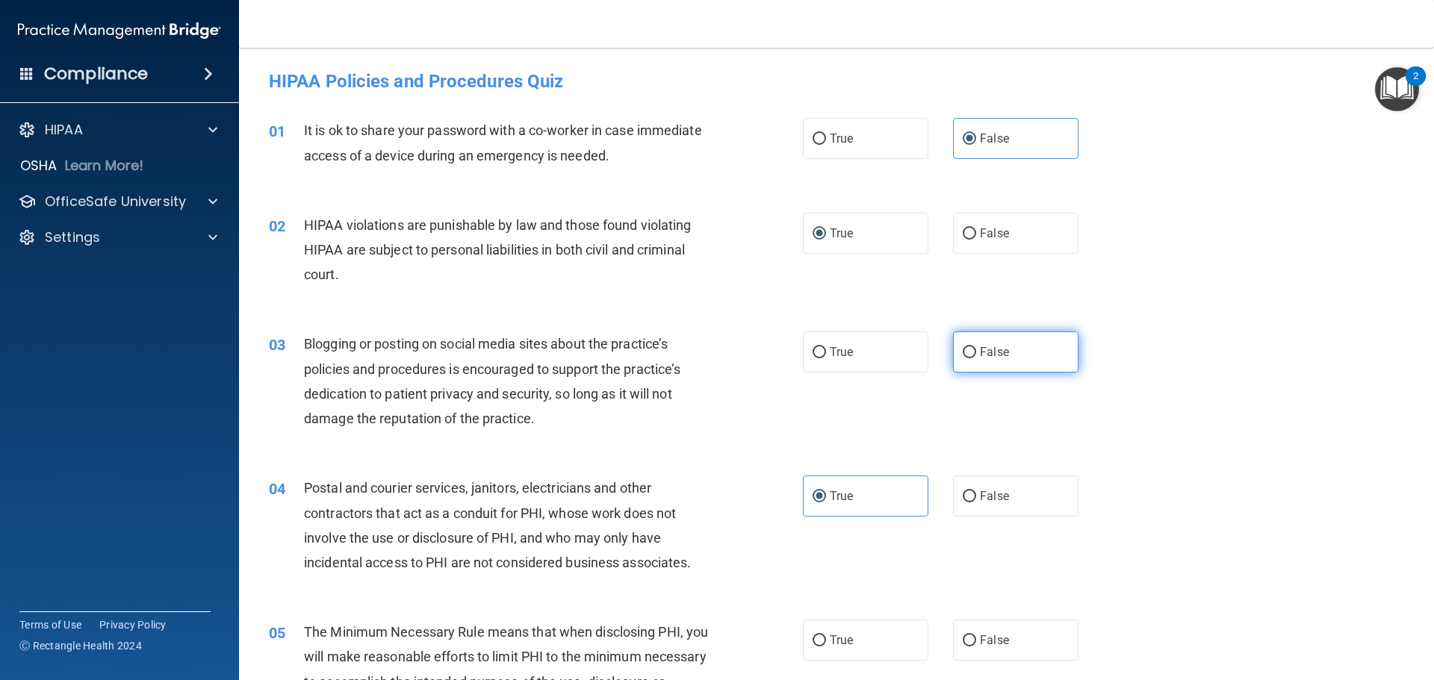
click at [963, 350] on input "False" at bounding box center [969, 352] width 13 height 11
radio input "true"
drag, startPoint x: 815, startPoint y: 645, endPoint x: 794, endPoint y: 565, distance: 82.8
click at [807, 618] on div "05 The Minimum Necessary Rule means that when disclosing PHI, you will make rea…" at bounding box center [836, 673] width 1157 height 144
click at [833, 656] on label "True" at bounding box center [865, 640] width 125 height 41
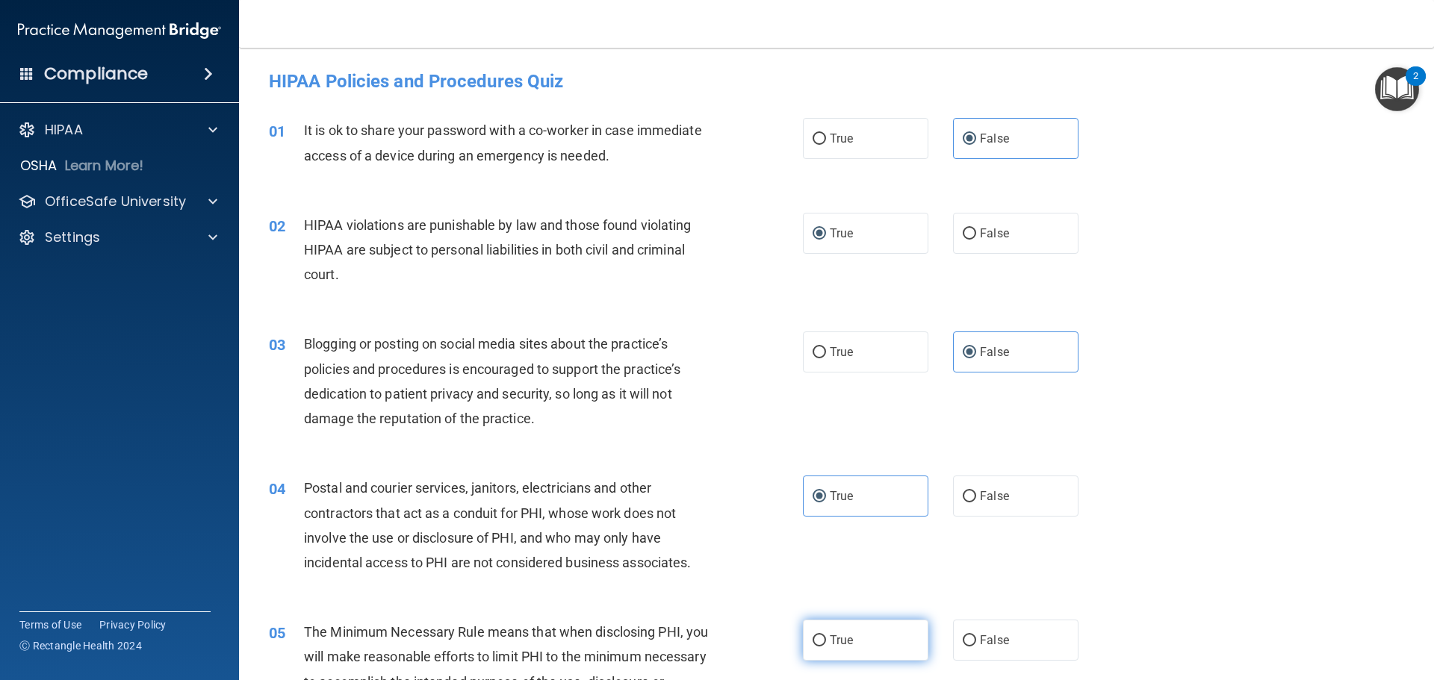
click at [826, 647] on input "True" at bounding box center [818, 640] width 13 height 11
radio input "true"
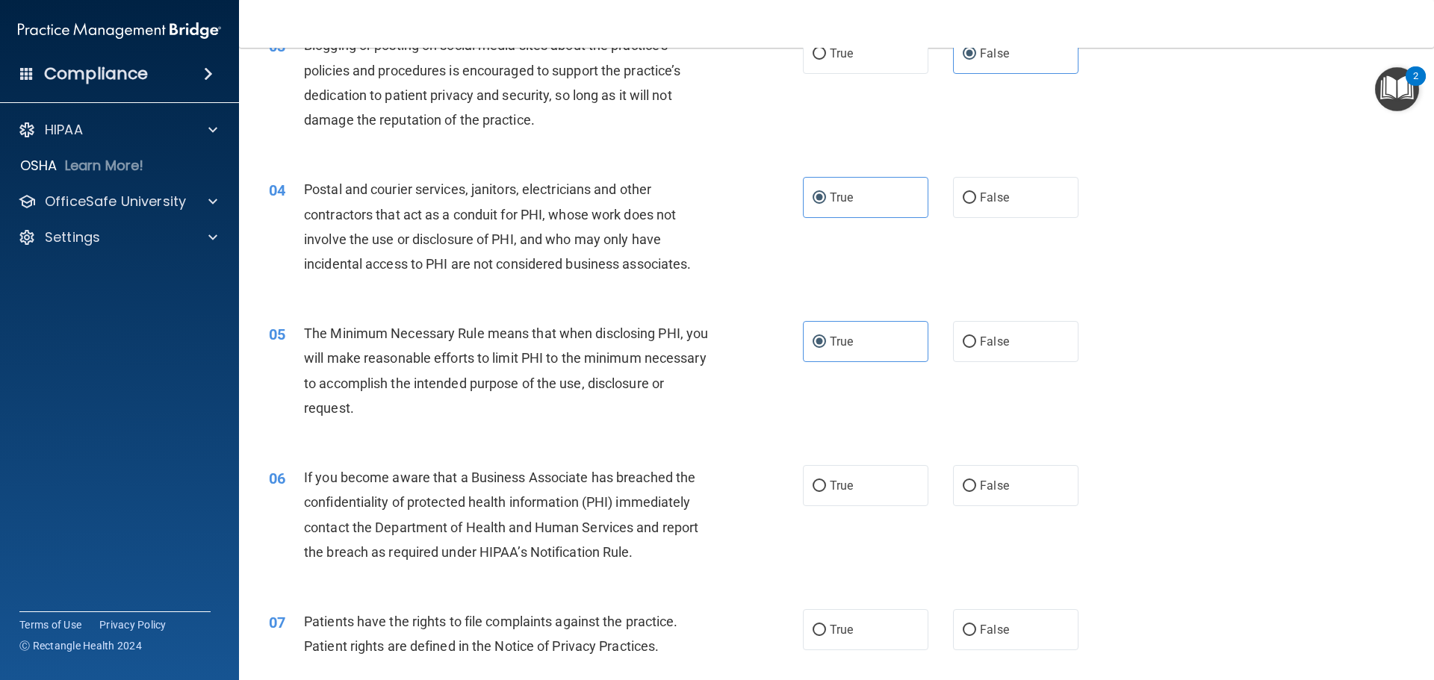
drag, startPoint x: 958, startPoint y: 483, endPoint x: 884, endPoint y: 585, distance: 125.6
click at [963, 485] on input "False" at bounding box center [969, 486] width 13 height 11
radio input "true"
click at [848, 619] on label "True" at bounding box center [865, 629] width 125 height 41
click at [826, 625] on input "True" at bounding box center [818, 630] width 13 height 11
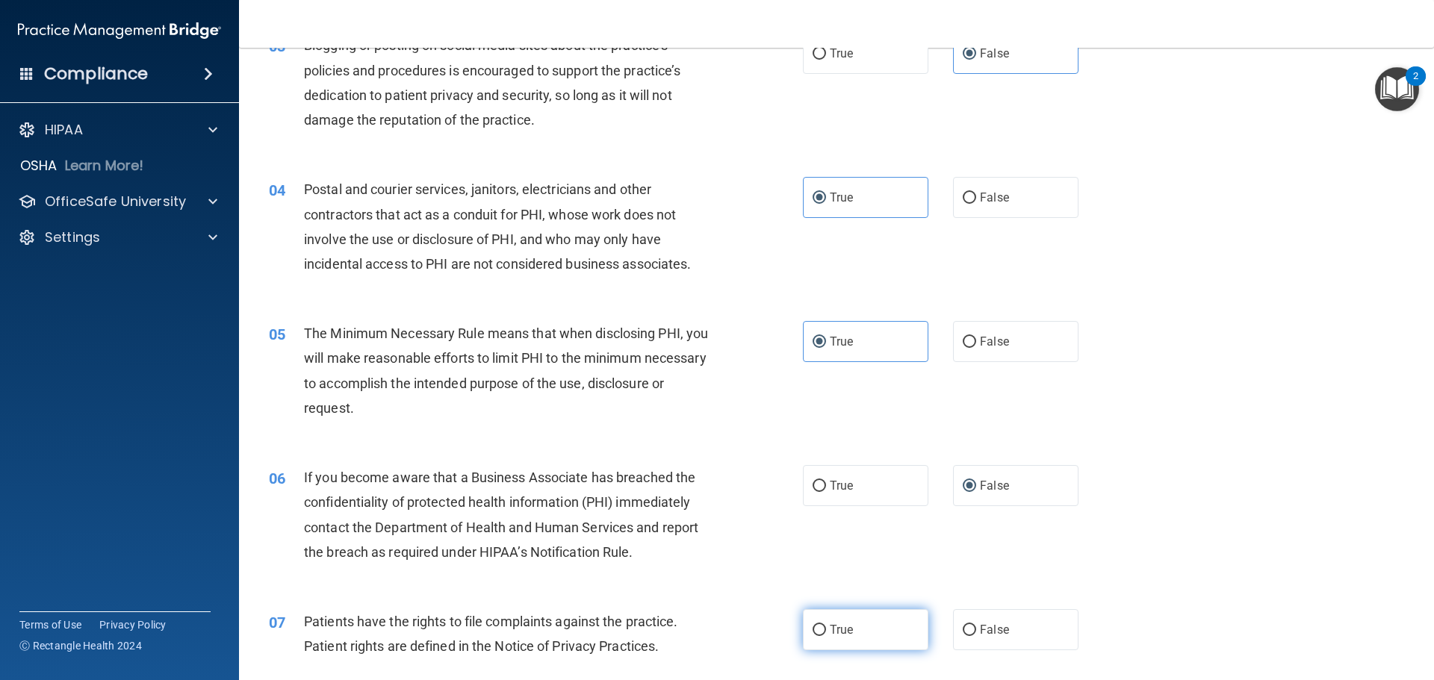
radio input "true"
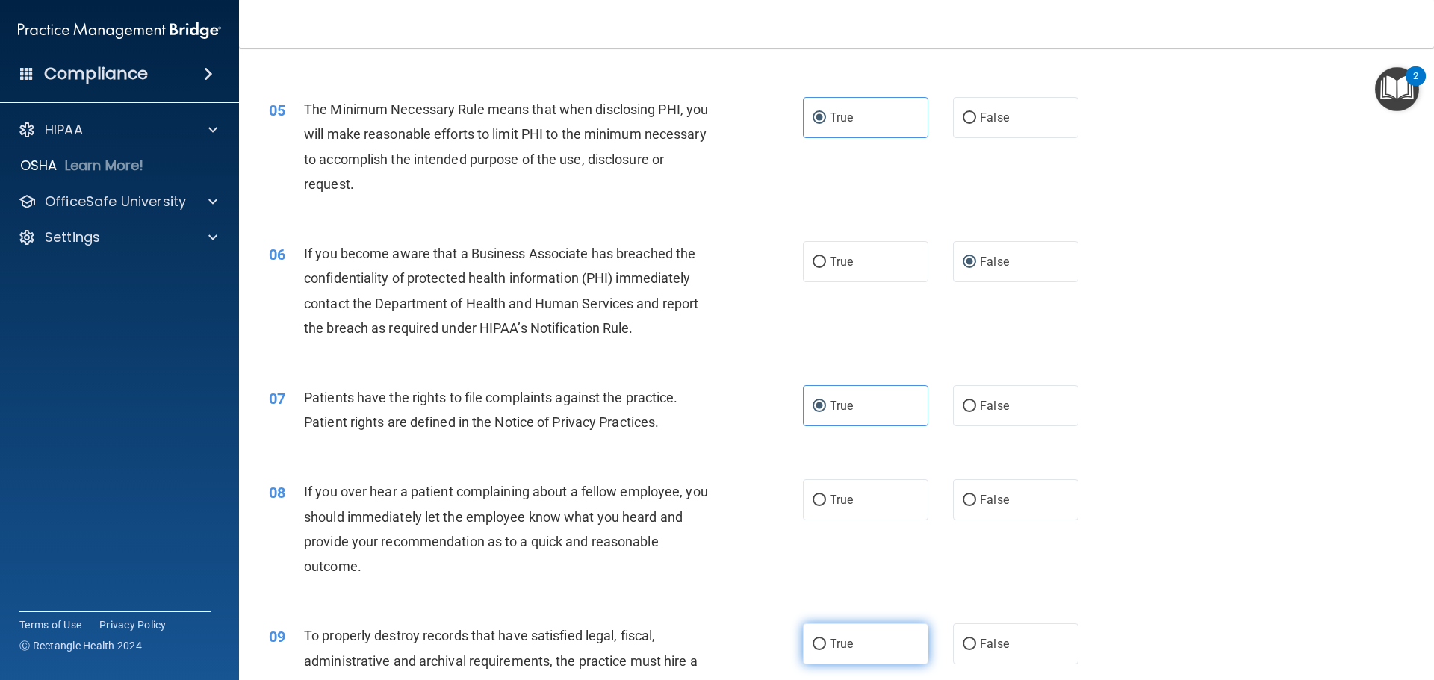
scroll to position [597, 0]
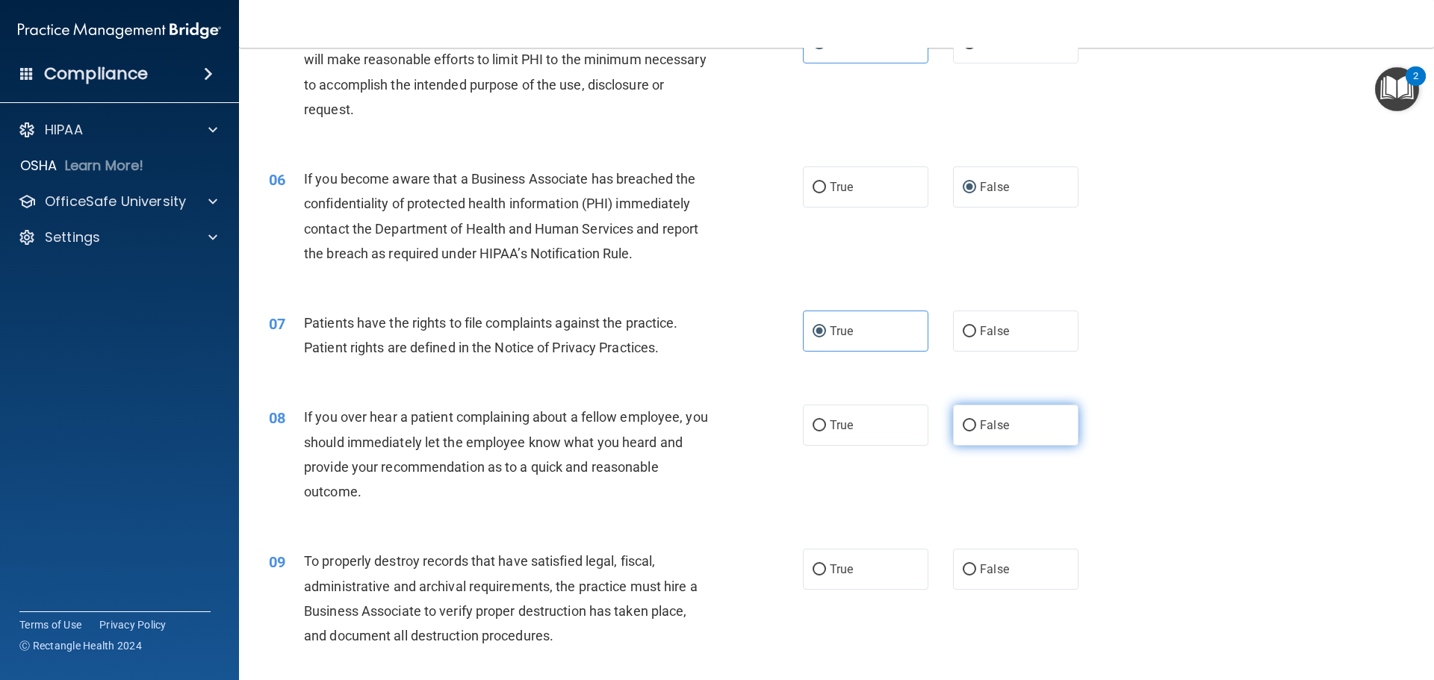
click at [989, 424] on span "False" at bounding box center [994, 425] width 29 height 14
click at [976, 424] on input "False" at bounding box center [969, 425] width 13 height 11
radio input "true"
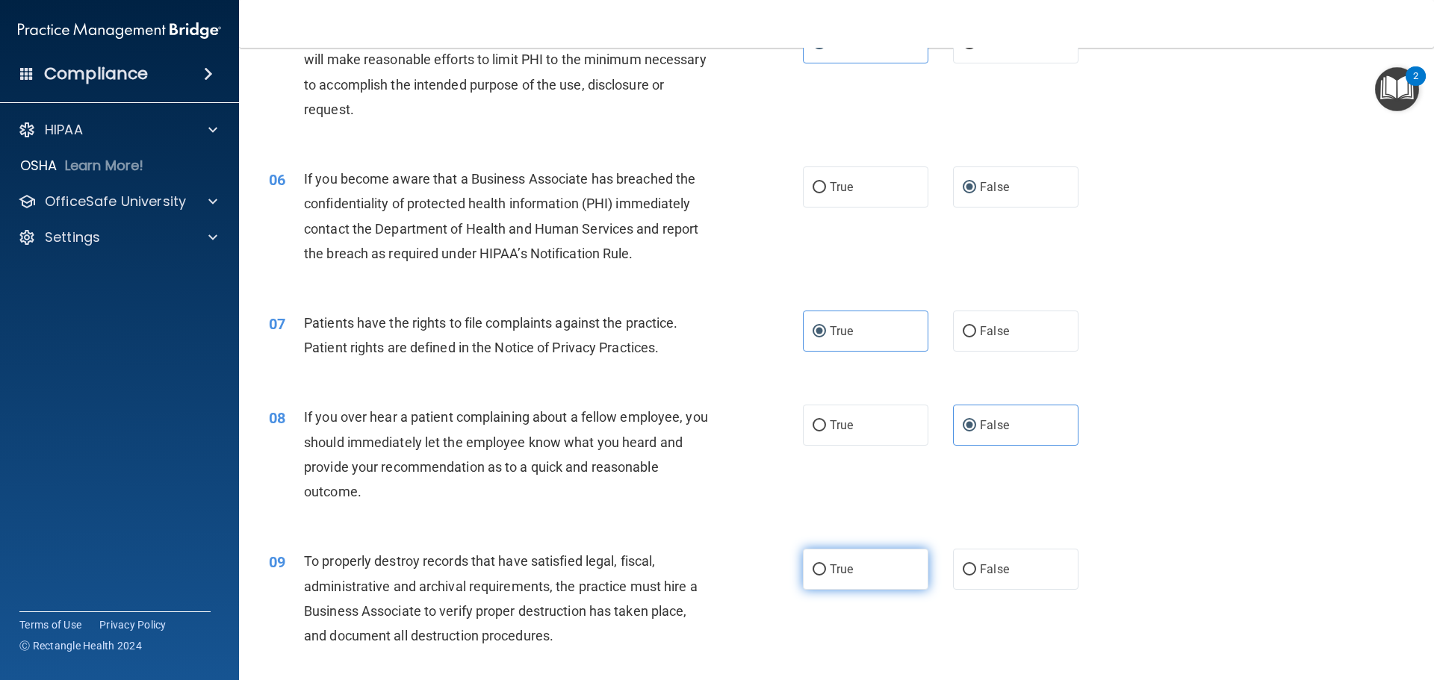
click at [819, 568] on input "True" at bounding box center [818, 570] width 13 height 11
radio input "true"
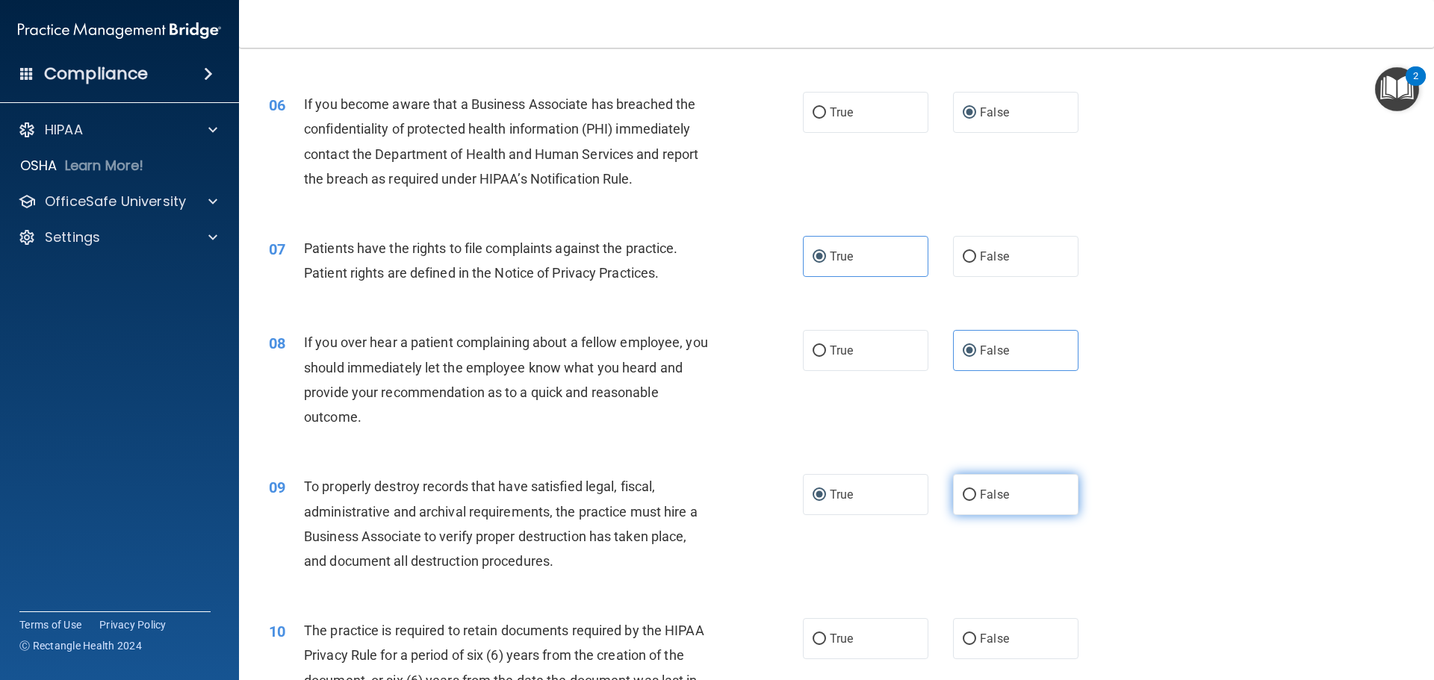
click at [980, 491] on span "False" at bounding box center [994, 495] width 29 height 14
click at [976, 491] on input "False" at bounding box center [969, 495] width 13 height 11
radio input "true"
radio input "false"
click at [815, 638] on input "True" at bounding box center [818, 639] width 13 height 11
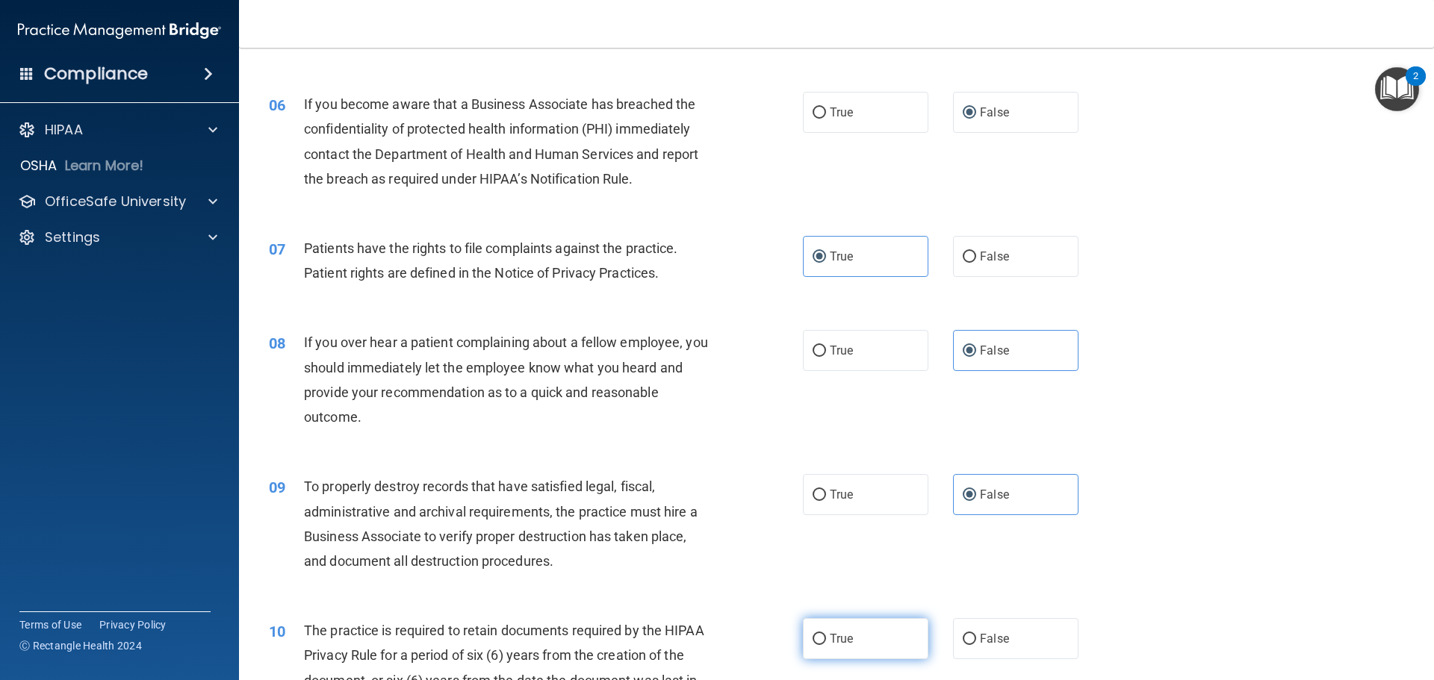
radio input "true"
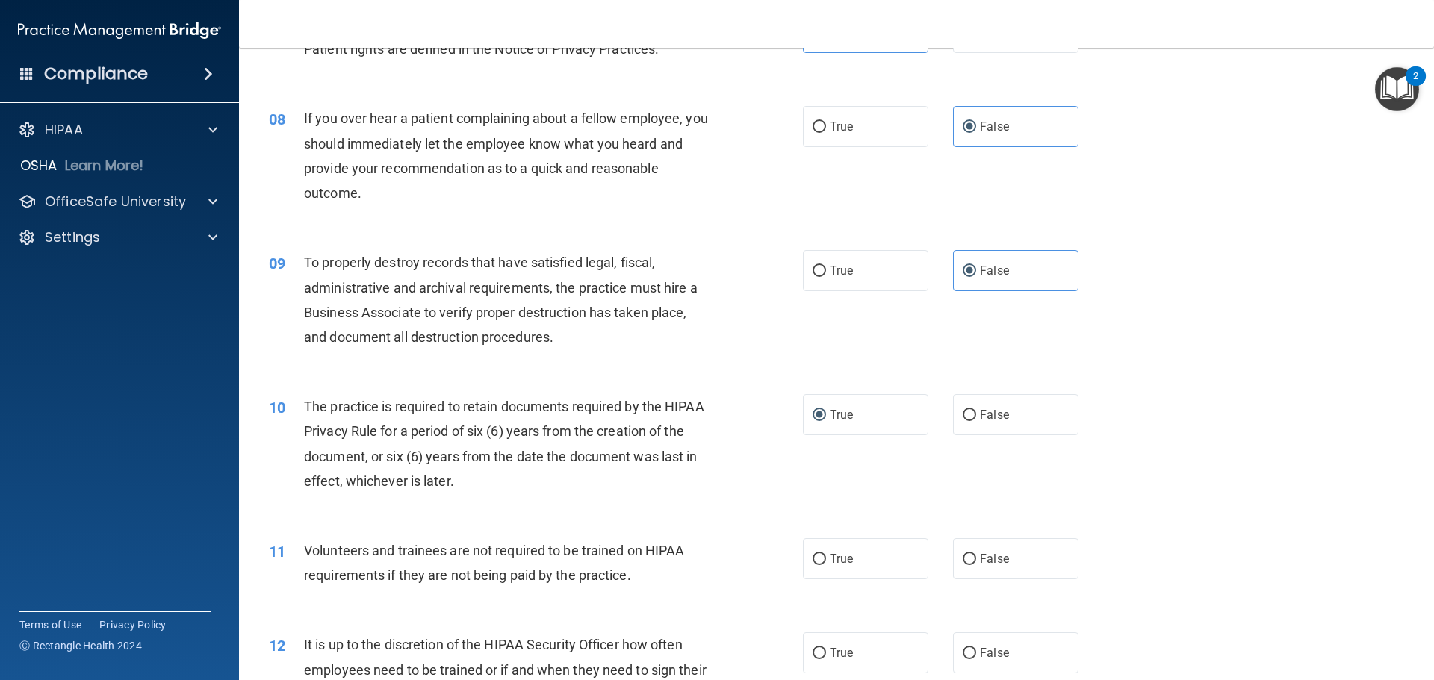
scroll to position [971, 0]
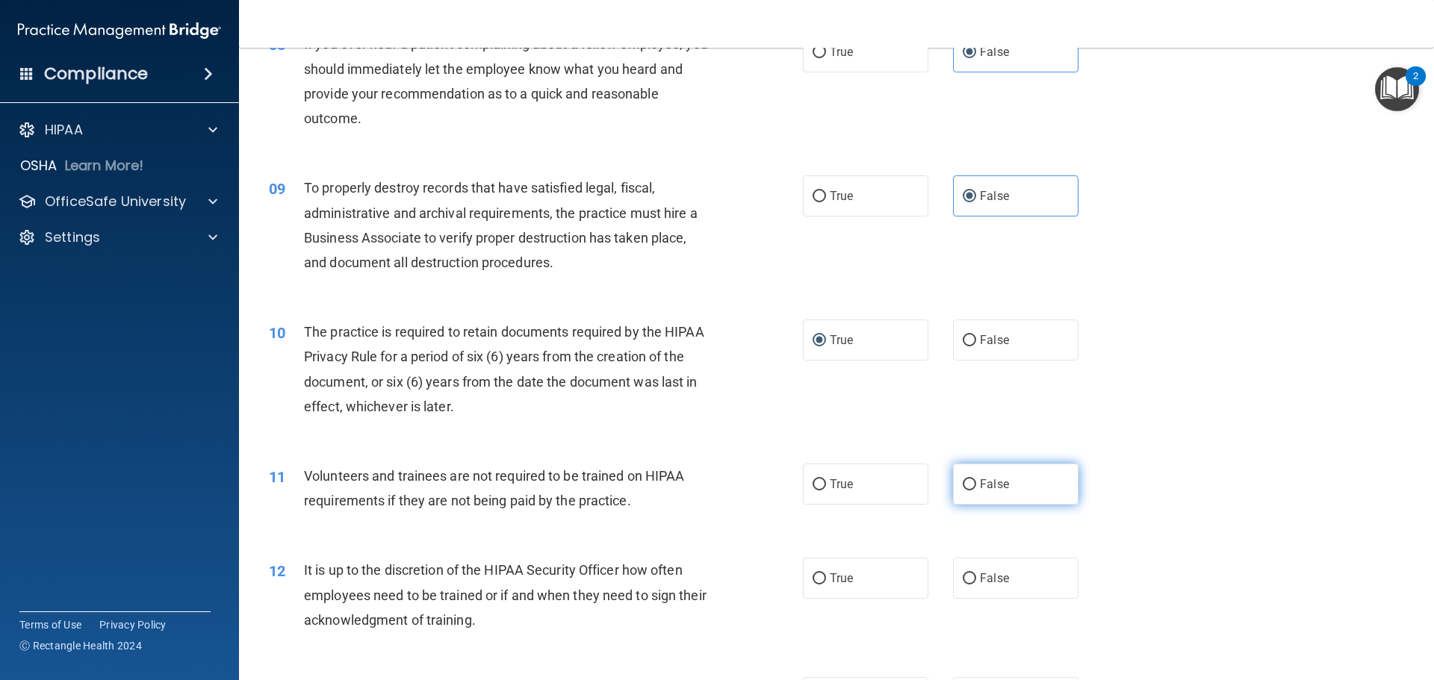
click at [963, 479] on input "False" at bounding box center [969, 484] width 13 height 11
radio input "true"
click at [963, 579] on input "False" at bounding box center [969, 579] width 13 height 11
radio input "true"
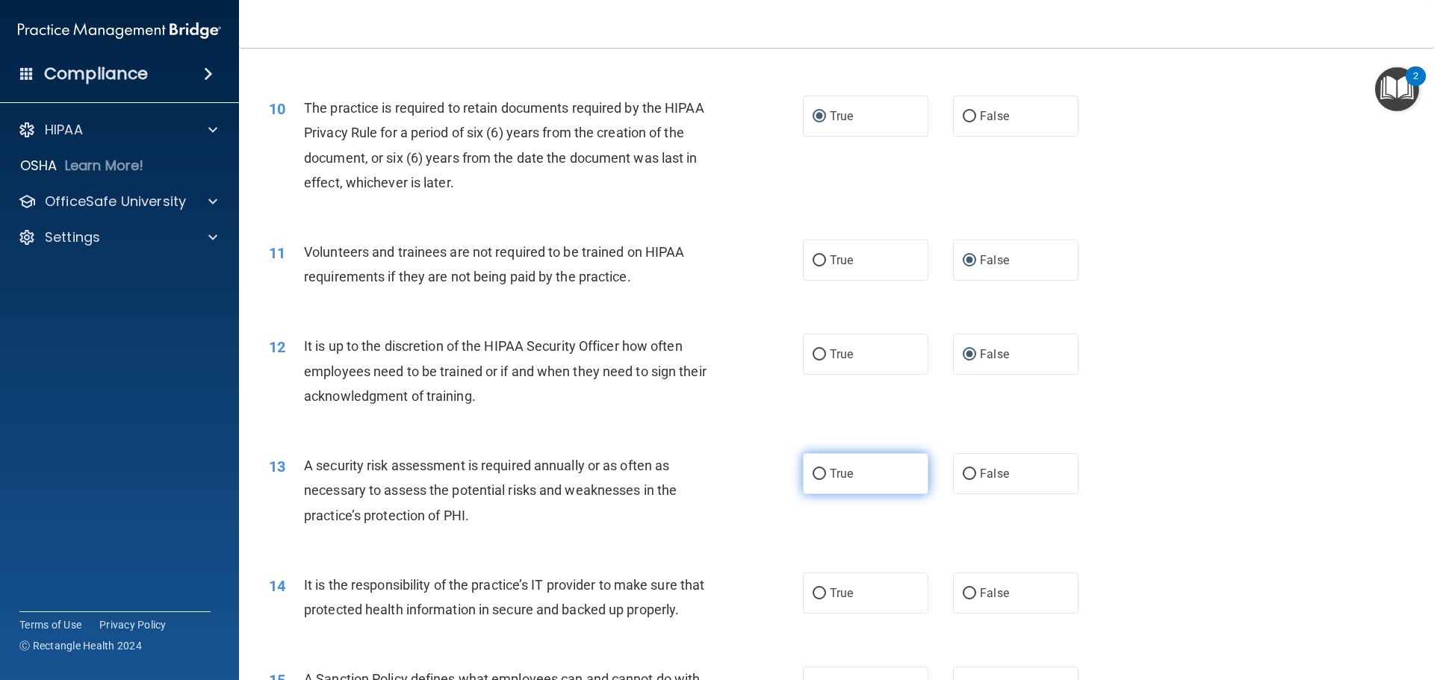
click at [830, 480] on span "True" at bounding box center [841, 474] width 23 height 14
click at [826, 480] on input "True" at bounding box center [818, 474] width 13 height 11
radio input "true"
click at [998, 588] on span "False" at bounding box center [994, 593] width 29 height 14
click at [976, 588] on input "False" at bounding box center [969, 593] width 13 height 11
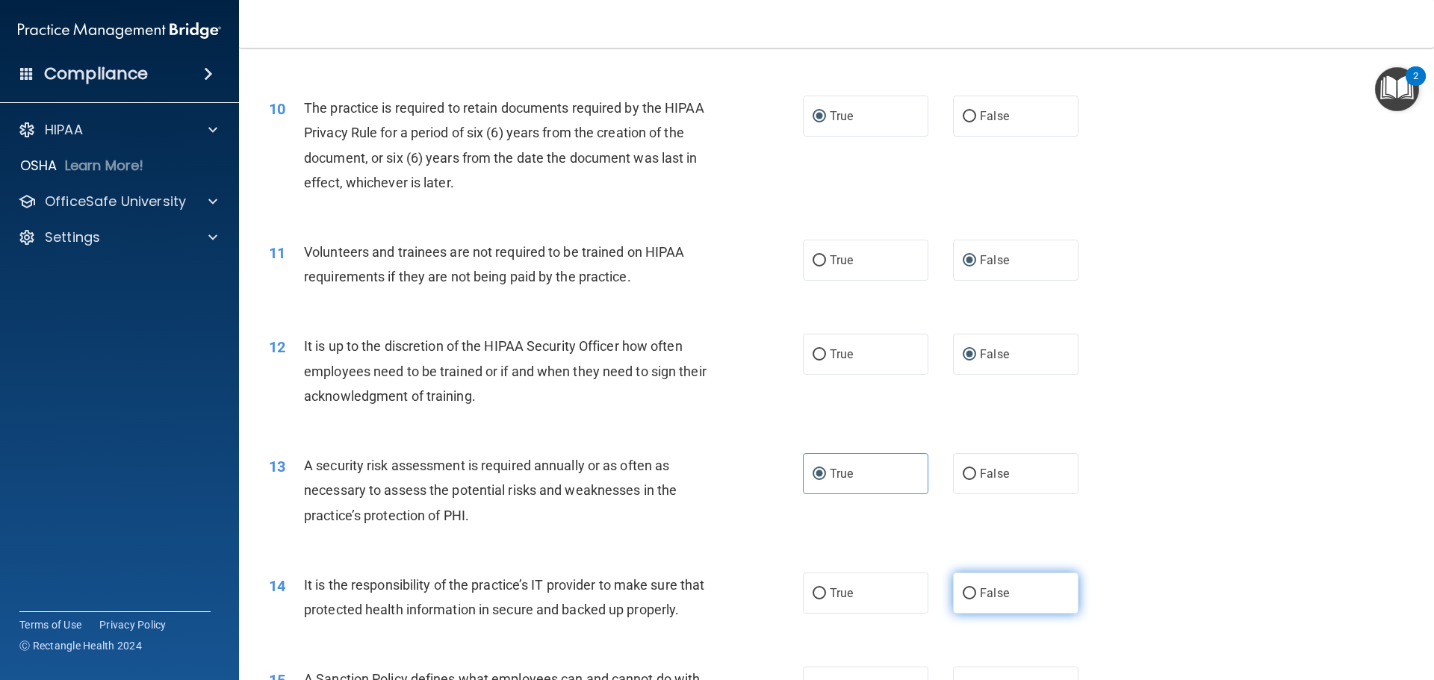
radio input "true"
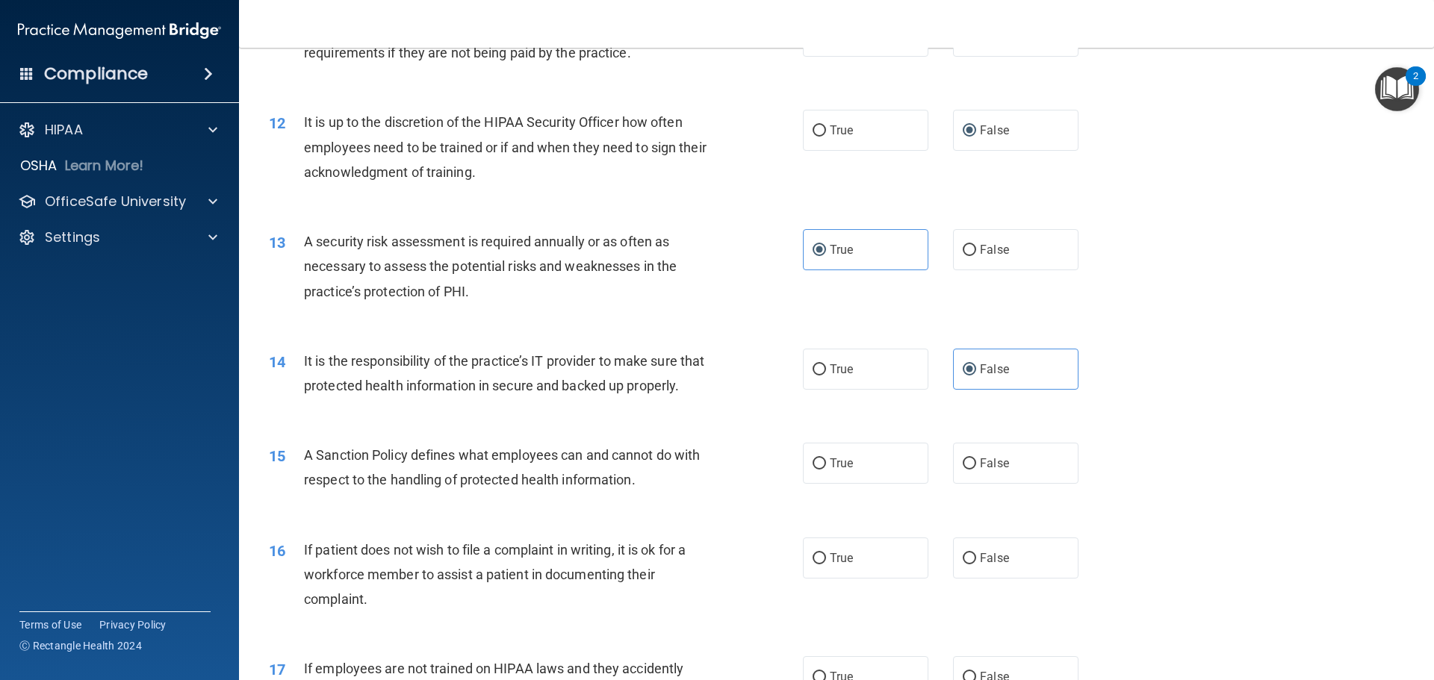
scroll to position [1494, 0]
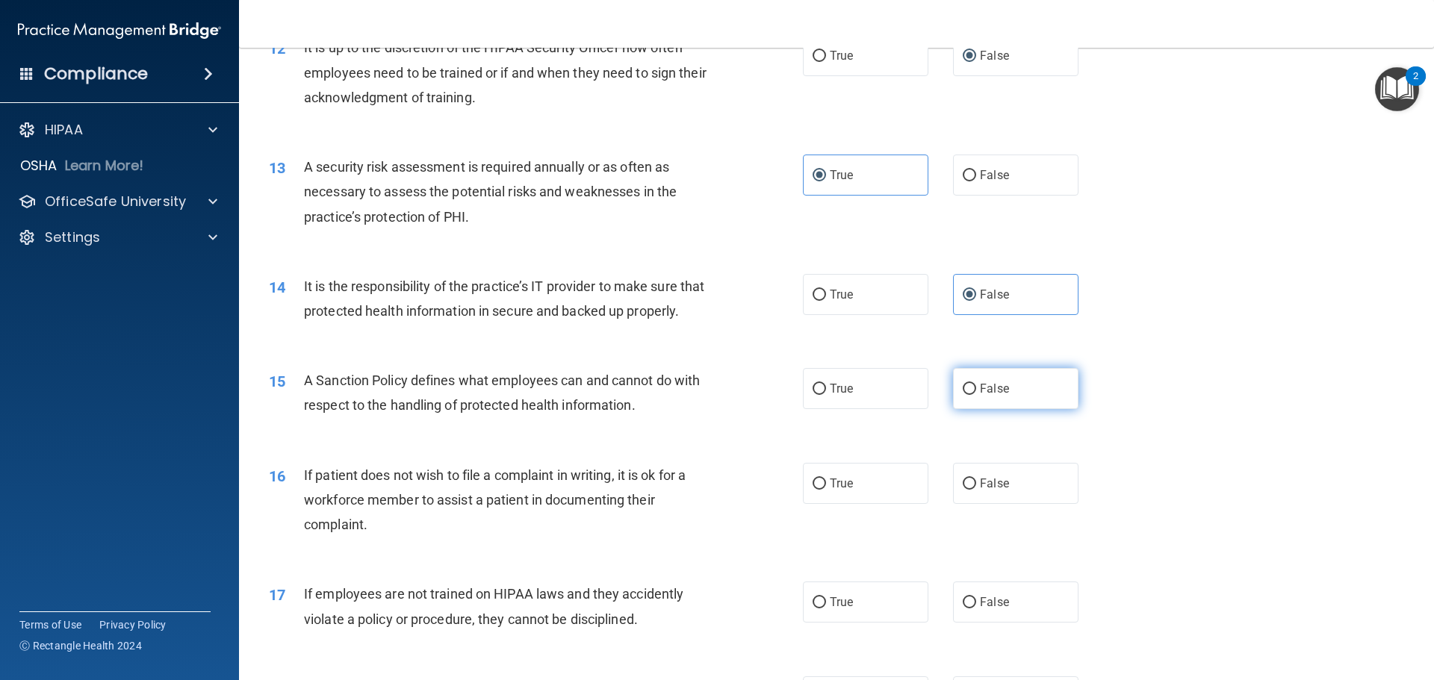
click at [982, 399] on label "False" at bounding box center [1015, 388] width 125 height 41
click at [976, 395] on input "False" at bounding box center [969, 389] width 13 height 11
radio input "true"
click at [820, 490] on input "True" at bounding box center [818, 484] width 13 height 11
radio input "true"
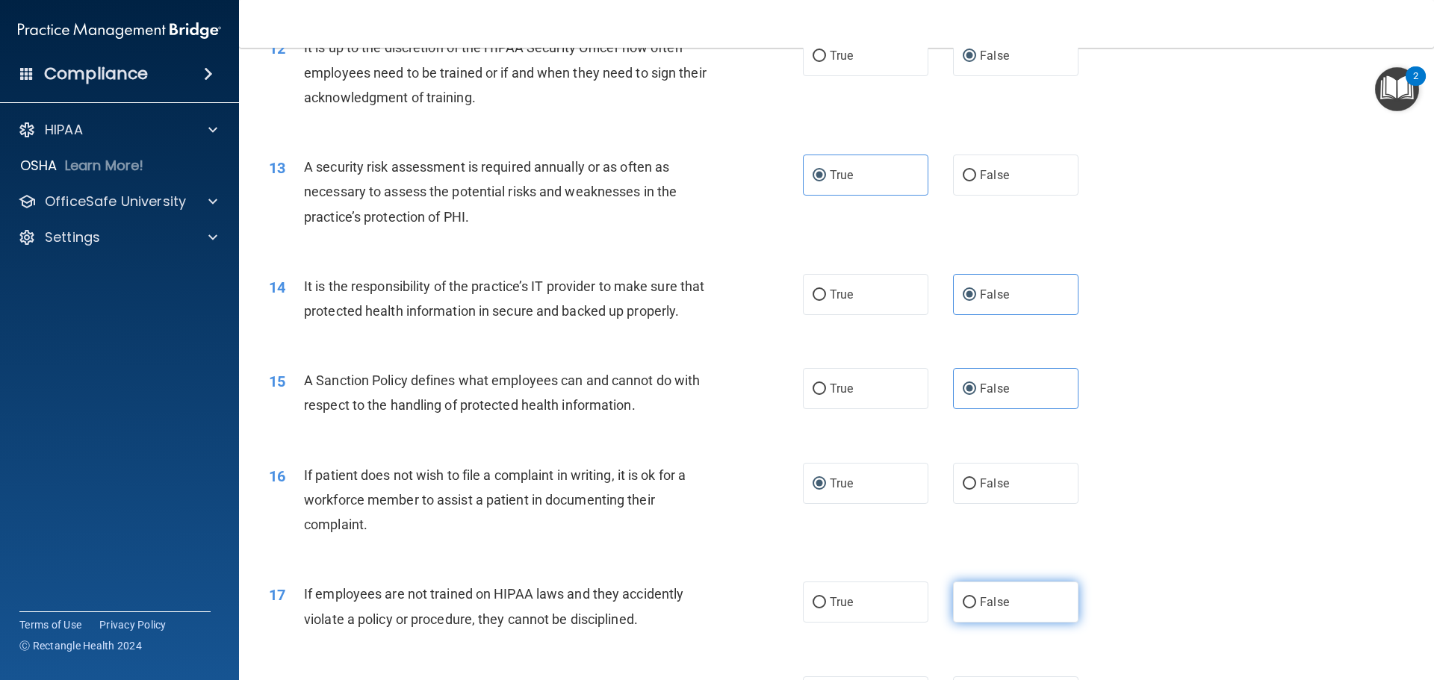
click at [980, 609] on span "False" at bounding box center [994, 602] width 29 height 14
click at [976, 609] on input "False" at bounding box center [969, 602] width 13 height 11
radio input "true"
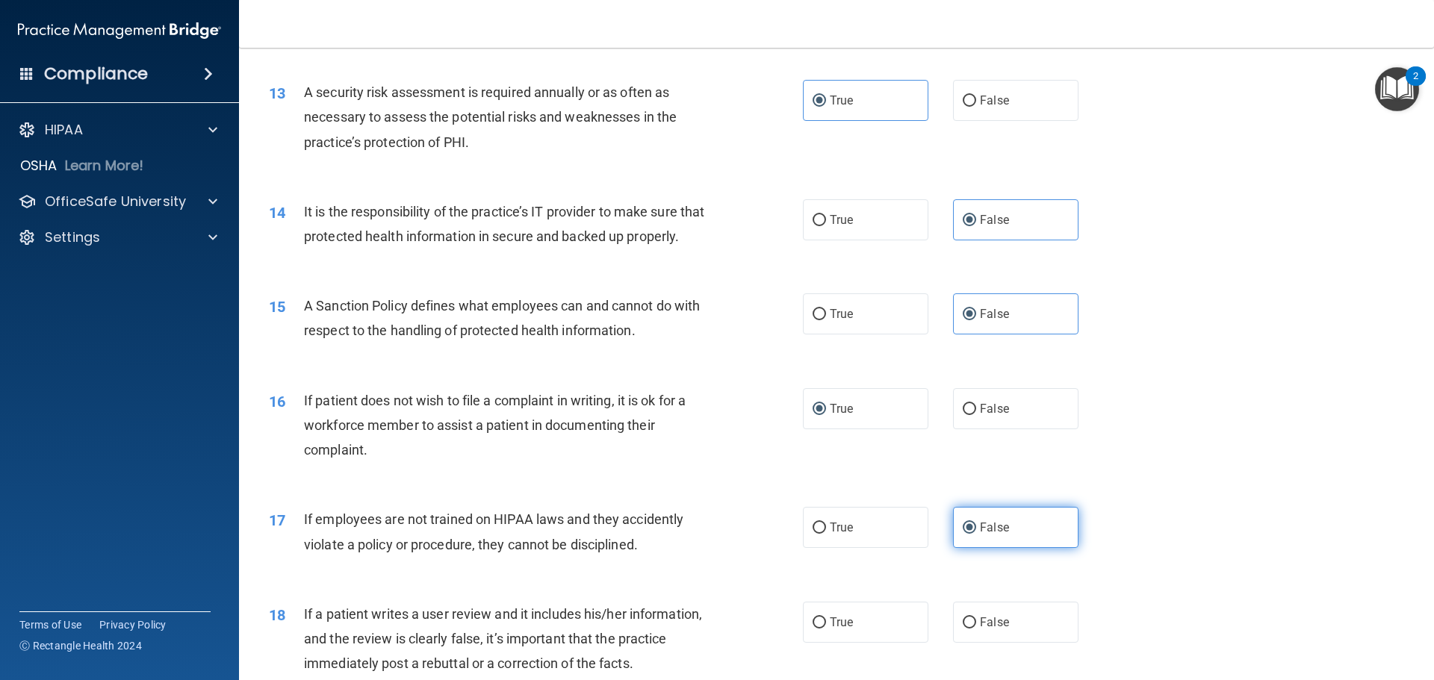
scroll to position [1643, 0]
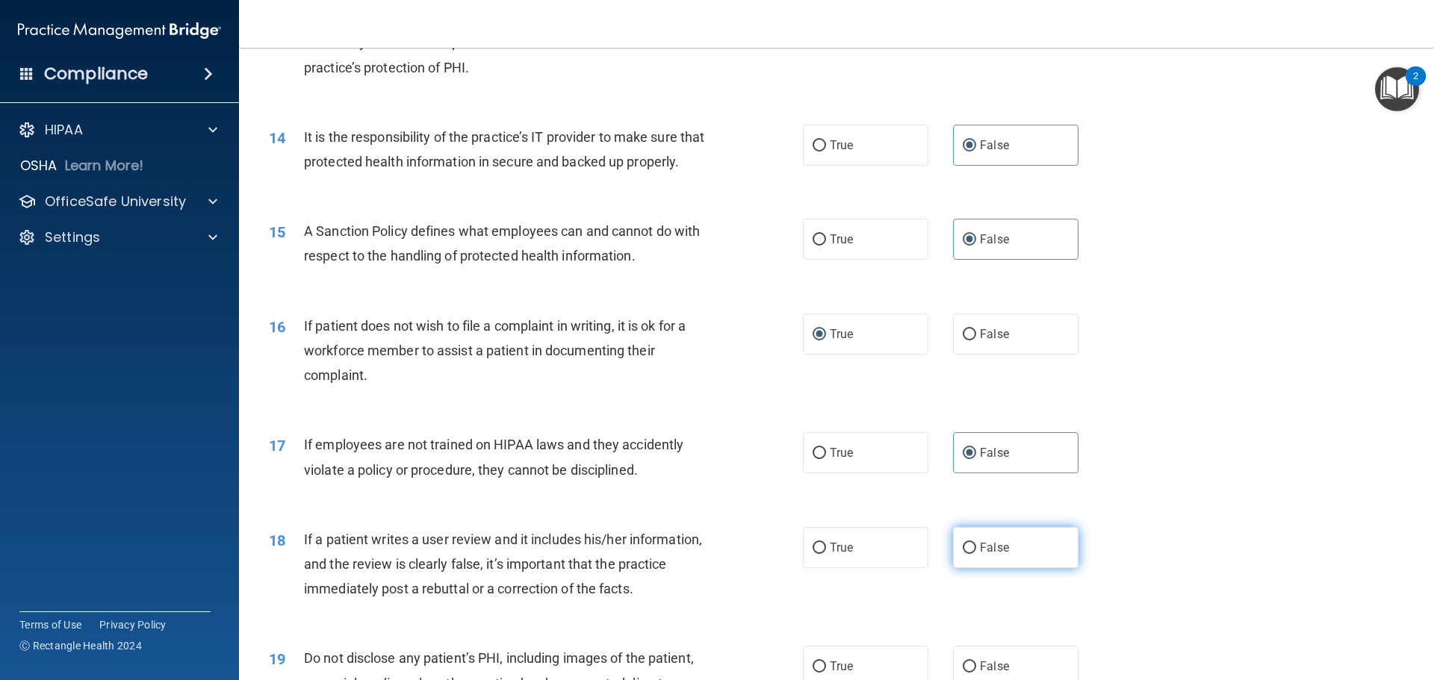
click at [971, 562] on label "False" at bounding box center [1015, 547] width 125 height 41
click at [971, 554] on input "False" at bounding box center [969, 548] width 13 height 11
radio input "true"
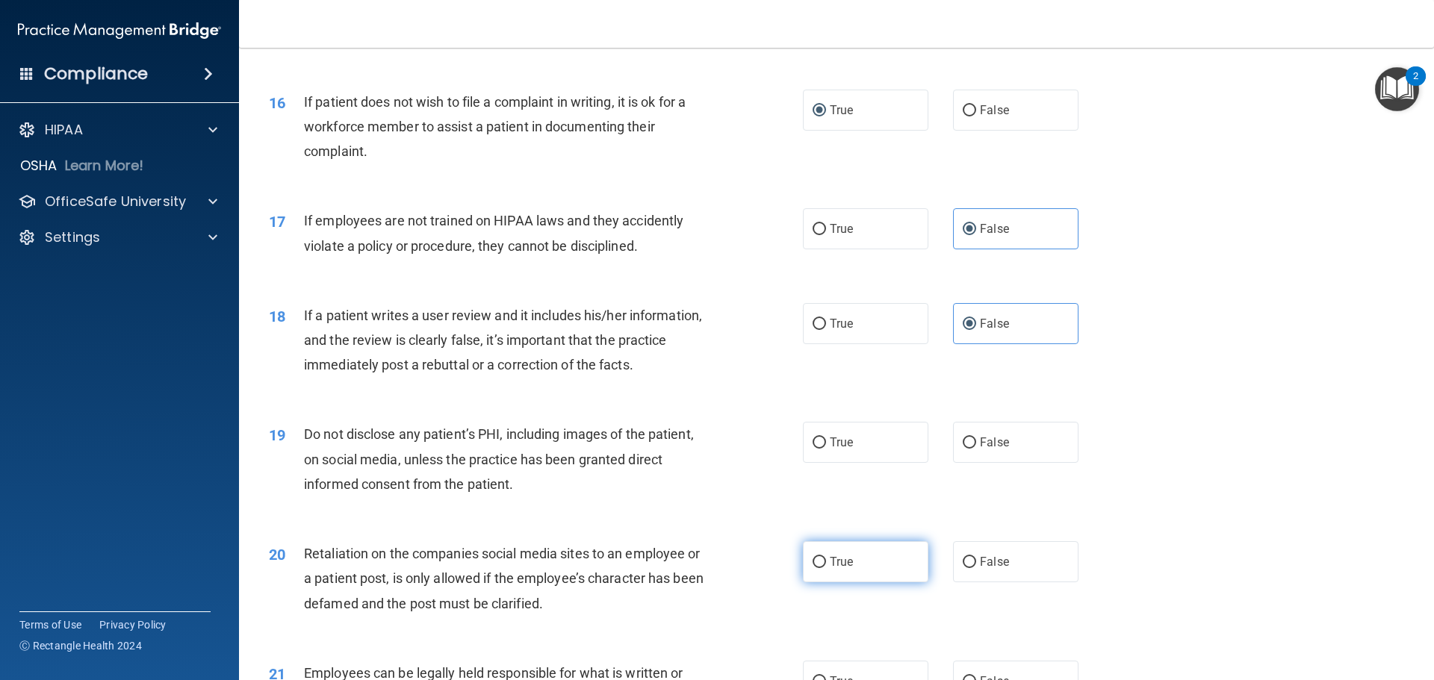
click at [830, 569] on span "True" at bounding box center [841, 562] width 23 height 14
click at [824, 568] on input "True" at bounding box center [818, 562] width 13 height 11
radio input "true"
click at [813, 457] on label "True" at bounding box center [865, 442] width 125 height 41
click at [813, 449] on input "True" at bounding box center [818, 443] width 13 height 11
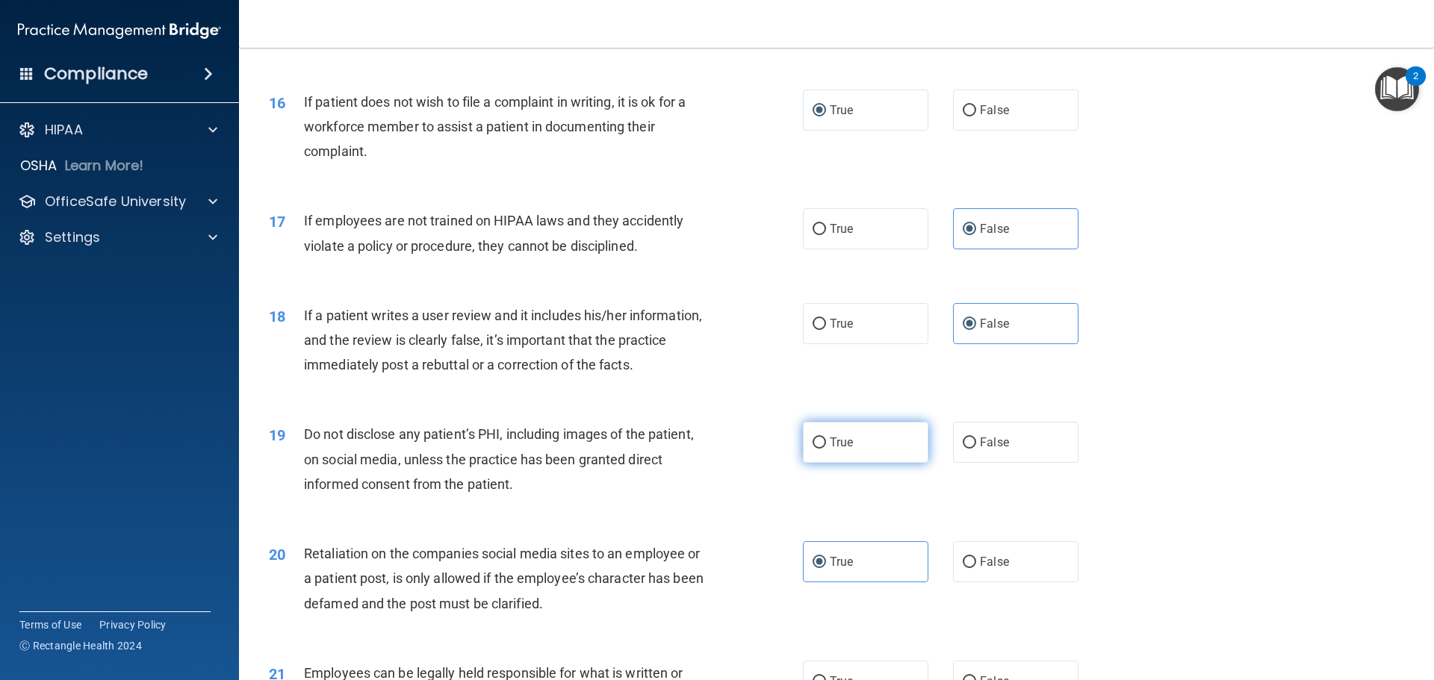
radio input "true"
click at [963, 568] on input "False" at bounding box center [969, 562] width 13 height 11
radio input "true"
radio input "false"
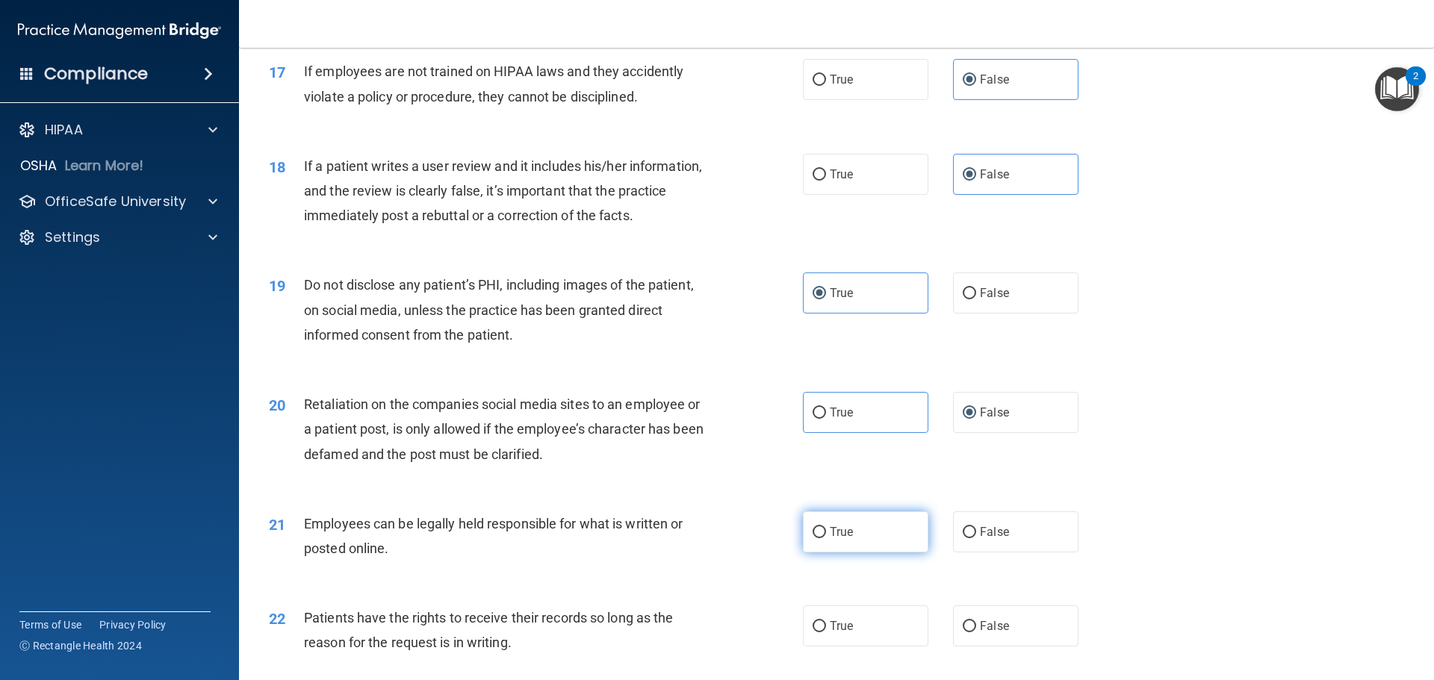
drag, startPoint x: 833, startPoint y: 557, endPoint x: 852, endPoint y: 569, distance: 22.2
click at [837, 539] on span "True" at bounding box center [841, 532] width 23 height 14
click at [826, 538] on input "True" at bounding box center [818, 532] width 13 height 11
radio input "true"
click at [982, 633] on span "False" at bounding box center [994, 626] width 29 height 14
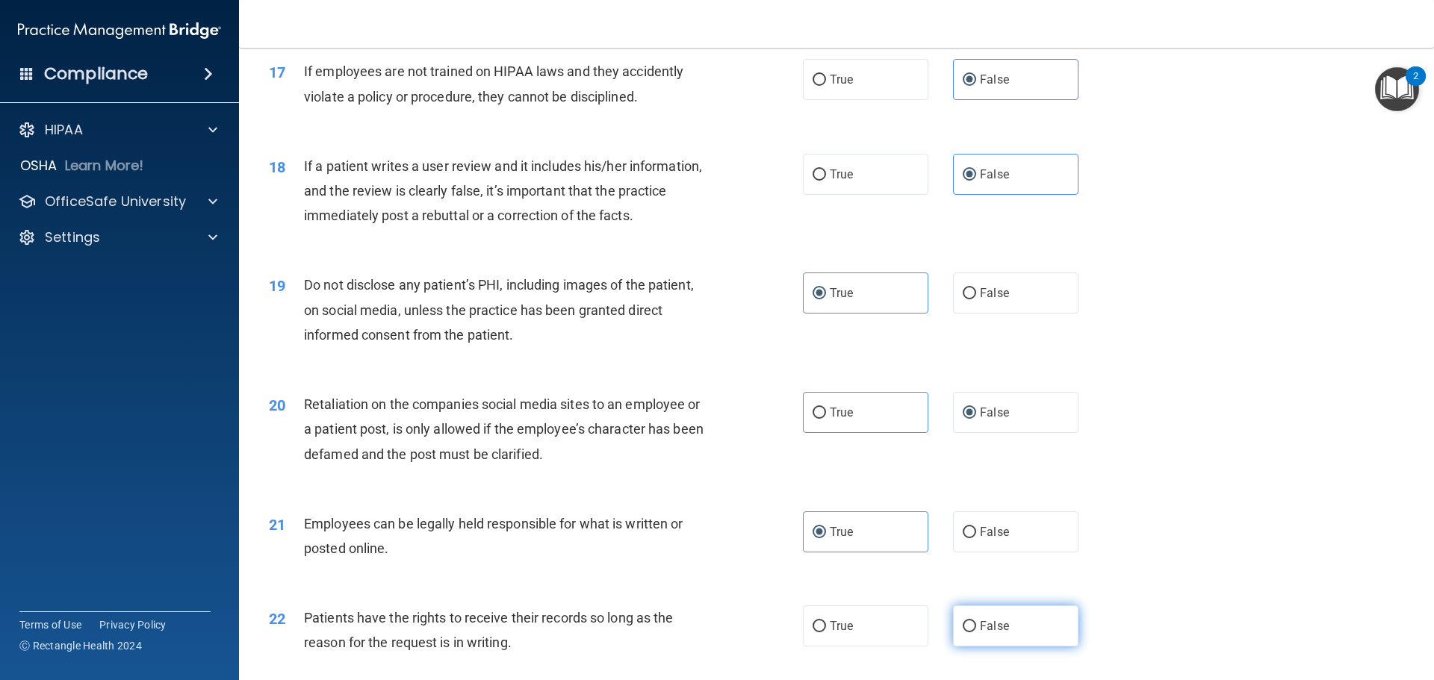
click at [976, 633] on input "False" at bounding box center [969, 626] width 13 height 11
radio input "true"
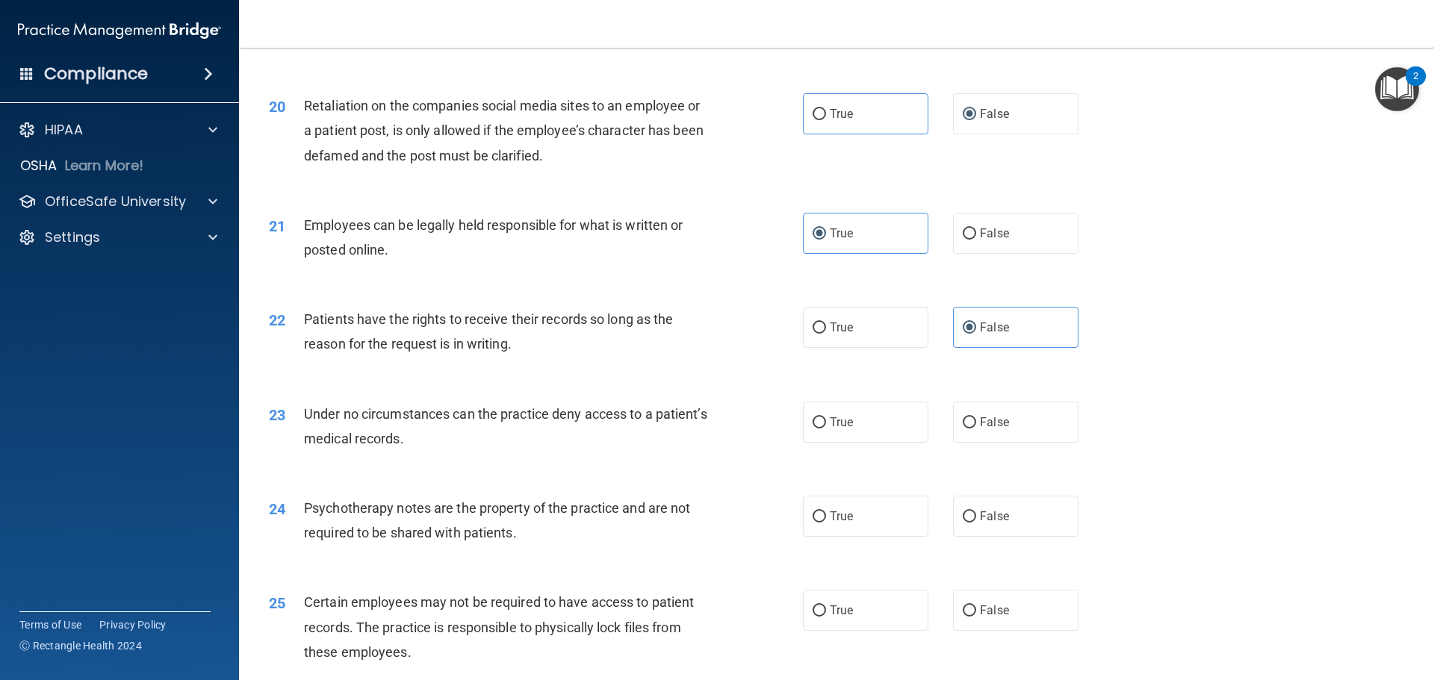
drag, startPoint x: 998, startPoint y: 444, endPoint x: 942, endPoint y: 477, distance: 65.3
click at [972, 443] on label "False" at bounding box center [1015, 422] width 125 height 41
click at [846, 523] on span "True" at bounding box center [841, 516] width 23 height 14
click at [826, 523] on input "True" at bounding box center [818, 517] width 13 height 11
radio input "true"
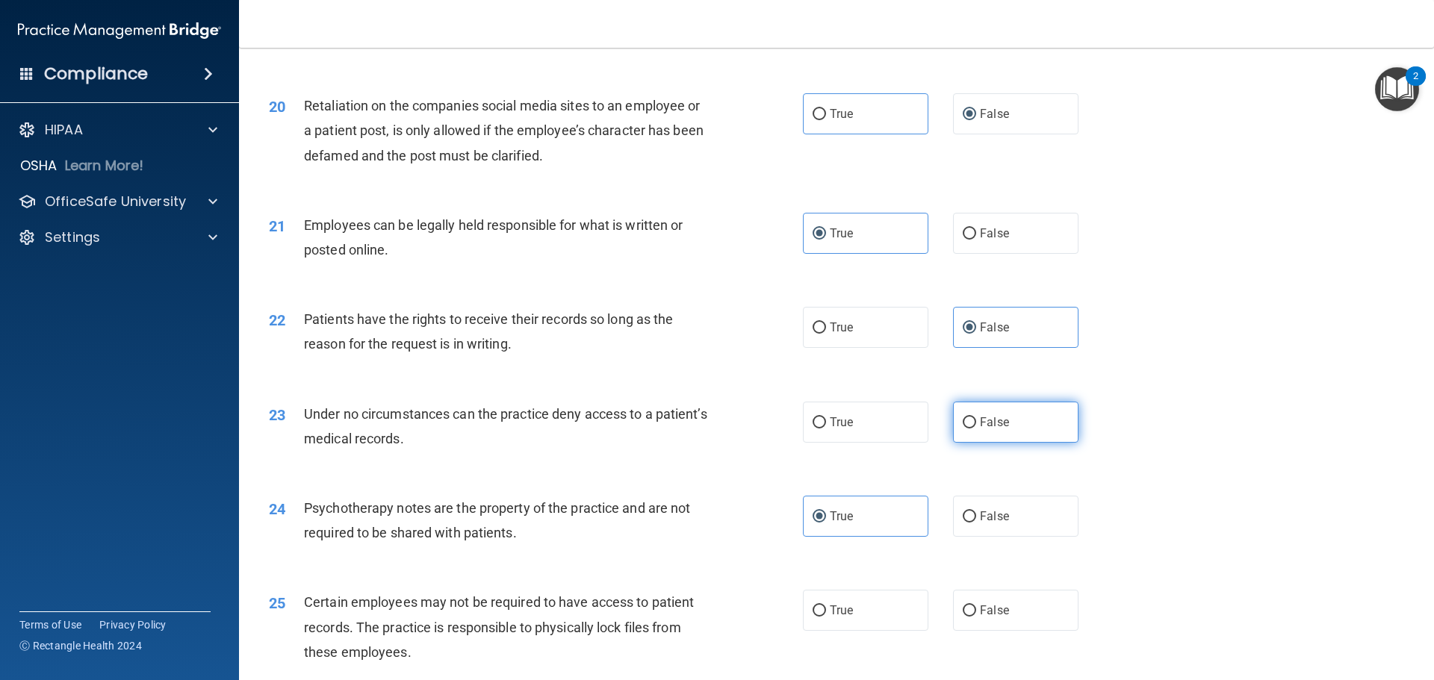
click at [963, 429] on input "False" at bounding box center [969, 422] width 13 height 11
radio input "true"
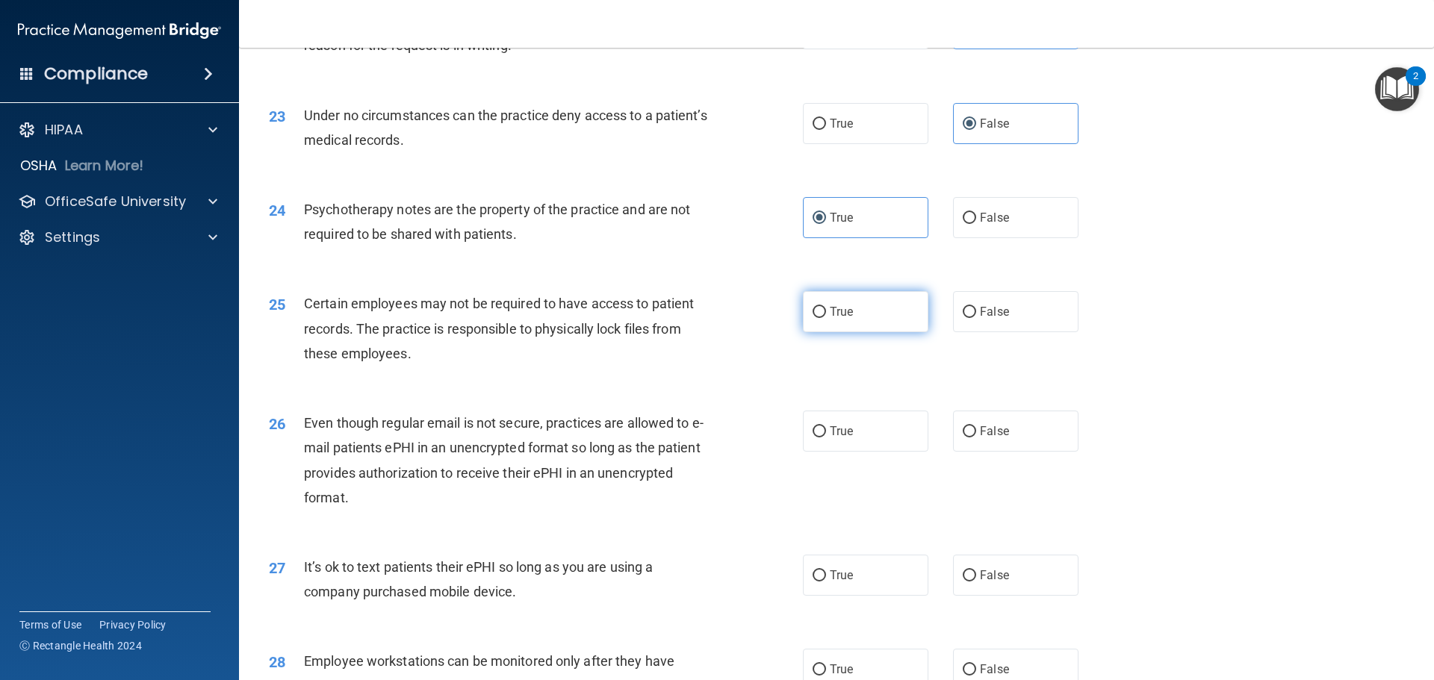
click at [830, 319] on span "True" at bounding box center [841, 312] width 23 height 14
click at [824, 318] on input "True" at bounding box center [818, 312] width 13 height 11
radio input "true"
click at [818, 438] on input "True" at bounding box center [818, 431] width 13 height 11
radio input "true"
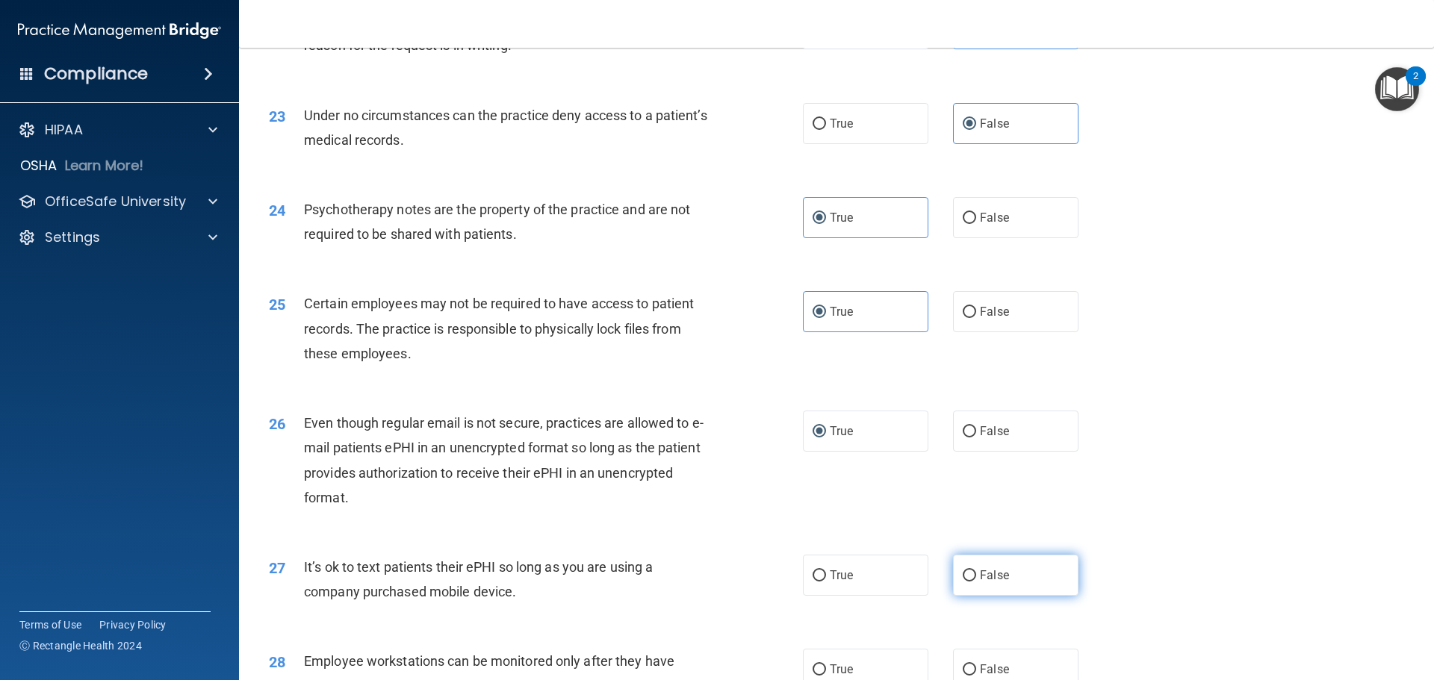
click at [963, 582] on input "False" at bounding box center [969, 576] width 13 height 11
radio input "true"
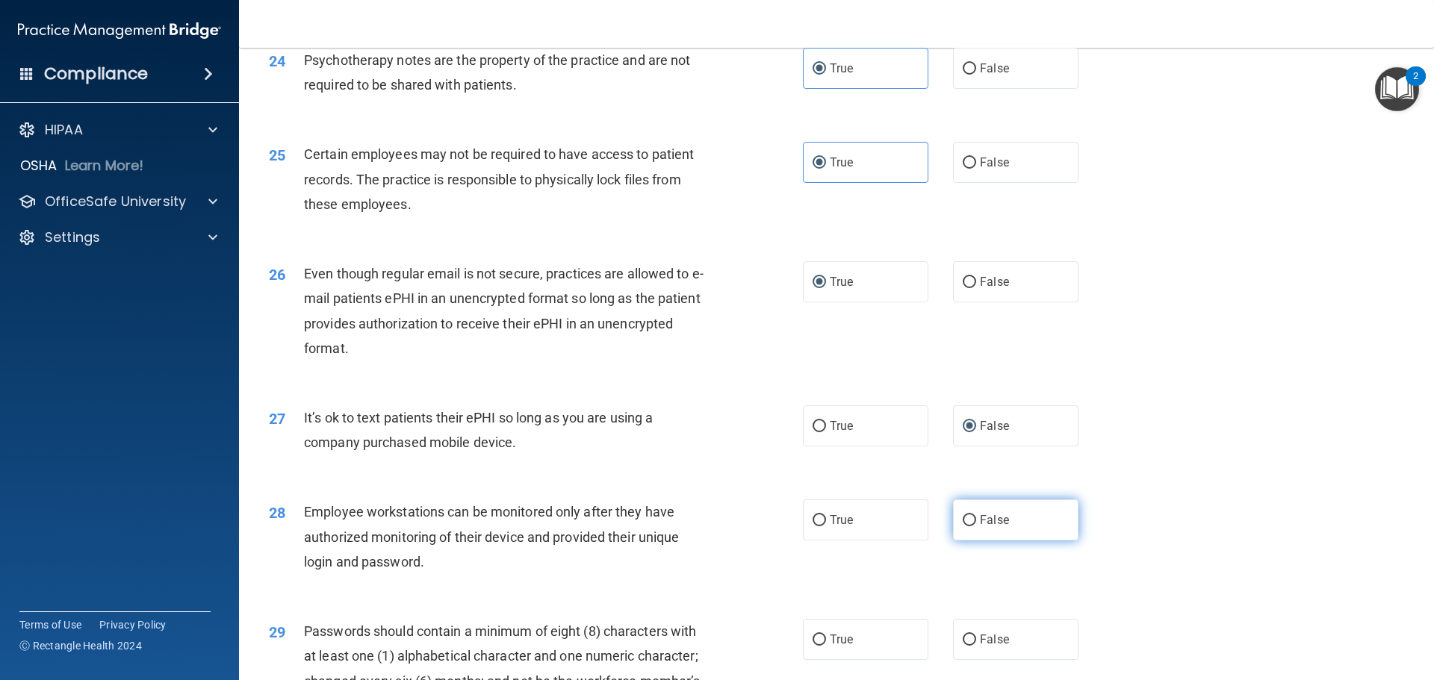
click at [963, 526] on input "False" at bounding box center [969, 520] width 13 height 11
radio input "true"
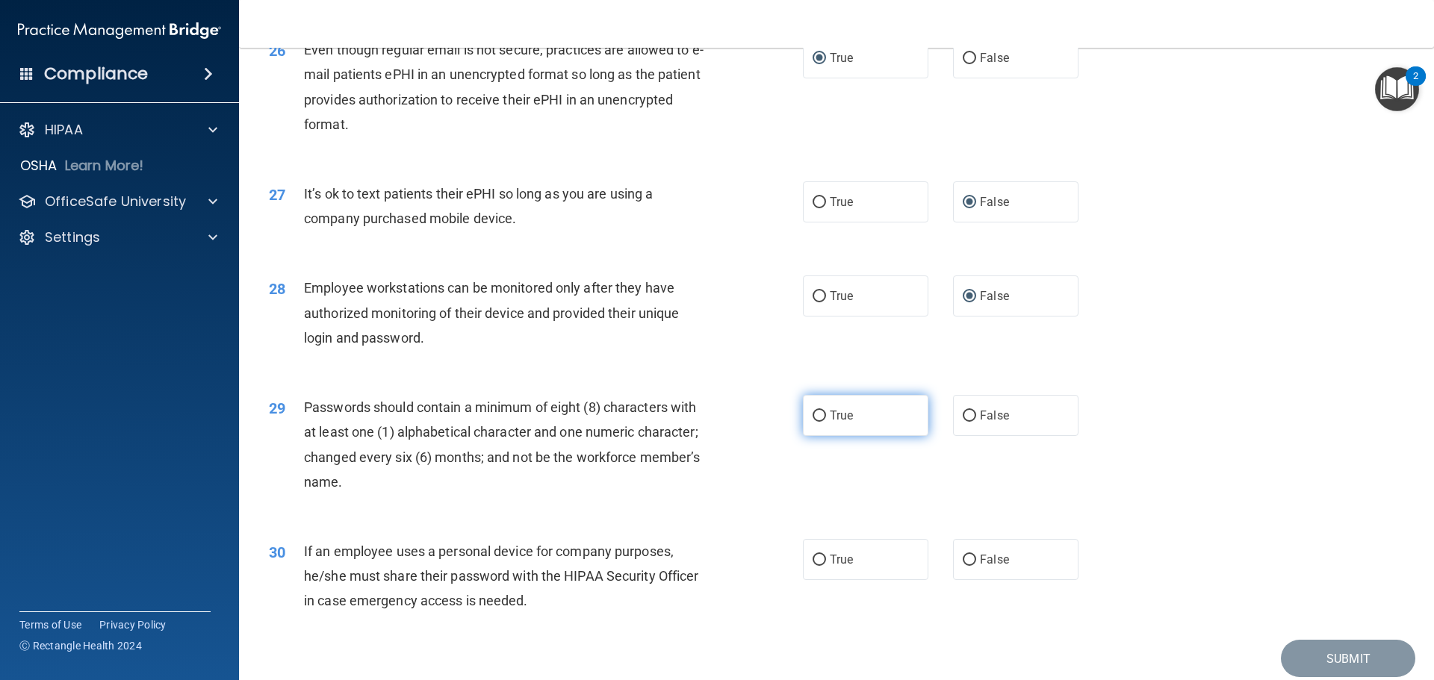
click at [830, 423] on span "True" at bounding box center [841, 415] width 23 height 14
click at [826, 422] on input "True" at bounding box center [818, 416] width 13 height 11
radio input "true"
click at [1017, 580] on label "False" at bounding box center [1015, 559] width 125 height 41
click at [976, 566] on input "False" at bounding box center [969, 560] width 13 height 11
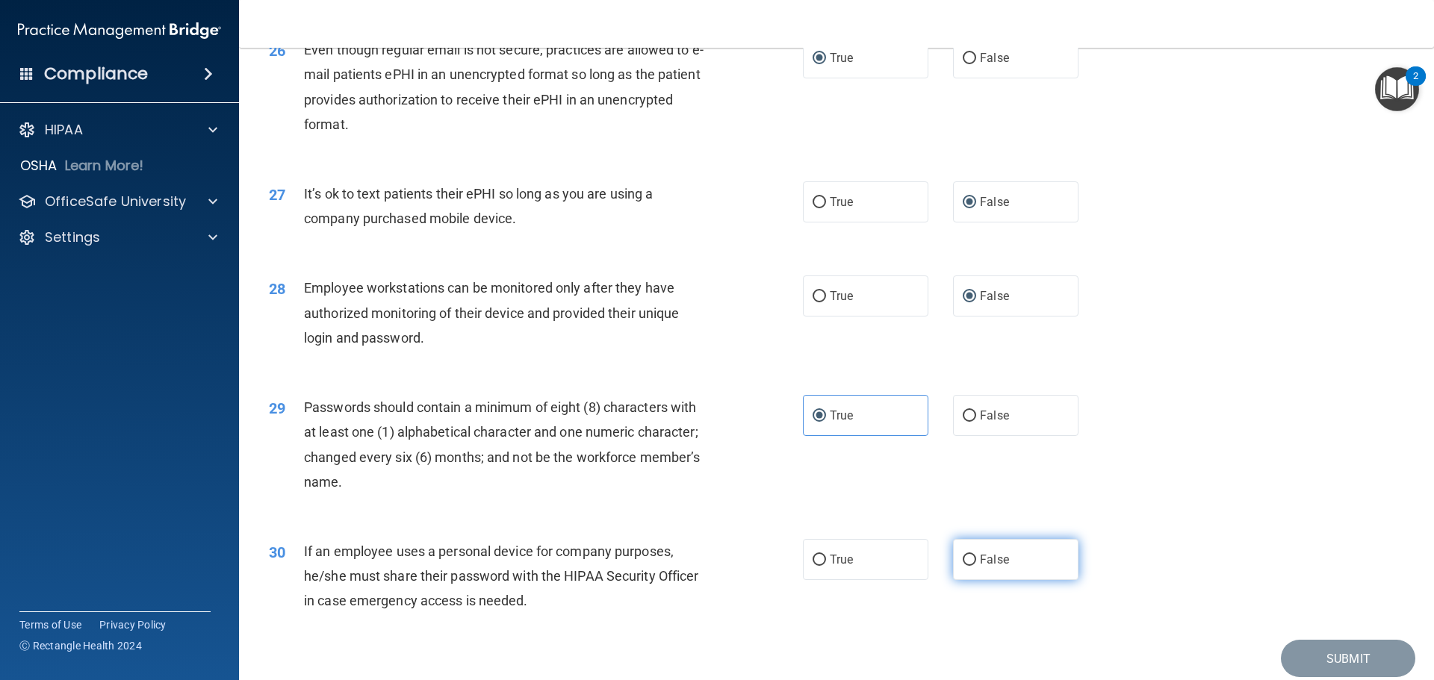
radio input "true"
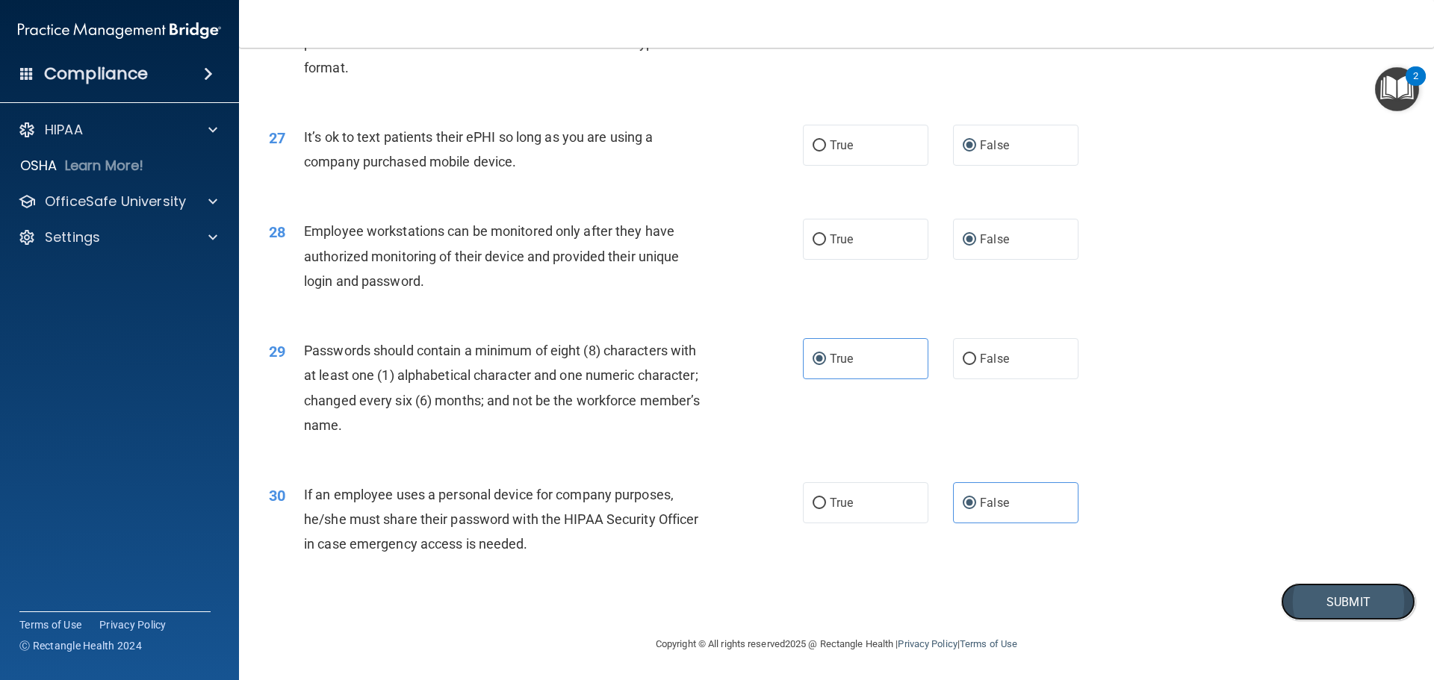
click at [1318, 600] on button "Submit" at bounding box center [1348, 602] width 134 height 38
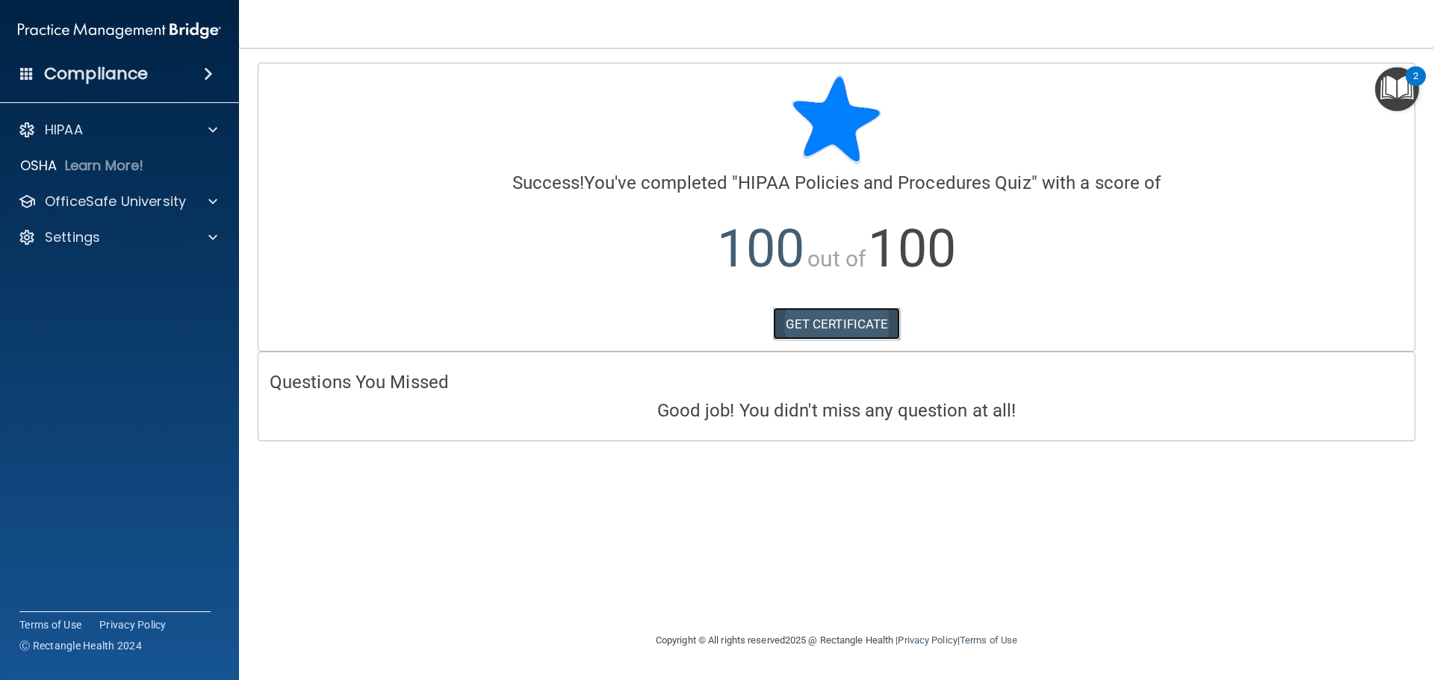
click at [836, 333] on link "GET CERTIFICATE" at bounding box center [837, 324] width 128 height 33
click at [140, 157] on p "Learn More!" at bounding box center [104, 166] width 79 height 18
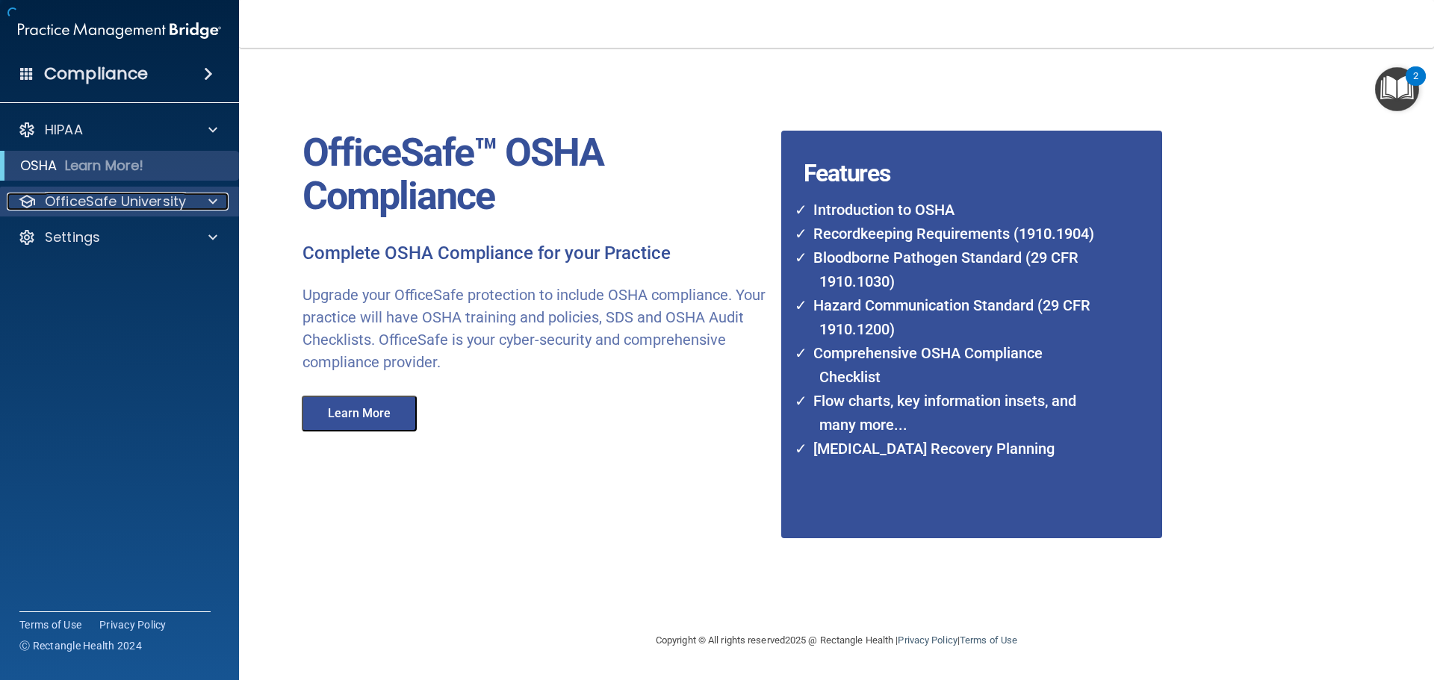
click at [152, 200] on p "OfficeSafe University" at bounding box center [115, 202] width 141 height 18
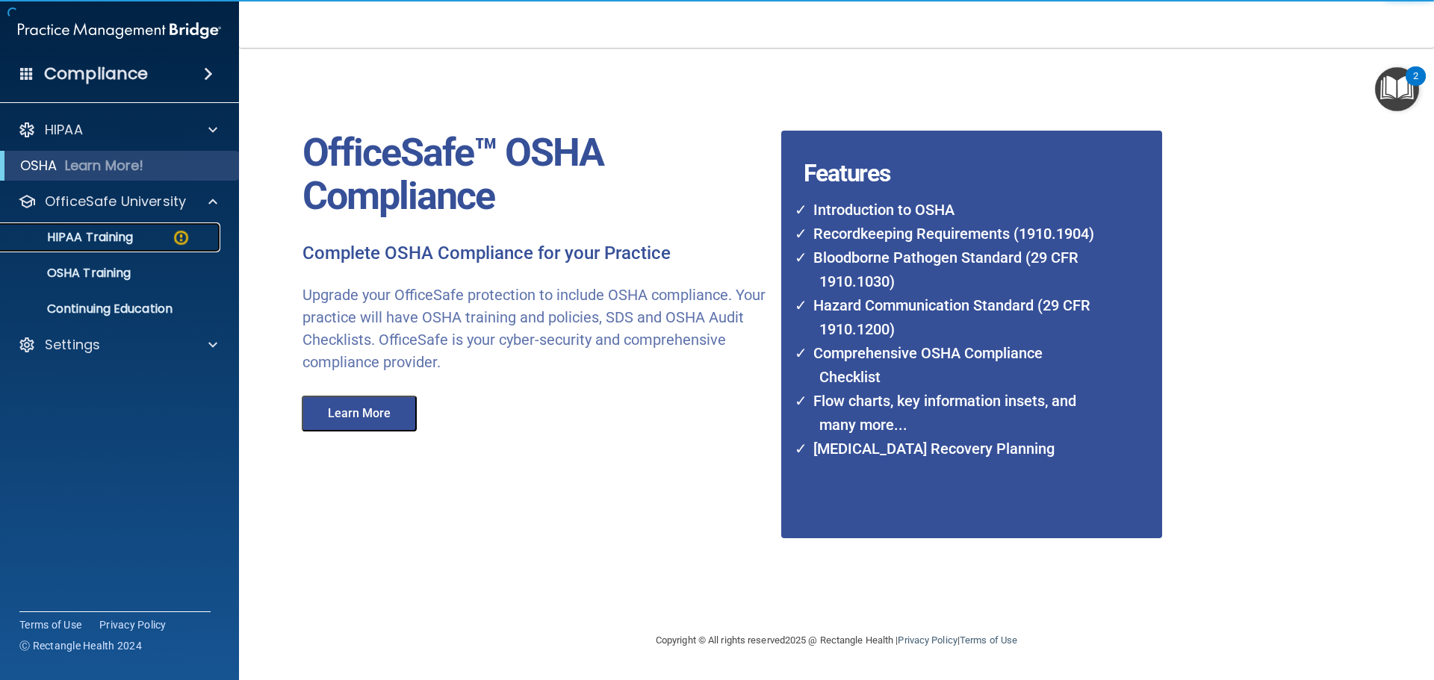
click at [138, 230] on div "HIPAA Training" at bounding box center [112, 237] width 204 height 15
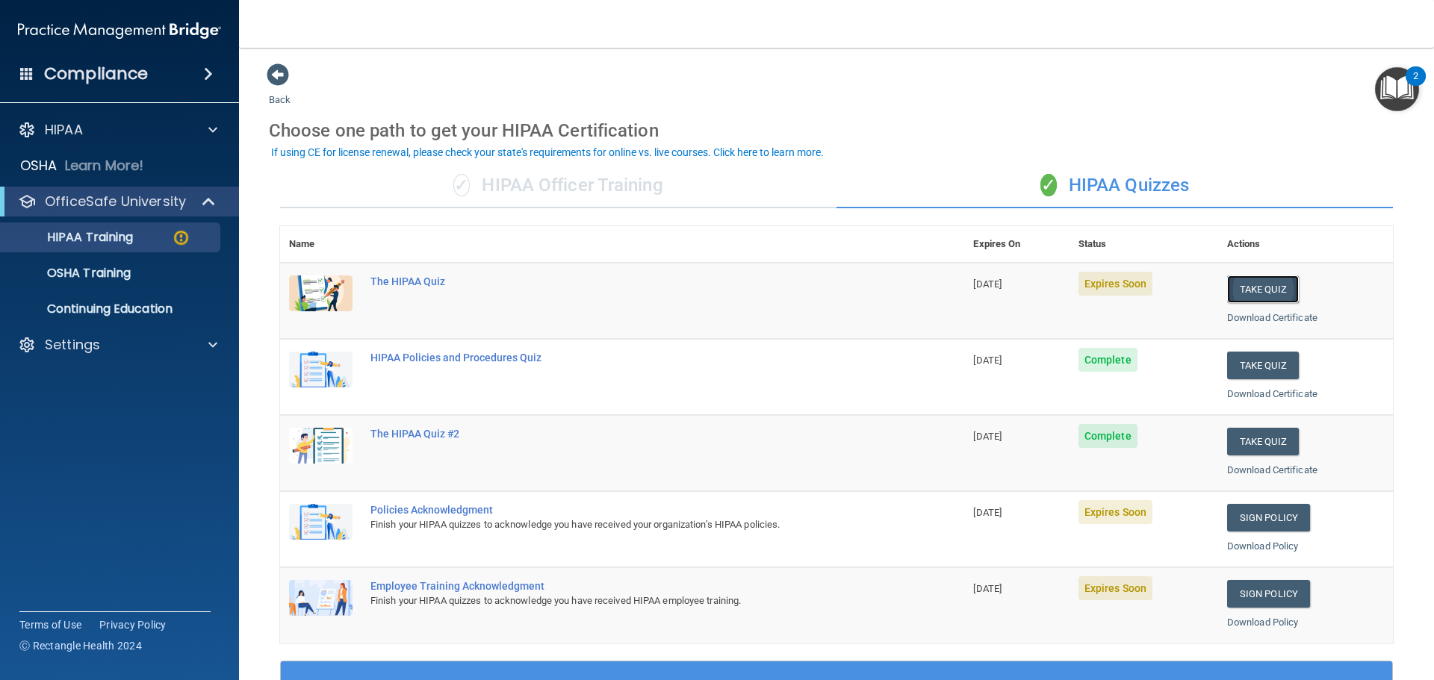
click at [1249, 294] on button "Take Quiz" at bounding box center [1263, 290] width 72 height 28
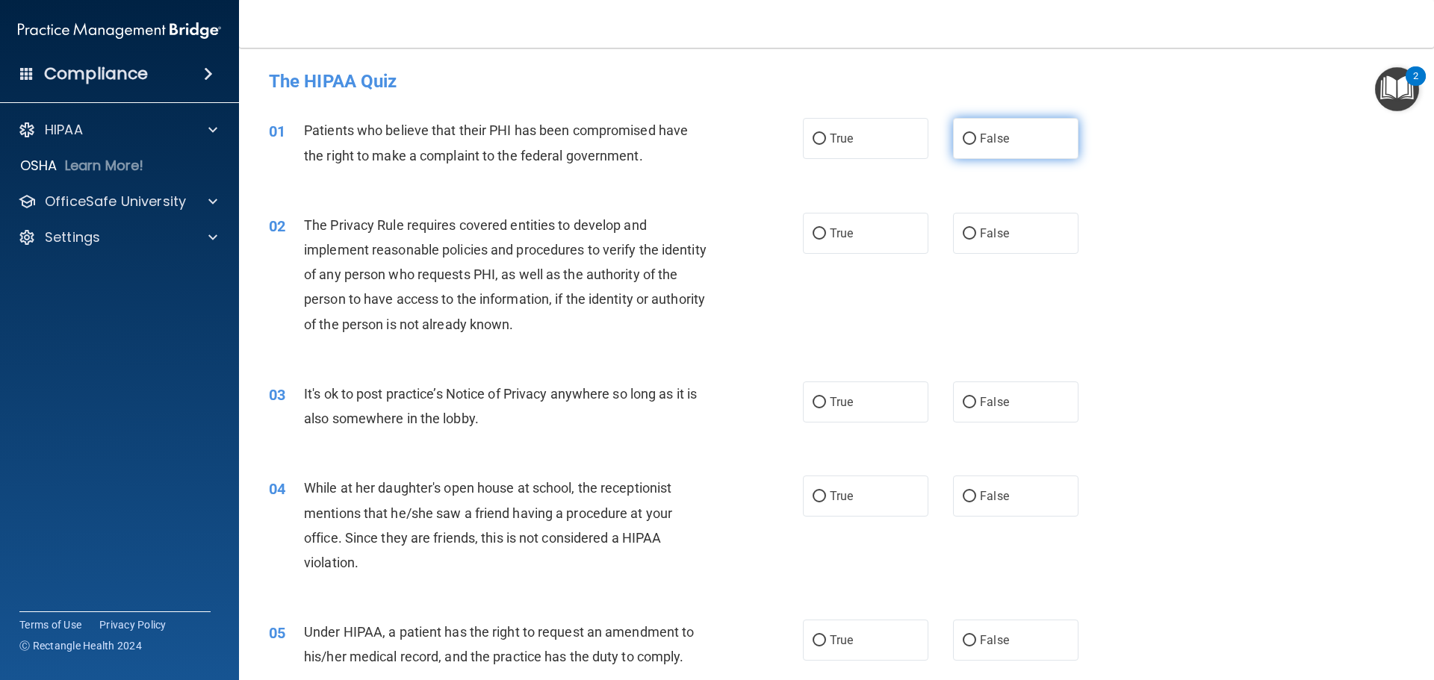
click at [1029, 142] on label "False" at bounding box center [1015, 138] width 125 height 41
click at [976, 142] on input "False" at bounding box center [969, 139] width 13 height 11
radio input "true"
click at [875, 219] on label "True" at bounding box center [865, 233] width 125 height 41
click at [826, 229] on input "True" at bounding box center [818, 234] width 13 height 11
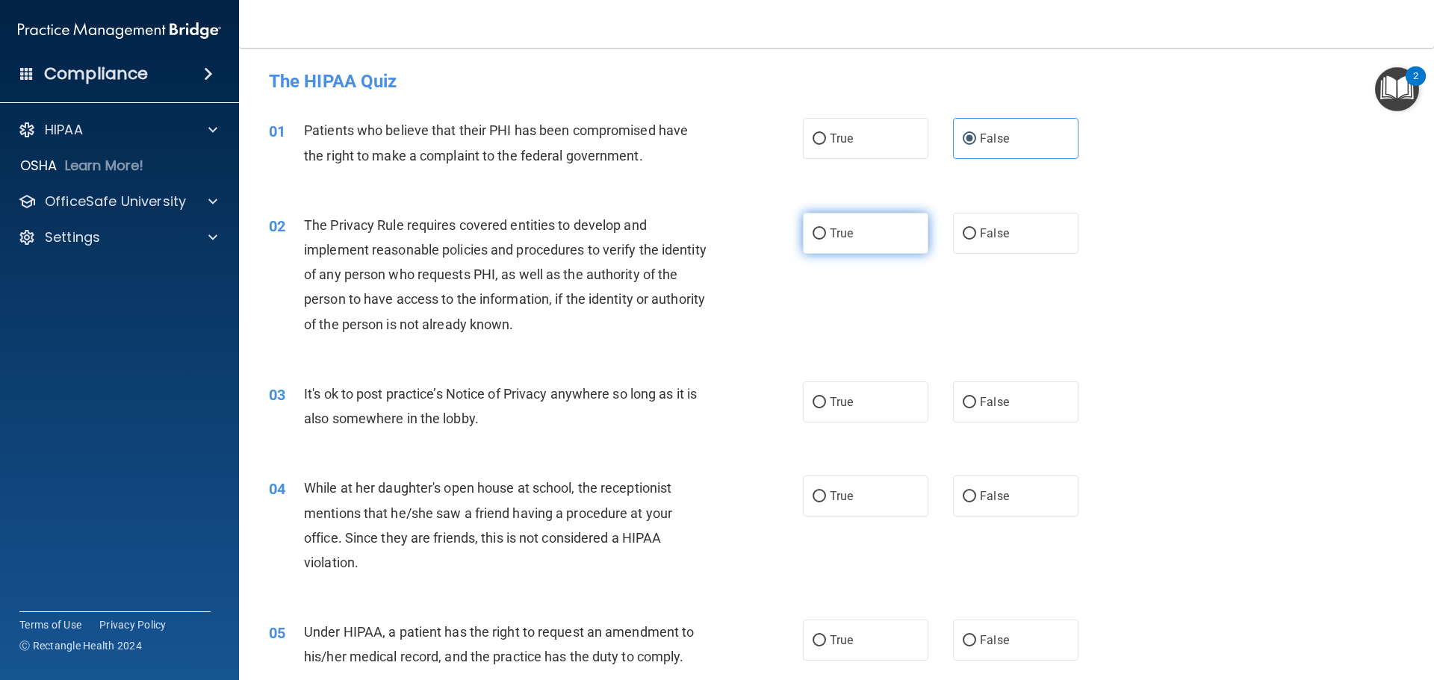
radio input "true"
click at [975, 411] on label "False" at bounding box center [1015, 402] width 125 height 41
click at [975, 408] on input "False" at bounding box center [969, 402] width 13 height 11
radio input "true"
click at [968, 500] on input "False" at bounding box center [969, 496] width 13 height 11
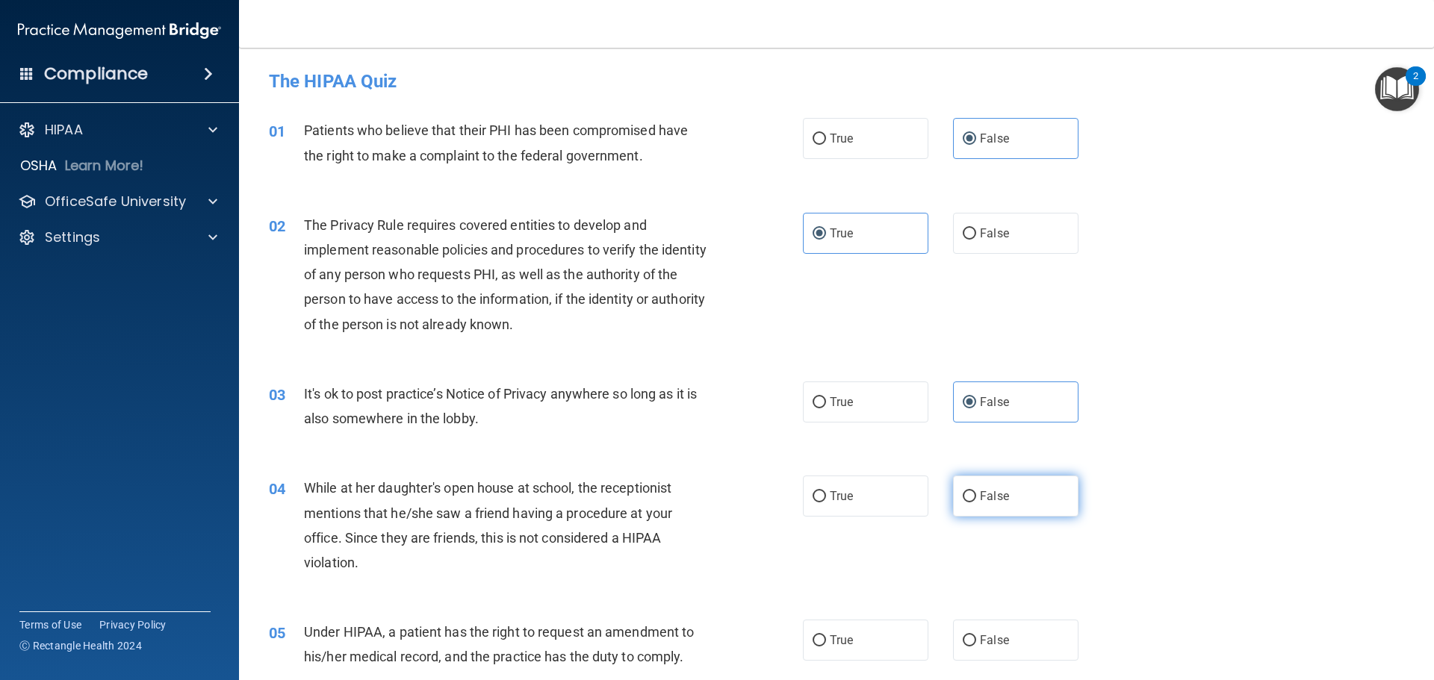
radio input "true"
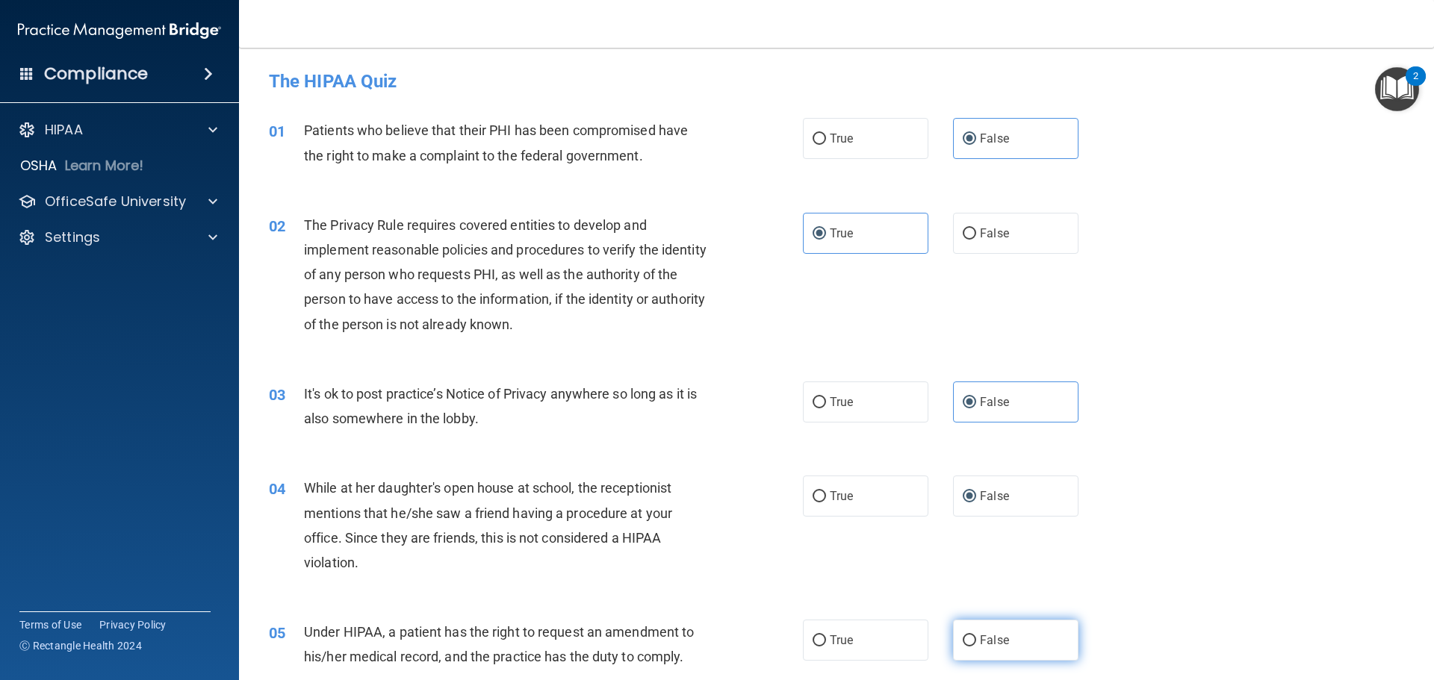
click at [966, 635] on input "False" at bounding box center [969, 640] width 13 height 11
radio input "true"
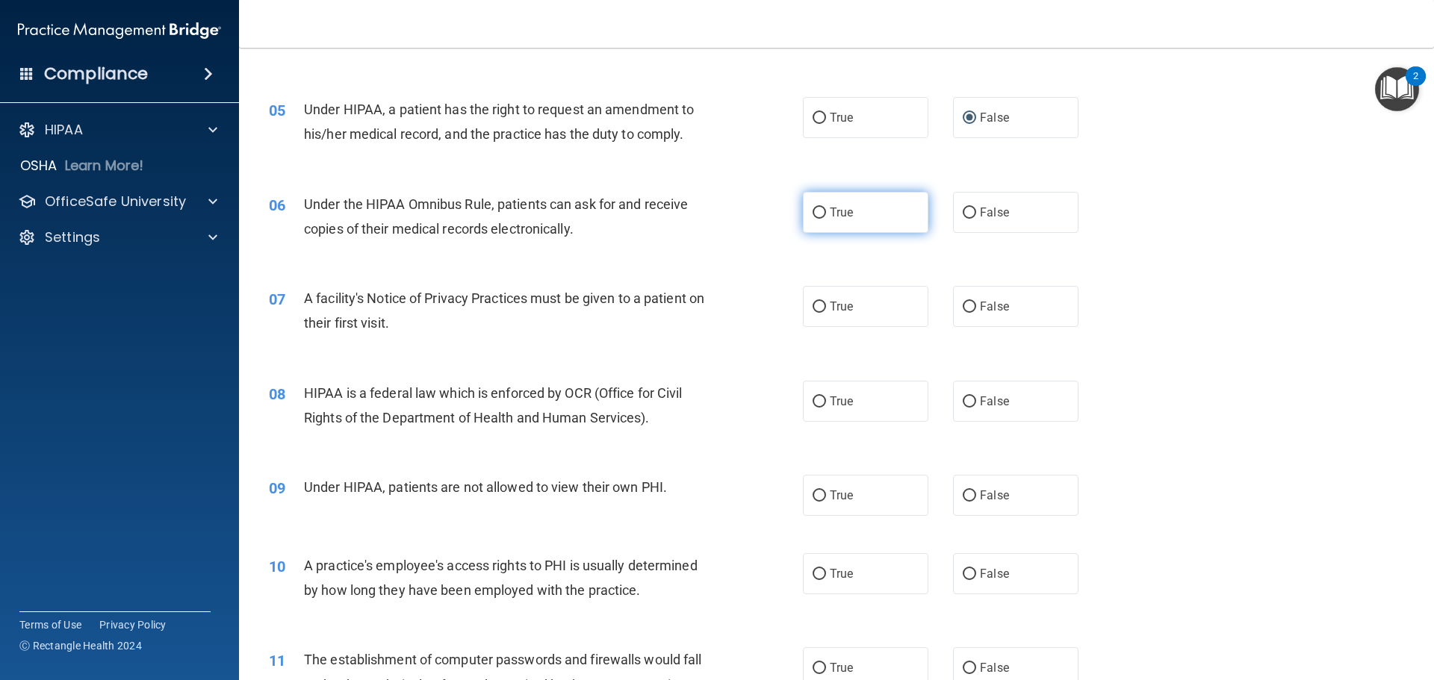
click at [831, 220] on label "True" at bounding box center [865, 212] width 125 height 41
click at [826, 219] on input "True" at bounding box center [818, 213] width 13 height 11
radio input "true"
drag, startPoint x: 827, startPoint y: 304, endPoint x: 827, endPoint y: 367, distance: 63.5
click at [830, 307] on span "True" at bounding box center [841, 306] width 23 height 14
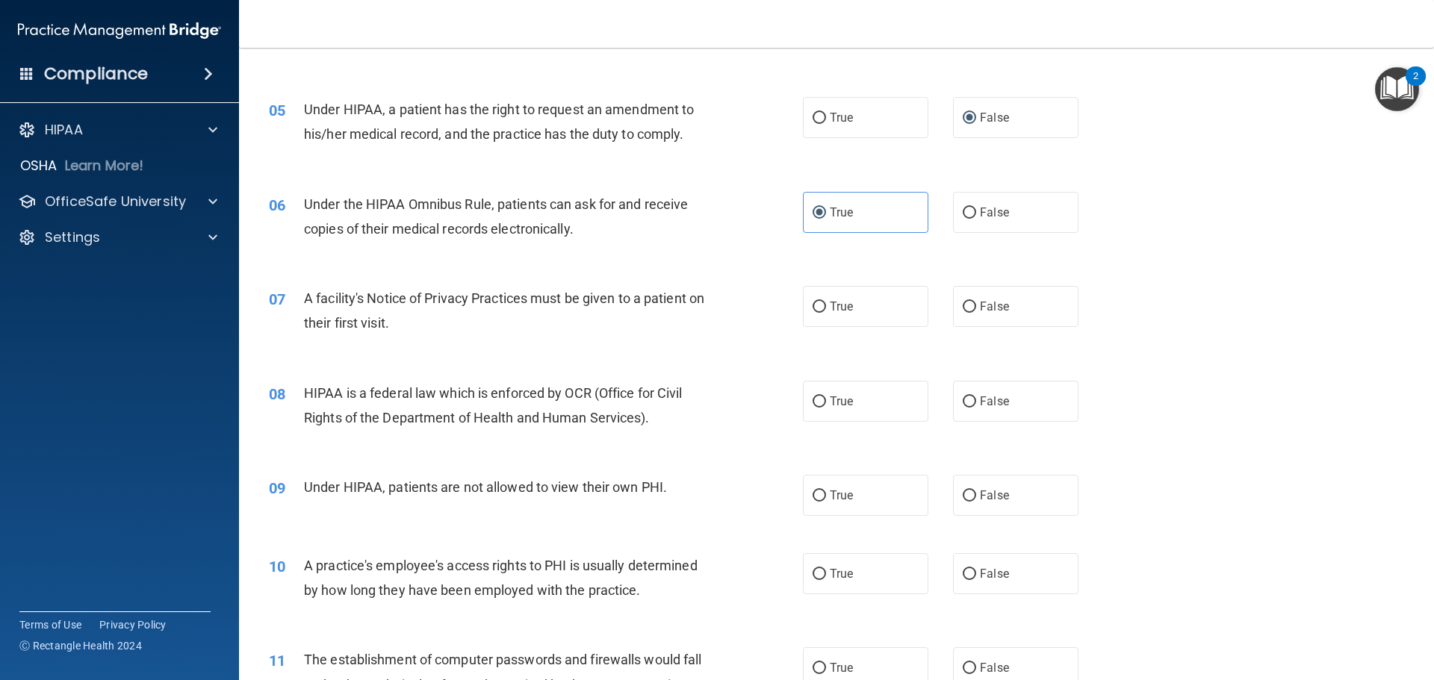
click at [826, 307] on input "True" at bounding box center [818, 307] width 13 height 11
radio input "true"
click at [822, 390] on label "True" at bounding box center [865, 401] width 125 height 41
click at [822, 397] on input "True" at bounding box center [818, 402] width 13 height 11
radio input "true"
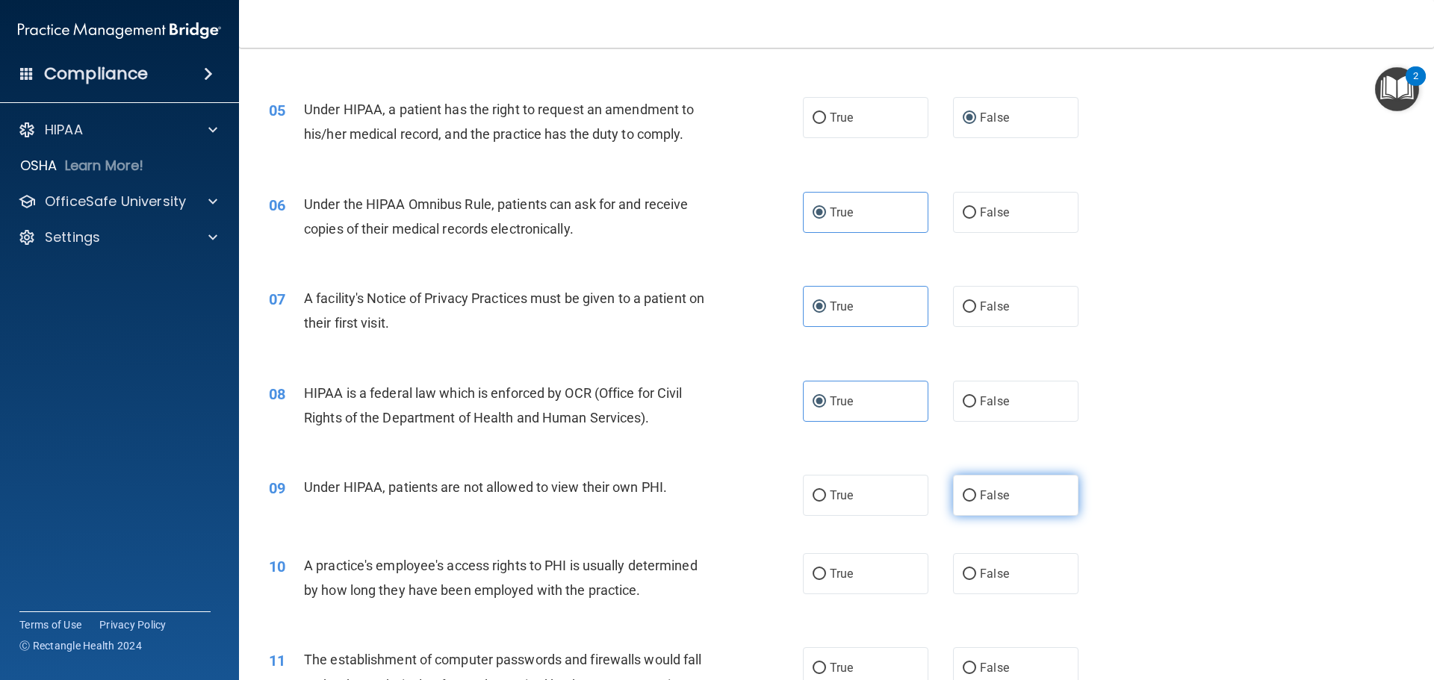
click at [962, 485] on label "False" at bounding box center [1015, 495] width 125 height 41
click at [963, 491] on input "False" at bounding box center [969, 496] width 13 height 11
radio input "true"
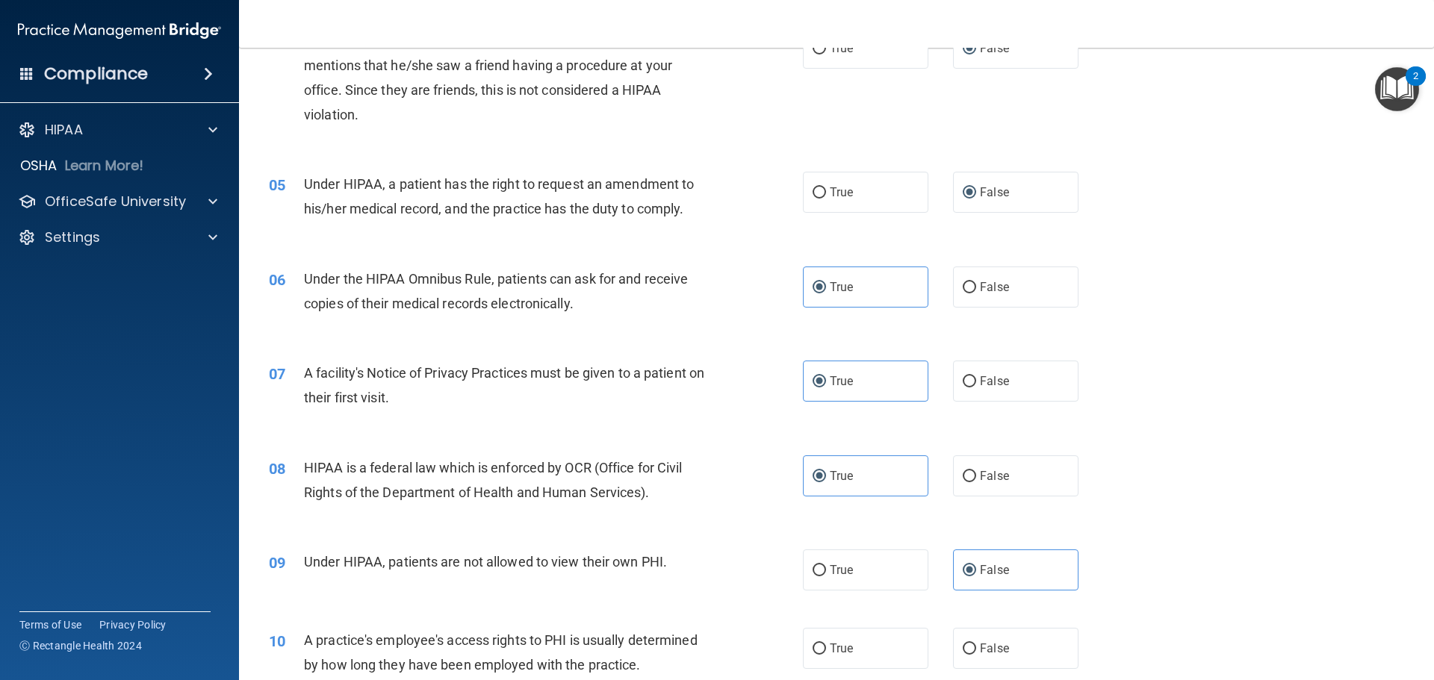
scroll to position [597, 0]
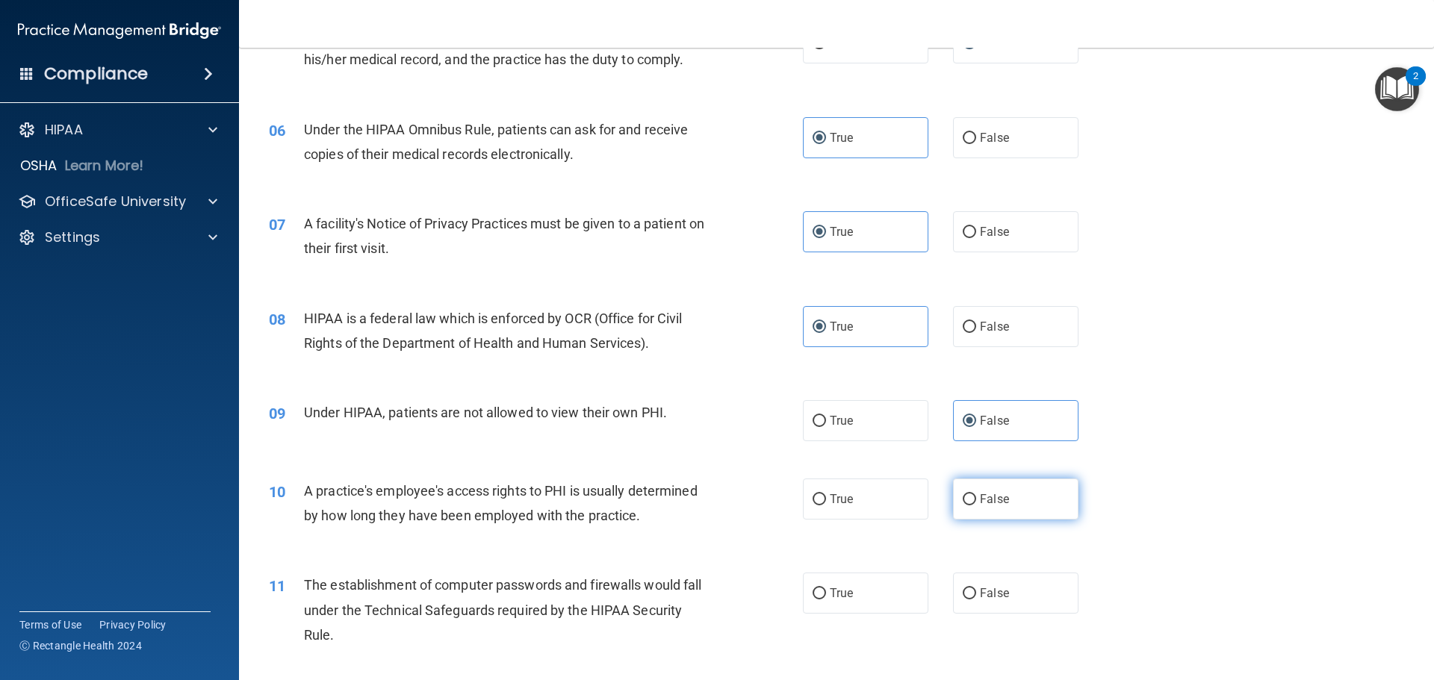
click at [989, 496] on span "False" at bounding box center [994, 499] width 29 height 14
click at [976, 496] on input "False" at bounding box center [969, 499] width 13 height 11
radio input "true"
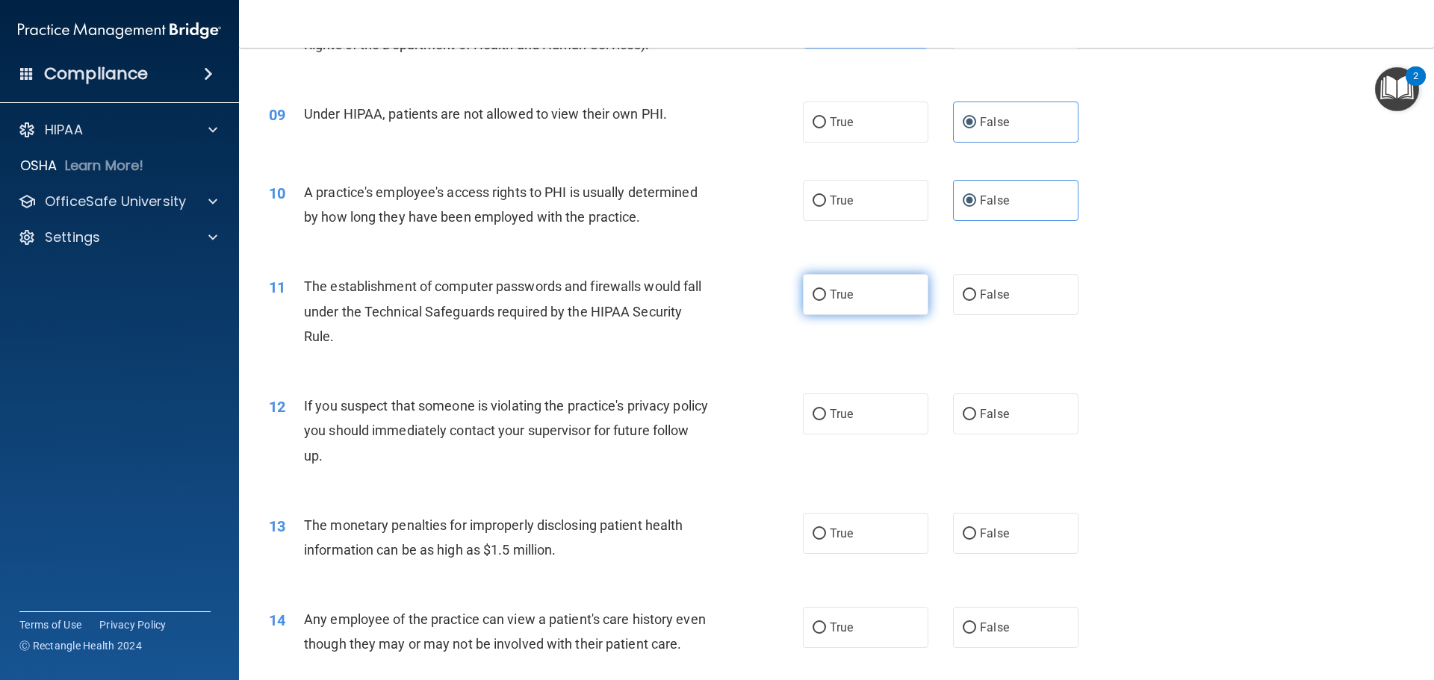
click at [830, 293] on span "True" at bounding box center [841, 295] width 23 height 14
click at [824, 293] on input "True" at bounding box center [818, 295] width 13 height 11
radio input "true"
click at [818, 414] on input "True" at bounding box center [818, 414] width 13 height 11
radio input "true"
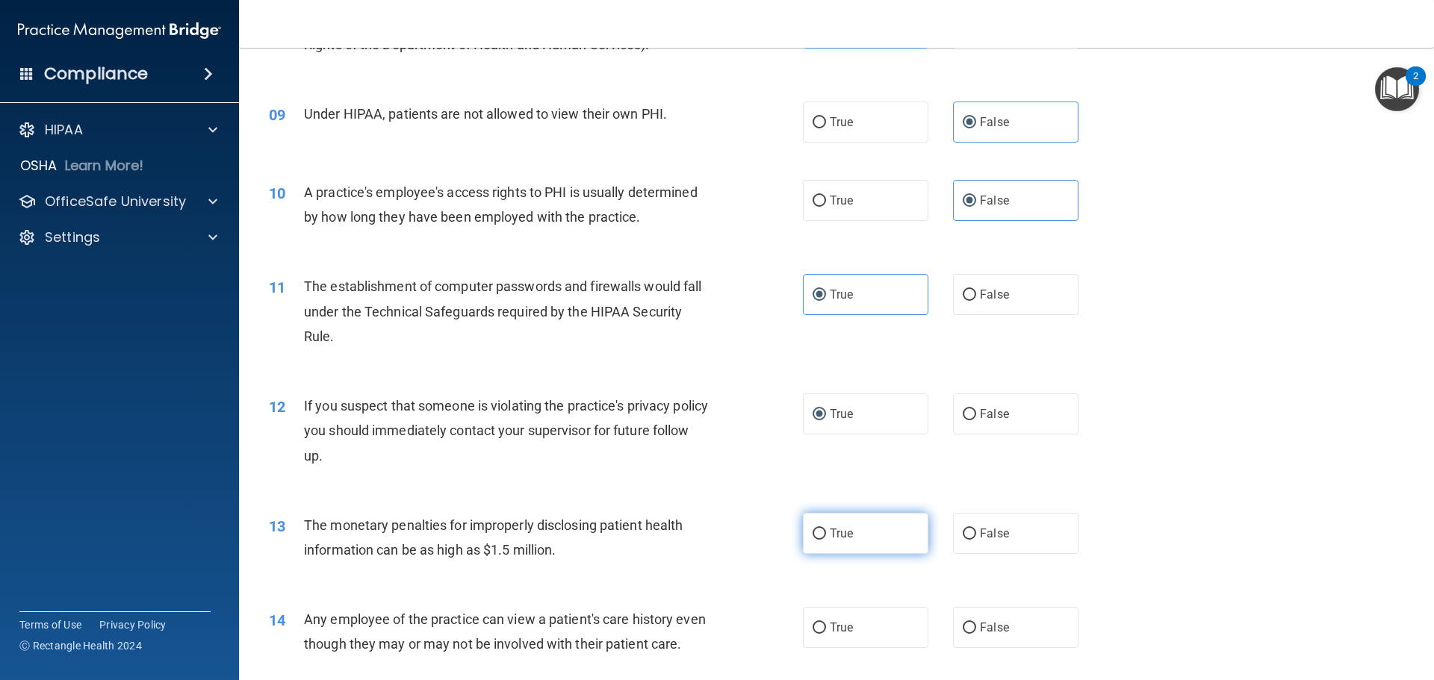
click at [821, 531] on label "True" at bounding box center [865, 533] width 125 height 41
click at [821, 531] on input "True" at bounding box center [818, 534] width 13 height 11
radio input "true"
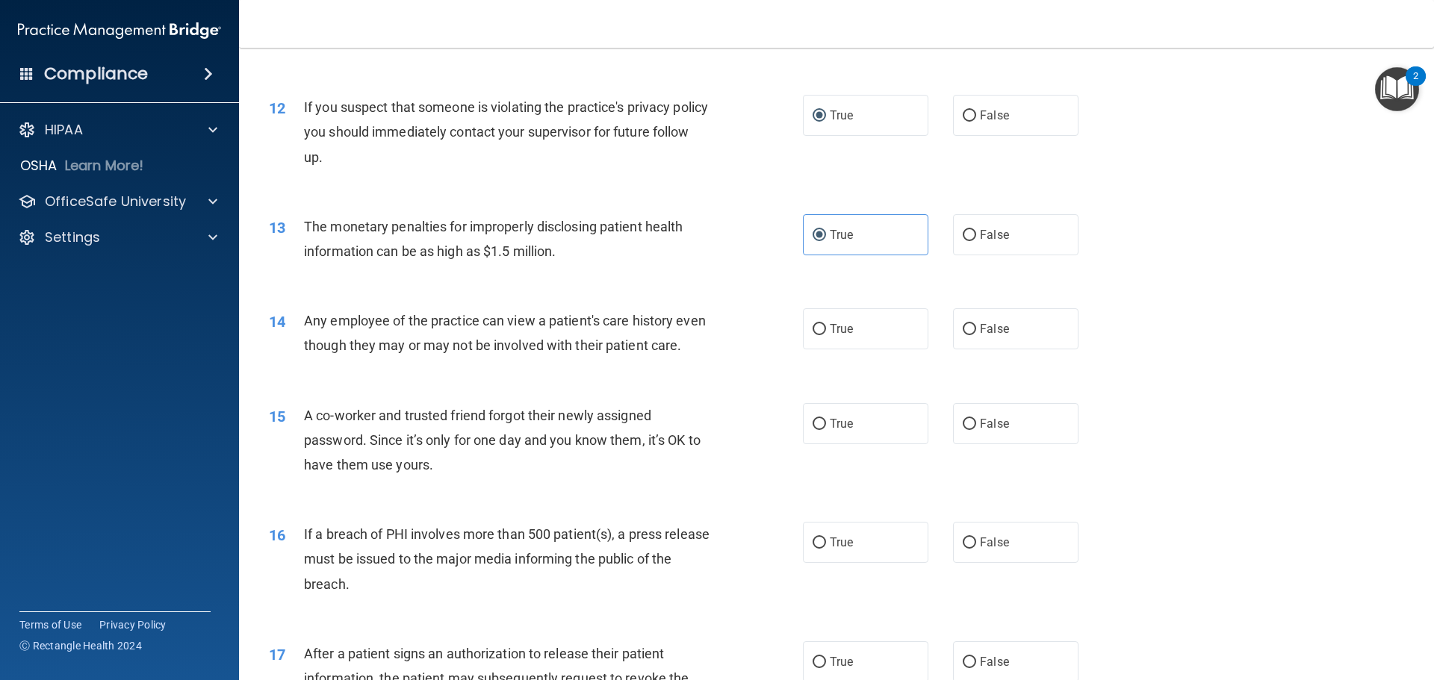
drag, startPoint x: 983, startPoint y: 328, endPoint x: 988, endPoint y: 376, distance: 48.8
click at [981, 331] on span "False" at bounding box center [994, 329] width 29 height 14
click at [980, 431] on span "False" at bounding box center [994, 424] width 29 height 14
click at [976, 430] on input "False" at bounding box center [969, 424] width 13 height 11
radio input "true"
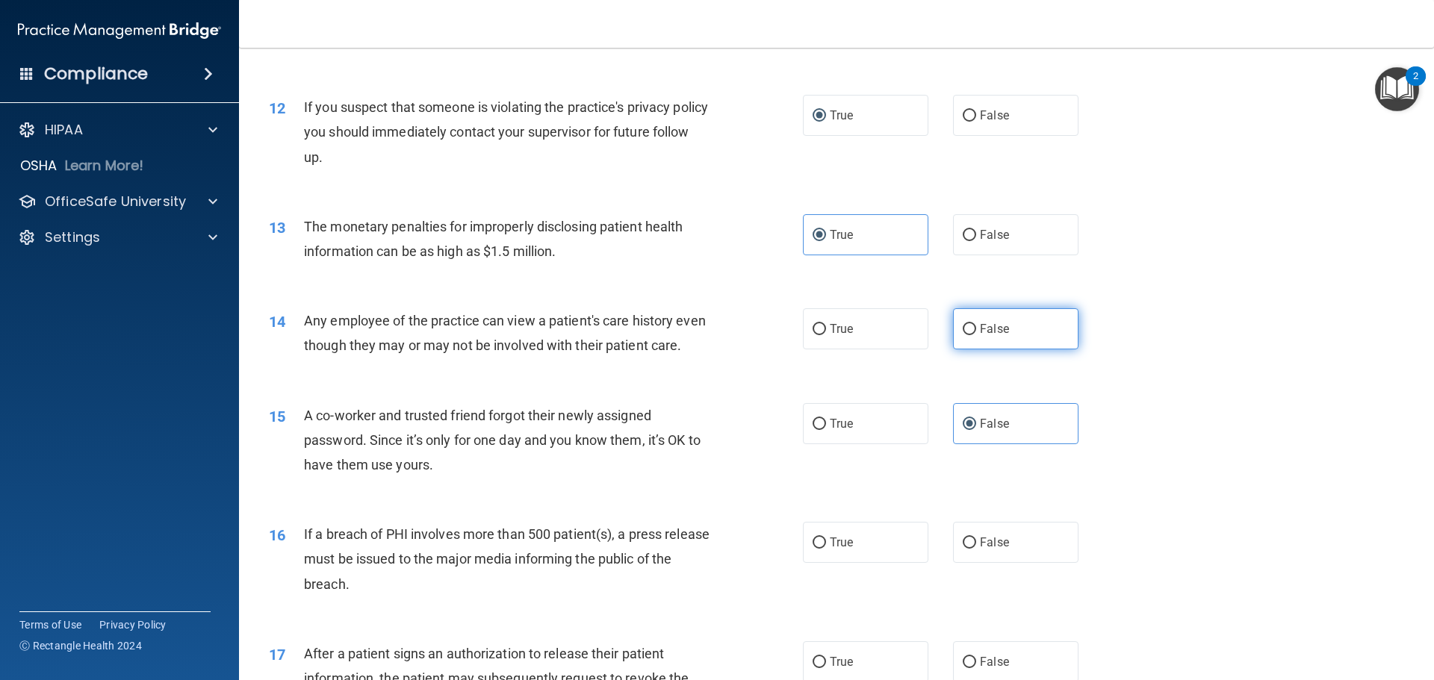
click at [963, 329] on input "False" at bounding box center [969, 329] width 13 height 11
radio input "true"
click at [817, 549] on input "True" at bounding box center [818, 543] width 13 height 11
radio input "true"
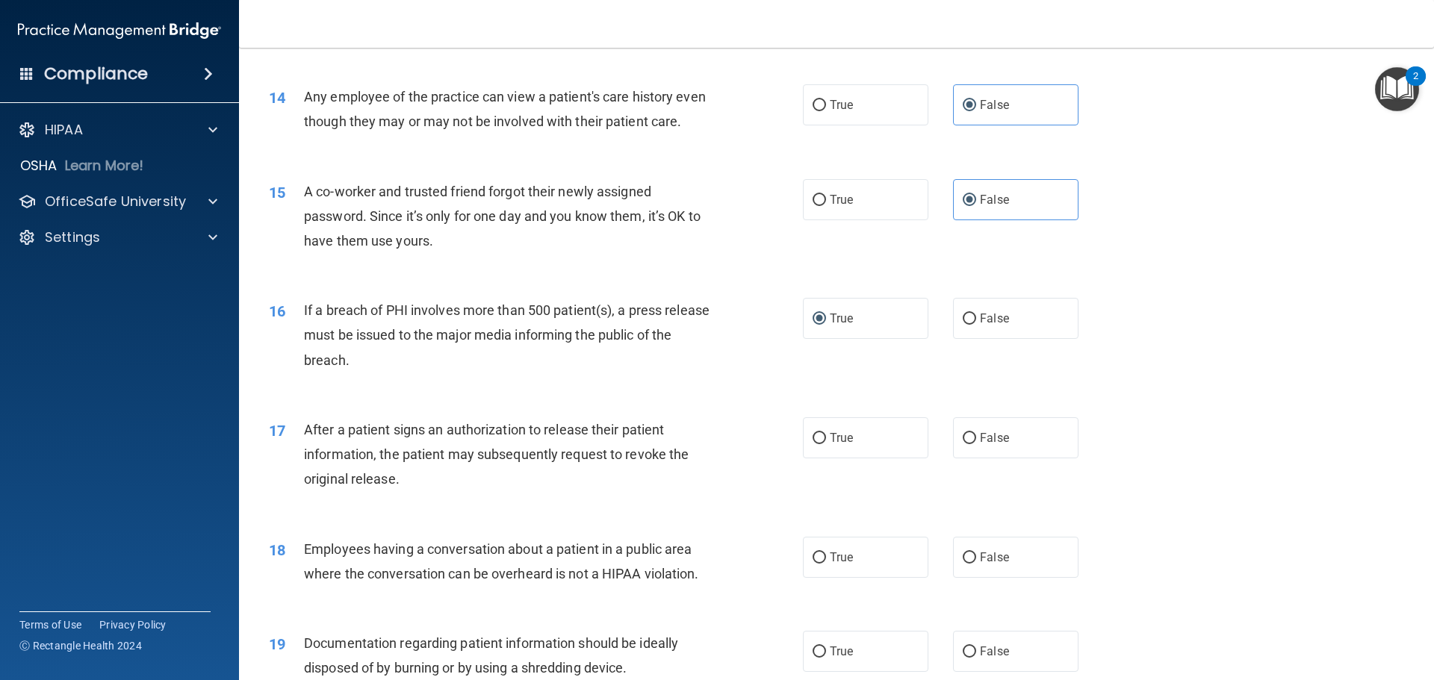
scroll to position [1792, 0]
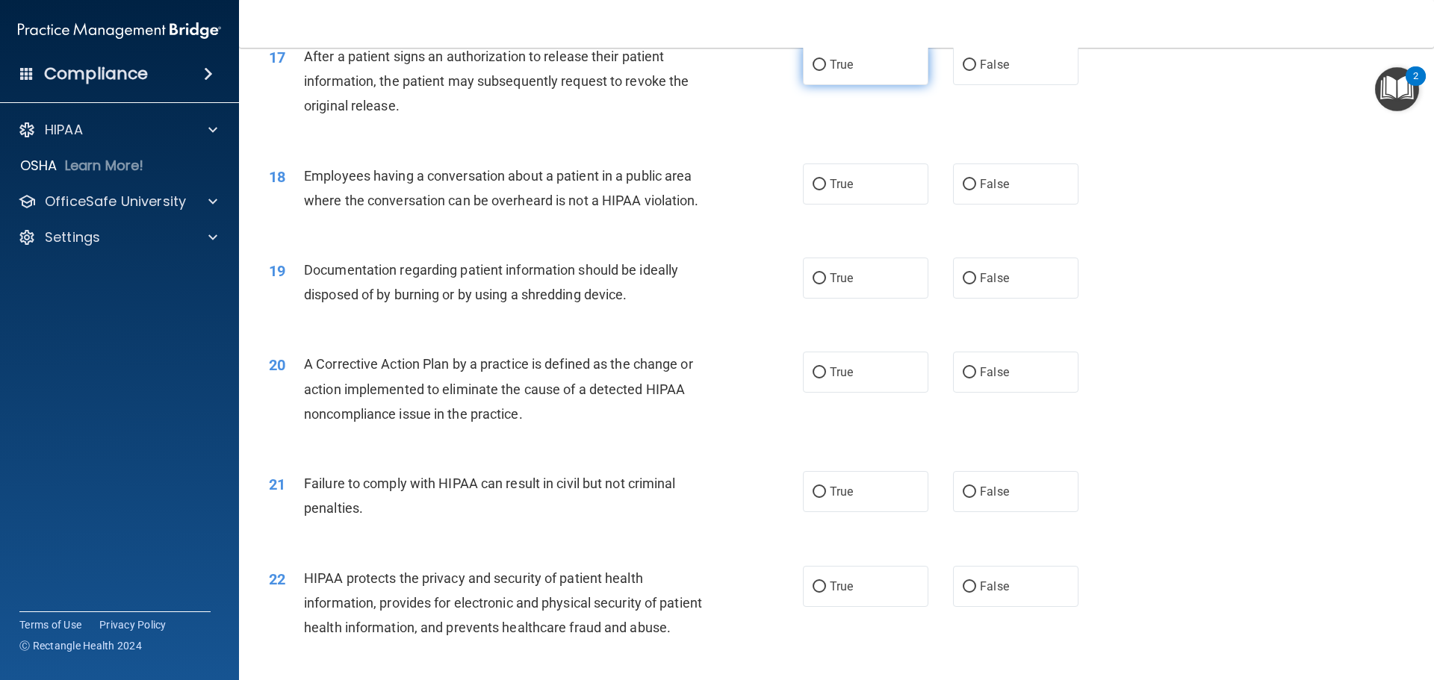
click at [818, 71] on input "True" at bounding box center [818, 65] width 13 height 11
radio input "true"
click at [963, 190] on input "False" at bounding box center [969, 184] width 13 height 11
radio input "true"
click at [815, 285] on input "True" at bounding box center [818, 278] width 13 height 11
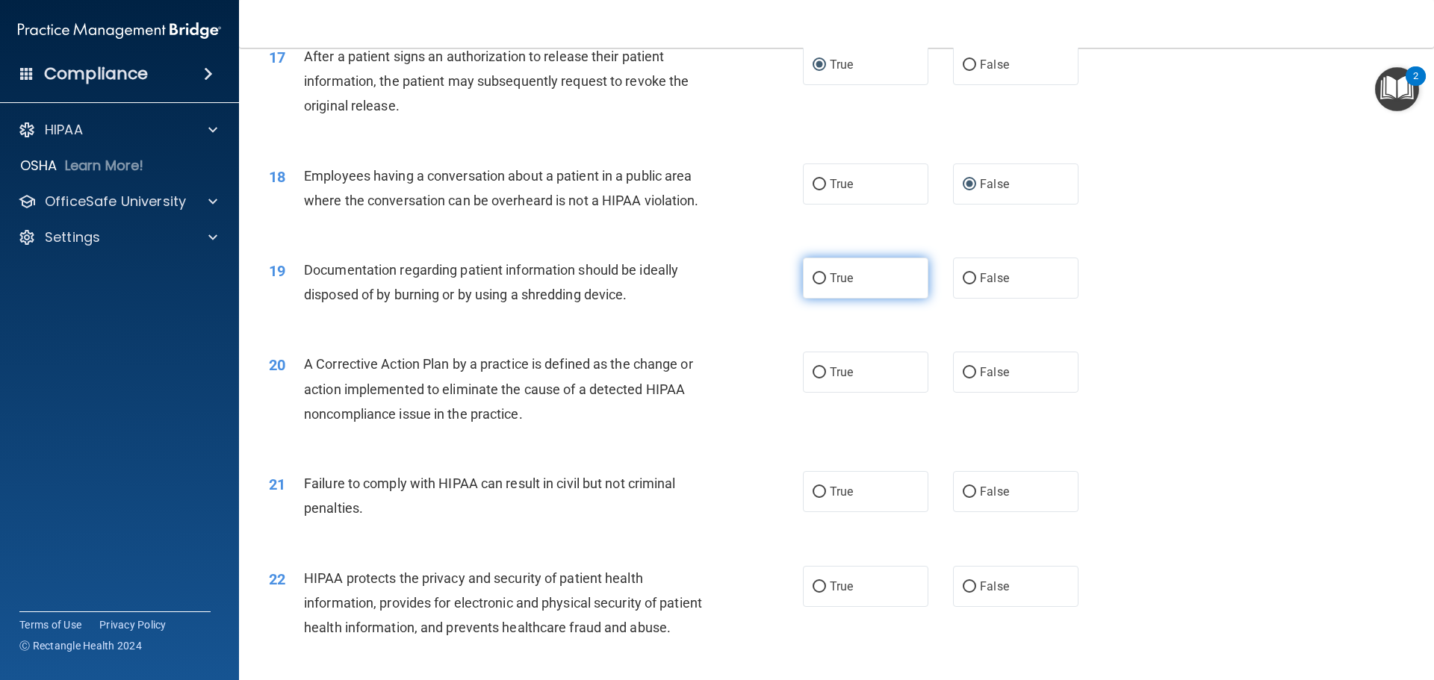
radio input "true"
click at [817, 379] on input "True" at bounding box center [818, 372] width 13 height 11
radio input "true"
drag, startPoint x: 971, startPoint y: 509, endPoint x: 950, endPoint y: 526, distance: 27.5
click at [963, 512] on label "False" at bounding box center [1015, 491] width 125 height 41
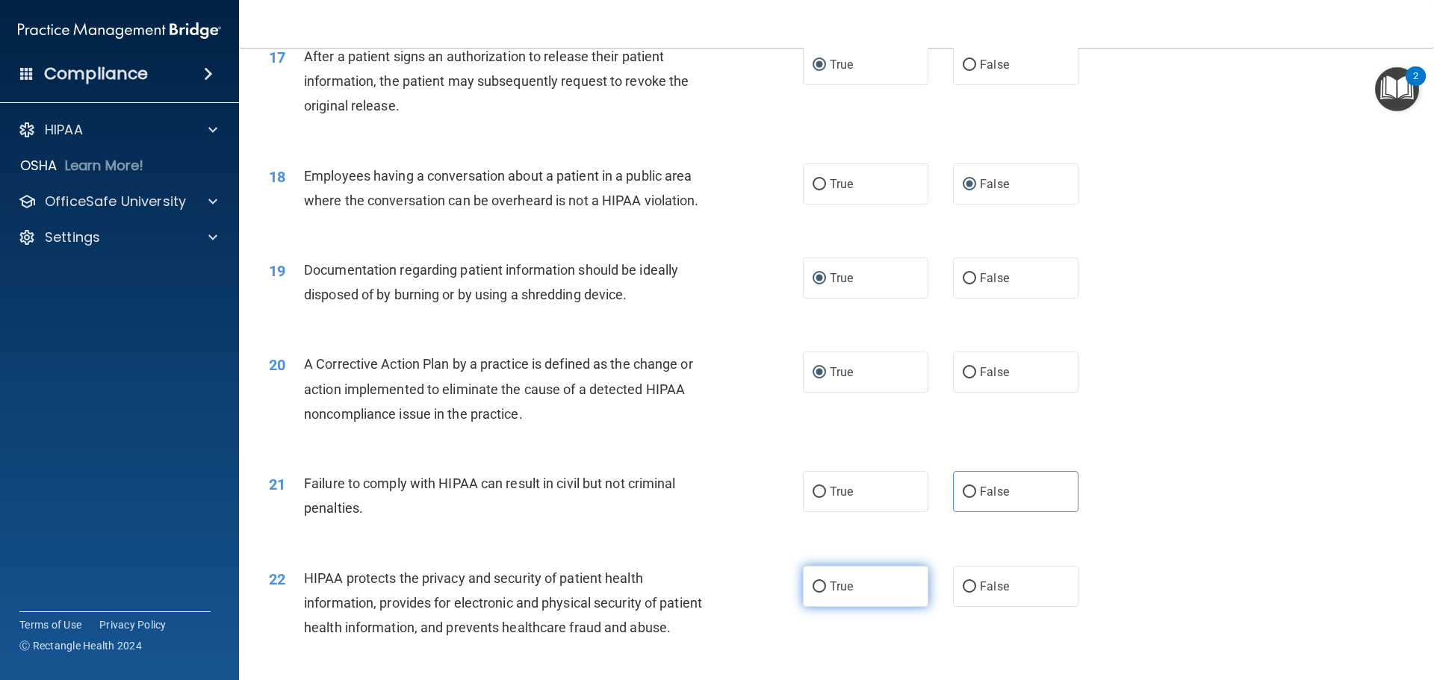
click at [833, 607] on label "True" at bounding box center [865, 586] width 125 height 41
click at [826, 593] on input "True" at bounding box center [818, 587] width 13 height 11
radio input "true"
click at [971, 510] on label "False" at bounding box center [1015, 491] width 125 height 41
click at [971, 498] on input "False" at bounding box center [969, 492] width 13 height 11
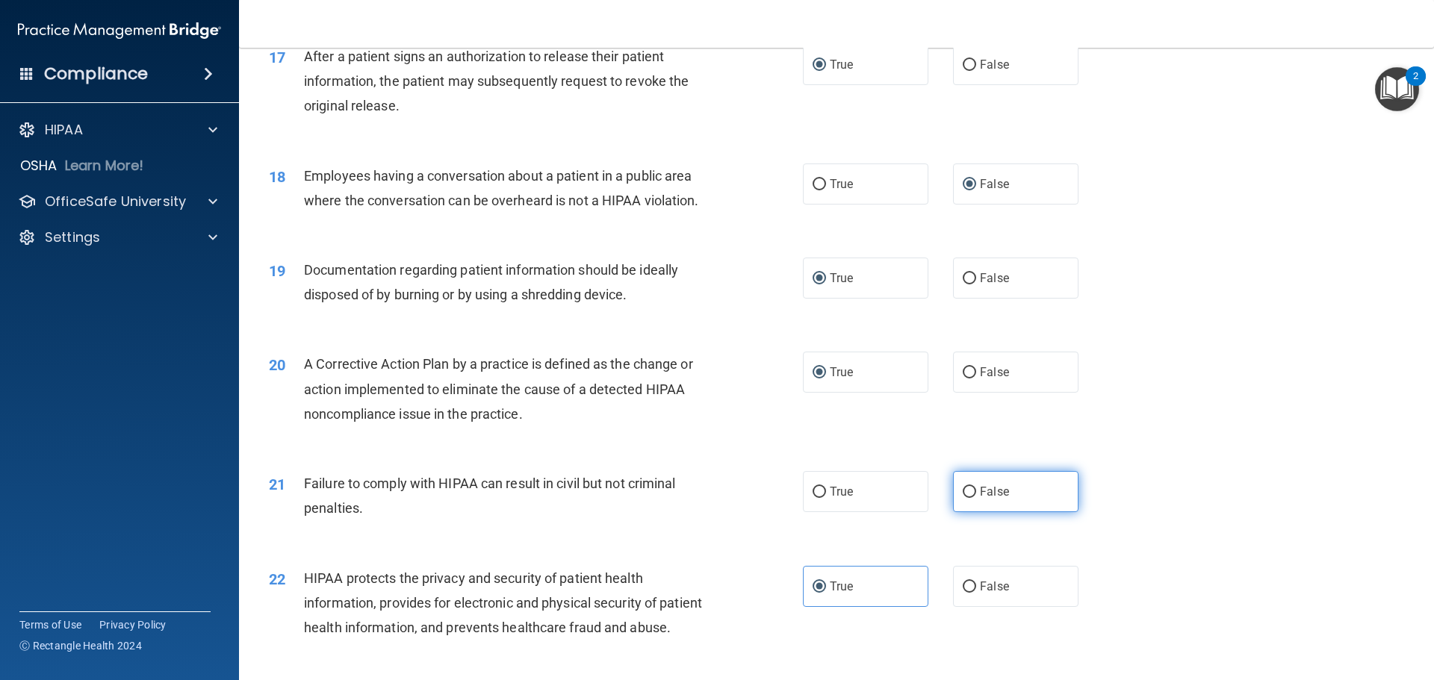
radio input "true"
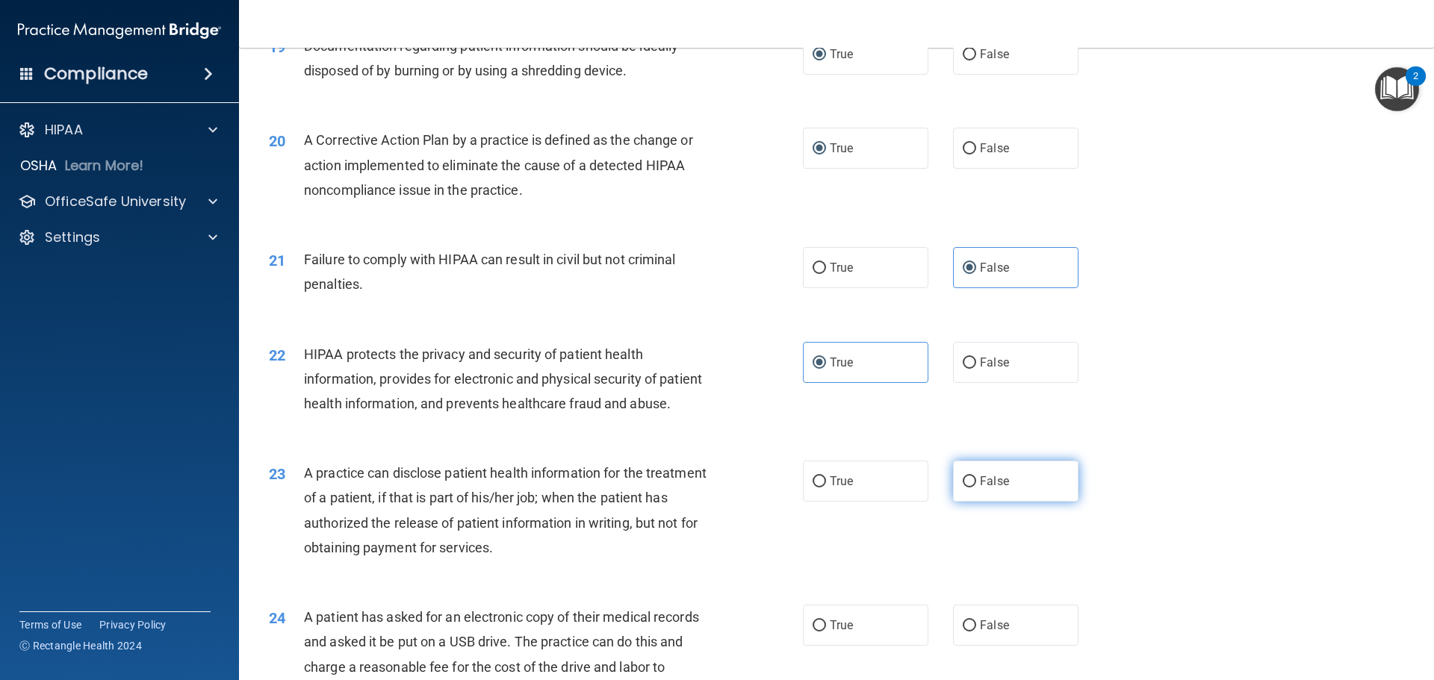
click at [963, 488] on input "False" at bounding box center [969, 481] width 13 height 11
radio input "true"
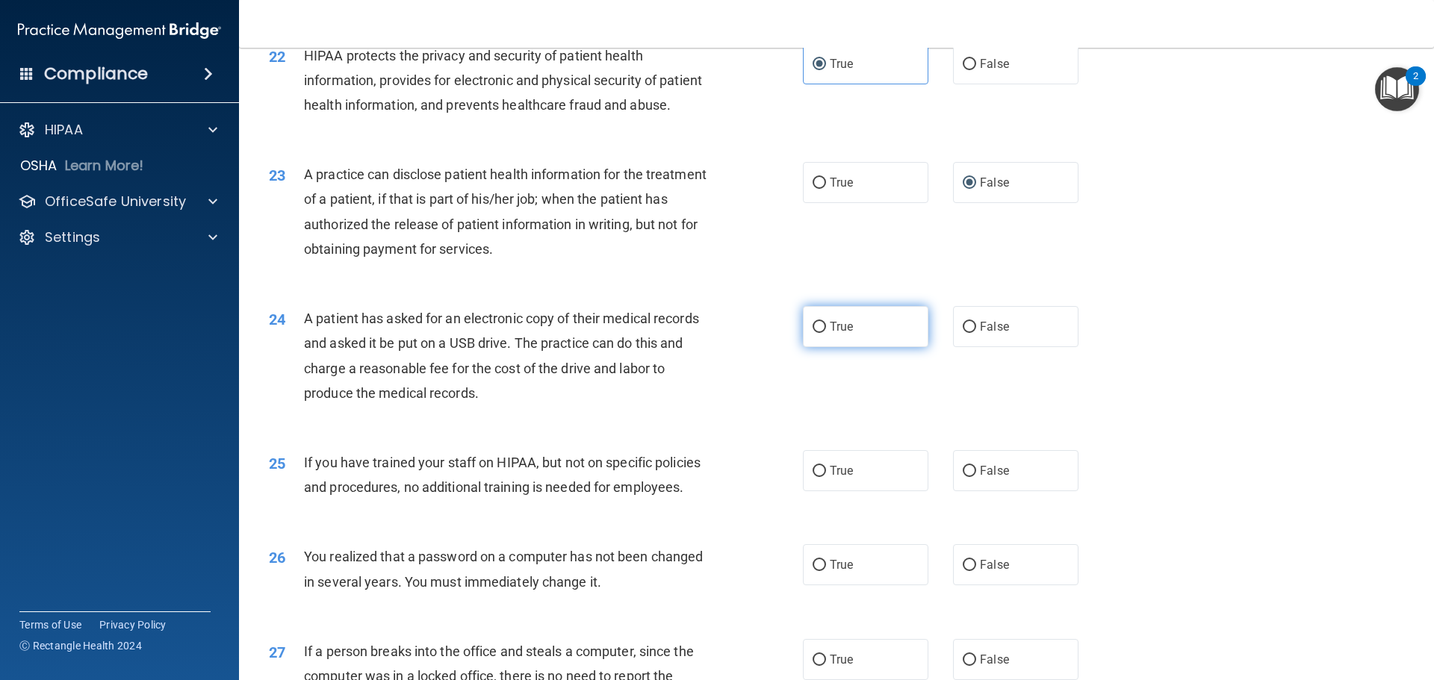
click at [818, 333] on input "True" at bounding box center [818, 327] width 13 height 11
radio input "true"
click at [966, 477] on input "False" at bounding box center [969, 471] width 13 height 11
radio input "true"
click at [812, 571] on input "True" at bounding box center [818, 565] width 13 height 11
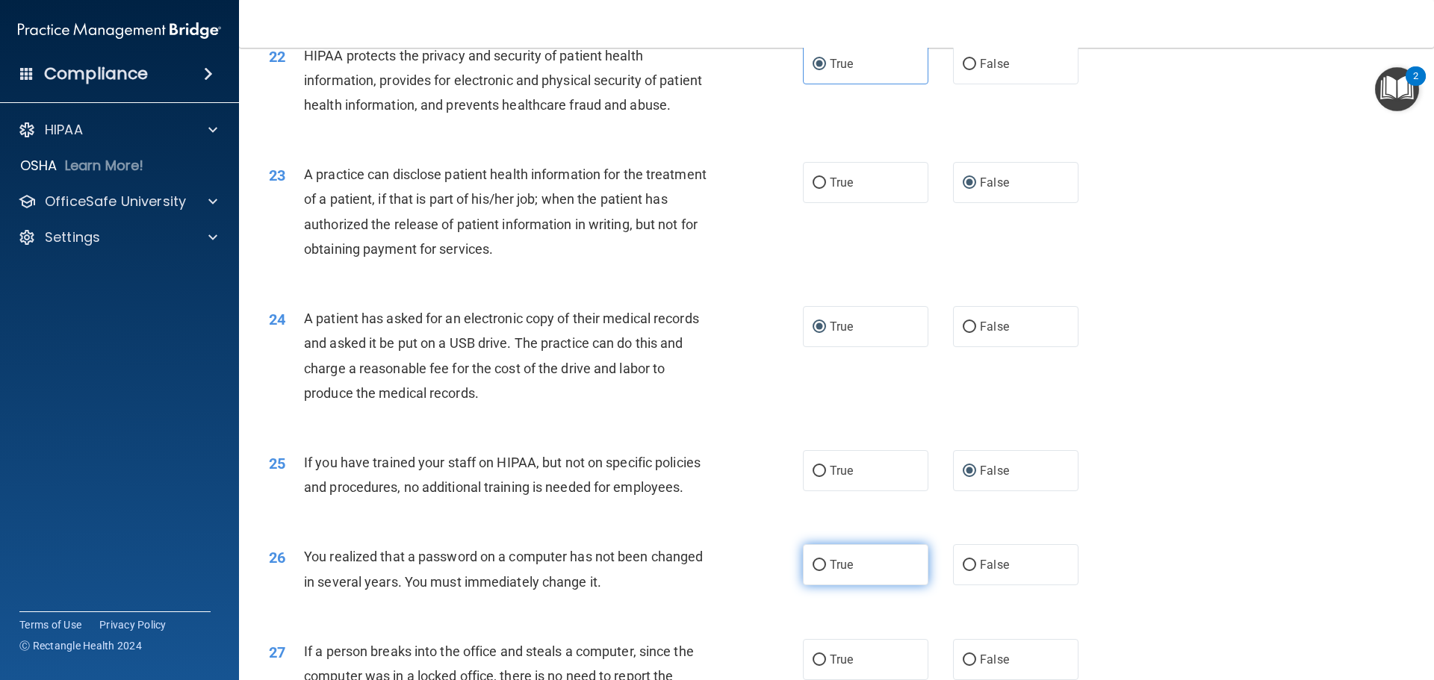
radio input "true"
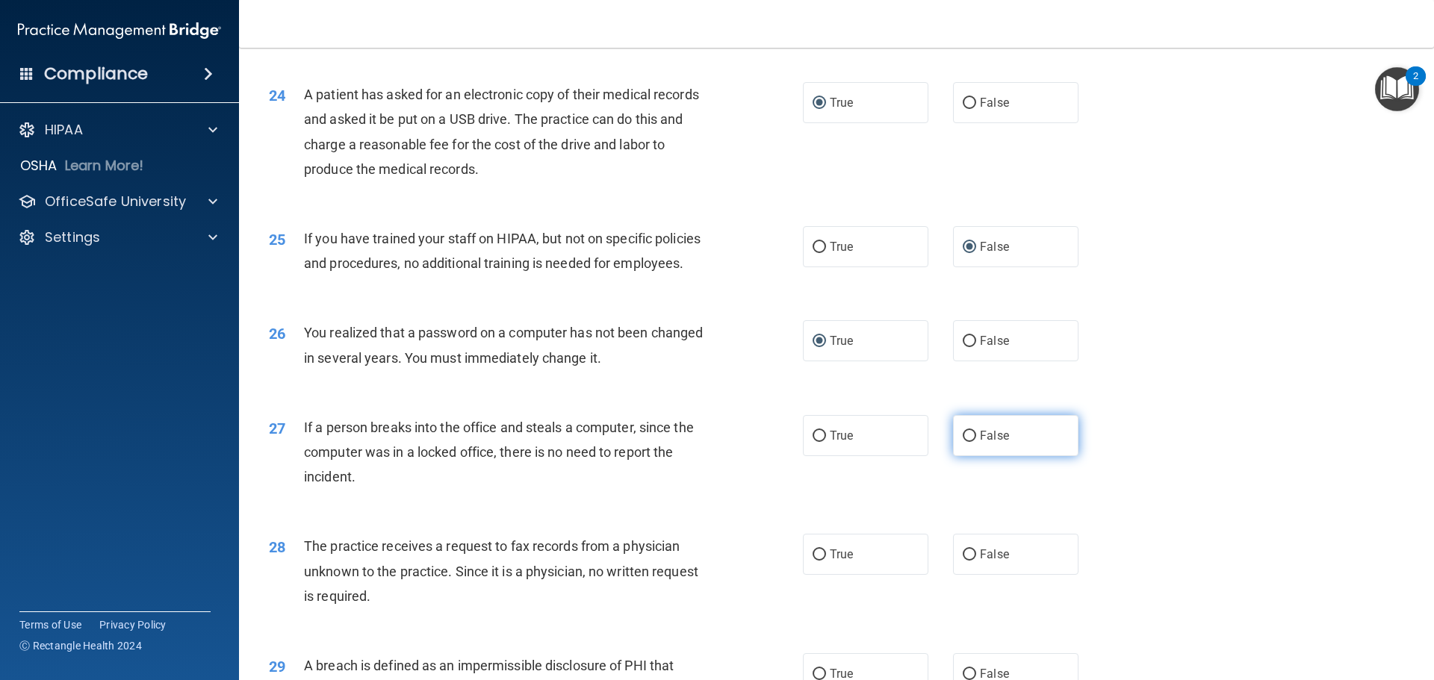
click at [963, 442] on input "False" at bounding box center [969, 436] width 13 height 11
radio input "true"
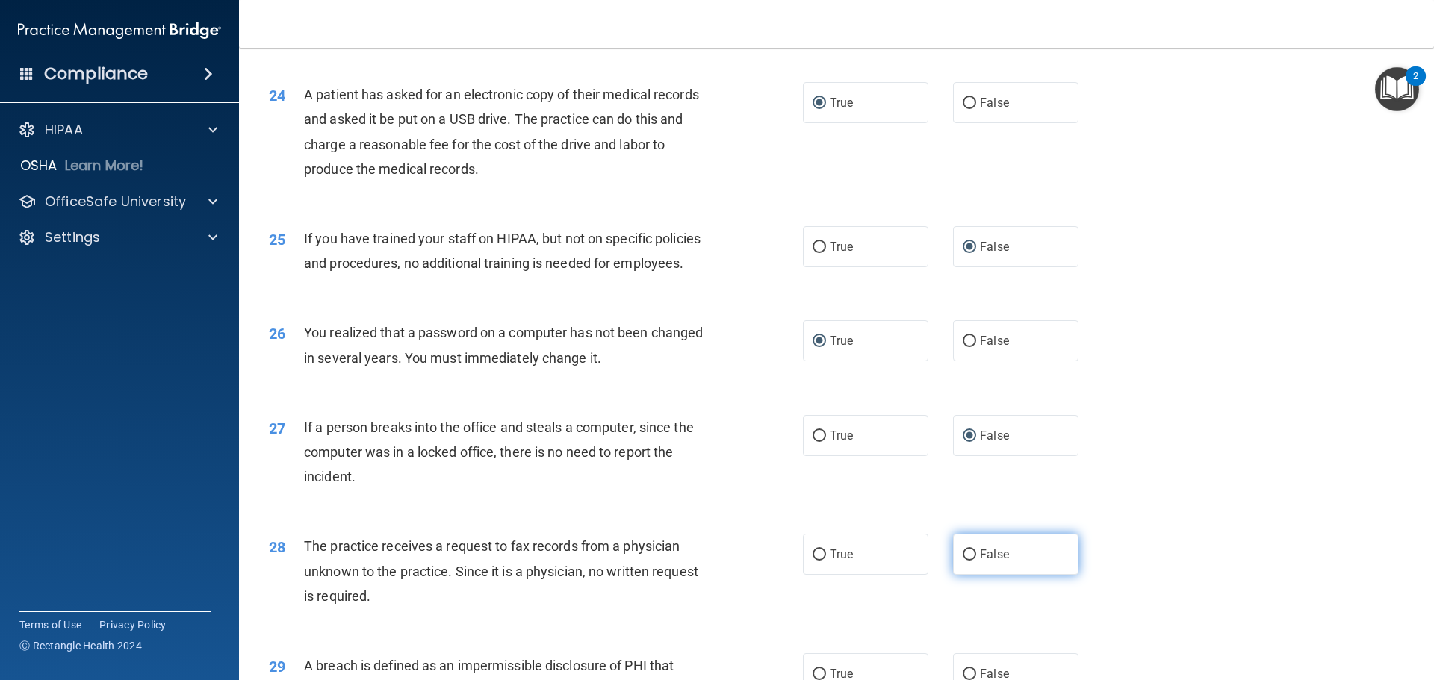
click at [963, 561] on input "False" at bounding box center [969, 555] width 13 height 11
radio input "true"
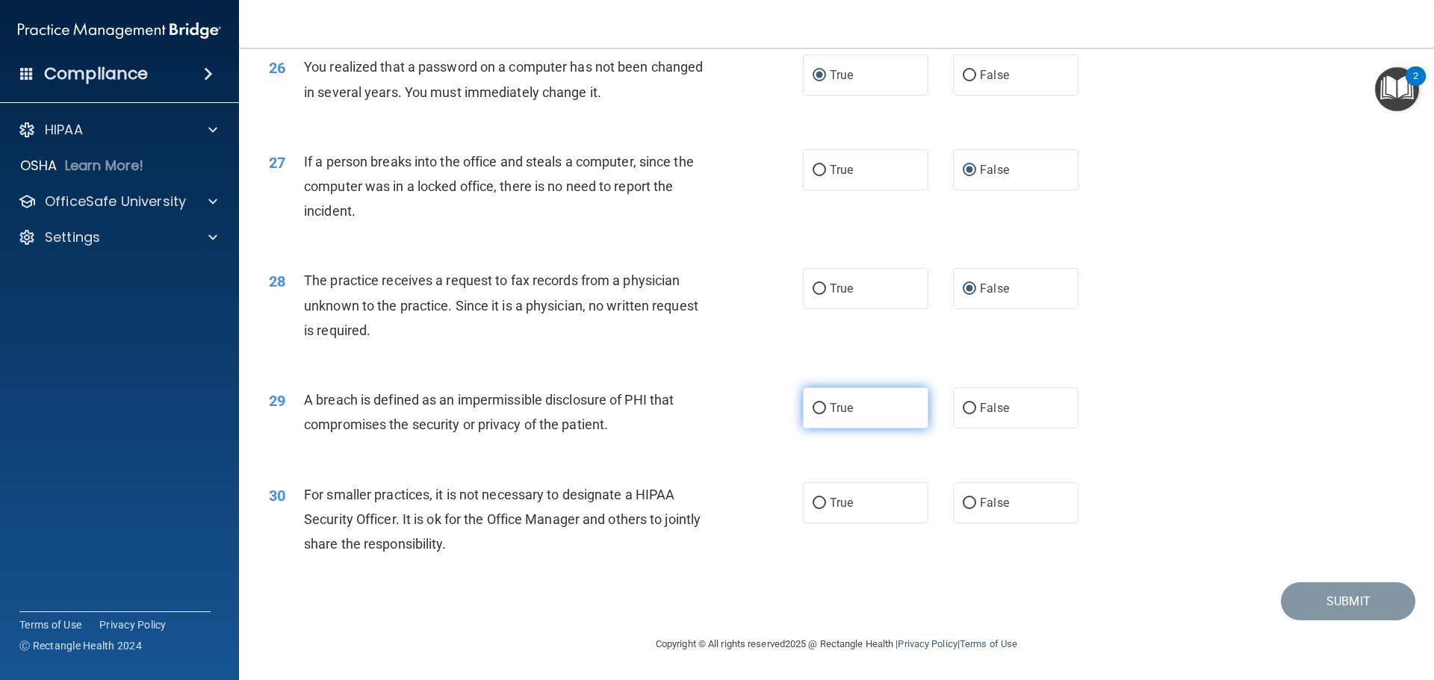
click at [813, 413] on input "True" at bounding box center [818, 408] width 13 height 11
radio input "true"
click at [969, 500] on input "False" at bounding box center [969, 503] width 13 height 11
radio input "true"
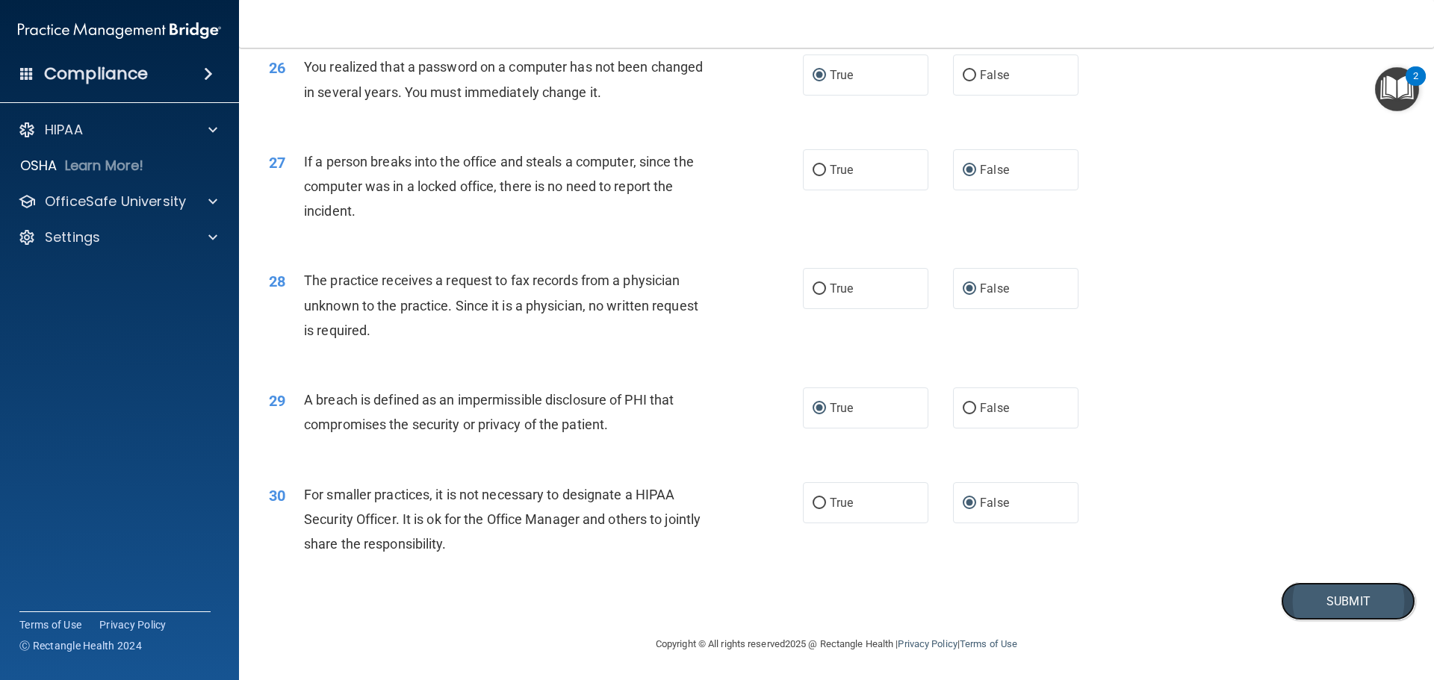
click at [1335, 602] on button "Submit" at bounding box center [1348, 601] width 134 height 38
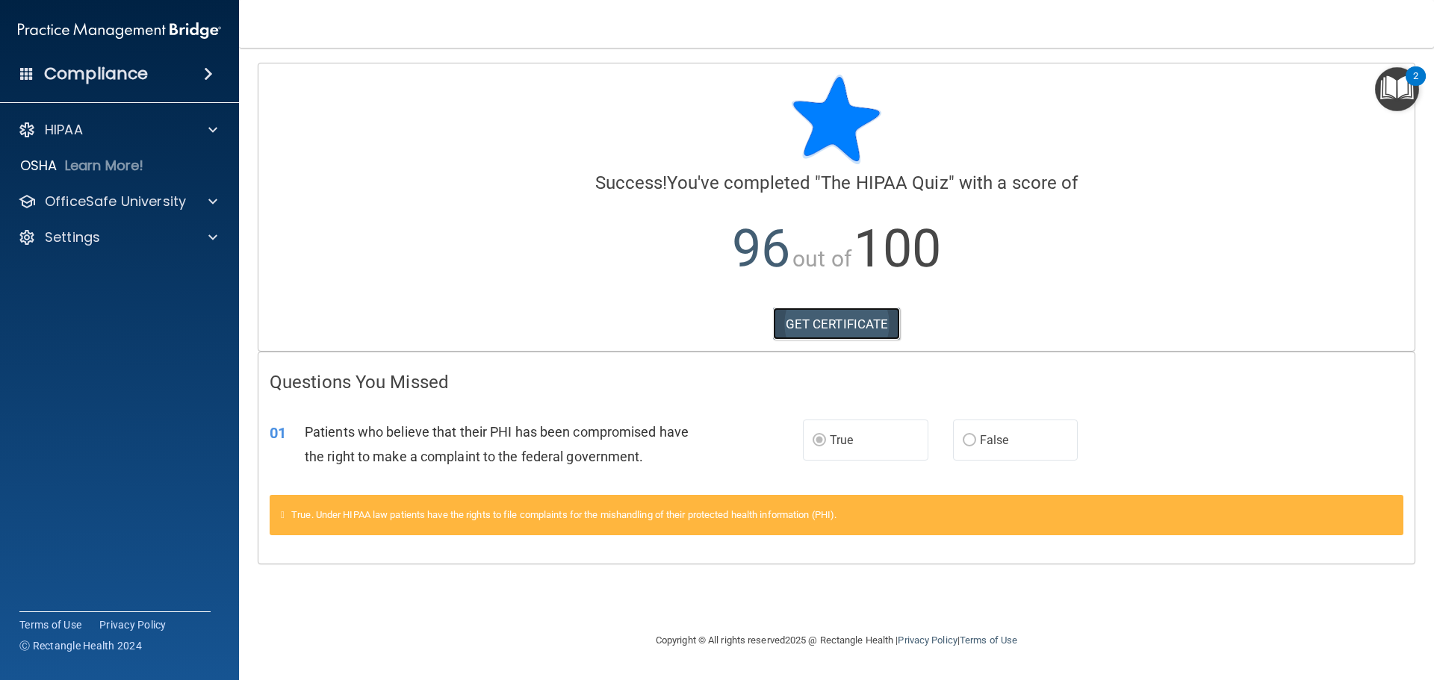
click at [817, 314] on link "GET CERTIFICATE" at bounding box center [837, 324] width 128 height 33
click at [82, 193] on p "OfficeSafe University" at bounding box center [115, 202] width 141 height 18
click at [114, 231] on p "HIPAA Training" at bounding box center [71, 237] width 123 height 15
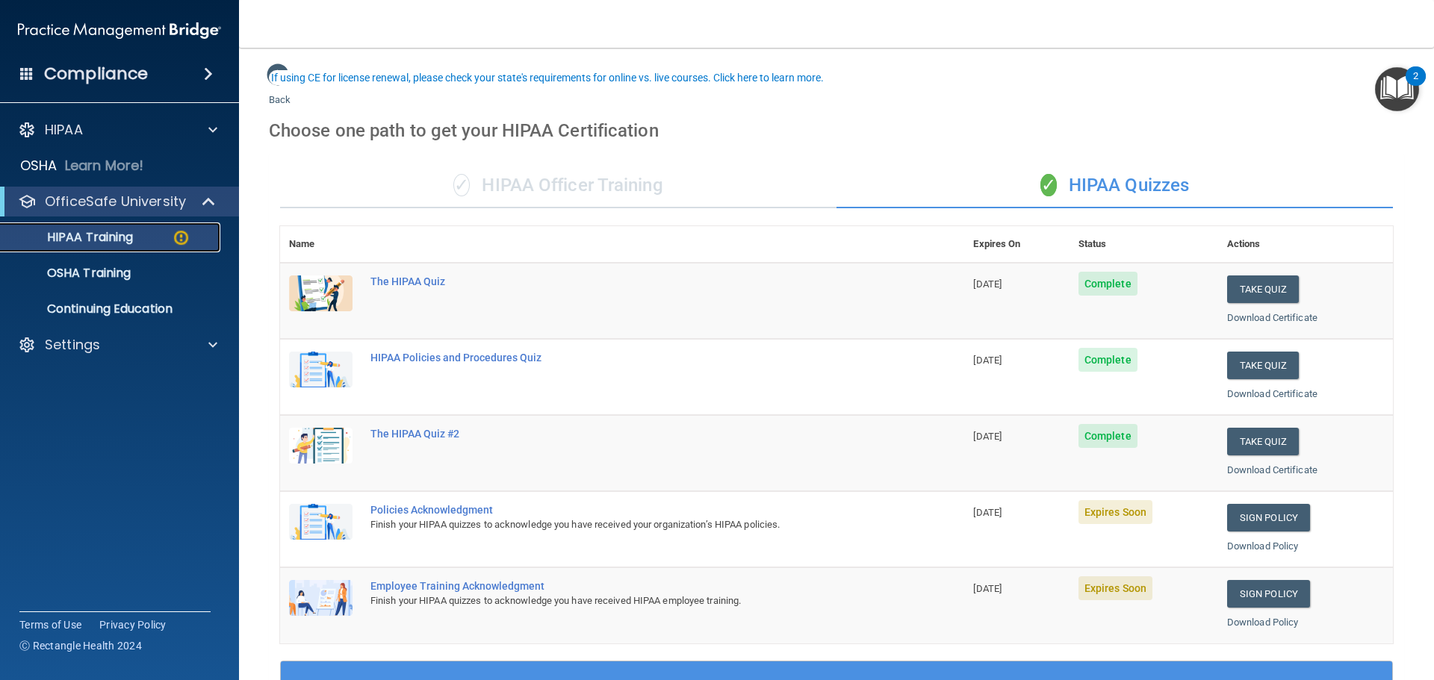
scroll to position [149, 0]
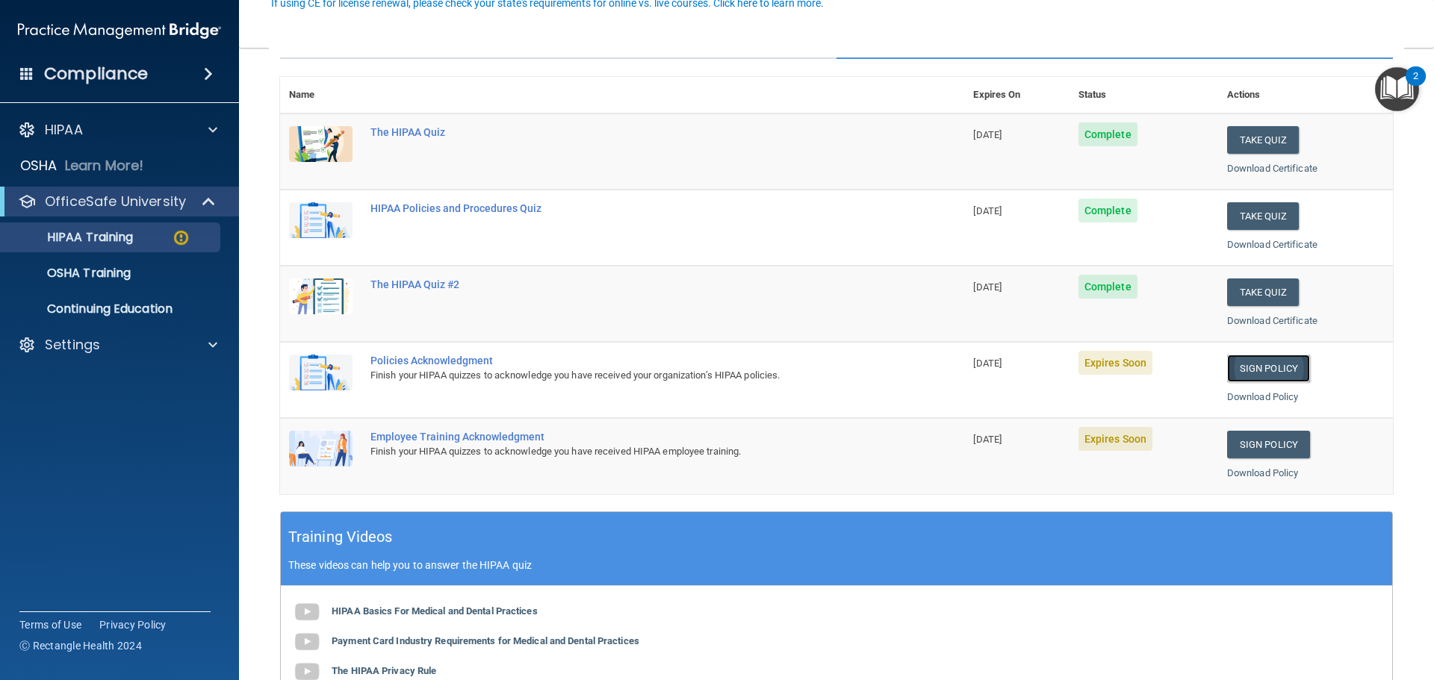
click at [1240, 363] on link "Sign Policy" at bounding box center [1268, 369] width 83 height 28
click at [1250, 356] on link "Sign Policy" at bounding box center [1268, 369] width 83 height 28
click at [1248, 447] on link "Sign Policy" at bounding box center [1268, 445] width 83 height 28
click at [1258, 355] on link "Sign Policy" at bounding box center [1268, 369] width 83 height 28
click at [1256, 370] on link "Sign Policy" at bounding box center [1268, 369] width 83 height 28
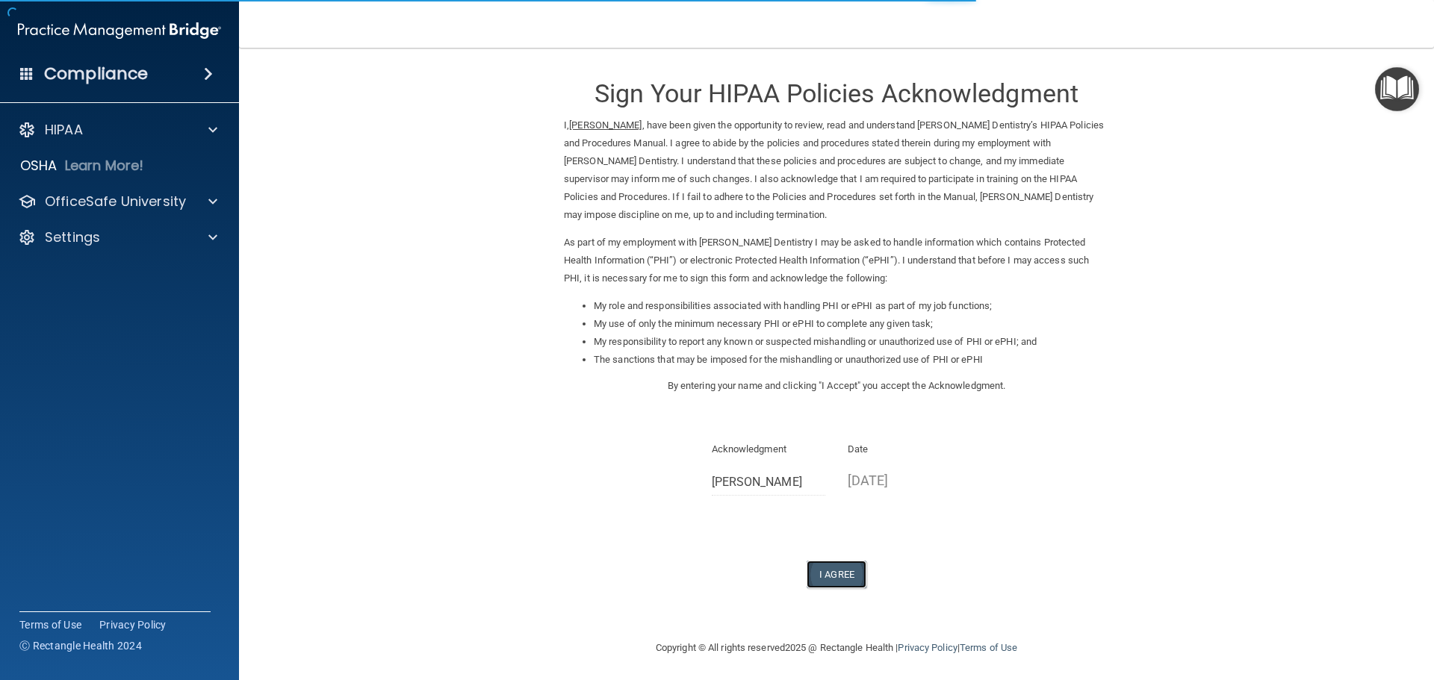
click at [816, 576] on button "I Agree" at bounding box center [837, 575] width 60 height 28
click at [819, 573] on button "I Agree" at bounding box center [837, 575] width 60 height 28
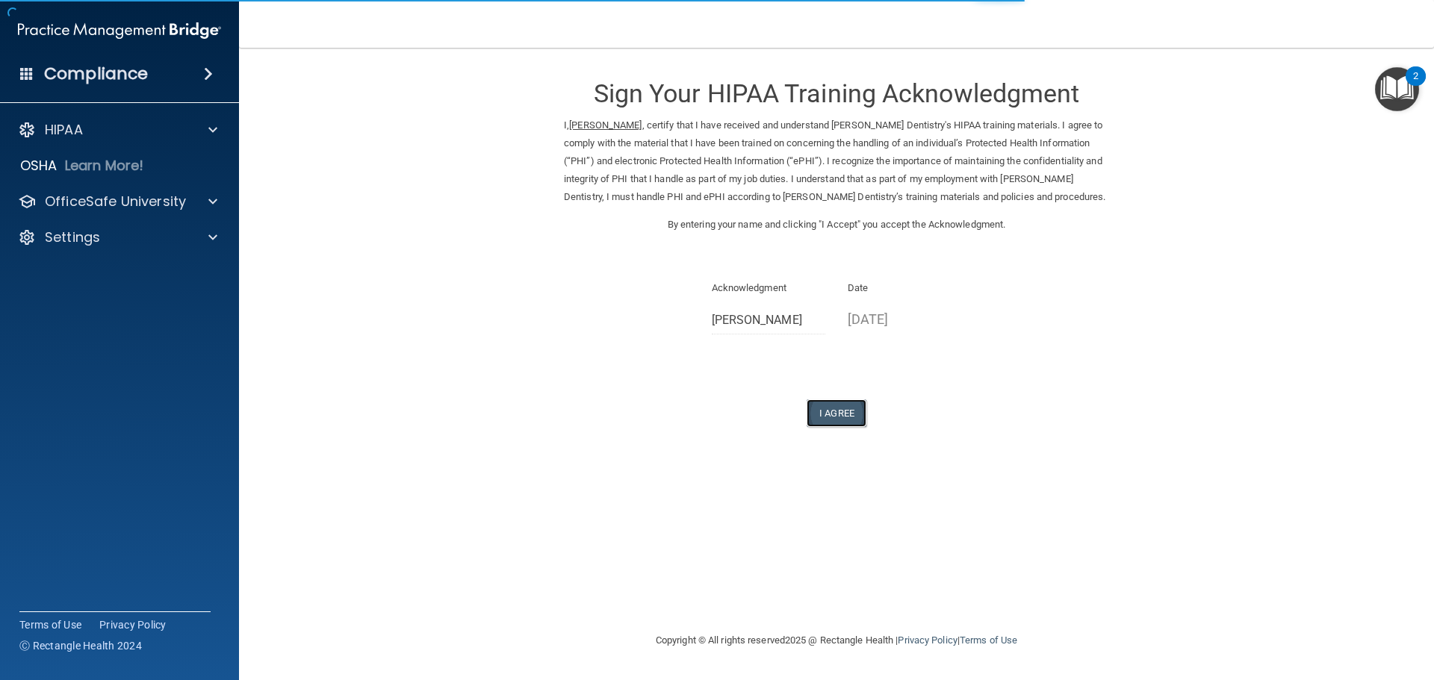
click at [823, 400] on button "I Agree" at bounding box center [837, 414] width 60 height 28
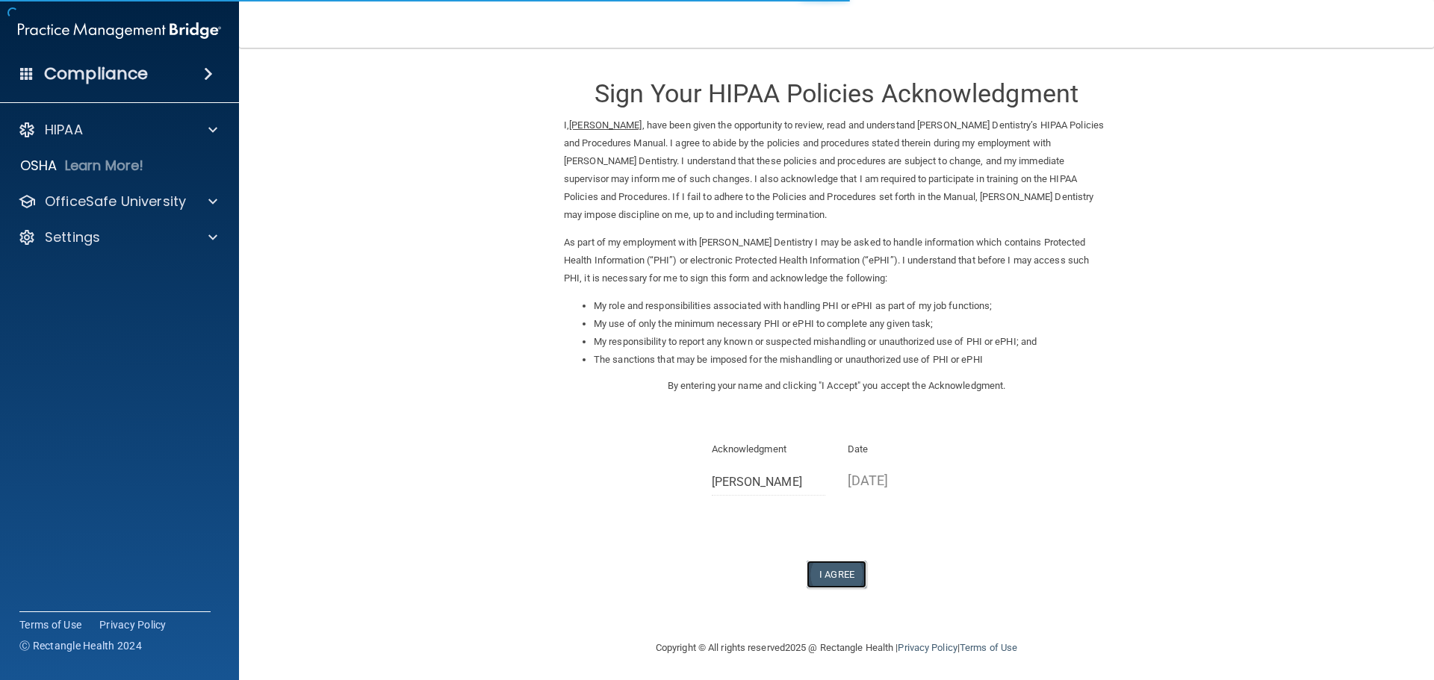
click at [823, 576] on button "I Agree" at bounding box center [837, 575] width 60 height 28
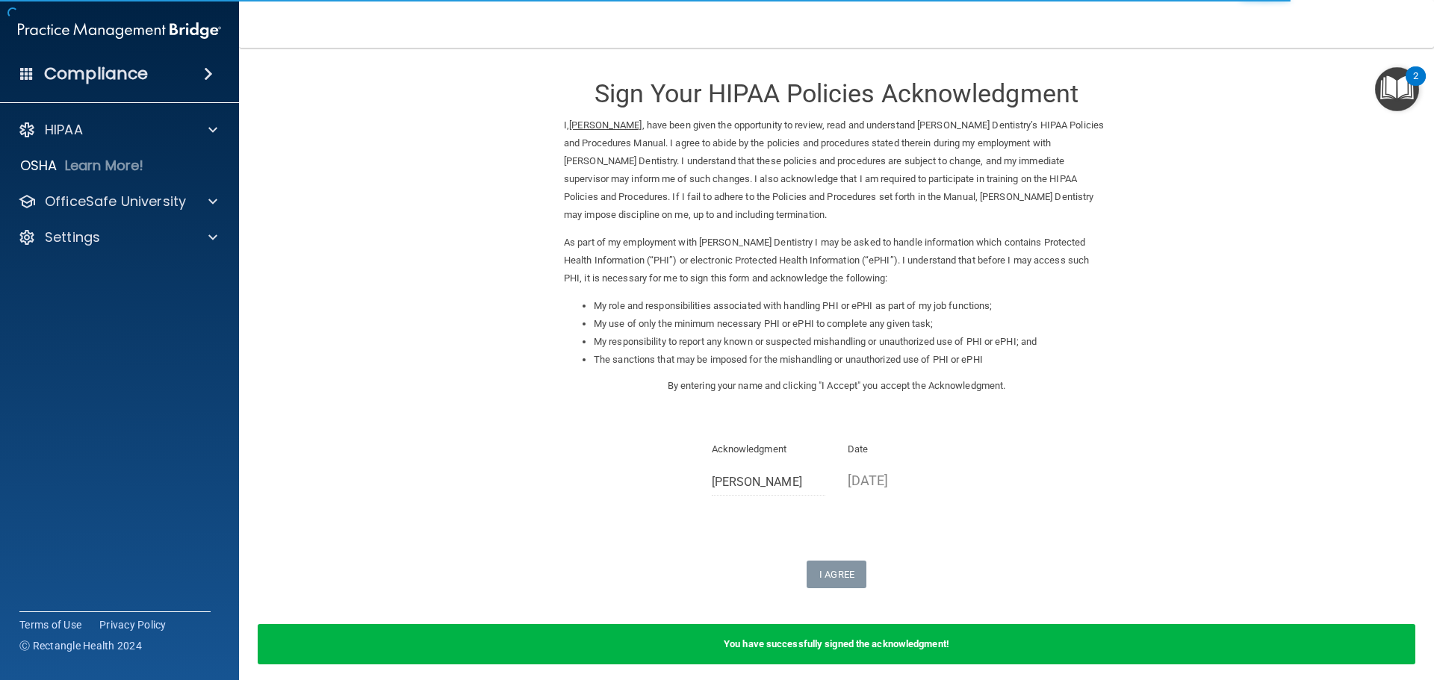
scroll to position [62, 0]
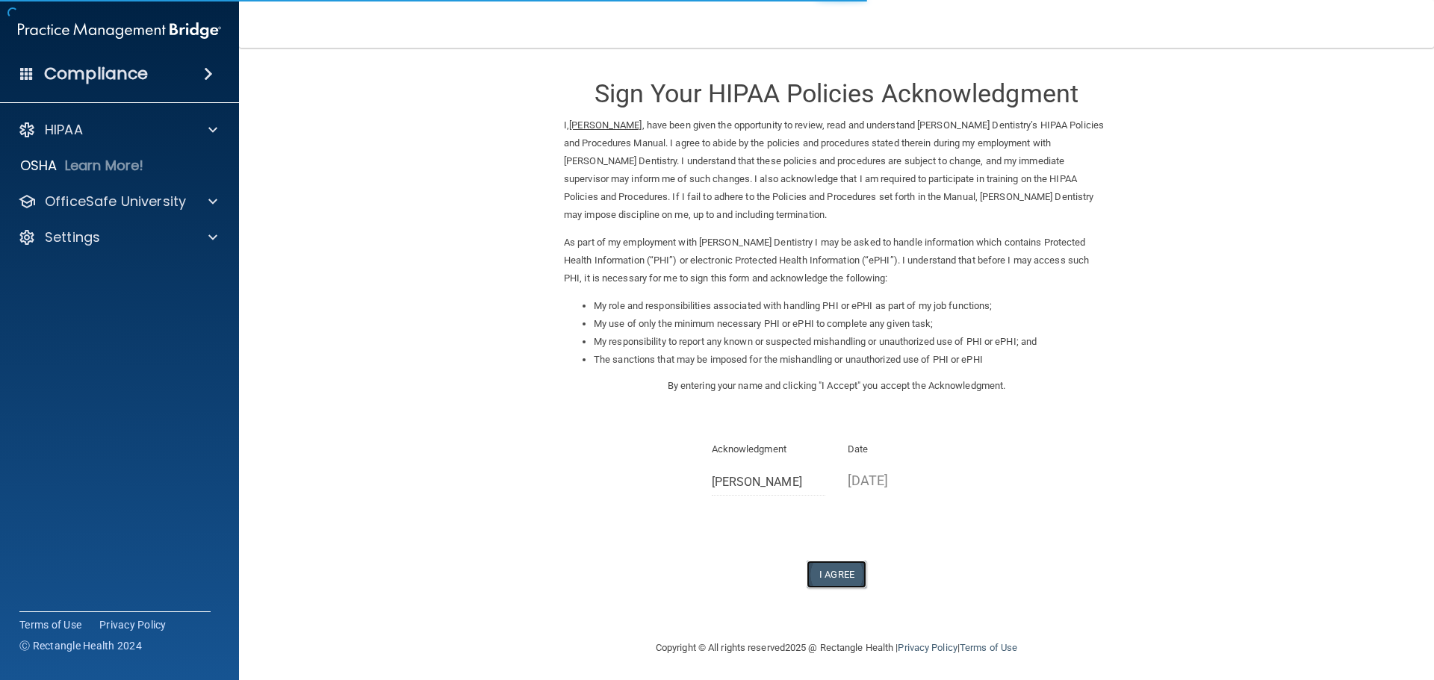
click at [841, 567] on button "I Agree" at bounding box center [837, 575] width 60 height 28
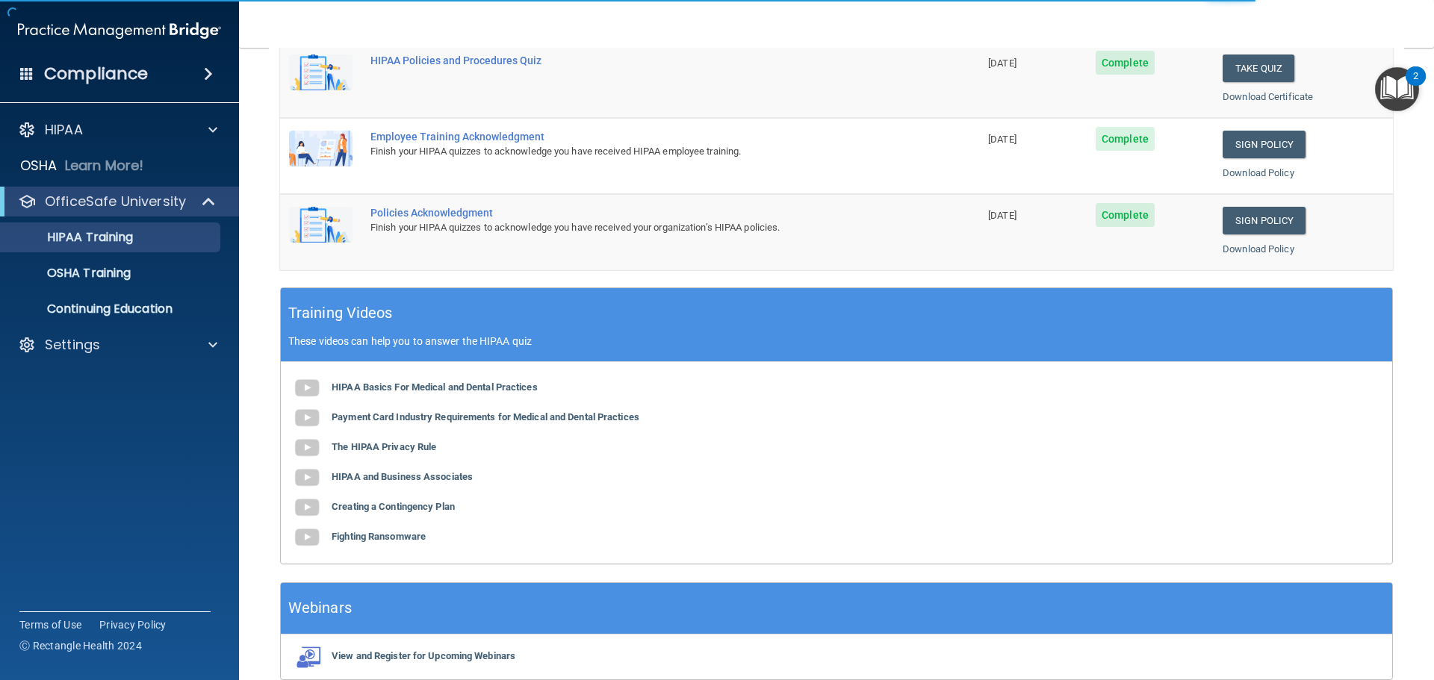
scroll to position [444, 0]
